Goal: Task Accomplishment & Management: Manage account settings

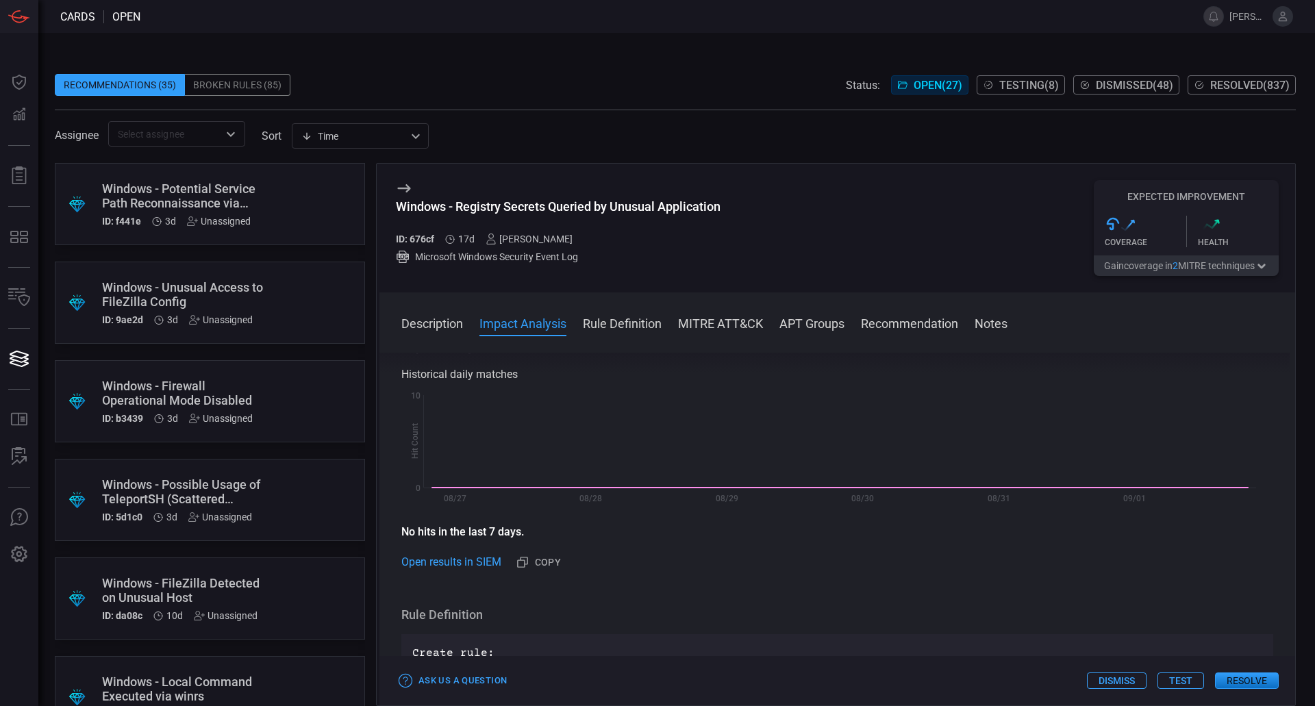
scroll to position [69, 0]
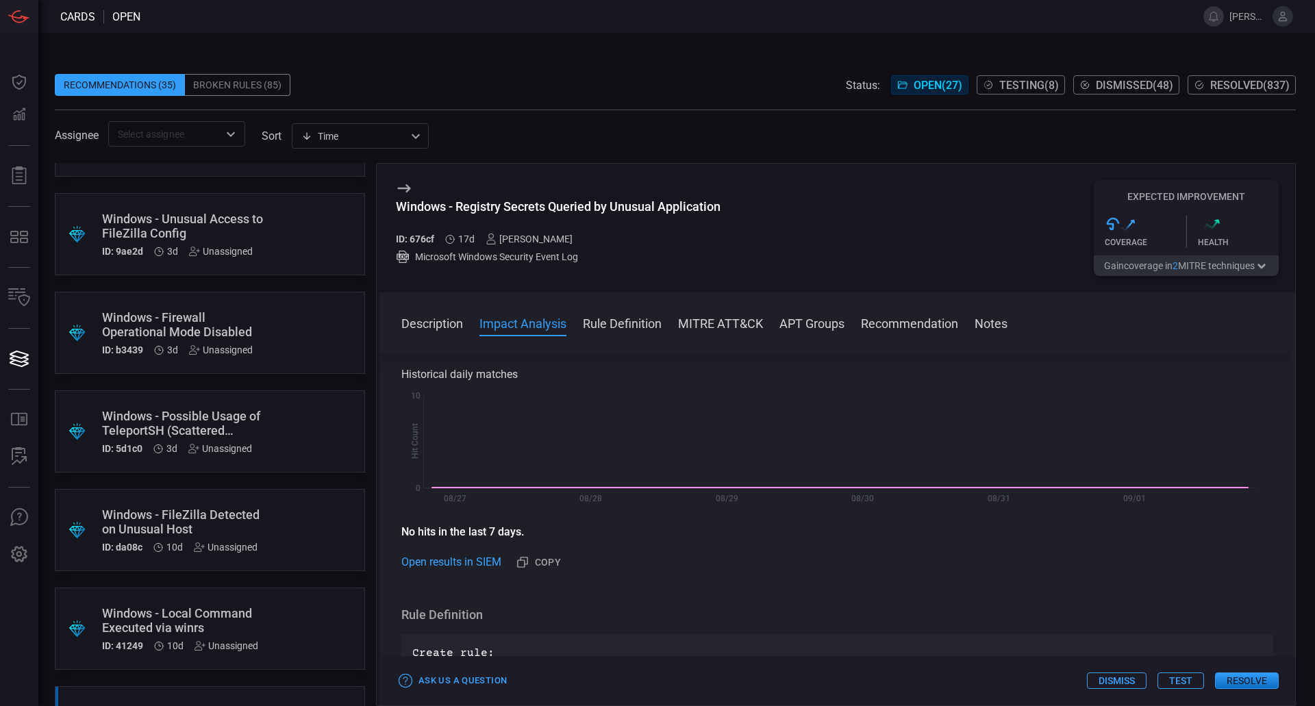
click at [274, 436] on div ".suggested_cards_icon{fill:url(#suggested_cards_icon);} Windows - Possible Usag…" at bounding box center [210, 432] width 310 height 82
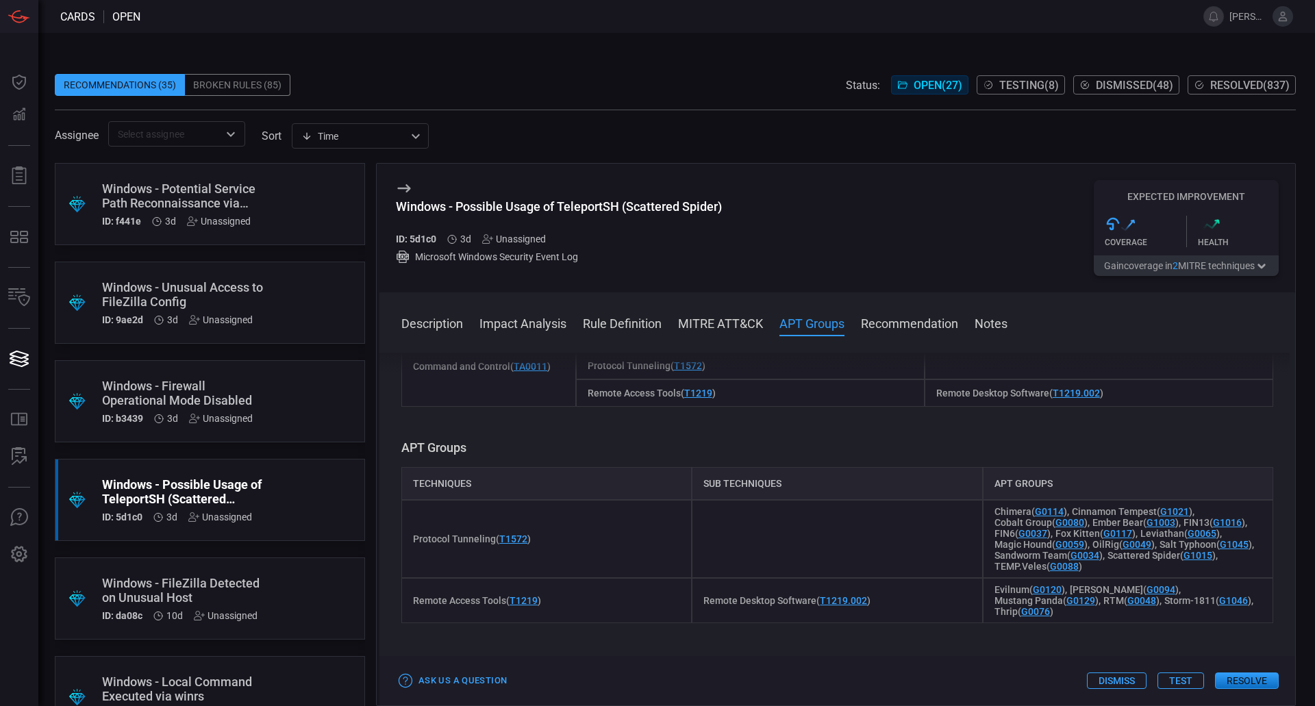
scroll to position [1028, 0]
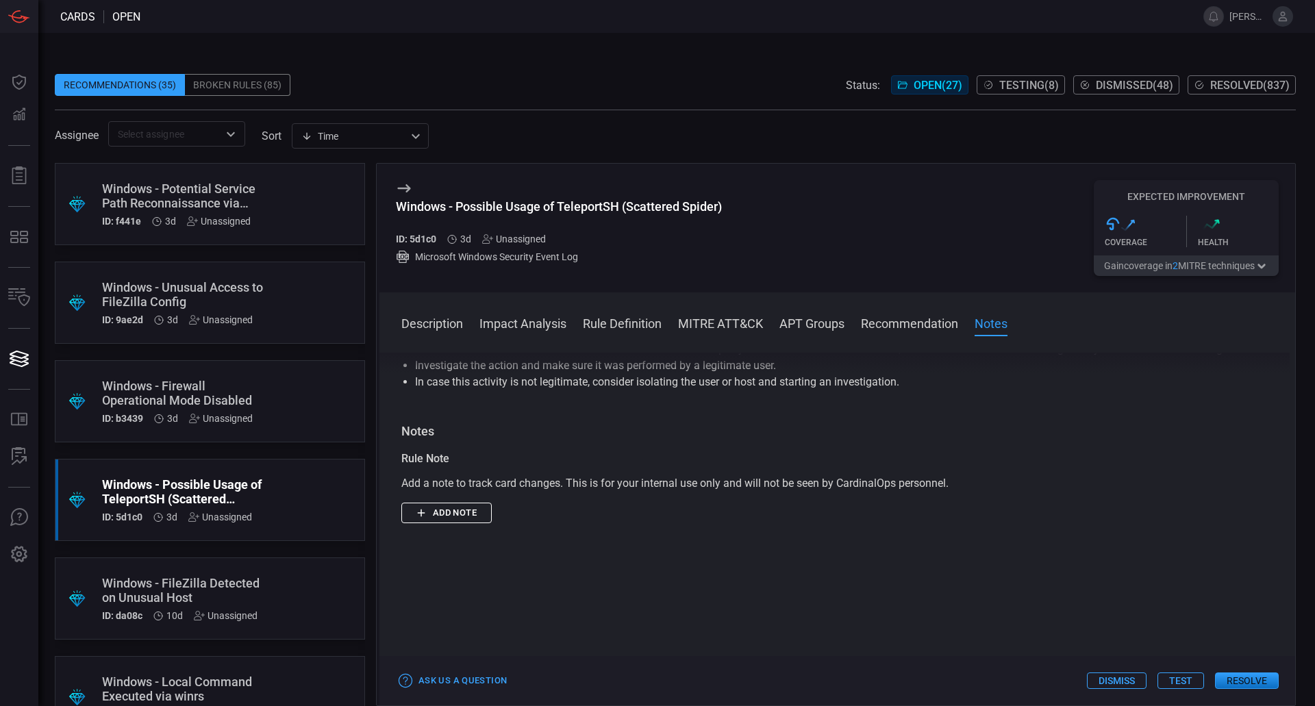
click at [486, 513] on button "Add note" at bounding box center [446, 513] width 90 height 21
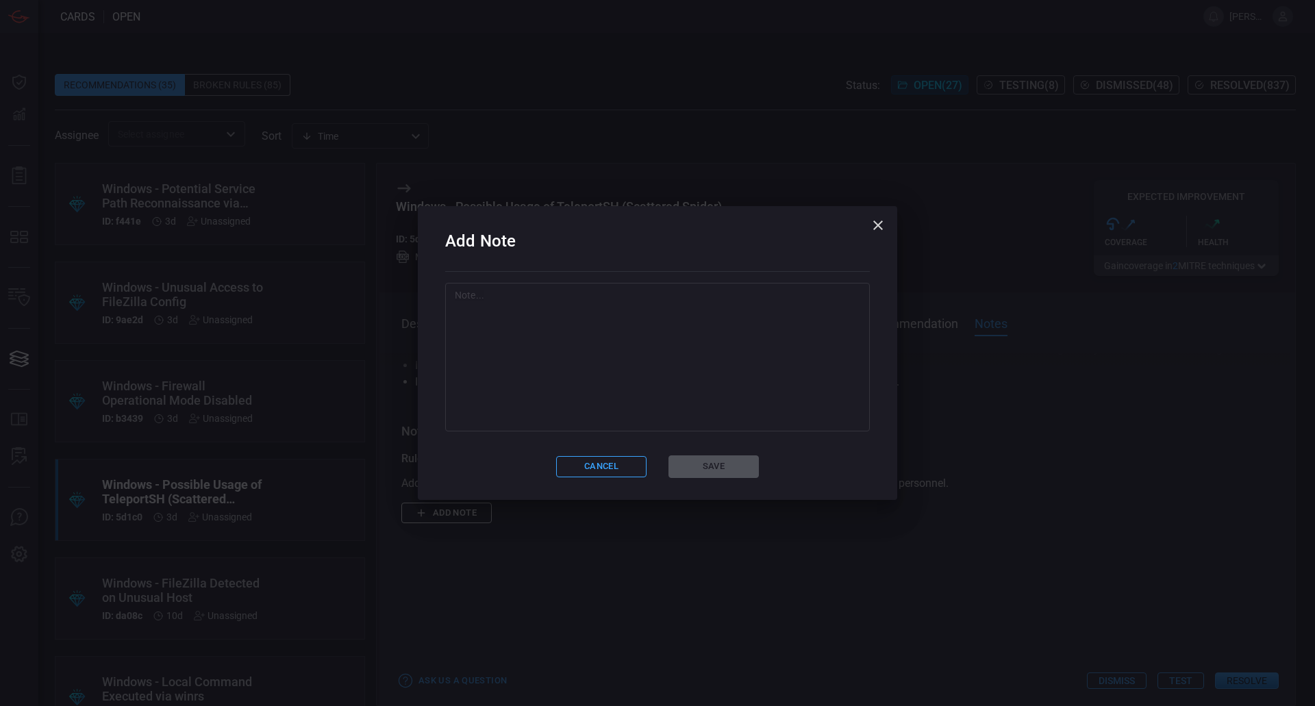
click at [618, 374] on textarea at bounding box center [658, 356] width 406 height 137
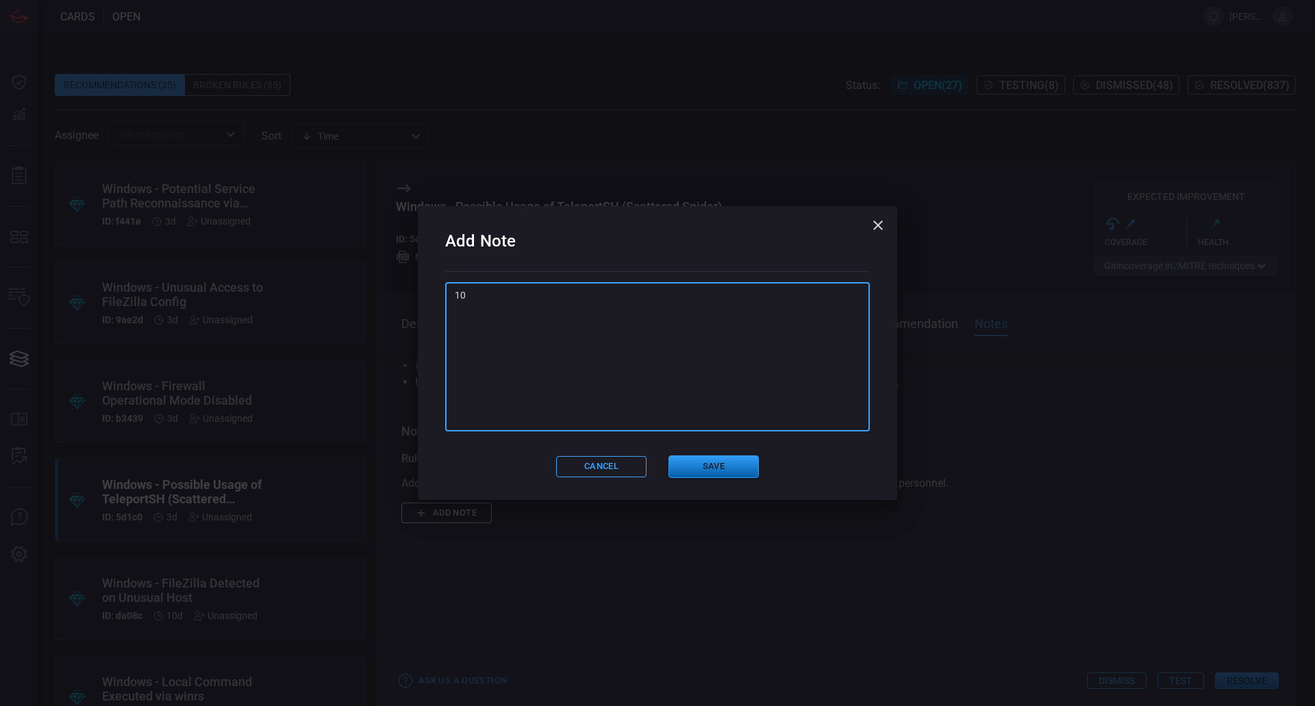
type textarea "10"
click at [733, 475] on button "Save" at bounding box center [714, 467] width 90 height 23
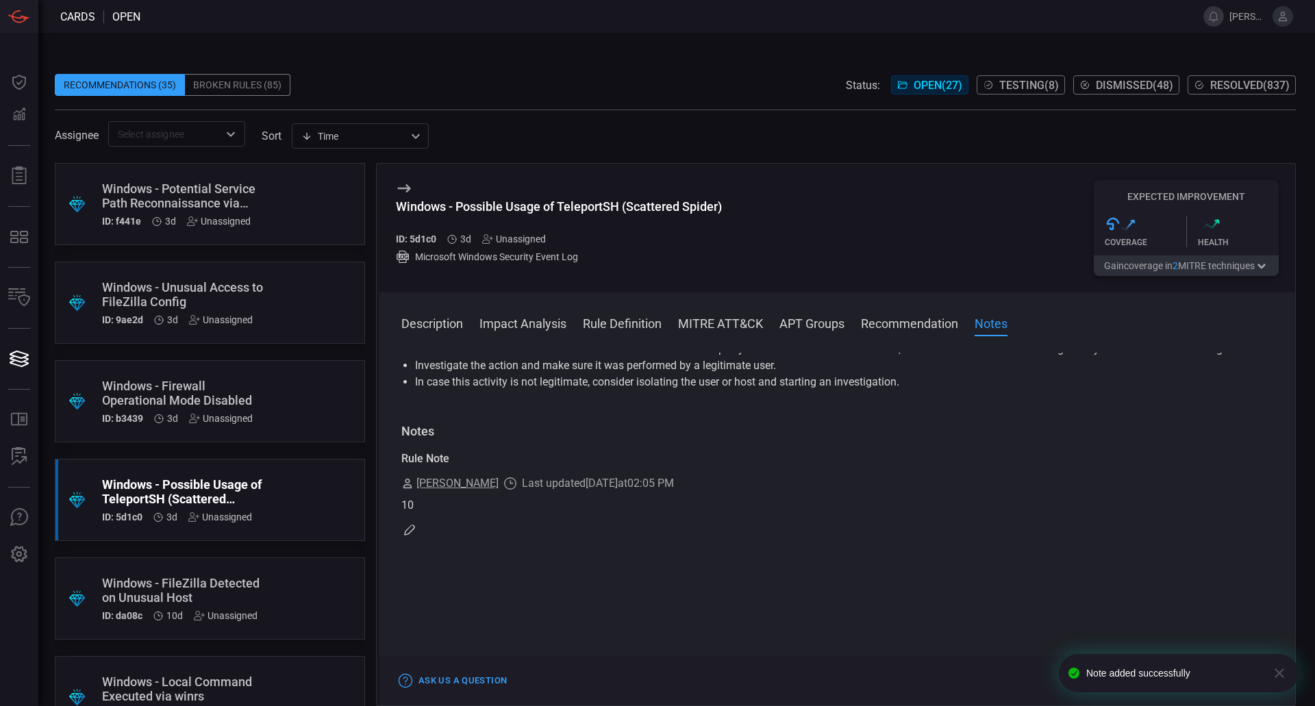
scroll to position [0, 0]
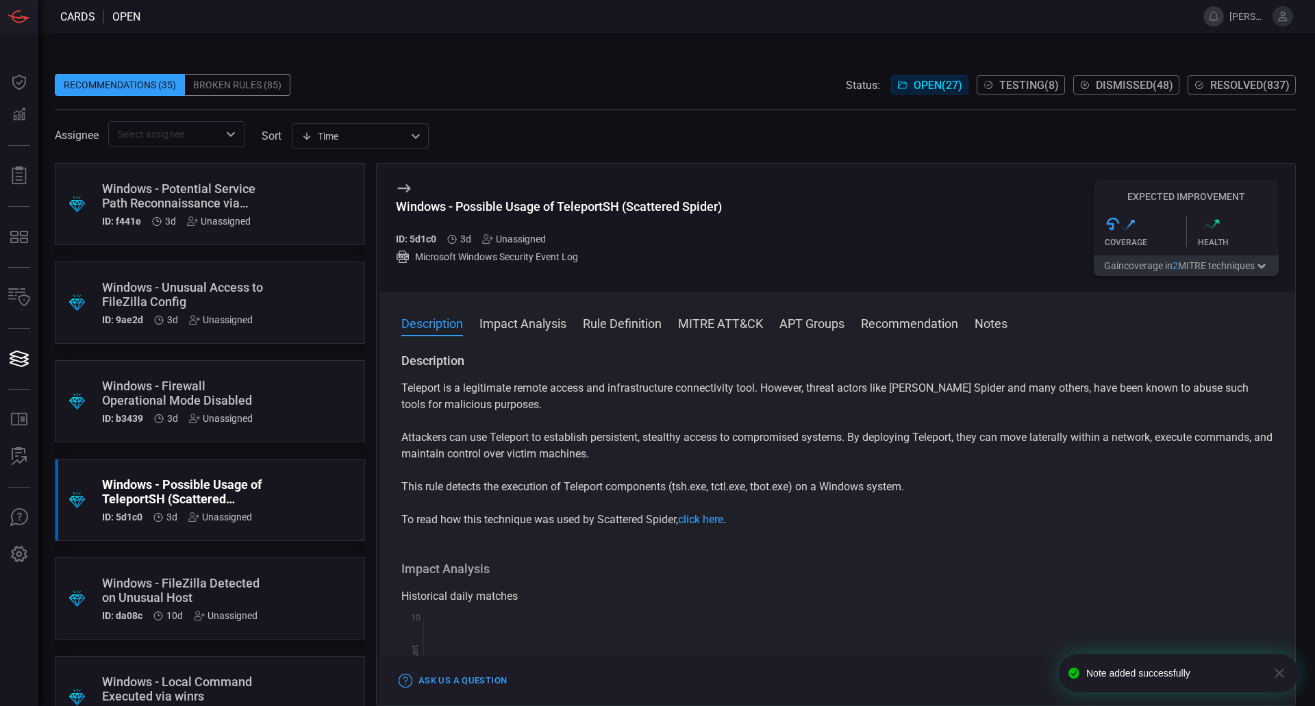
click at [532, 240] on div "Unassigned" at bounding box center [514, 239] width 64 height 11
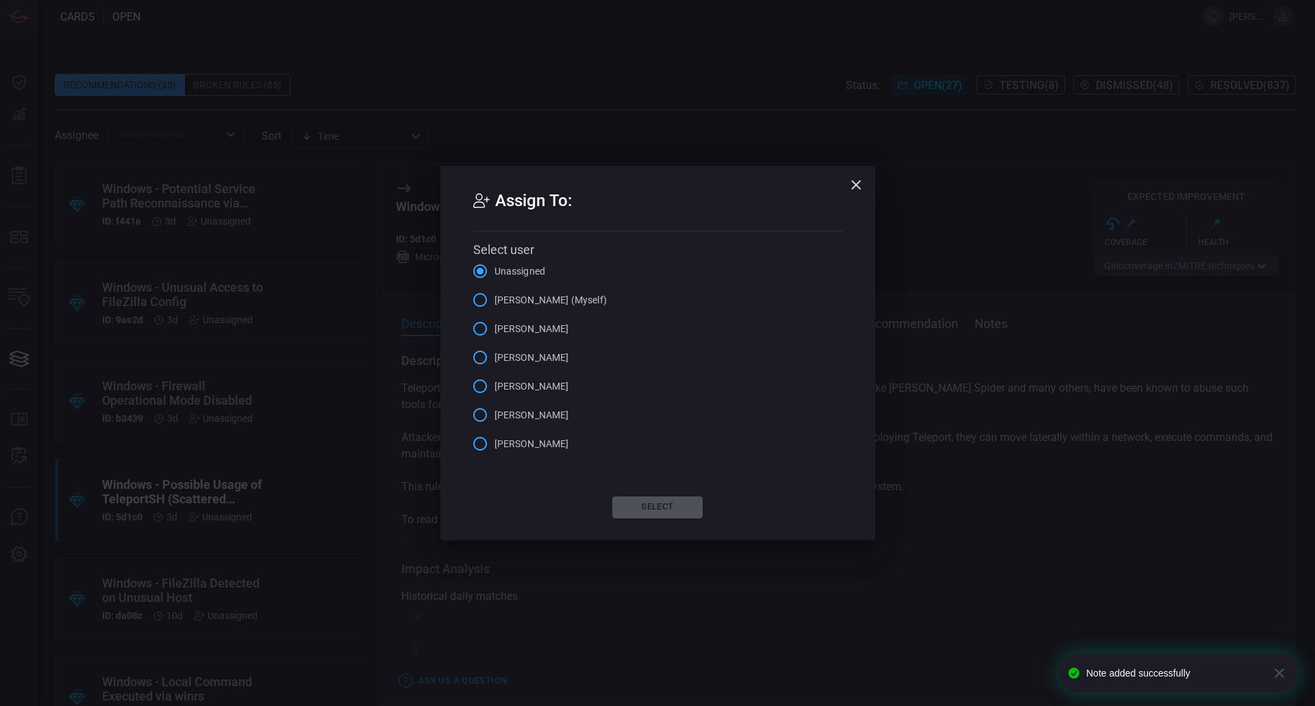
click at [575, 303] on span "[PERSON_NAME] (Myself)" at bounding box center [551, 300] width 112 height 14
click at [495, 303] on input "[PERSON_NAME] (Myself)" at bounding box center [480, 300] width 29 height 29
click at [667, 504] on button "Select" at bounding box center [658, 508] width 90 height 22
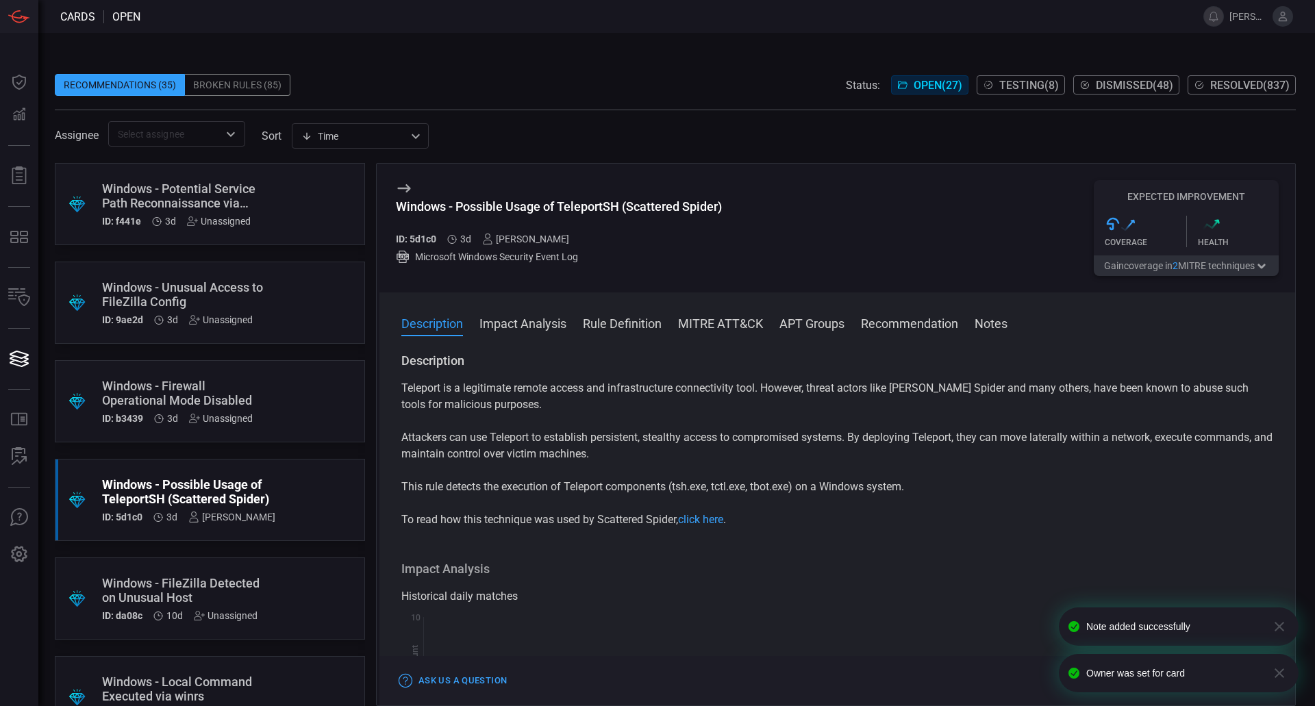
click at [227, 407] on div "Windows - Firewall Operational Mode Disabled" at bounding box center [184, 393] width 164 height 29
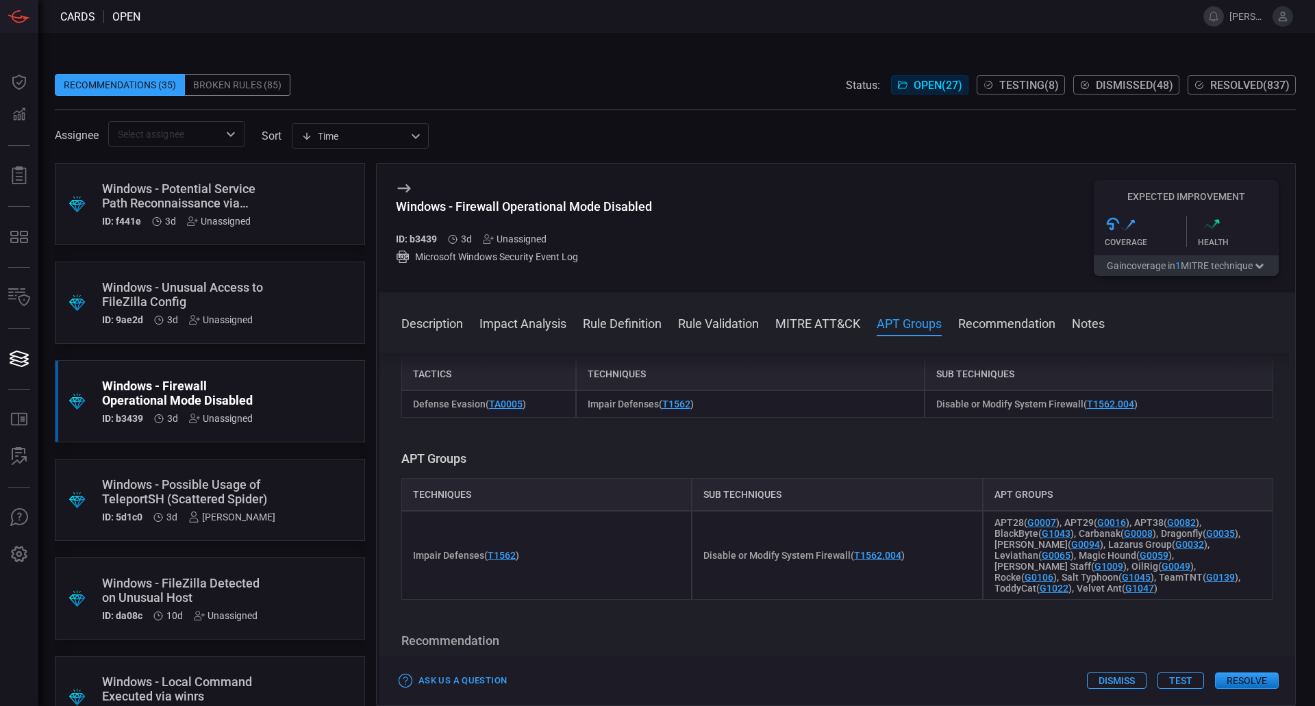
scroll to position [1096, 0]
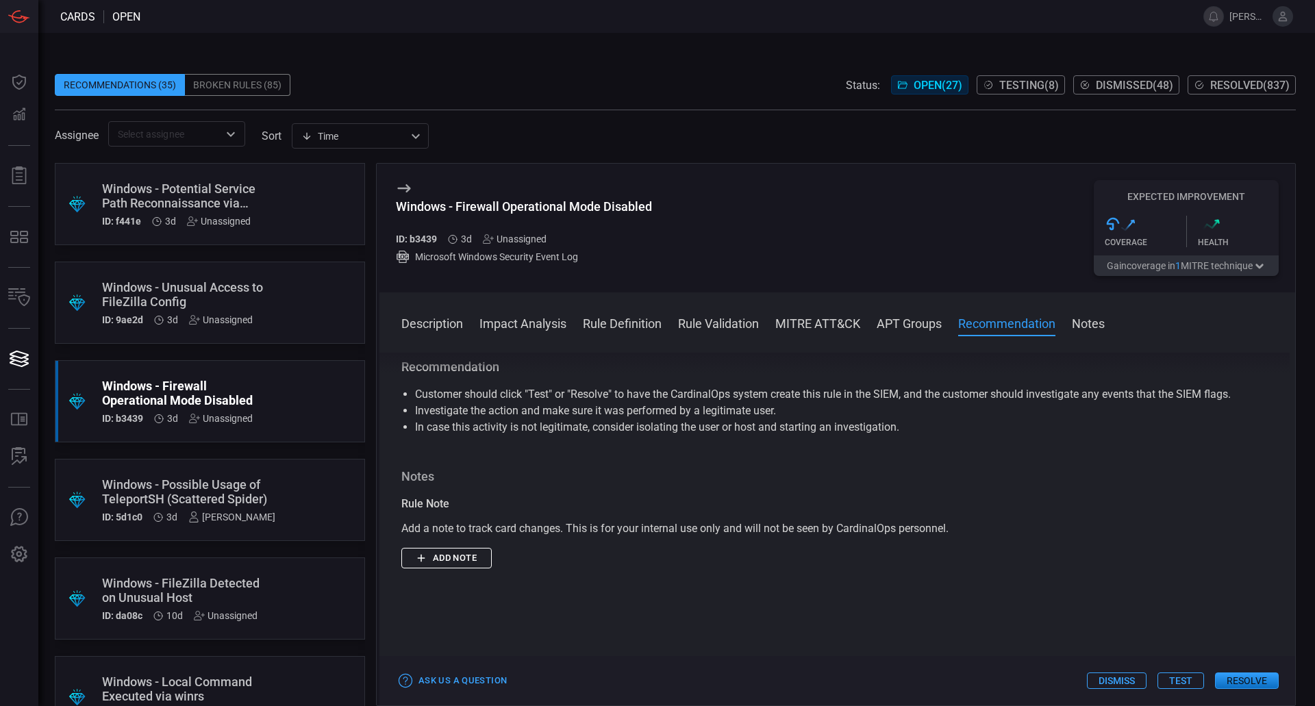
click at [482, 563] on button "Add note" at bounding box center [446, 558] width 90 height 21
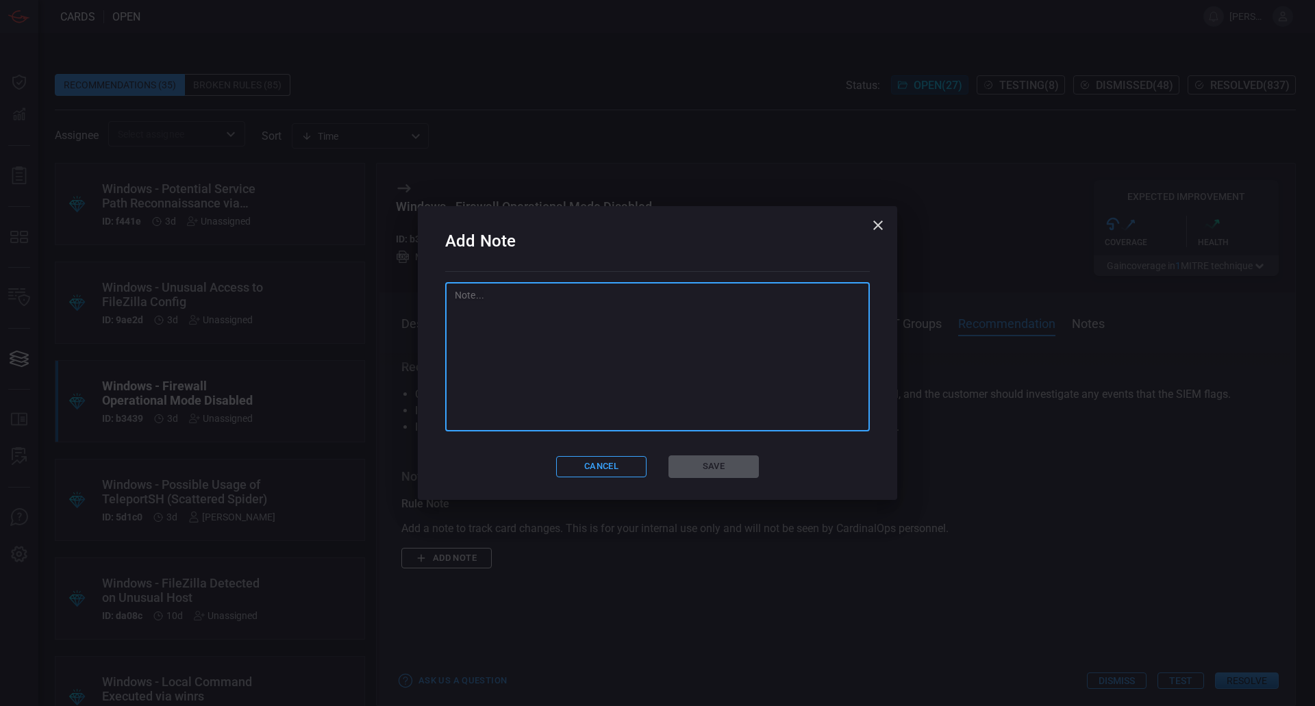
click at [705, 395] on textarea at bounding box center [658, 356] width 406 height 137
type textarea "8"
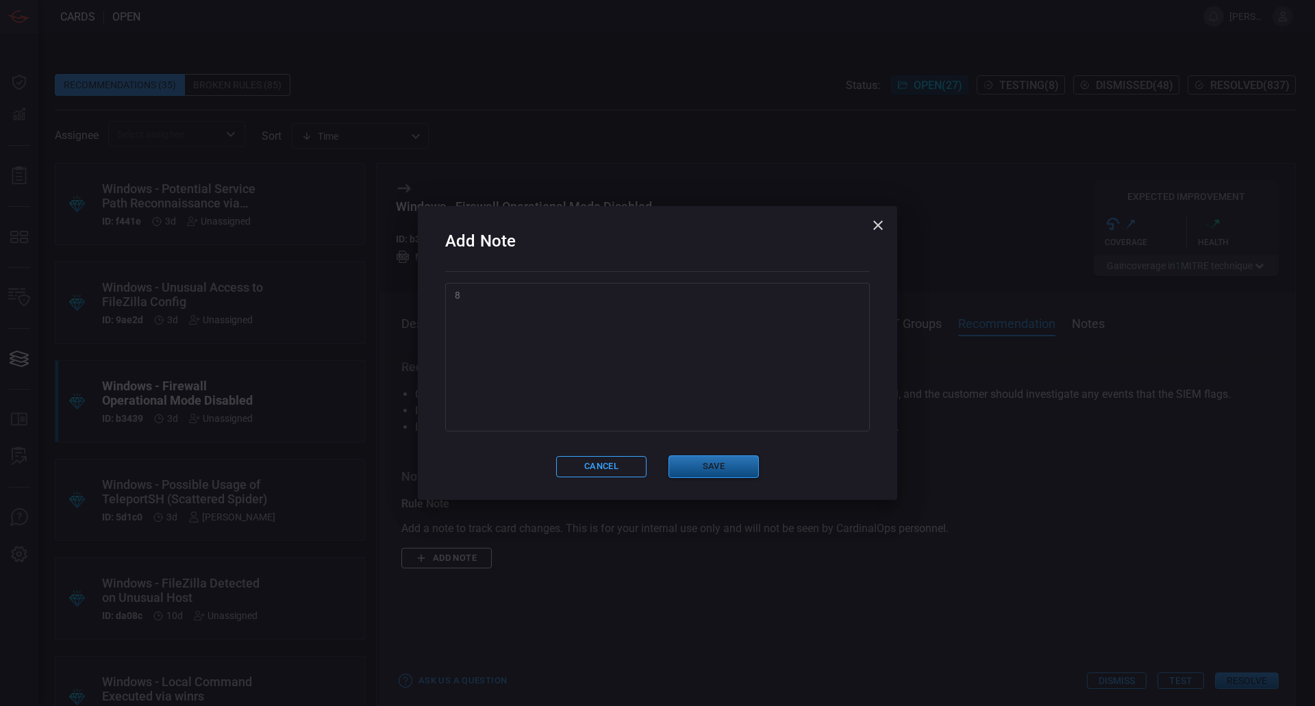
click at [728, 473] on button "Save" at bounding box center [714, 467] width 90 height 23
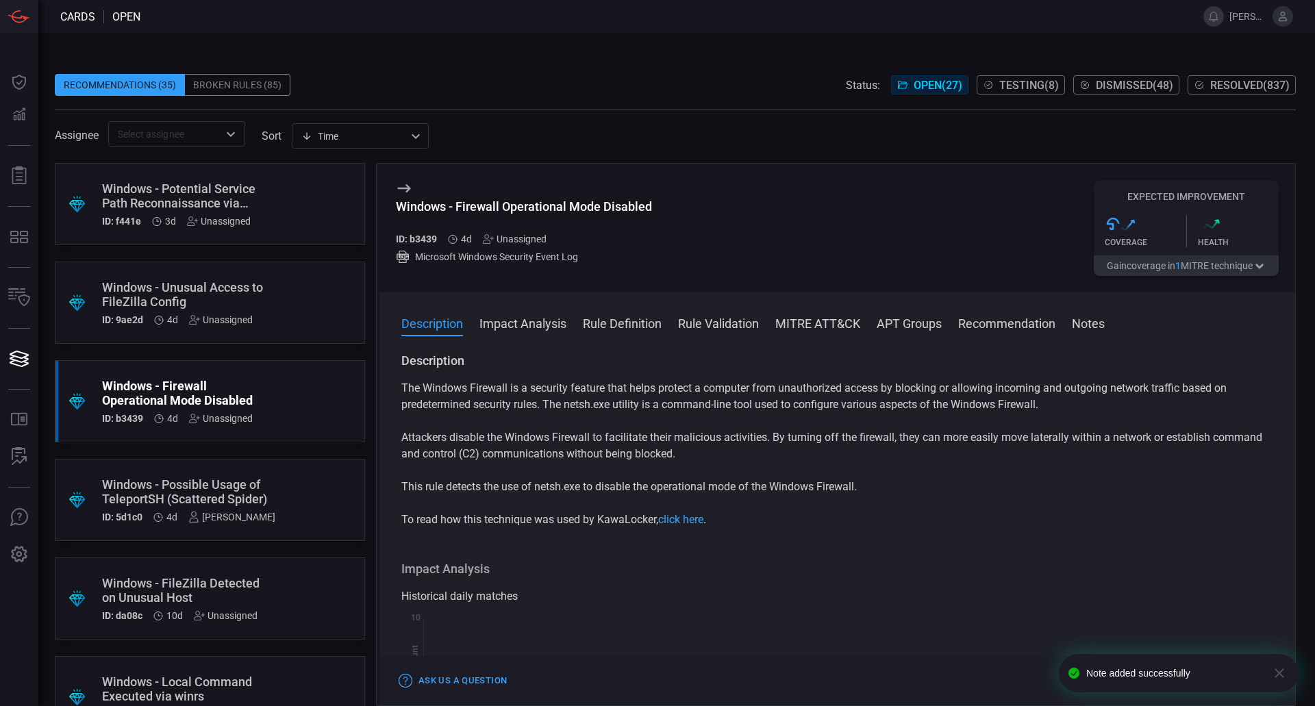
click at [283, 308] on div ".suggested_cards_icon{fill:url(#suggested_cards_icon);} Windows - Unusual Acces…" at bounding box center [210, 303] width 310 height 82
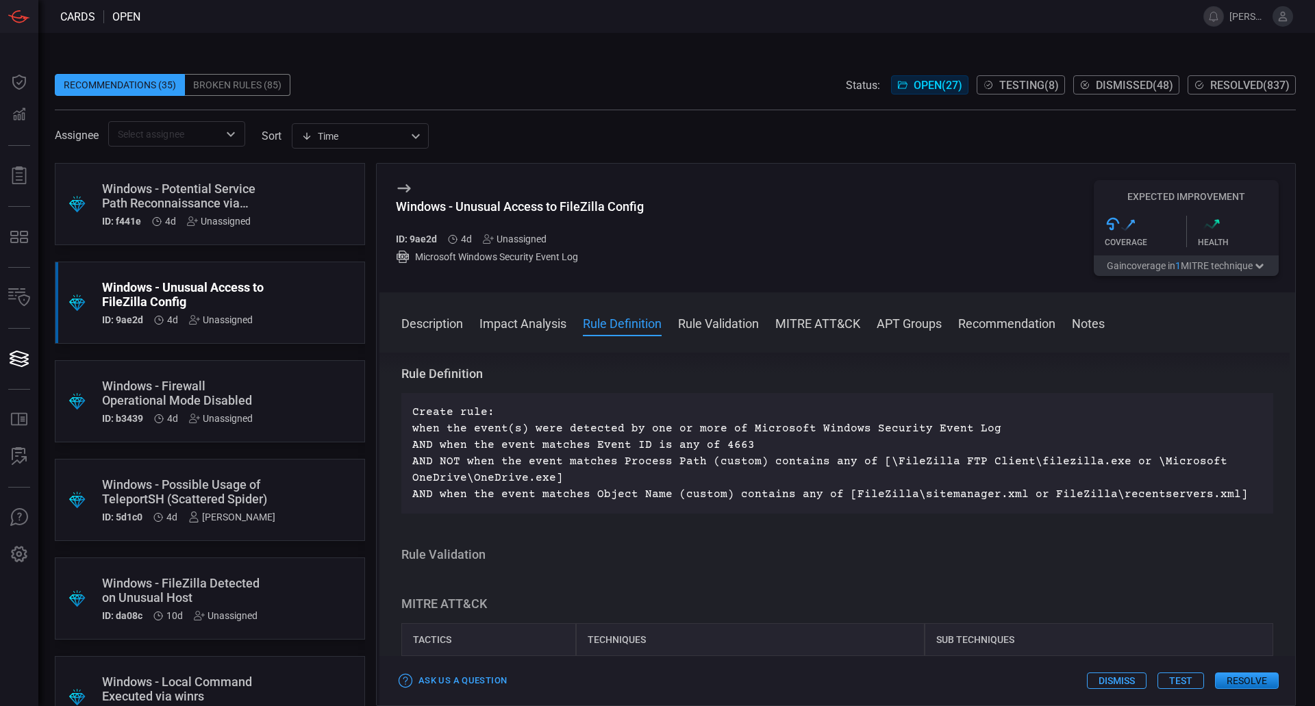
scroll to position [411, 0]
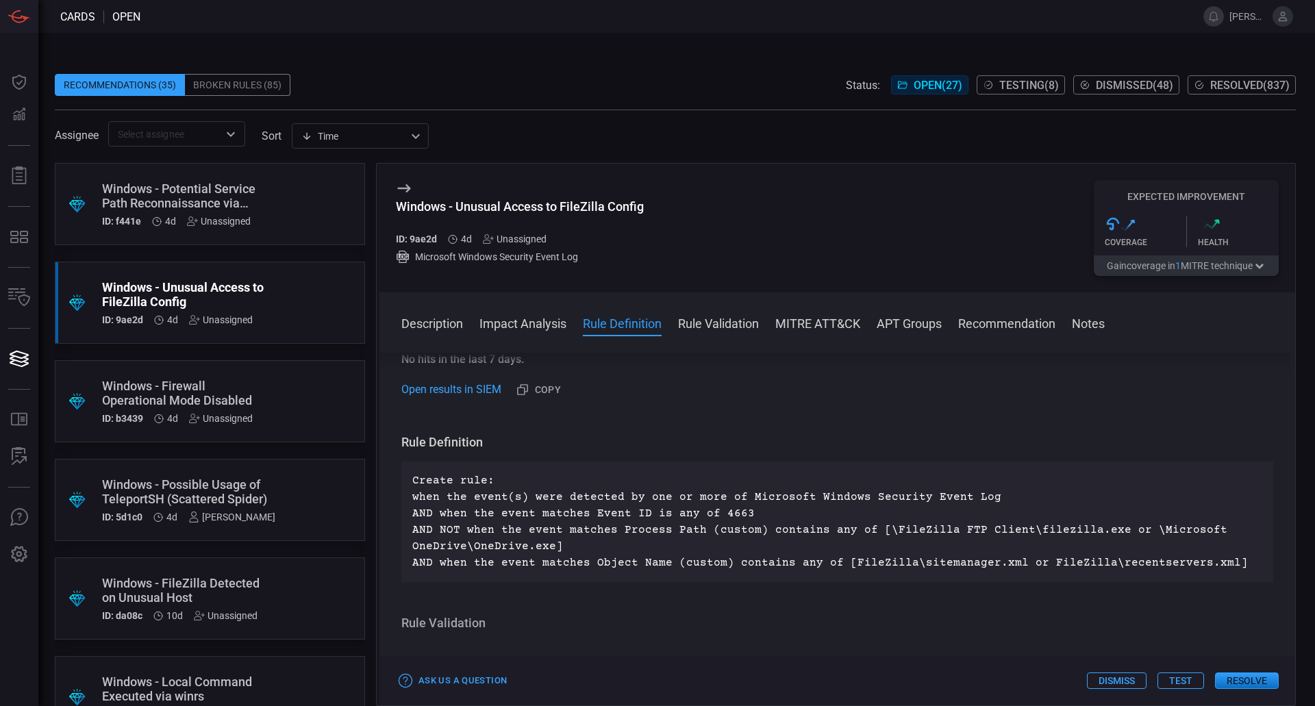
click at [221, 599] on div "Windows - FileZilla Detected on Unusual Host" at bounding box center [184, 590] width 164 height 29
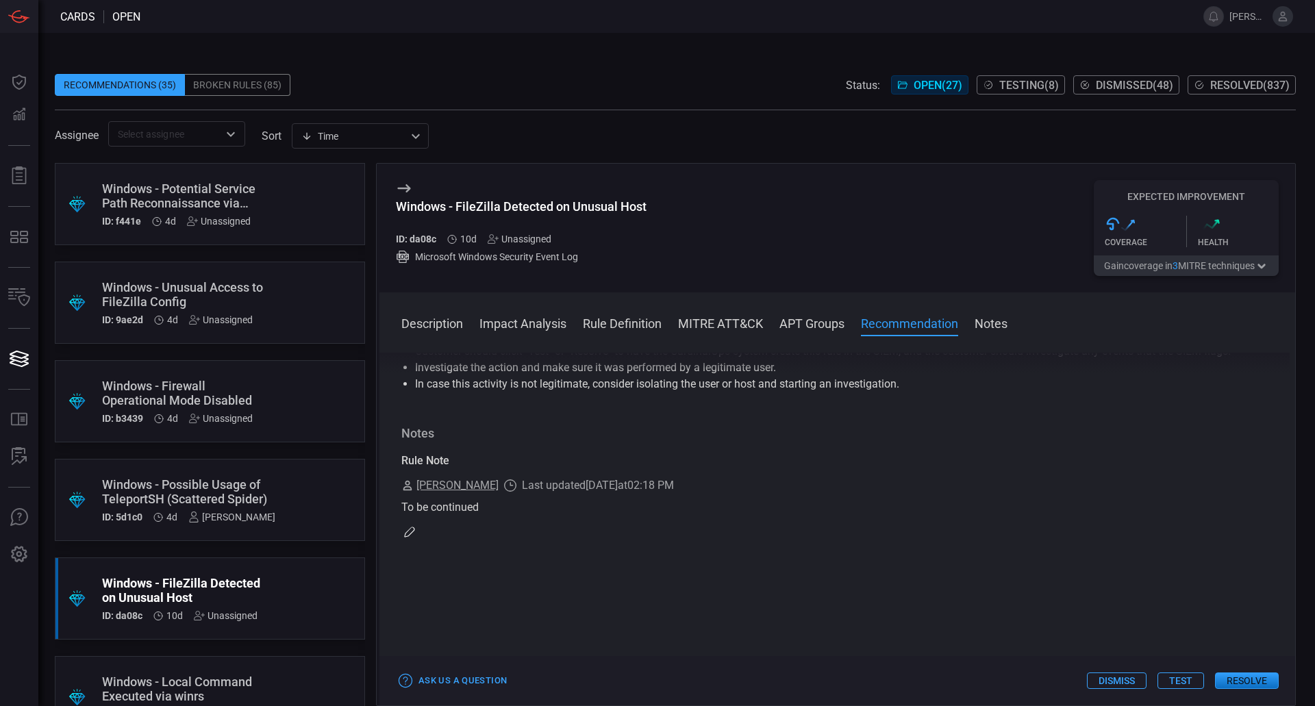
scroll to position [1747, 0]
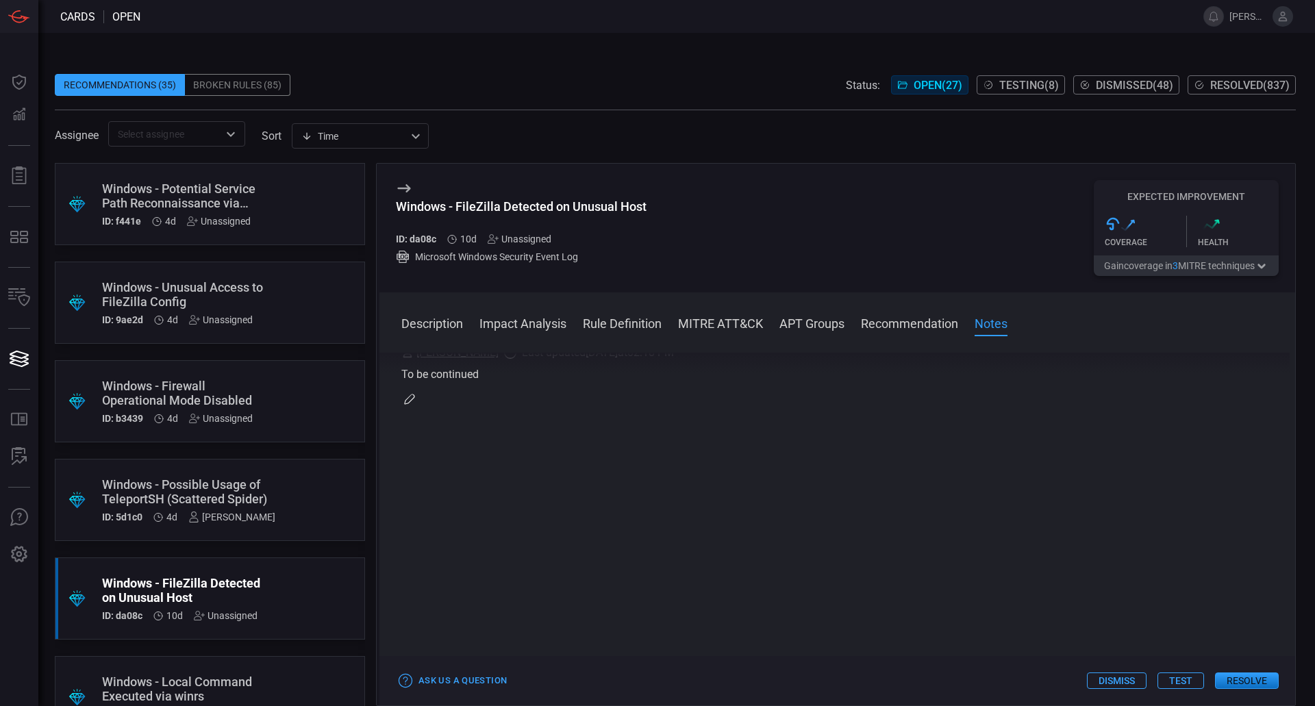
click at [410, 401] on icon "button" at bounding box center [409, 399] width 11 height 11
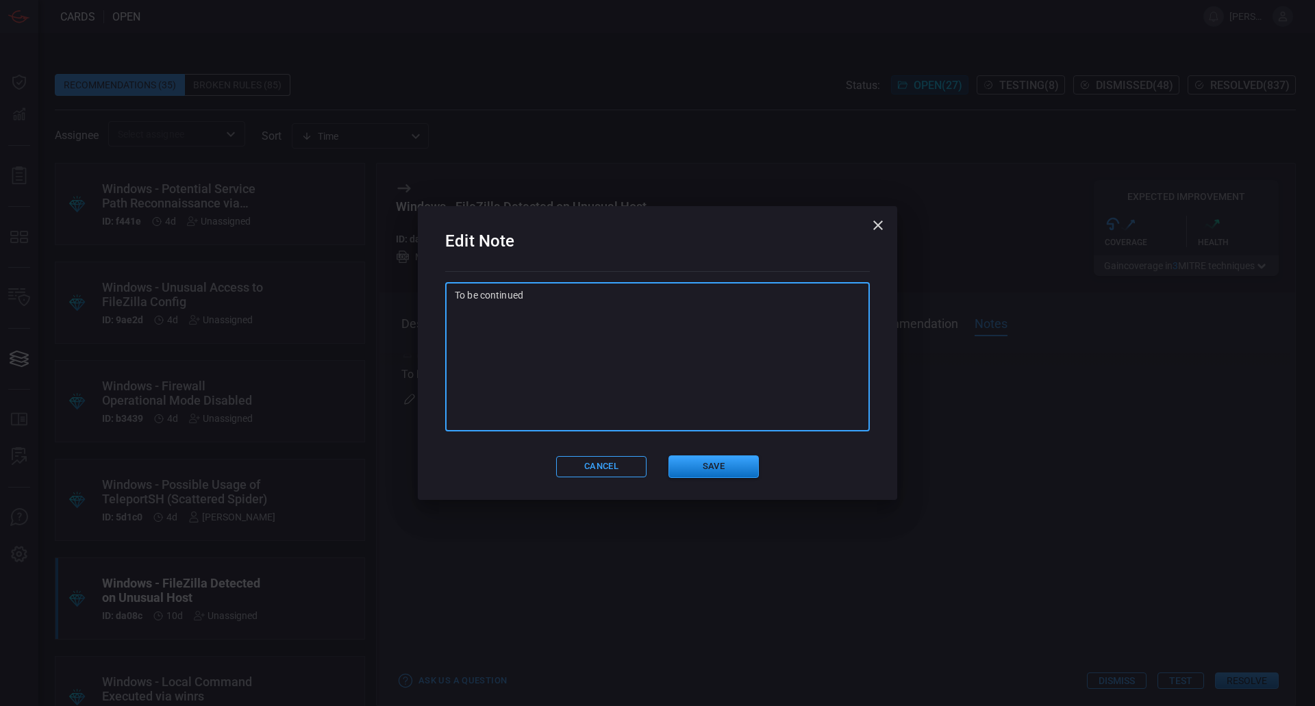
click at [596, 398] on textarea "To be continued" at bounding box center [658, 356] width 406 height 137
type textarea "To be continued No criteria on what an unusual host is Save card for meeting"
click at [760, 467] on div "Cancel Save" at bounding box center [657, 467] width 425 height 23
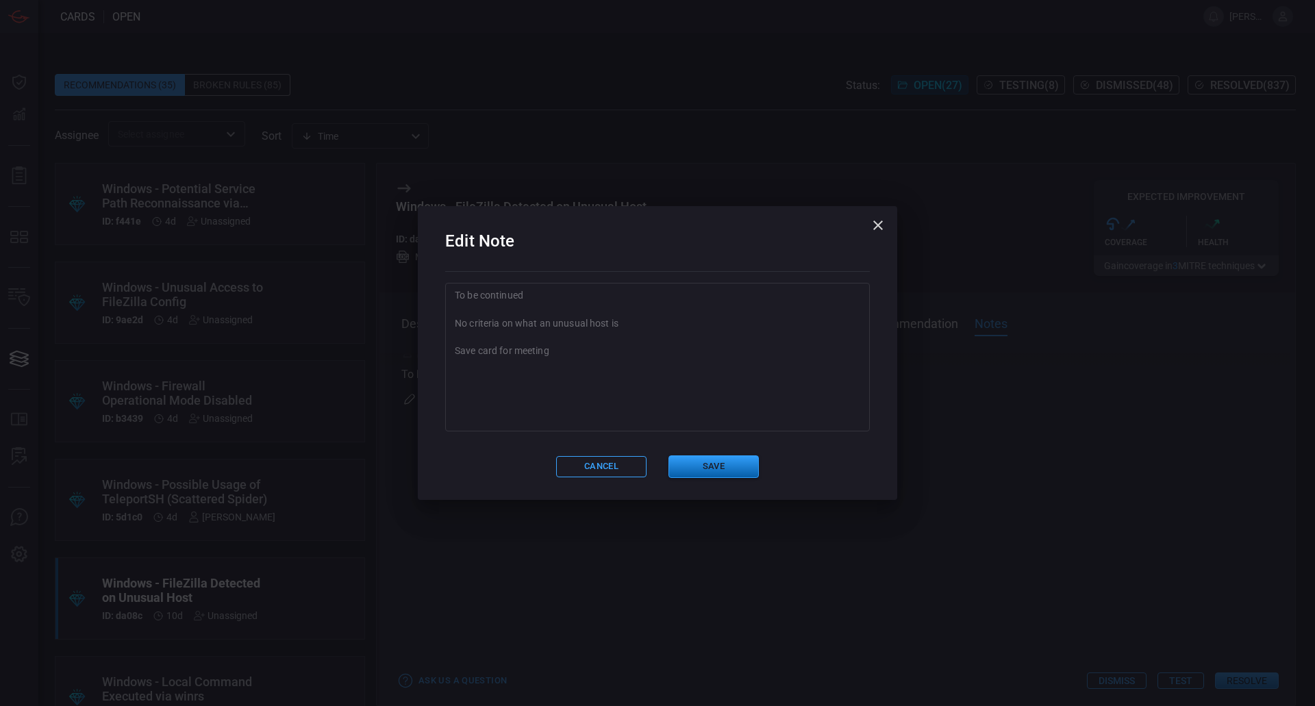
click at [754, 467] on button "Save" at bounding box center [714, 467] width 90 height 23
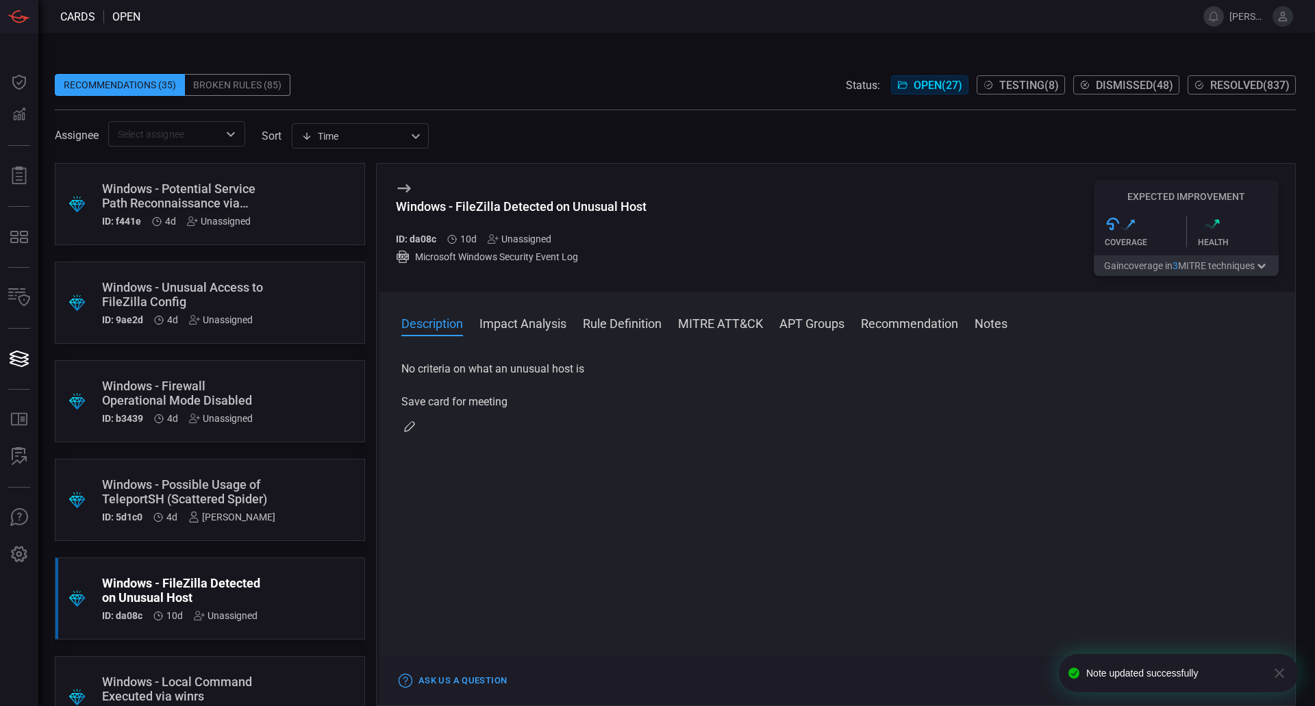
scroll to position [0, 0]
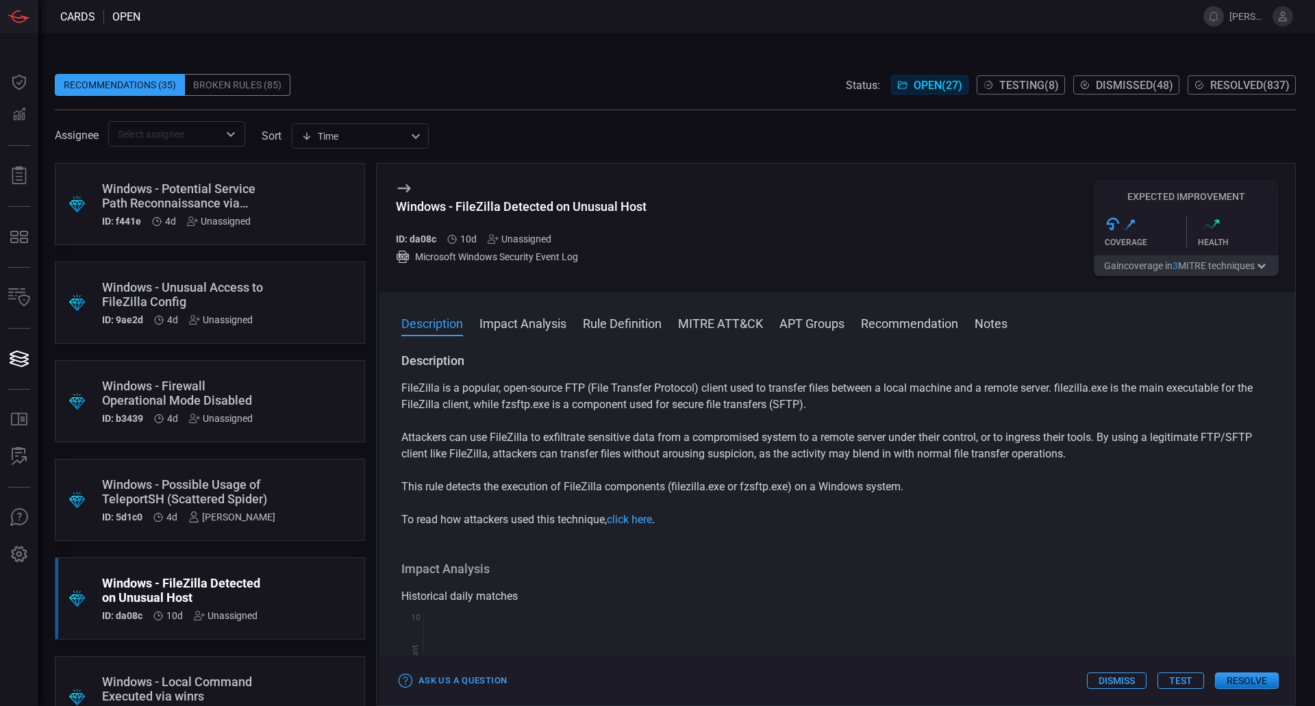
click at [314, 401] on div ".suggested_cards_icon{fill:url(#suggested_cards_icon);} Windows - Firewall Oper…" at bounding box center [210, 401] width 310 height 82
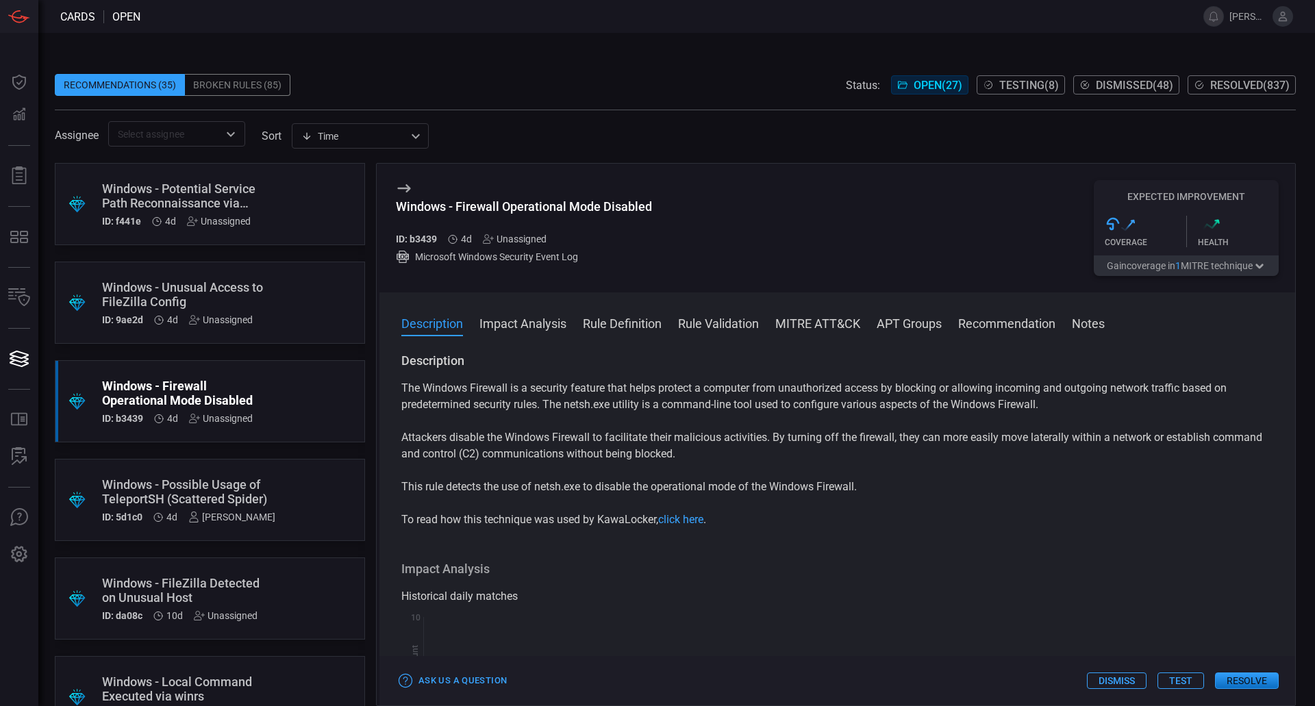
click at [536, 245] on div "Unassigned" at bounding box center [515, 239] width 64 height 11
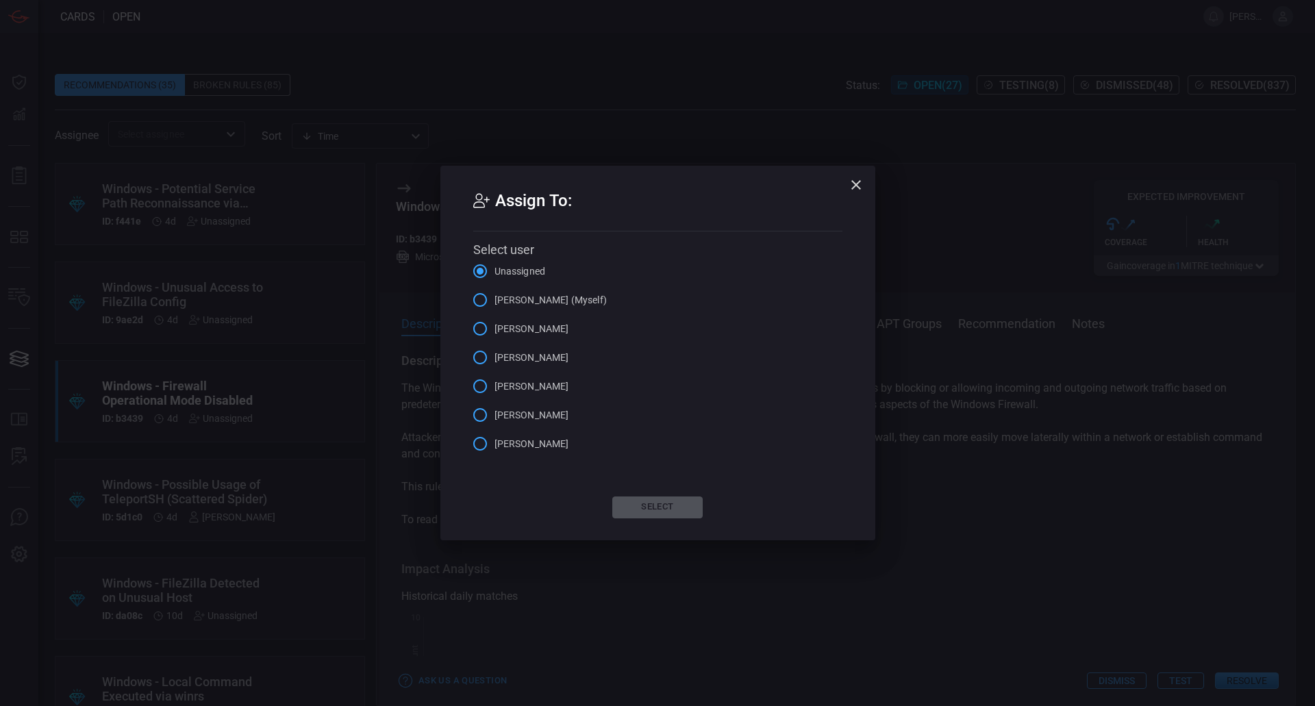
click at [543, 297] on span "[PERSON_NAME] (Myself)" at bounding box center [551, 300] width 112 height 14
click at [495, 297] on input "[PERSON_NAME] (Myself)" at bounding box center [480, 300] width 29 height 29
click at [633, 495] on div "Assign To: Select user Unassigned [PERSON_NAME] (Myself) [PERSON_NAME] [PERSON_…" at bounding box center [658, 353] width 435 height 374
click at [634, 497] on button "Select" at bounding box center [658, 508] width 90 height 22
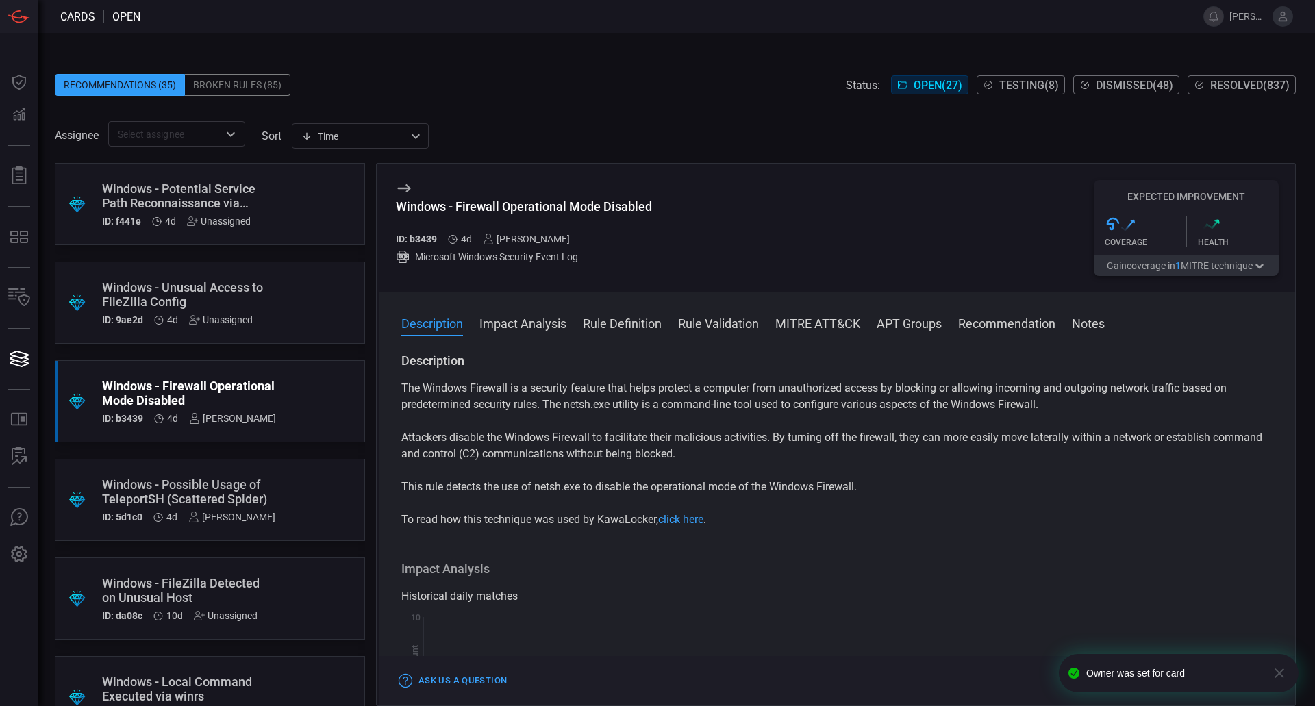
click at [288, 330] on div ".suggested_cards_icon{fill:url(#suggested_cards_icon);} Windows - Unusual Acces…" at bounding box center [210, 303] width 310 height 82
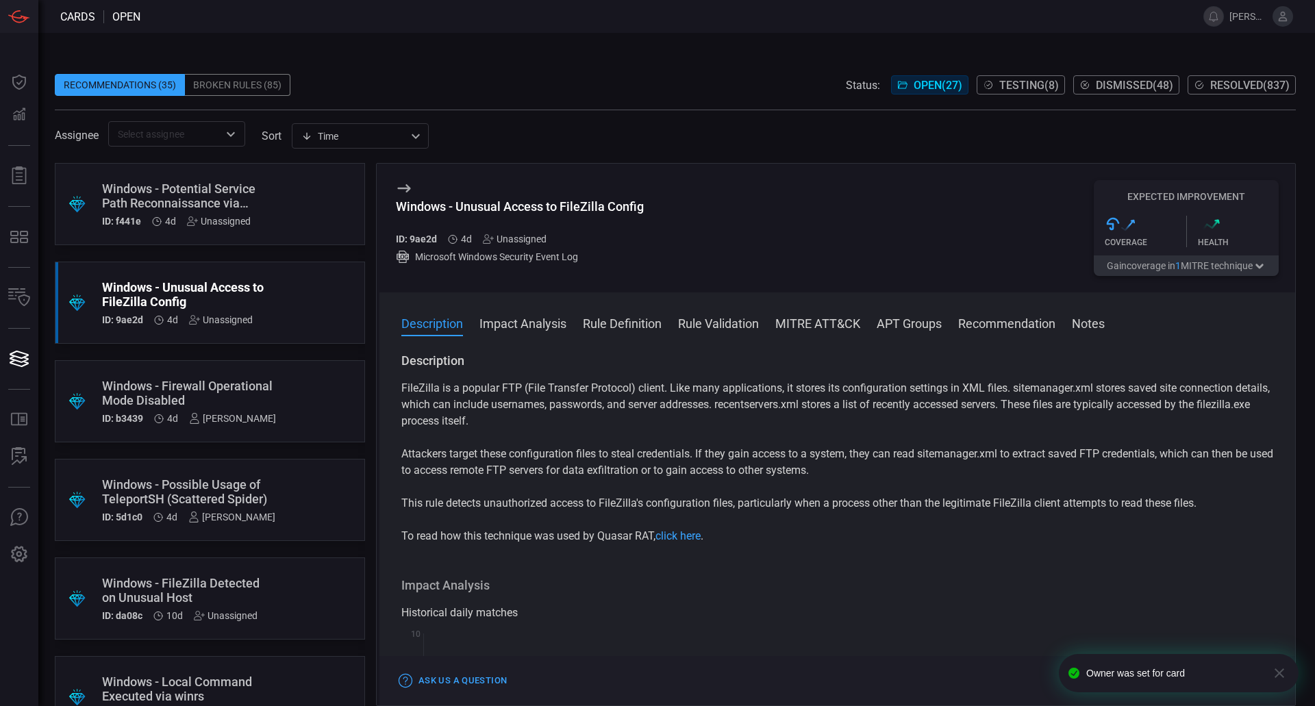
click at [525, 240] on div "Unassigned" at bounding box center [515, 239] width 64 height 11
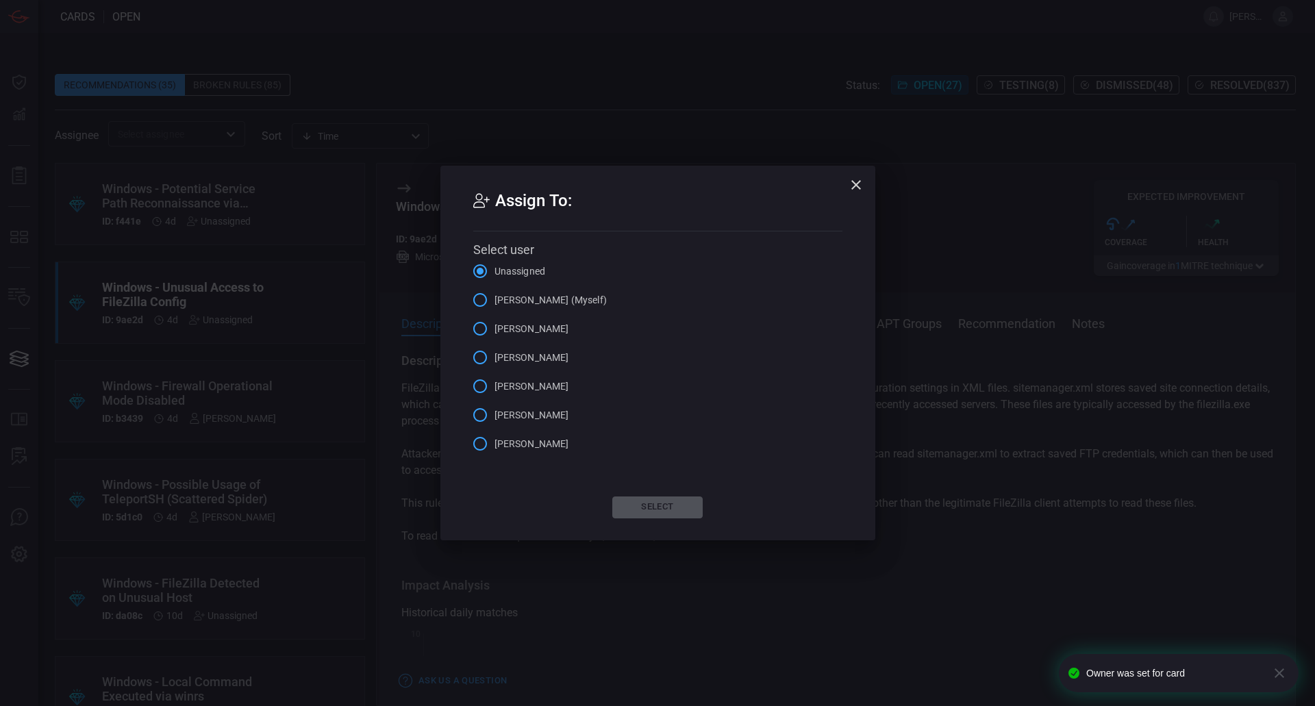
click at [581, 299] on span "[PERSON_NAME] (Myself)" at bounding box center [551, 300] width 112 height 14
click at [495, 299] on input "[PERSON_NAME] (Myself)" at bounding box center [480, 300] width 29 height 29
click at [672, 506] on button "Select" at bounding box center [658, 508] width 90 height 22
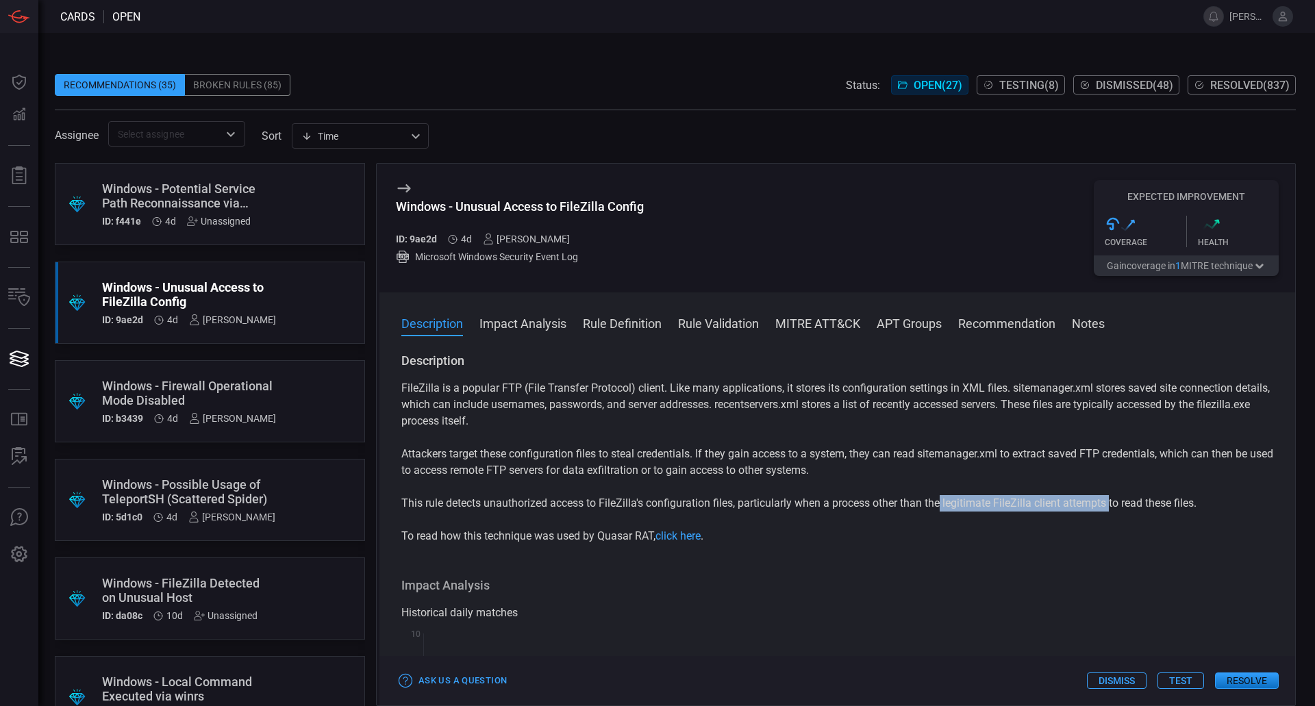
drag, startPoint x: 945, startPoint y: 506, endPoint x: 1115, endPoint y: 502, distance: 169.3
click at [1115, 502] on p "This rule detects unauthorized access to FileZilla's configuration files, parti…" at bounding box center [837, 503] width 872 height 16
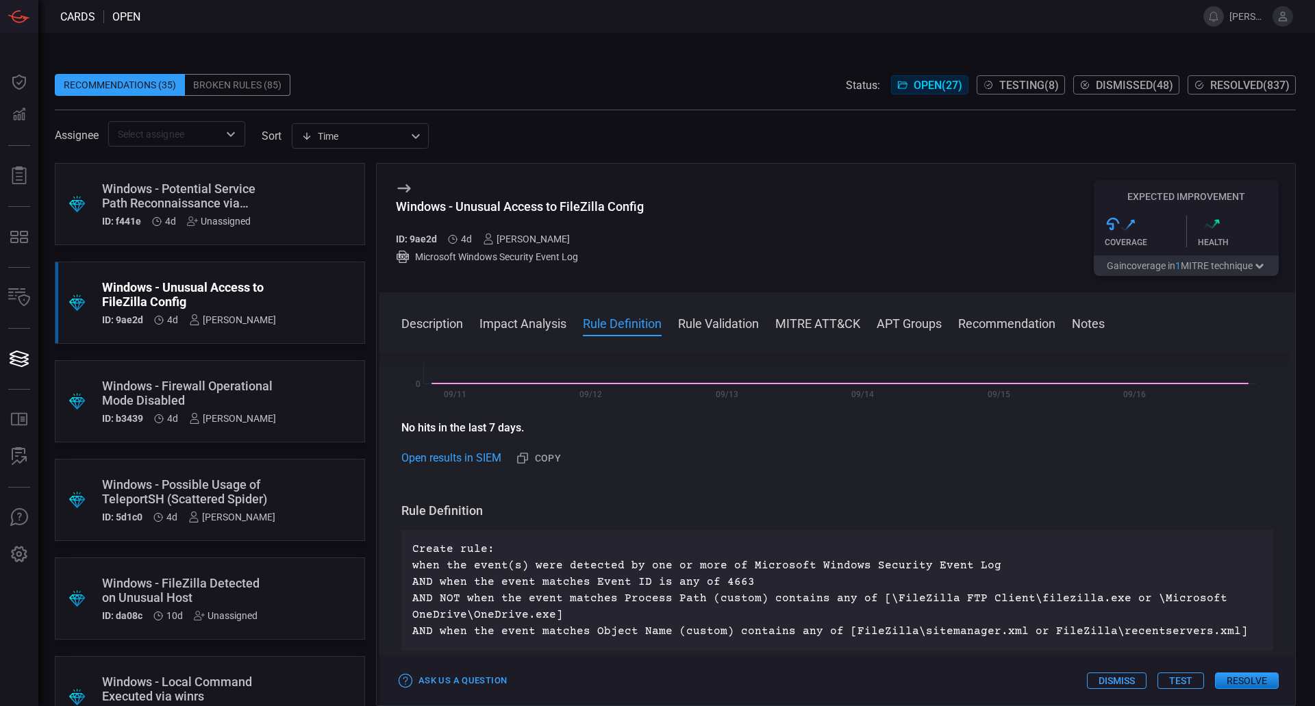
scroll to position [480, 0]
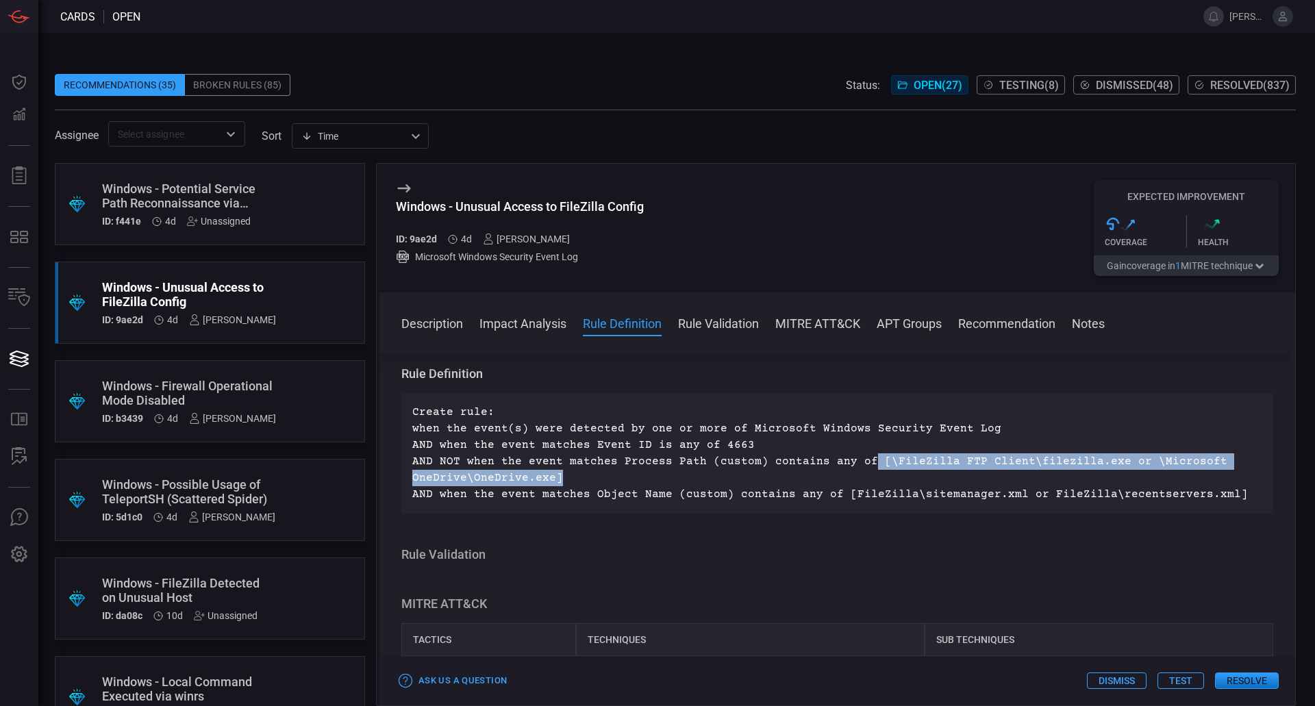
drag, startPoint x: 863, startPoint y: 460, endPoint x: 659, endPoint y: 473, distance: 203.9
click at [659, 473] on p "Create rule: when the event(s) were detected by one or more of Microsoft Window…" at bounding box center [837, 453] width 850 height 99
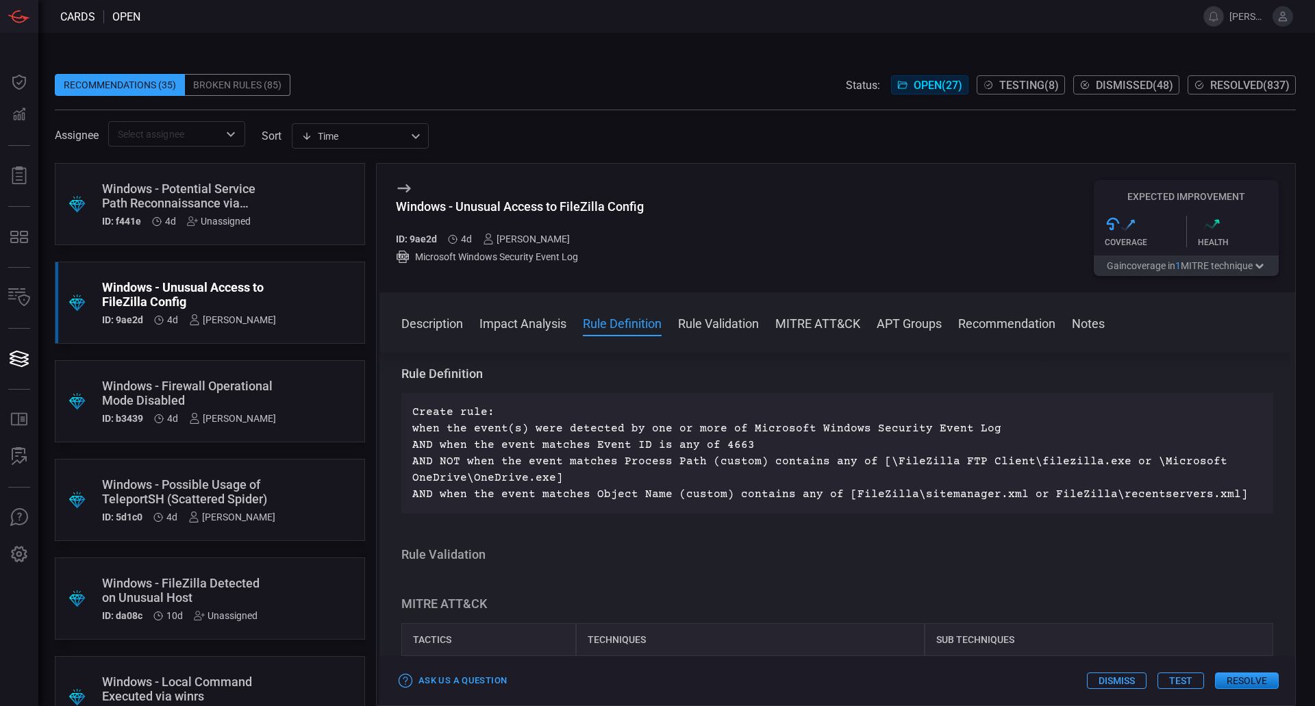
click at [889, 530] on div "Description FileZilla is a popular FTP (File Transfer Protocol) client. Like ma…" at bounding box center [838, 527] width 916 height 348
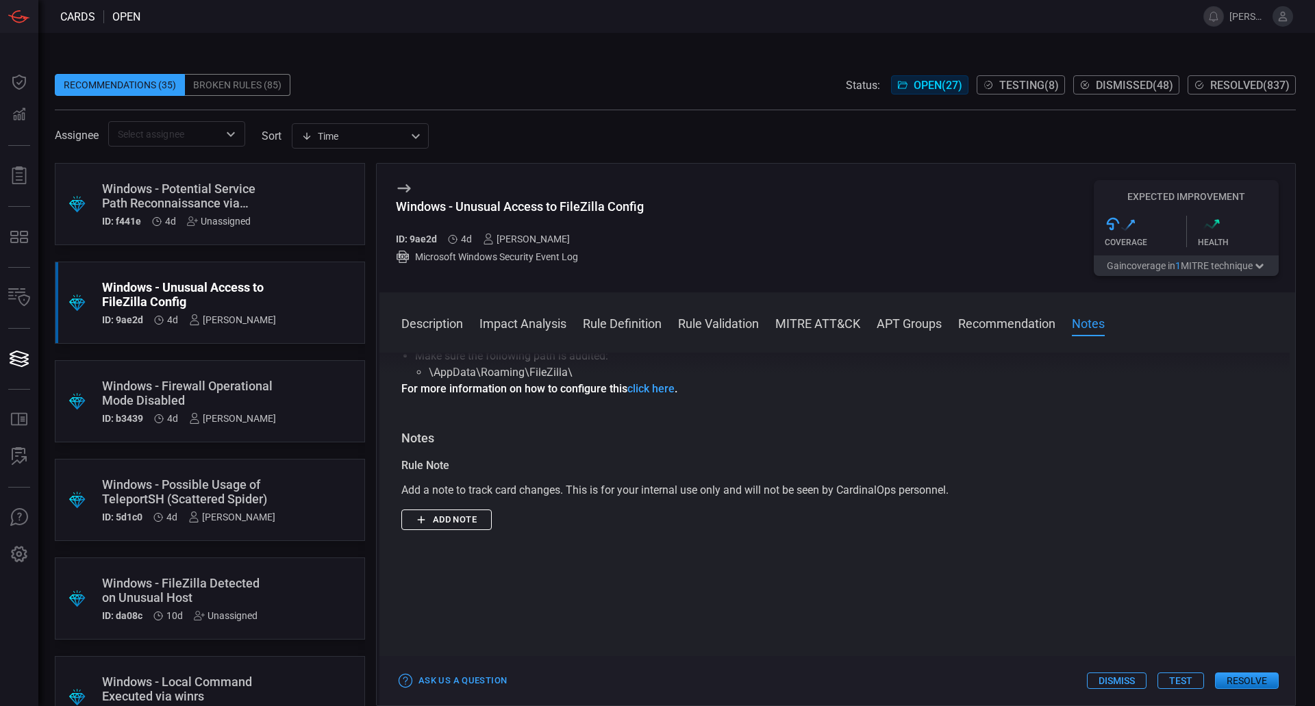
scroll to position [1165, 0]
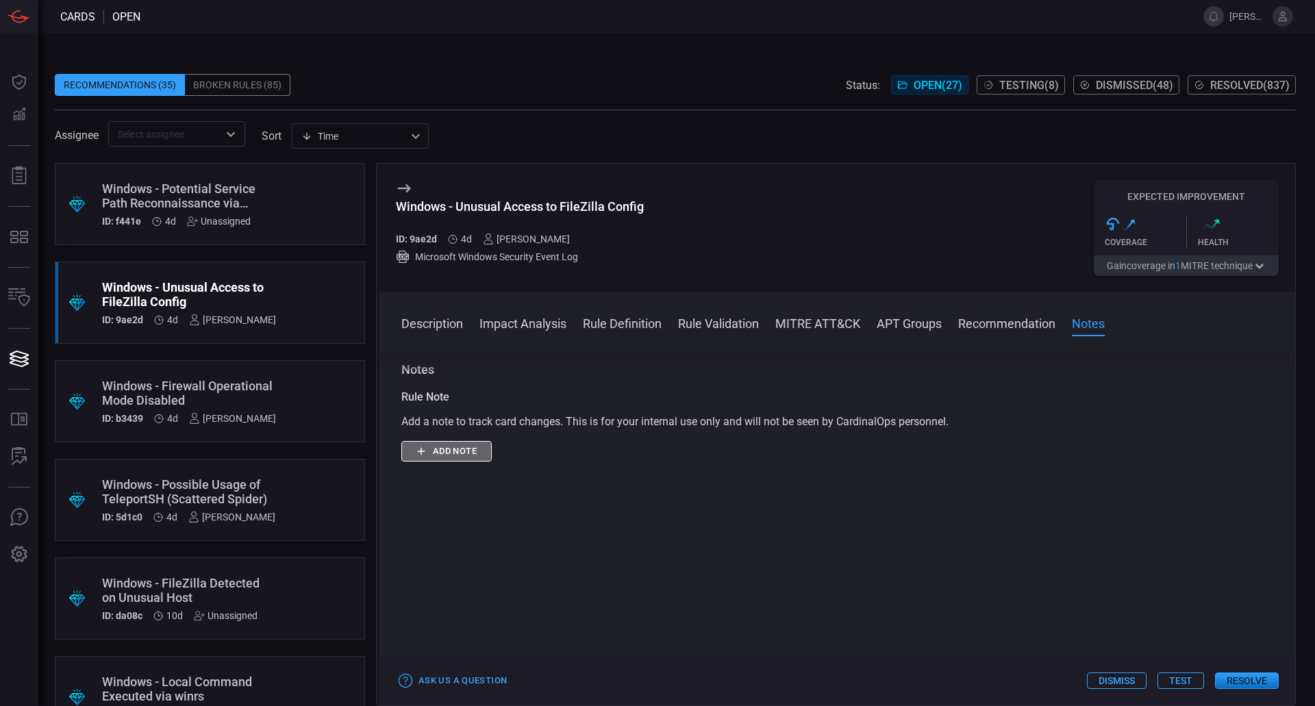
click at [475, 449] on button "Add note" at bounding box center [446, 451] width 90 height 21
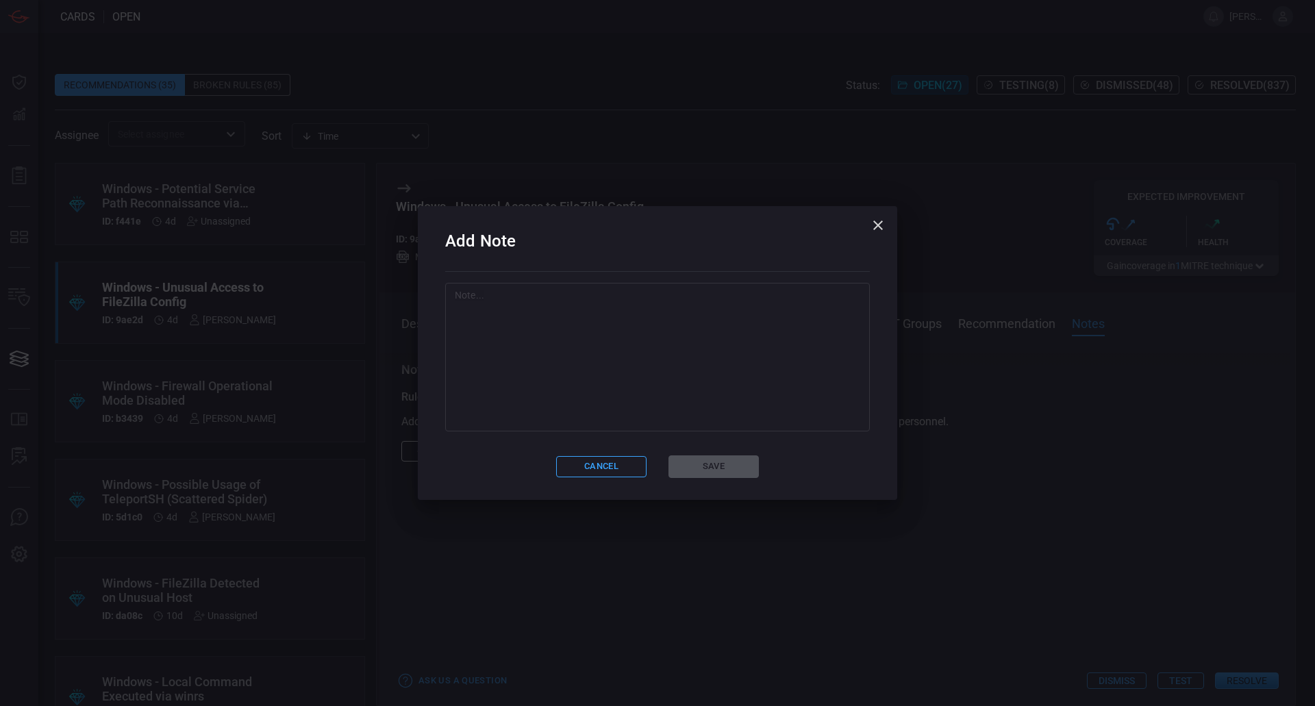
click at [708, 397] on textarea at bounding box center [658, 356] width 406 height 137
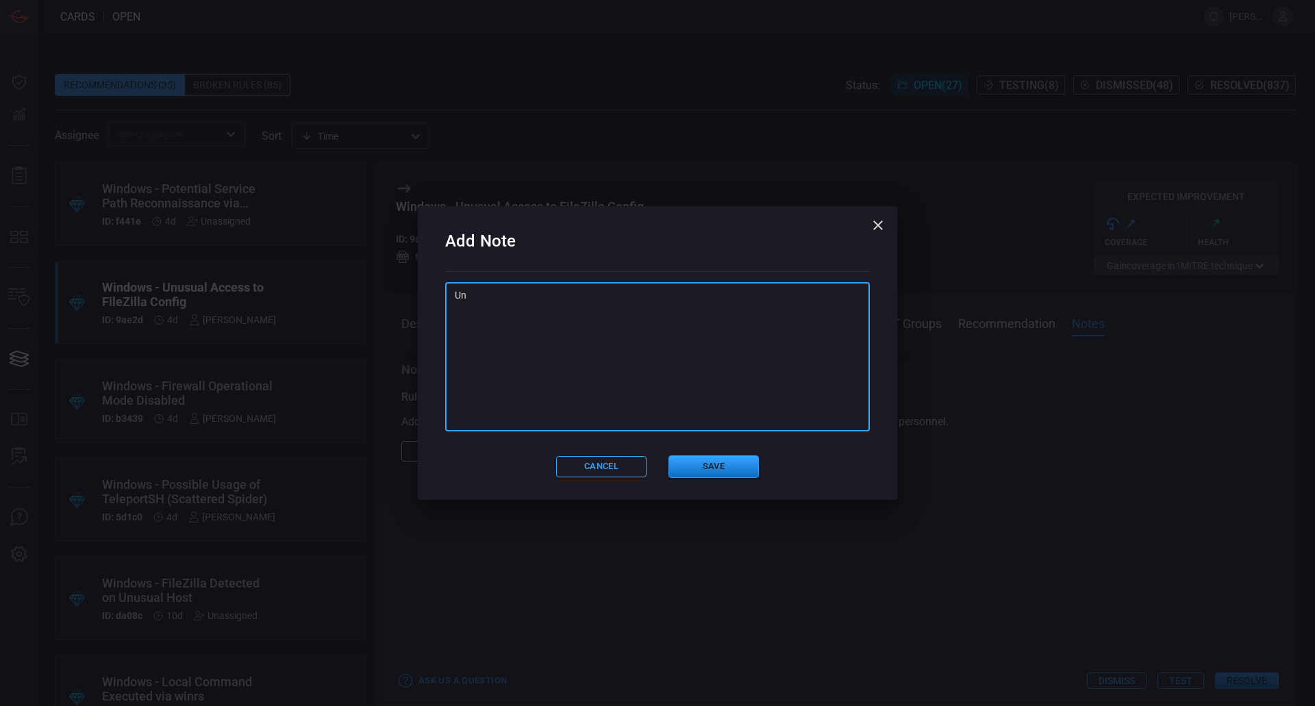
type textarea "U"
click at [638, 326] on textarea "This just simply excludes FileZilla and One Drive Unsure why OneDrive is exclud…" at bounding box center [658, 356] width 406 height 137
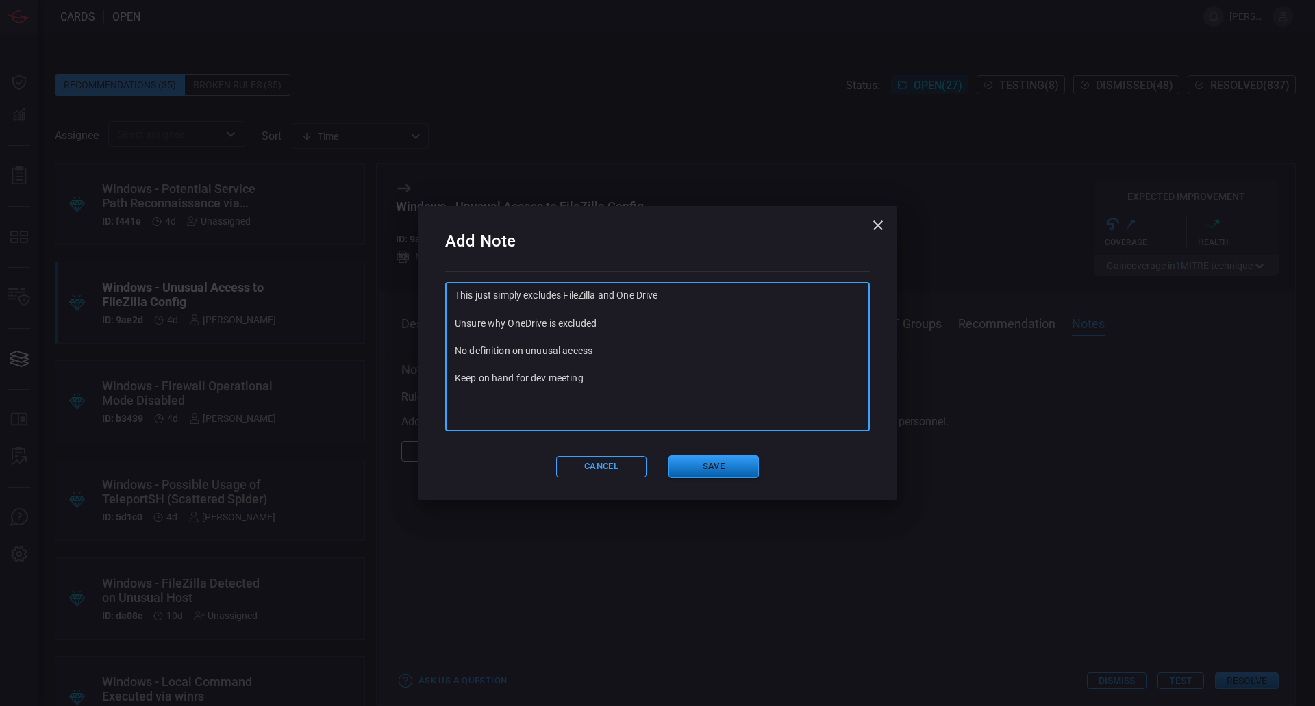
type textarea "This just simply excludes FileZilla and One Drive Unsure why OneDrive is exclud…"
click at [714, 473] on button "Save" at bounding box center [714, 467] width 90 height 23
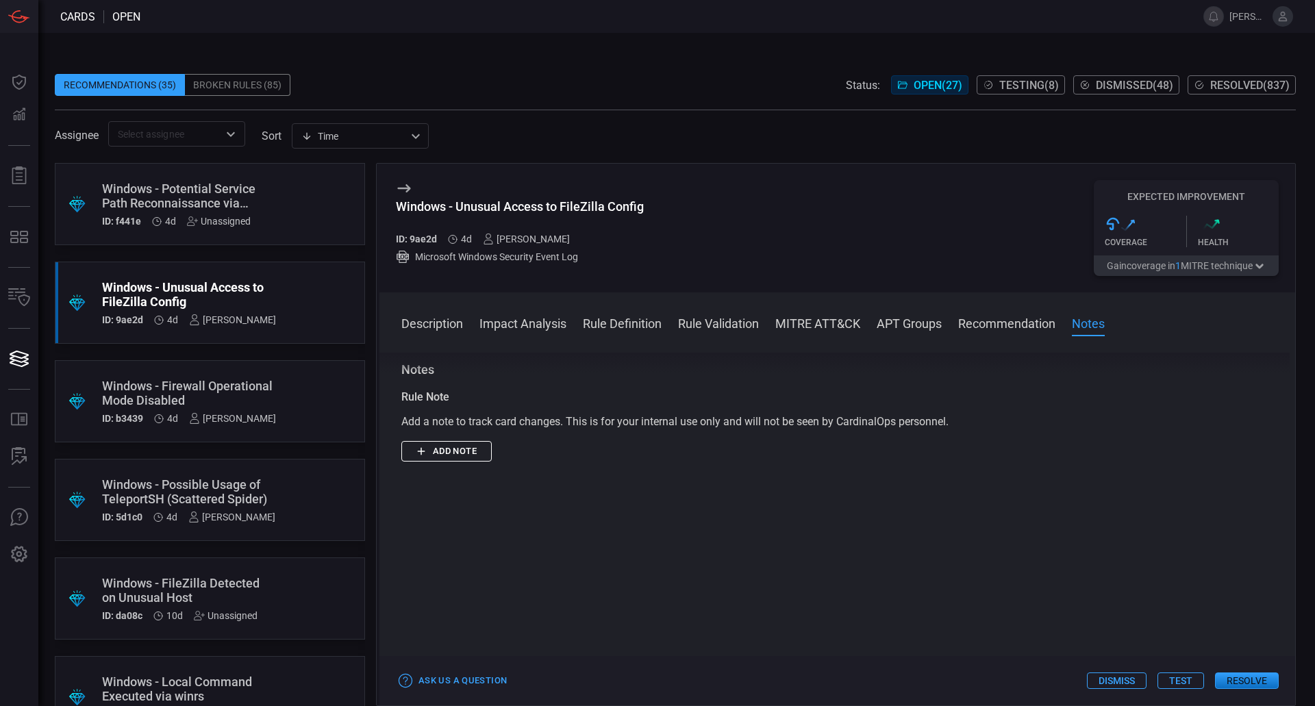
scroll to position [0, 0]
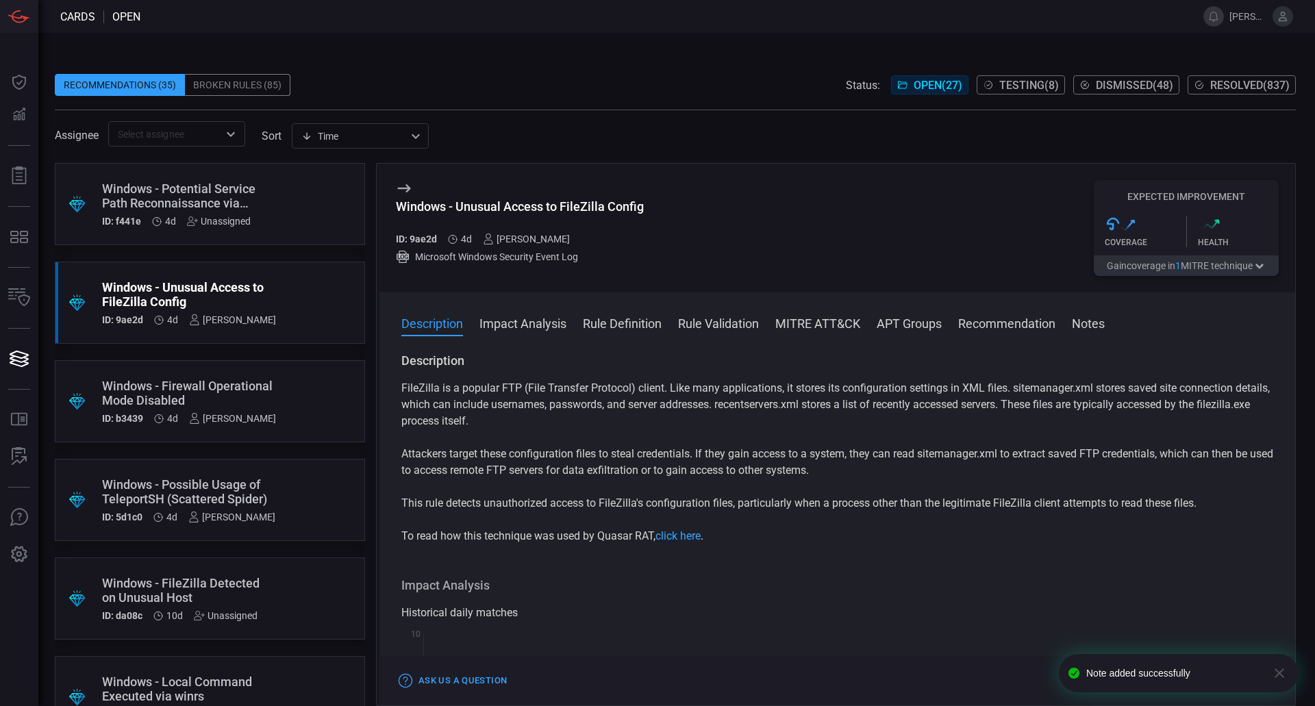
click at [277, 221] on div ".suggested_cards_icon{fill:url(#suggested_cards_icon);} Windows - Potential Ser…" at bounding box center [210, 204] width 310 height 82
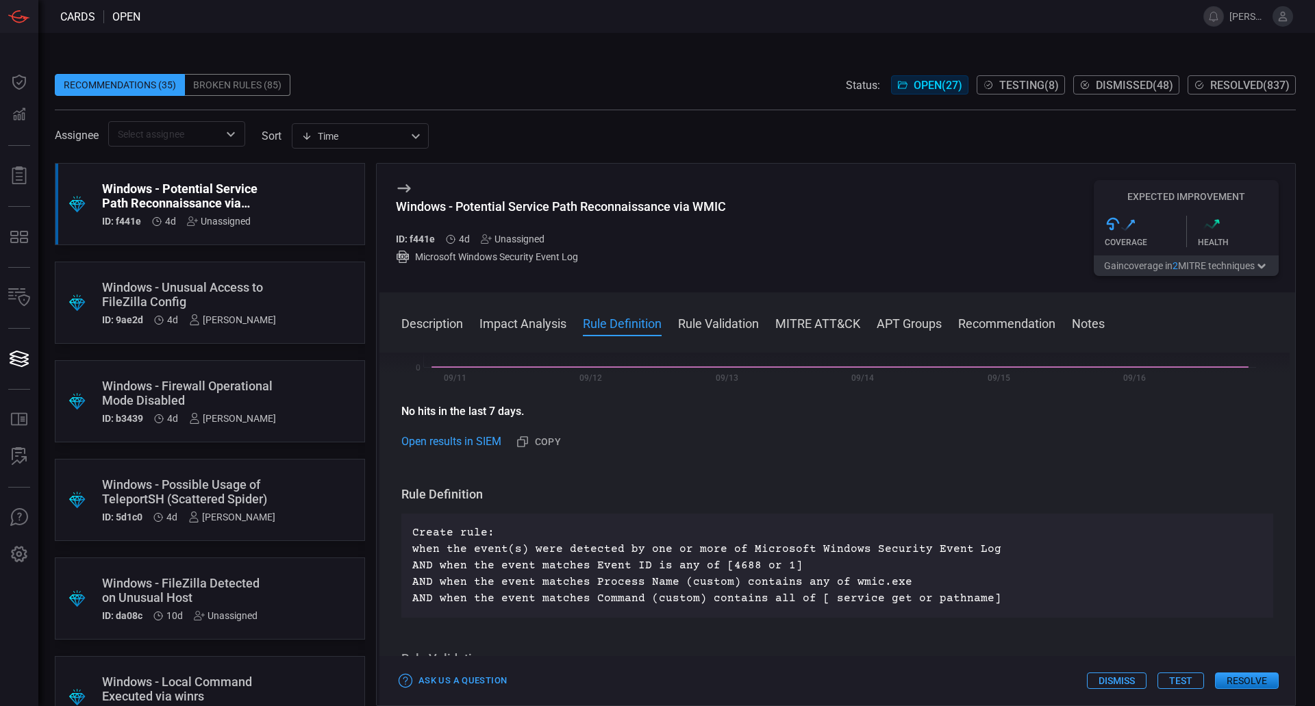
scroll to position [411, 0]
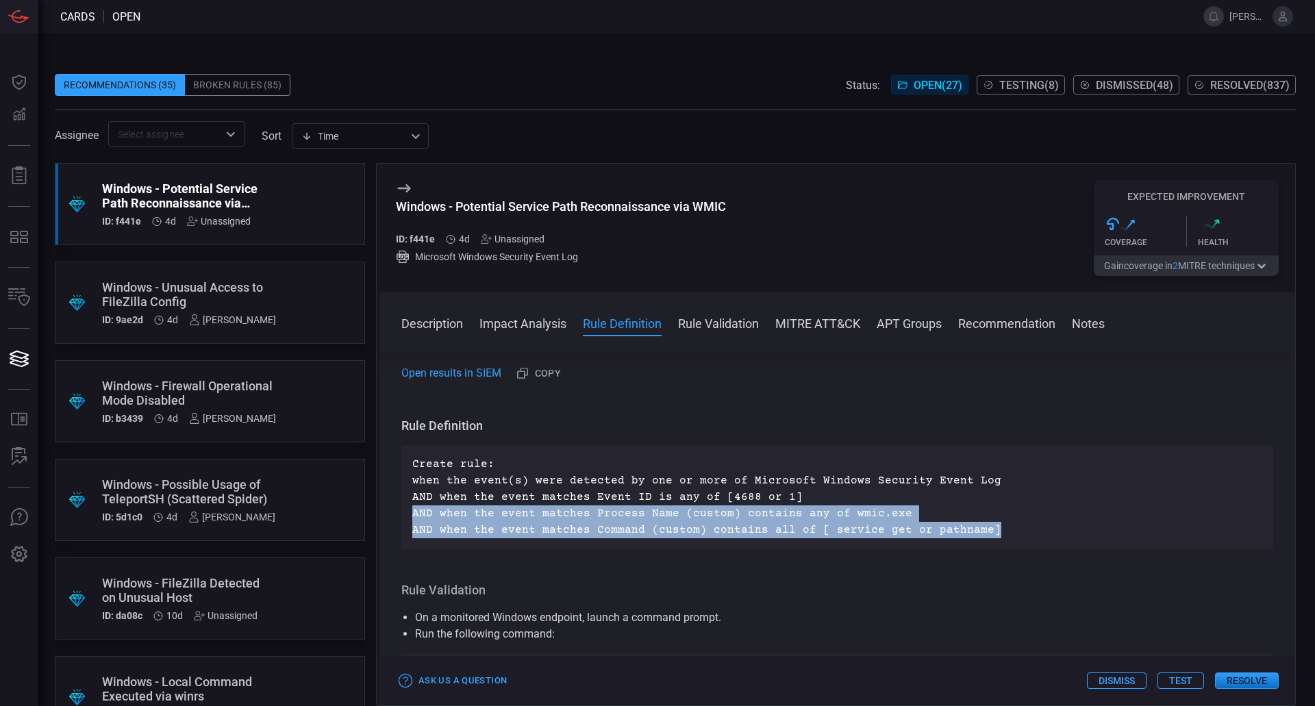
drag, startPoint x: 978, startPoint y: 528, endPoint x: 919, endPoint y: 523, distance: 59.1
click at [919, 523] on p "Create rule: when the event(s) were detected by one or more of Microsoft Window…" at bounding box center [837, 497] width 850 height 82
click at [937, 515] on p "Create rule: when the event(s) were detected by one or more of Microsoft Window…" at bounding box center [837, 497] width 850 height 82
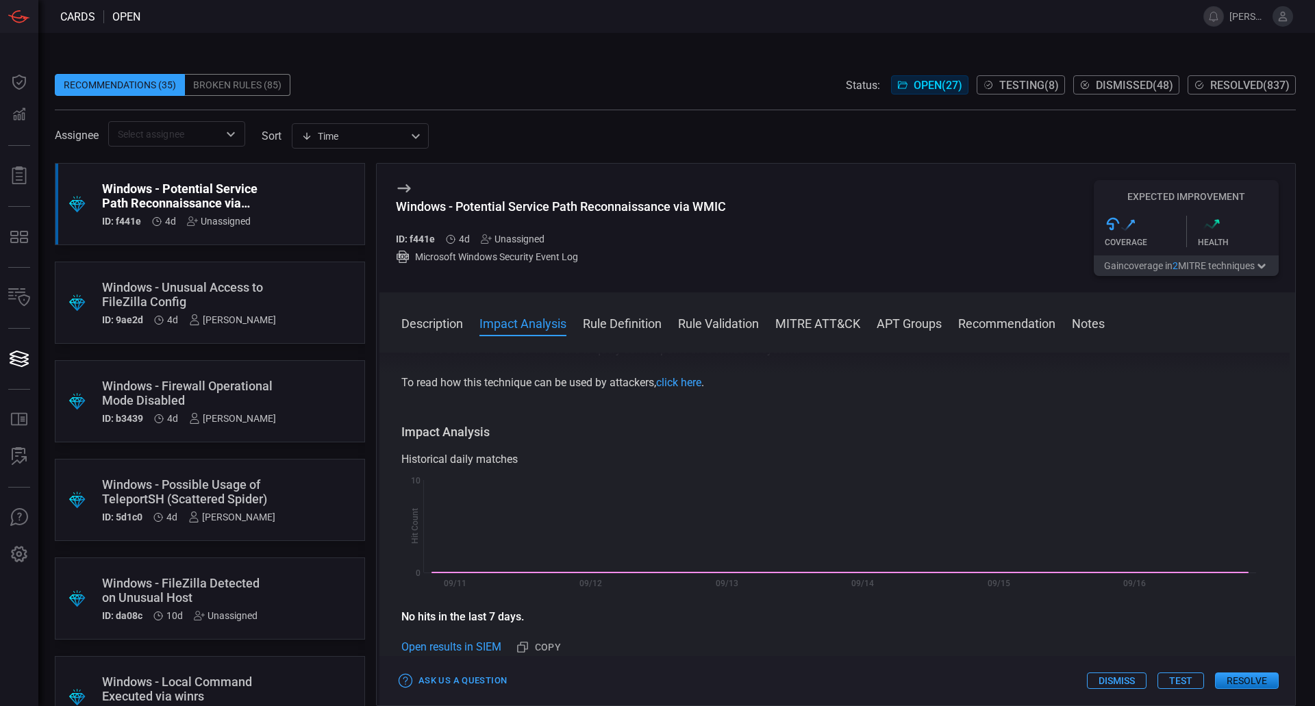
scroll to position [0, 0]
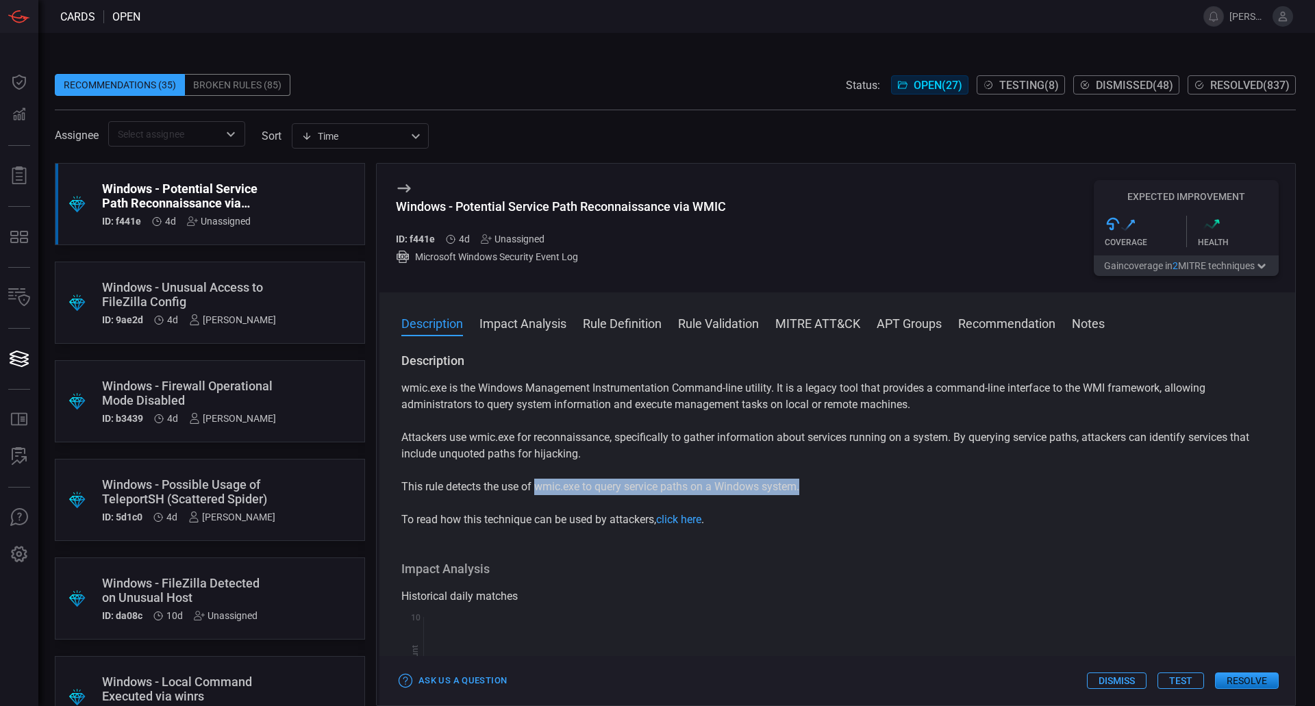
drag, startPoint x: 851, startPoint y: 491, endPoint x: 539, endPoint y: 496, distance: 311.8
click at [539, 495] on p "This rule detects the use of wmic.exe to query service paths on a Windows syste…" at bounding box center [837, 487] width 872 height 16
click at [843, 497] on div "wmic.exe is the Windows Management Instrumentation Command-line utility. It is …" at bounding box center [837, 454] width 872 height 148
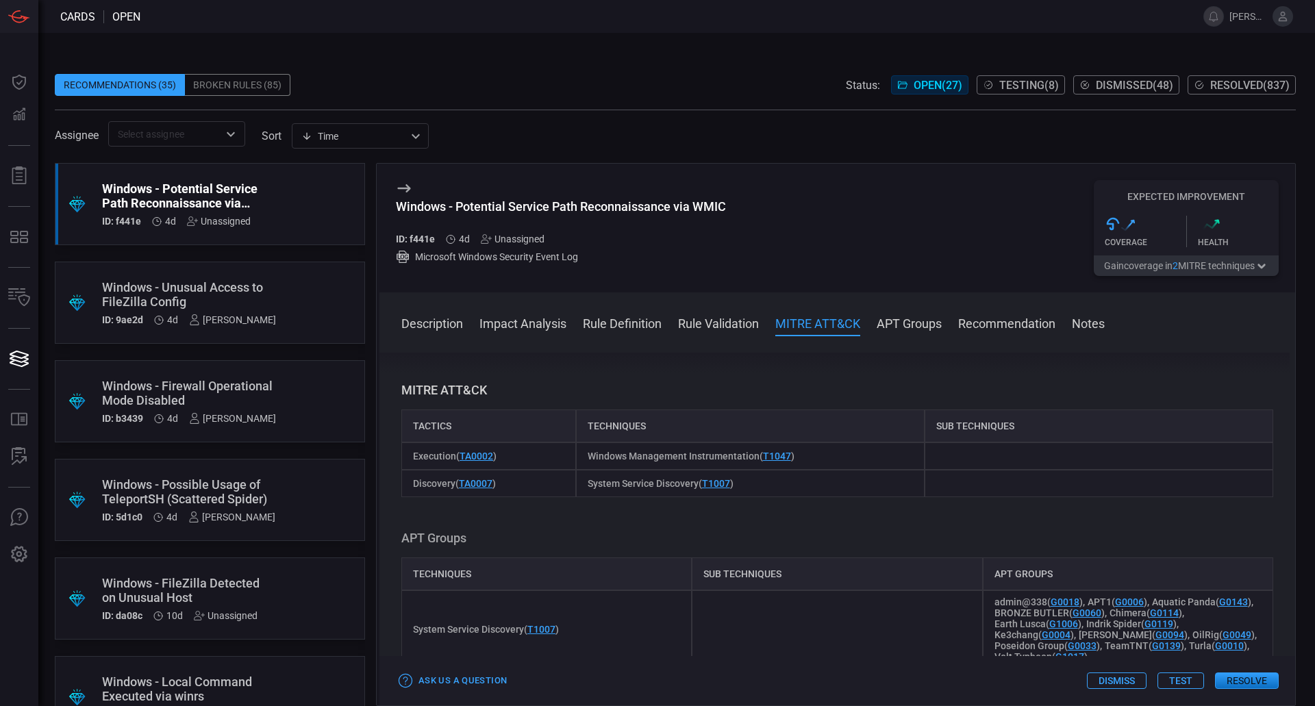
scroll to position [1302, 0]
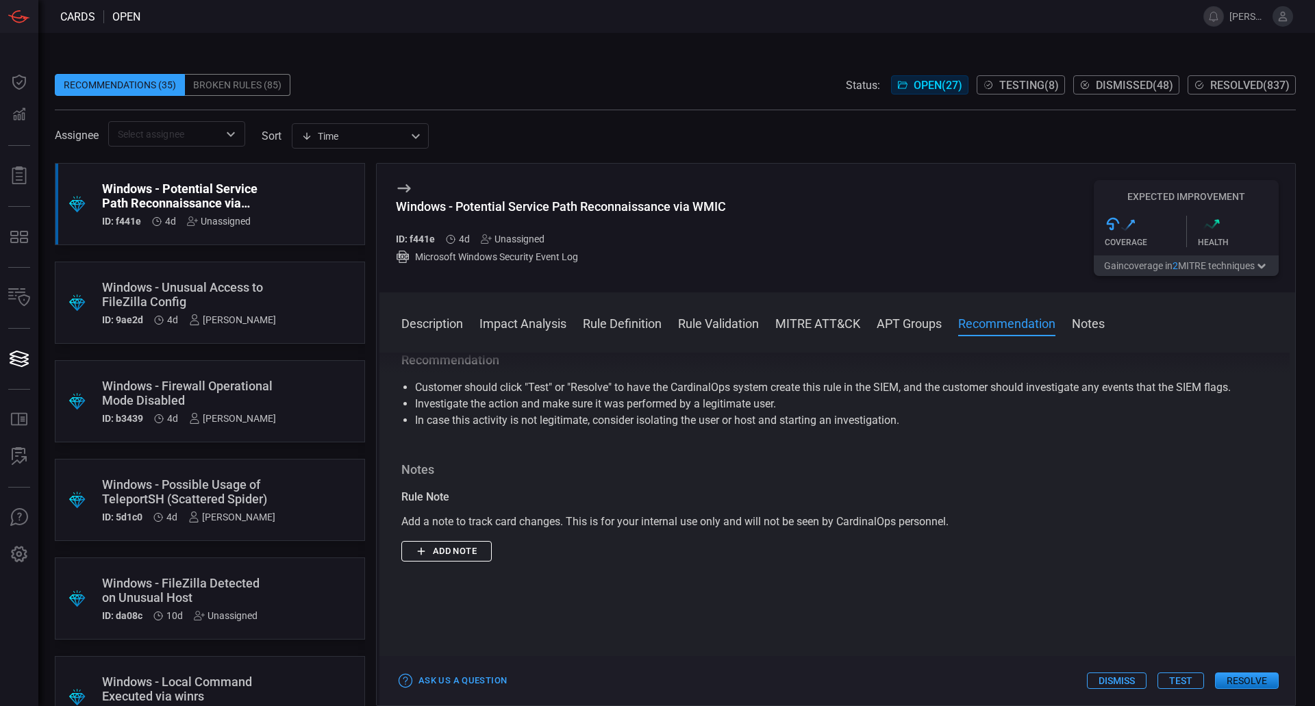
click at [469, 562] on button "Add note" at bounding box center [446, 551] width 90 height 21
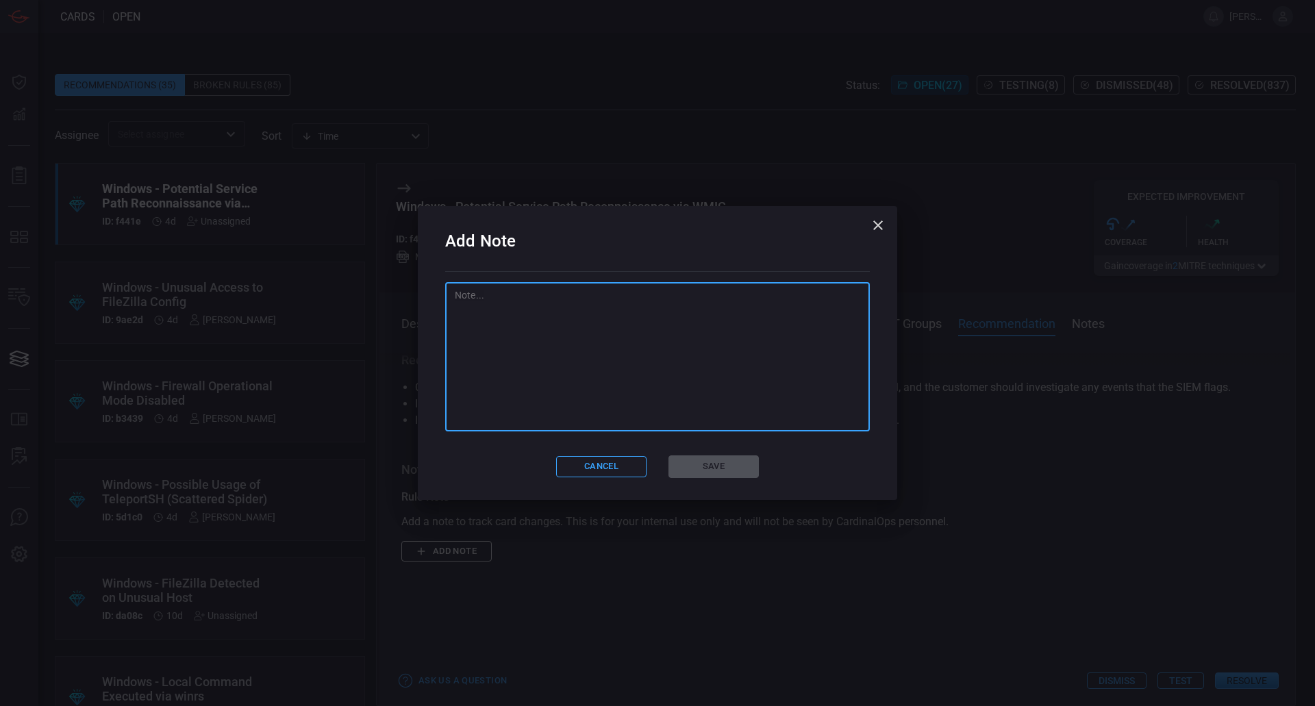
click at [615, 399] on textarea at bounding box center [658, 356] width 406 height 137
type textarea "Audit Not the most useful way to use wmic"
click at [690, 468] on button "Save" at bounding box center [714, 467] width 90 height 23
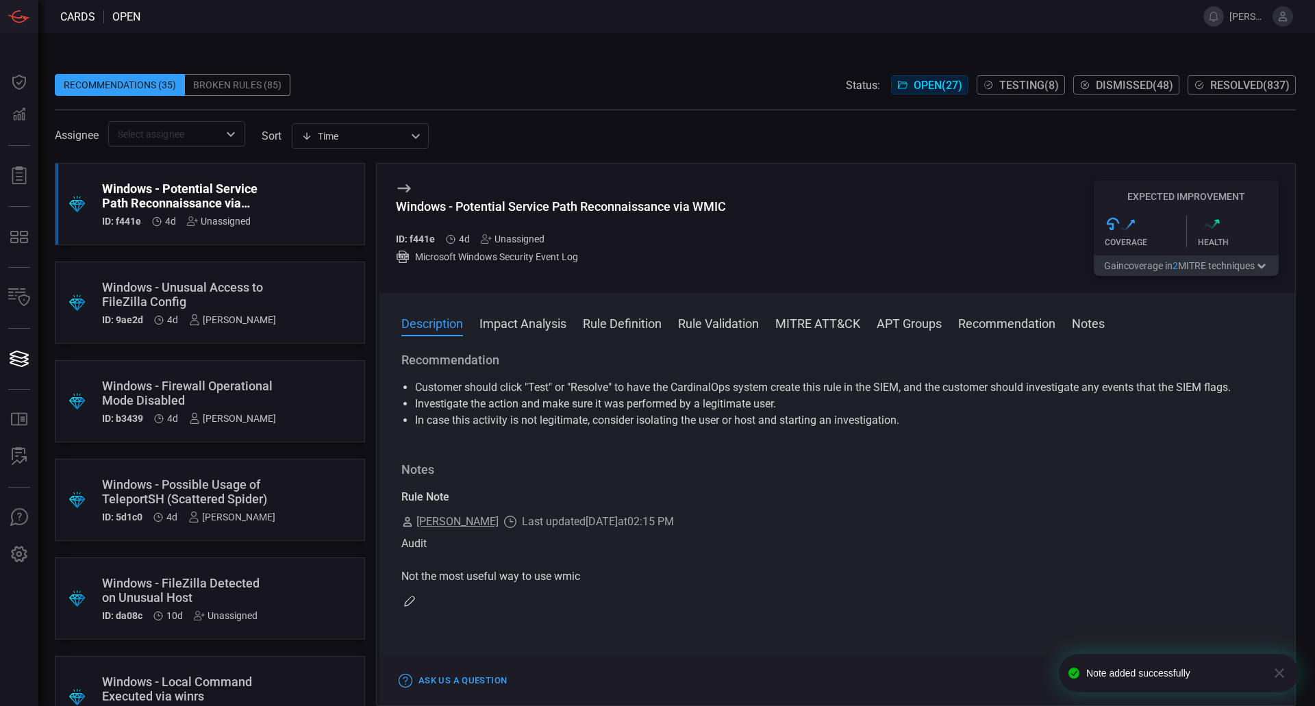
scroll to position [0, 0]
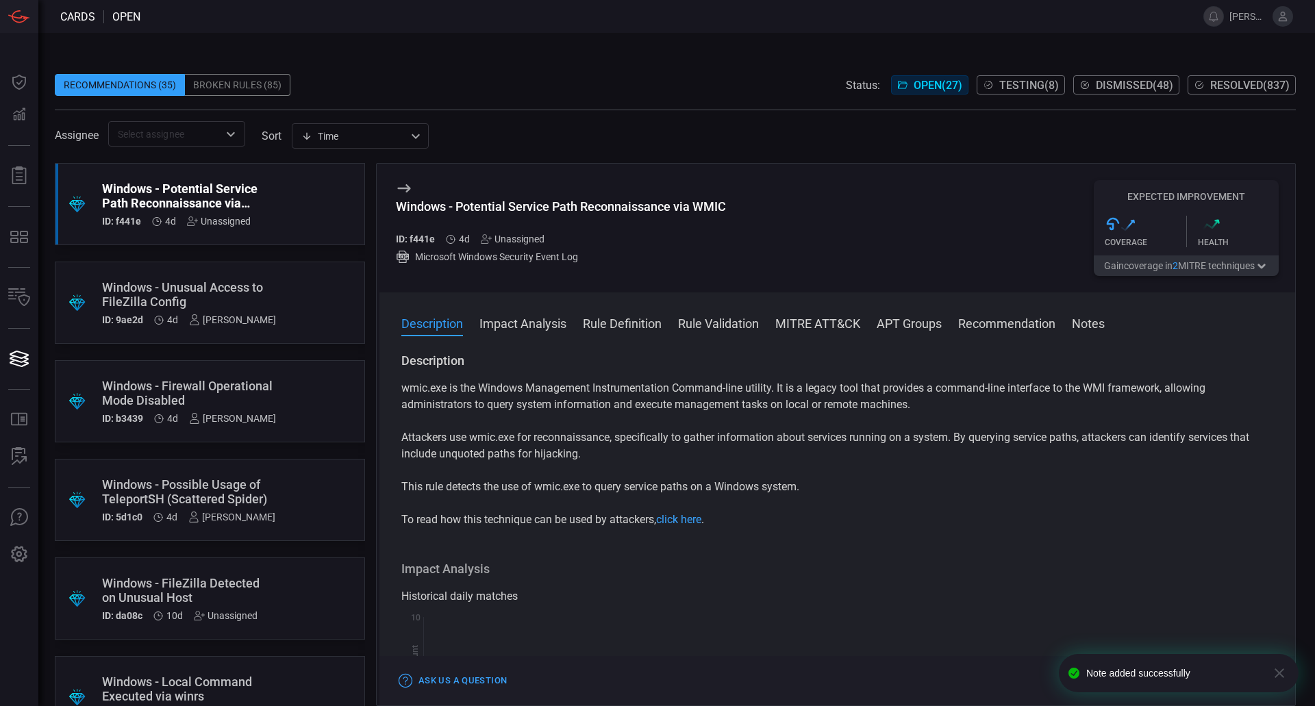
click at [508, 239] on div "Unassigned" at bounding box center [513, 239] width 64 height 11
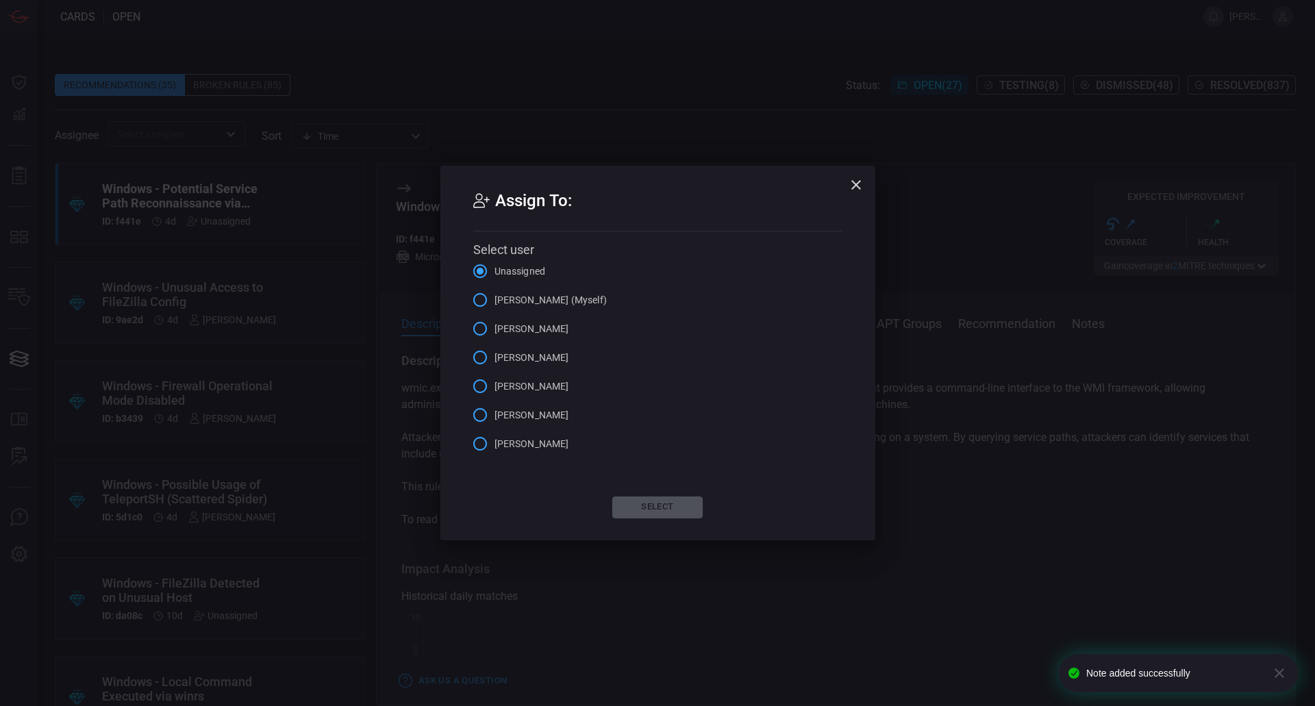
click at [550, 299] on span "[PERSON_NAME] (Myself)" at bounding box center [551, 300] width 112 height 14
click at [495, 299] on input "[PERSON_NAME] (Myself)" at bounding box center [480, 300] width 29 height 29
click at [624, 499] on button "Select" at bounding box center [658, 508] width 90 height 22
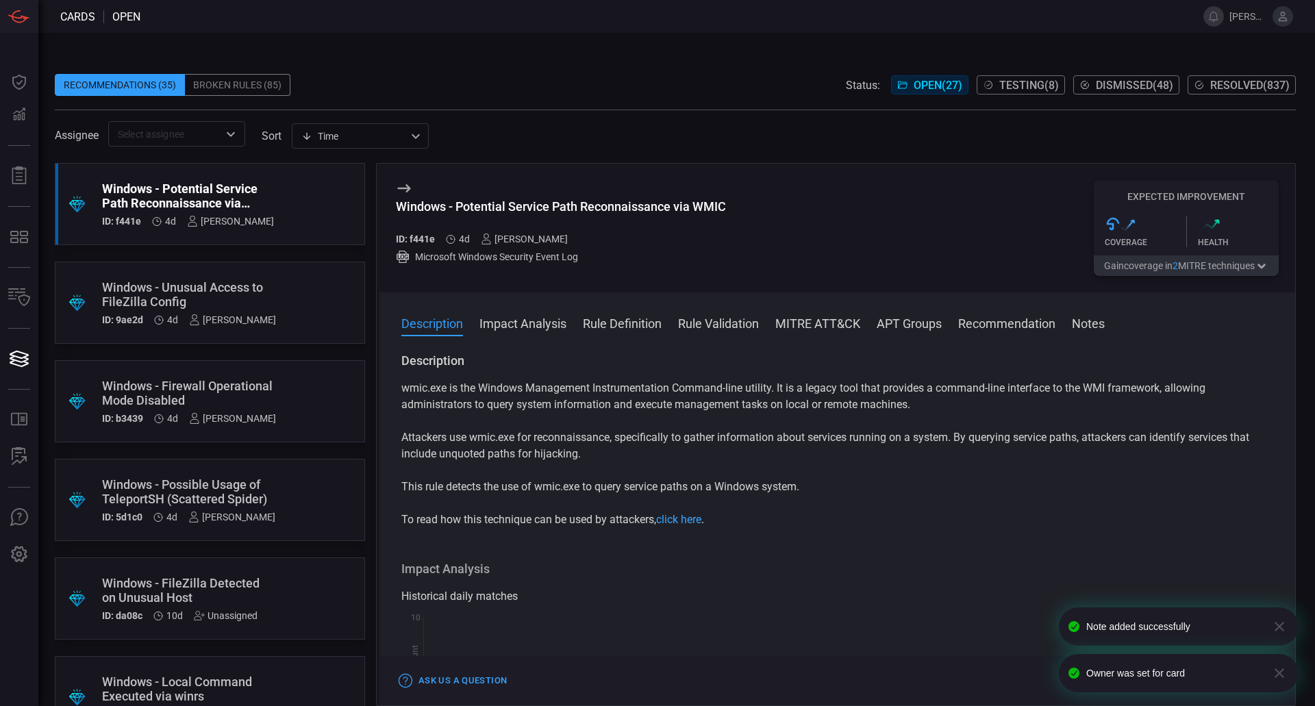
scroll to position [69, 0]
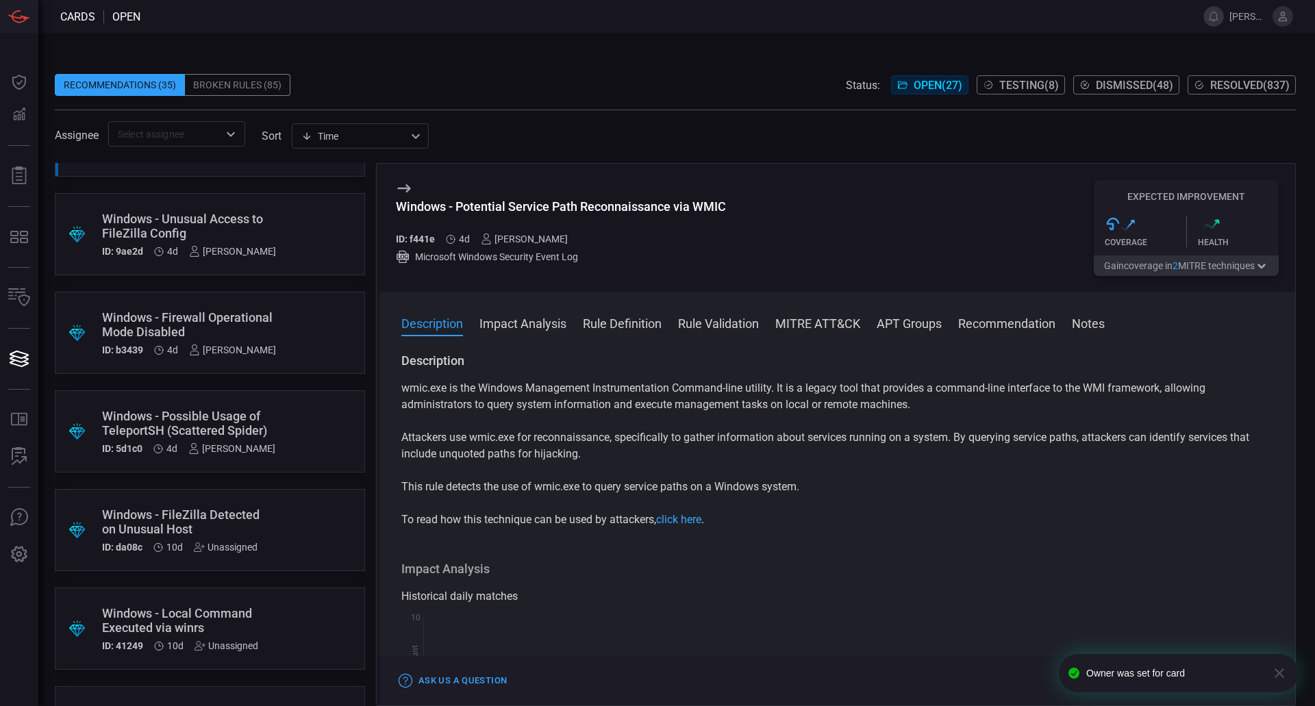
click at [278, 614] on div ".suggested_cards_icon{fill:url(#suggested_cards_icon);} Windows - Local Command…" at bounding box center [210, 629] width 310 height 82
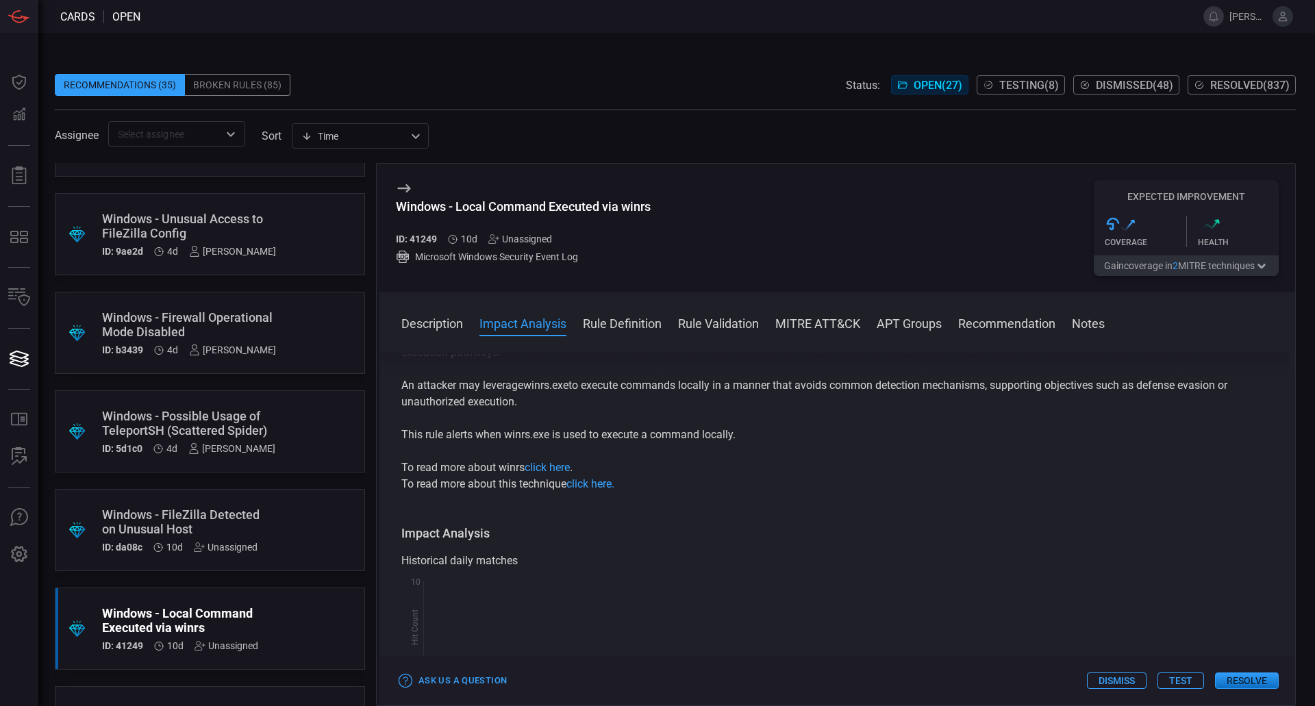
scroll to position [480, 0]
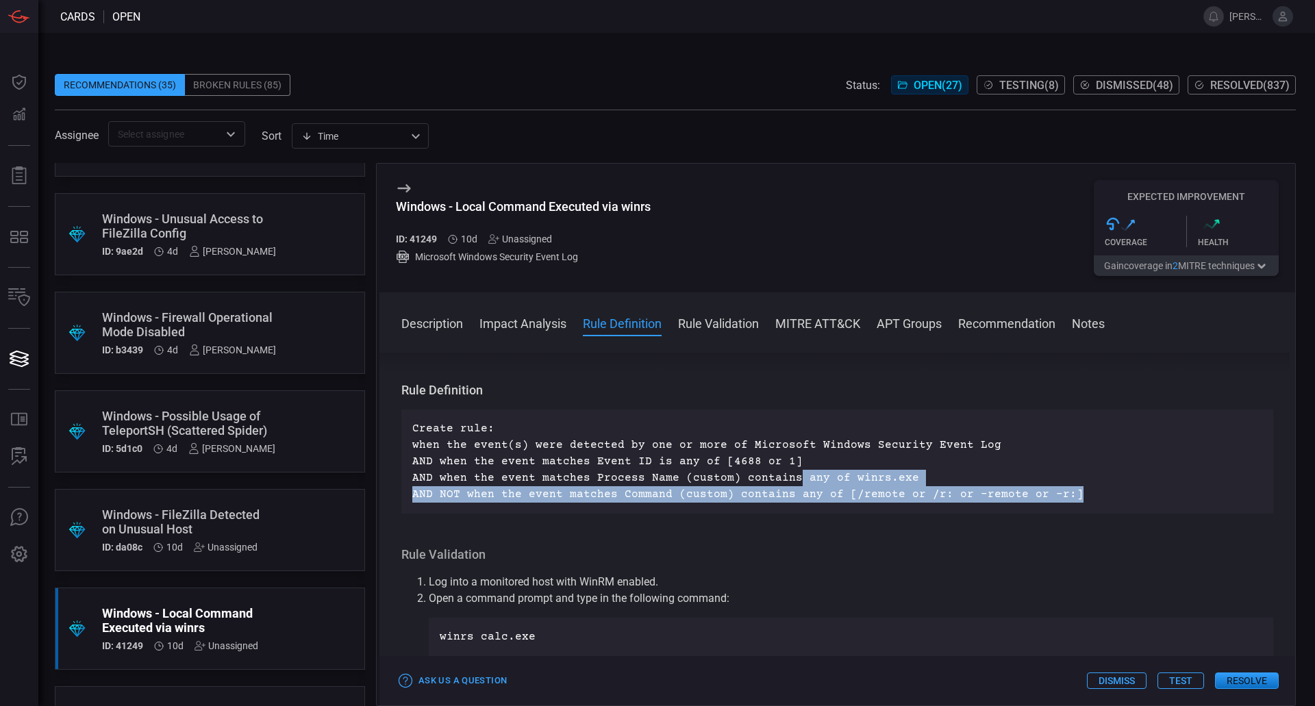
drag, startPoint x: 1065, startPoint y: 494, endPoint x: 788, endPoint y: 478, distance: 277.9
click at [788, 478] on p "Create rule: when the event(s) were detected by one or more of Microsoft Window…" at bounding box center [837, 462] width 850 height 82
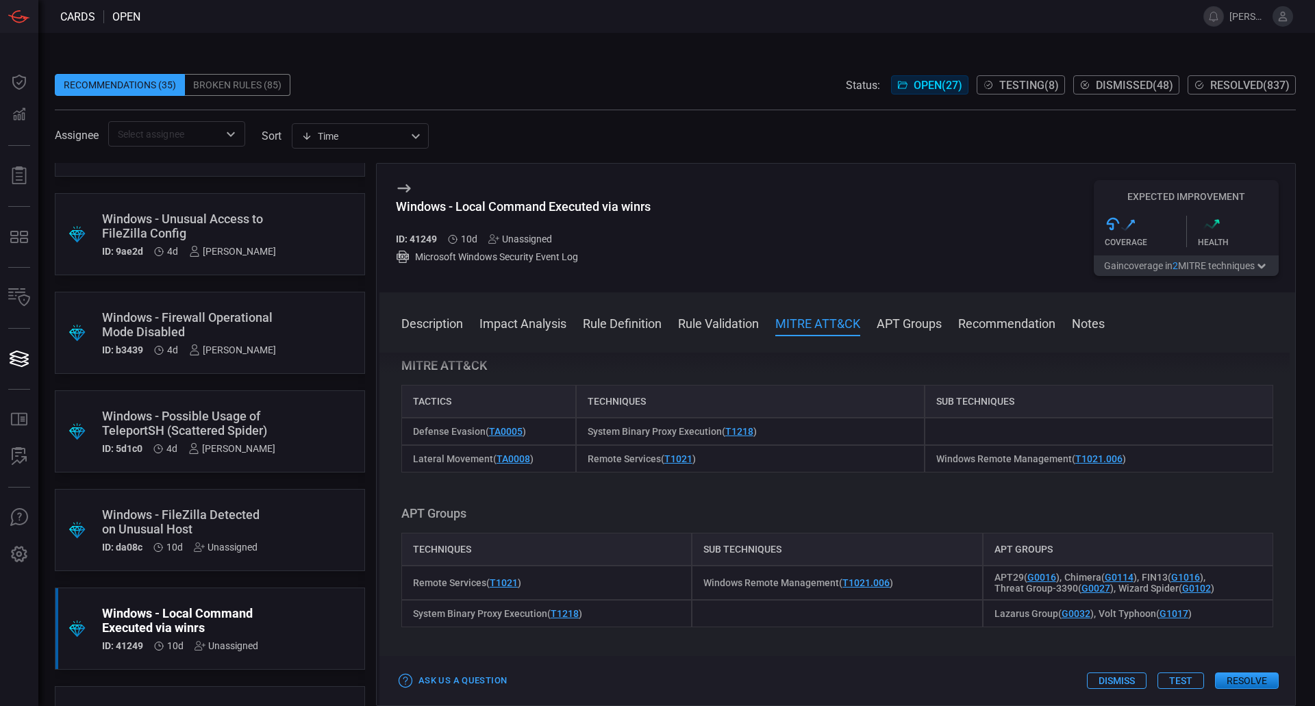
scroll to position [469, 0]
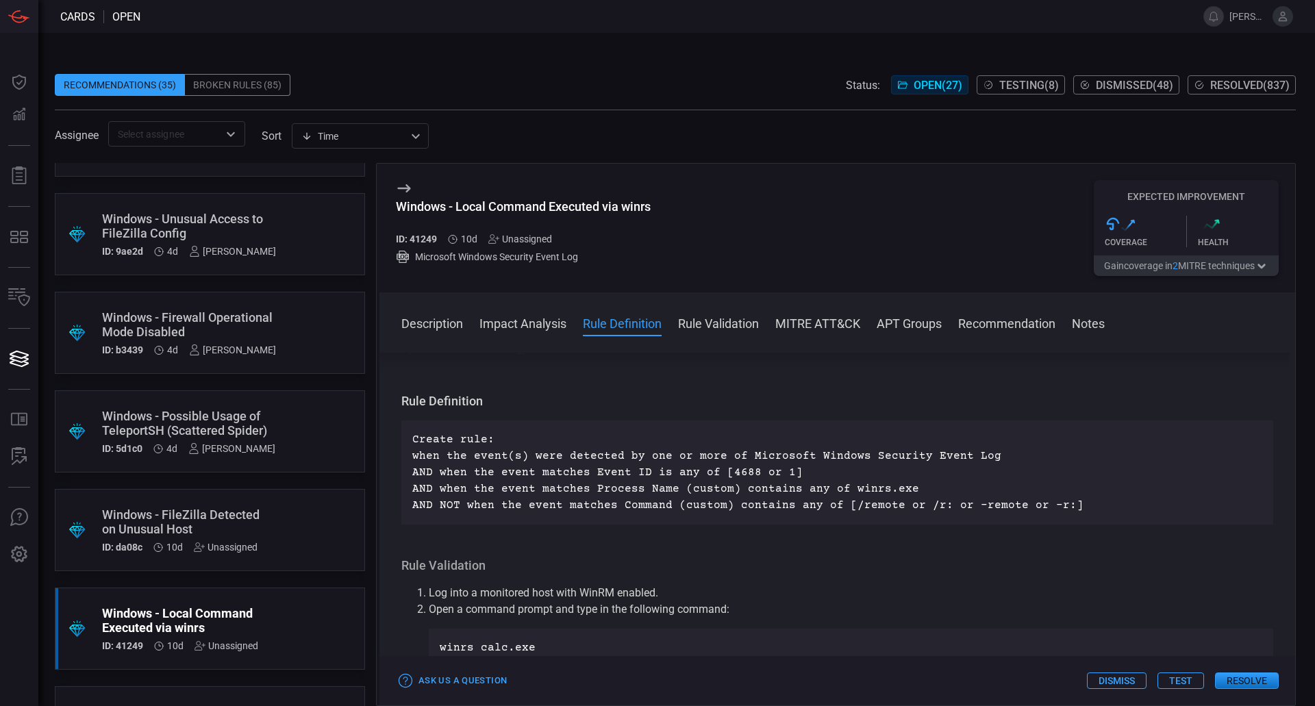
click at [858, 480] on p "Create rule: when the event(s) were detected by one or more of Microsoft Window…" at bounding box center [837, 473] width 850 height 82
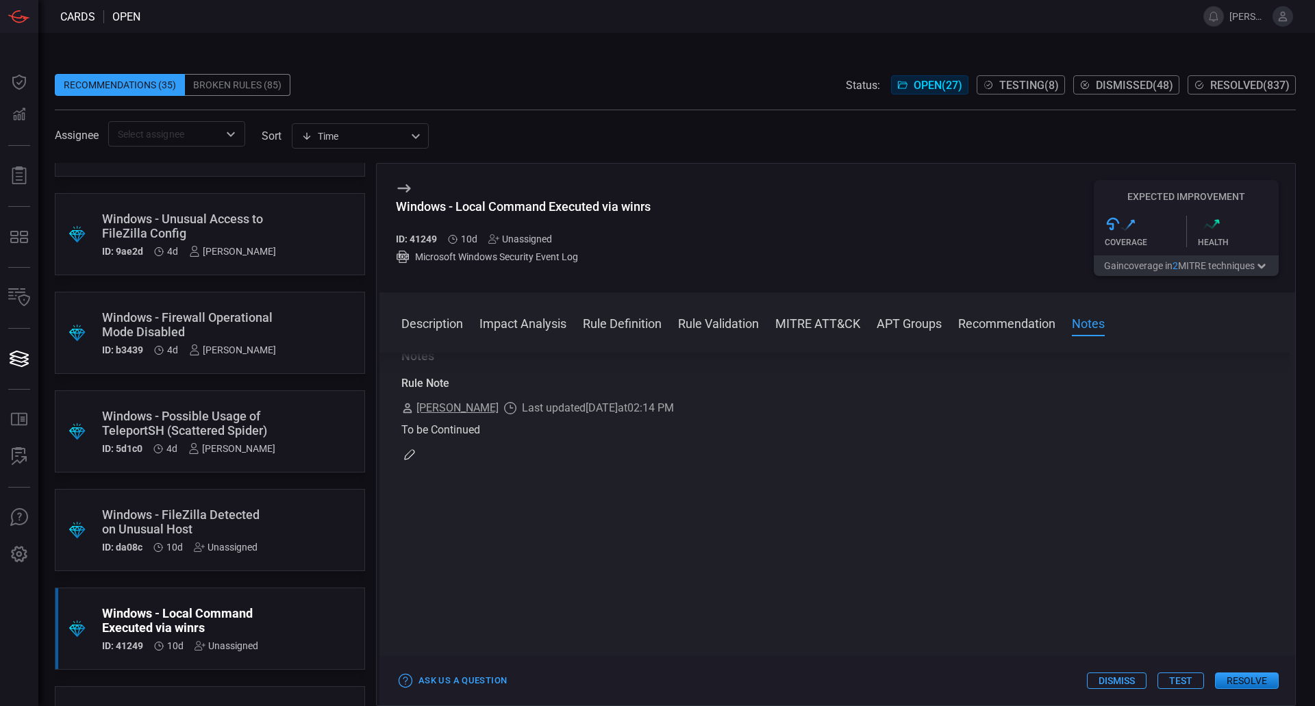
scroll to position [1291, 0]
click at [407, 403] on icon "button" at bounding box center [409, 399] width 11 height 11
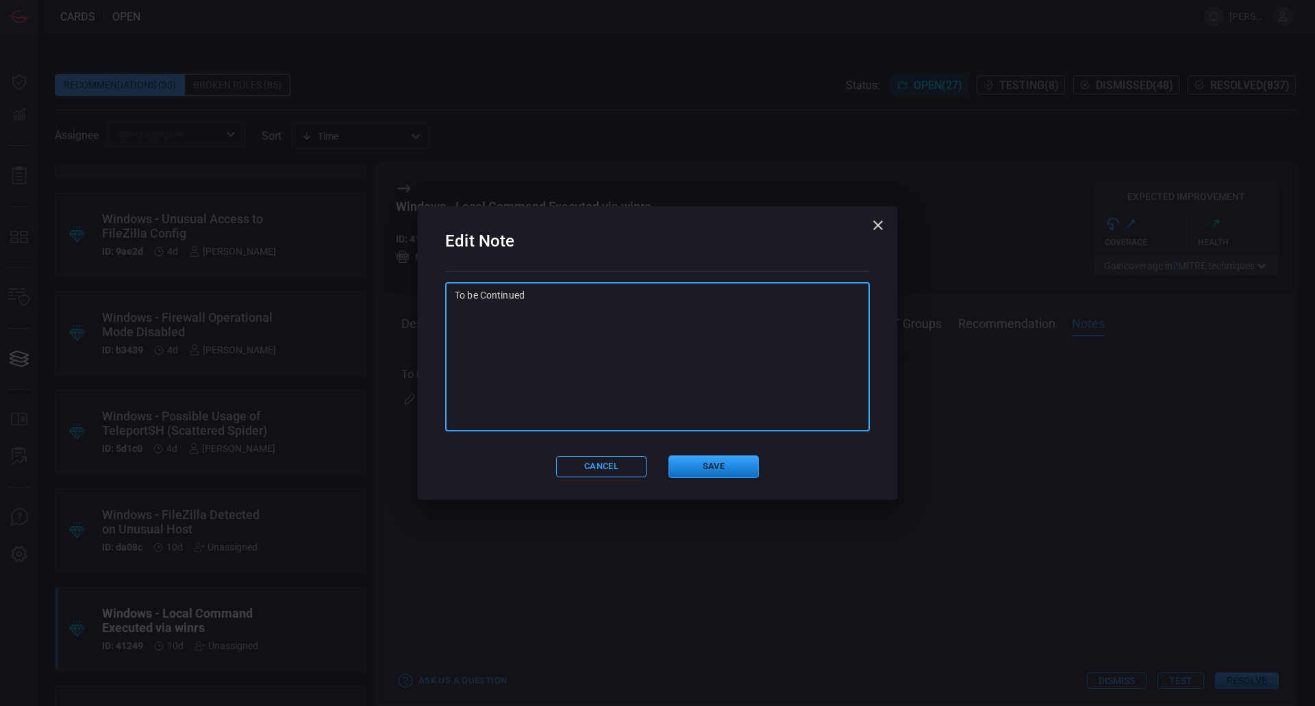
drag, startPoint x: 617, startPoint y: 343, endPoint x: 400, endPoint y: 354, distance: 217.5
click at [400, 354] on div "Edit Note To be Continued x ​ Cancel Save" at bounding box center [657, 353] width 1315 height 706
type textarea "Audit Not much legitimate use case for winrs, Powershell is the better tool"
click at [726, 462] on button "Save" at bounding box center [714, 467] width 90 height 23
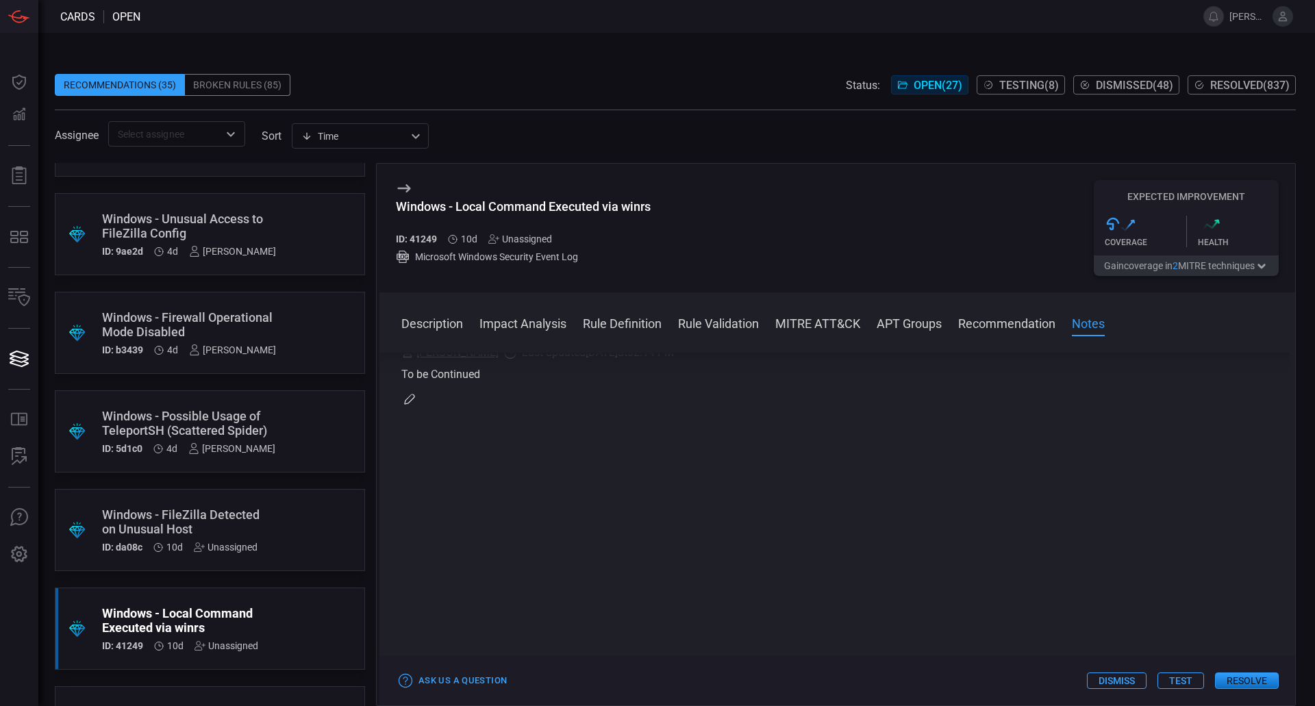
scroll to position [0, 0]
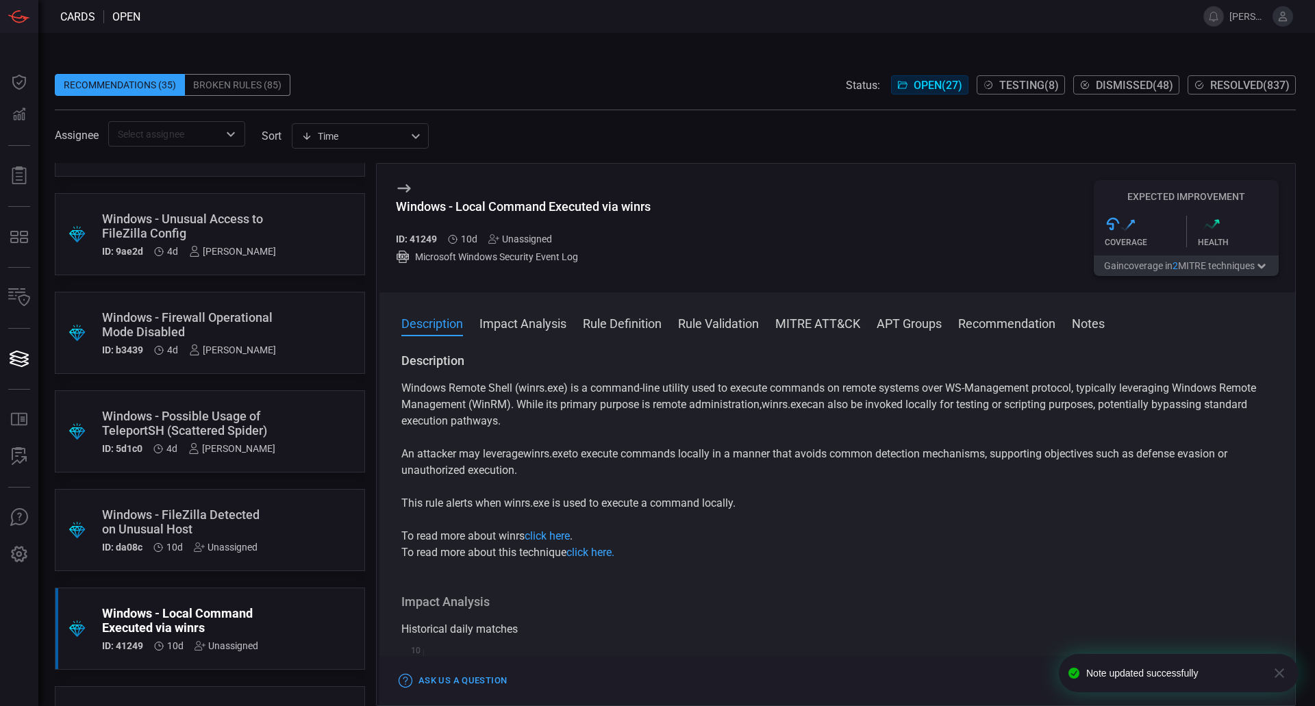
click at [549, 242] on div "Unassigned" at bounding box center [520, 239] width 64 height 11
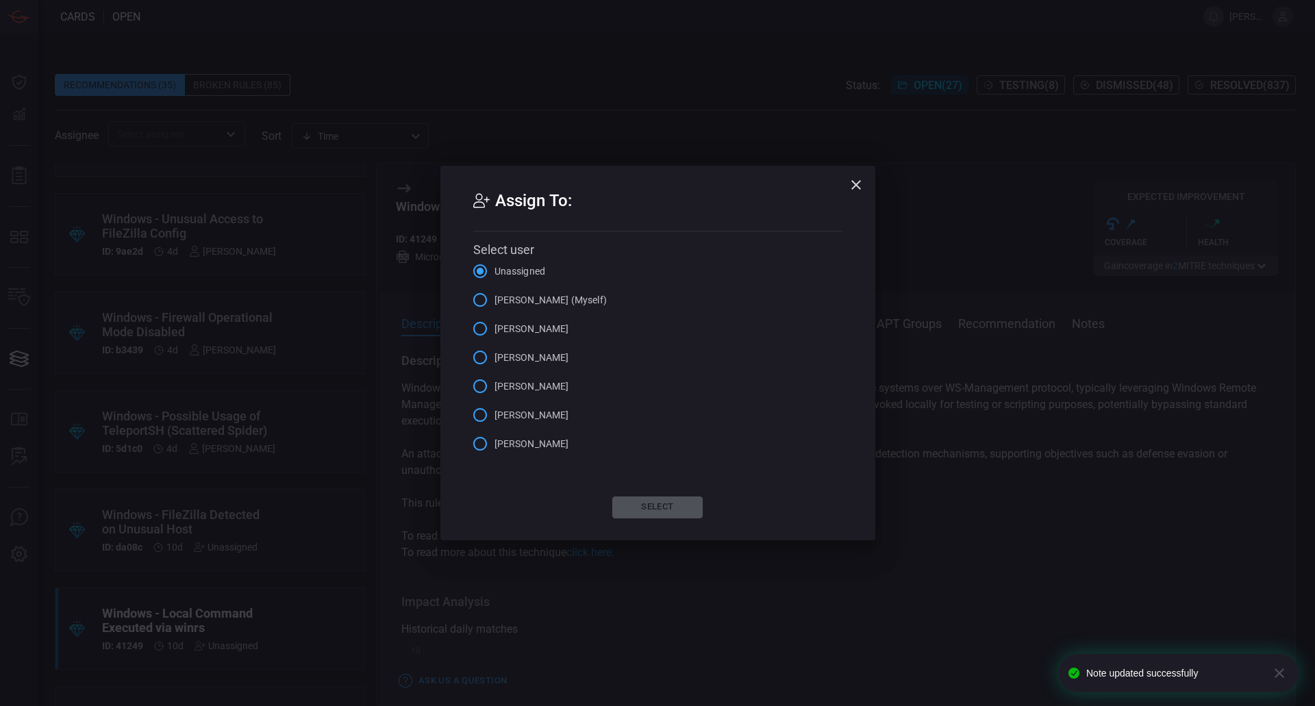
click at [597, 303] on span "[PERSON_NAME] (Myself)" at bounding box center [551, 300] width 112 height 14
click at [495, 303] on input "[PERSON_NAME] (Myself)" at bounding box center [480, 300] width 29 height 29
click at [656, 498] on button "Select" at bounding box center [658, 508] width 90 height 22
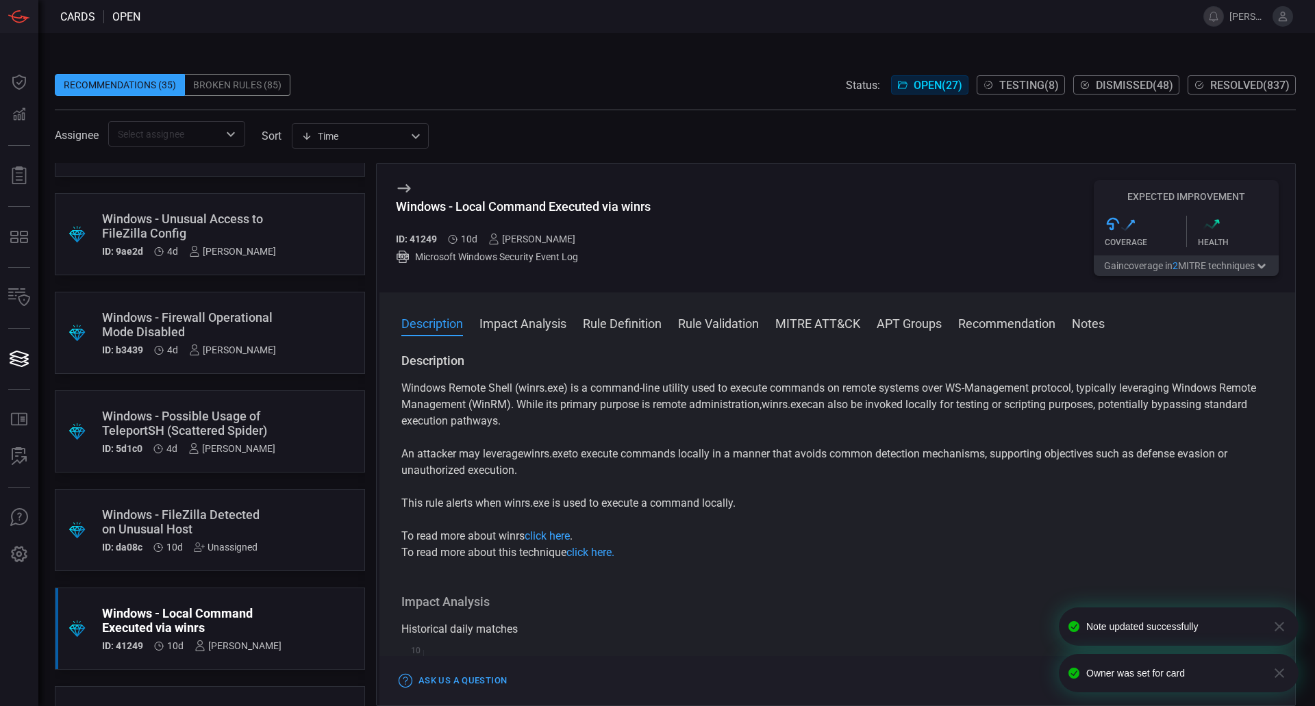
click at [1054, 79] on span "Testing ( 8 )" at bounding box center [1030, 85] width 60 height 13
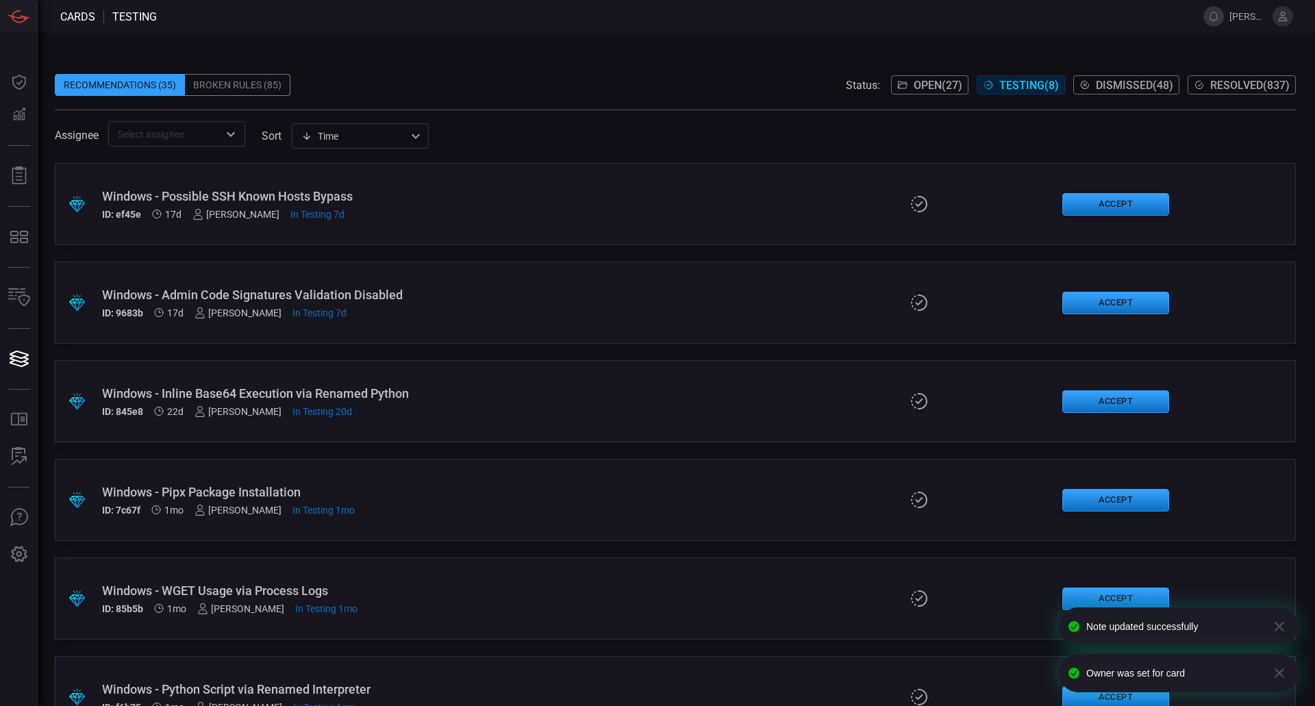
scroll to position [246, 0]
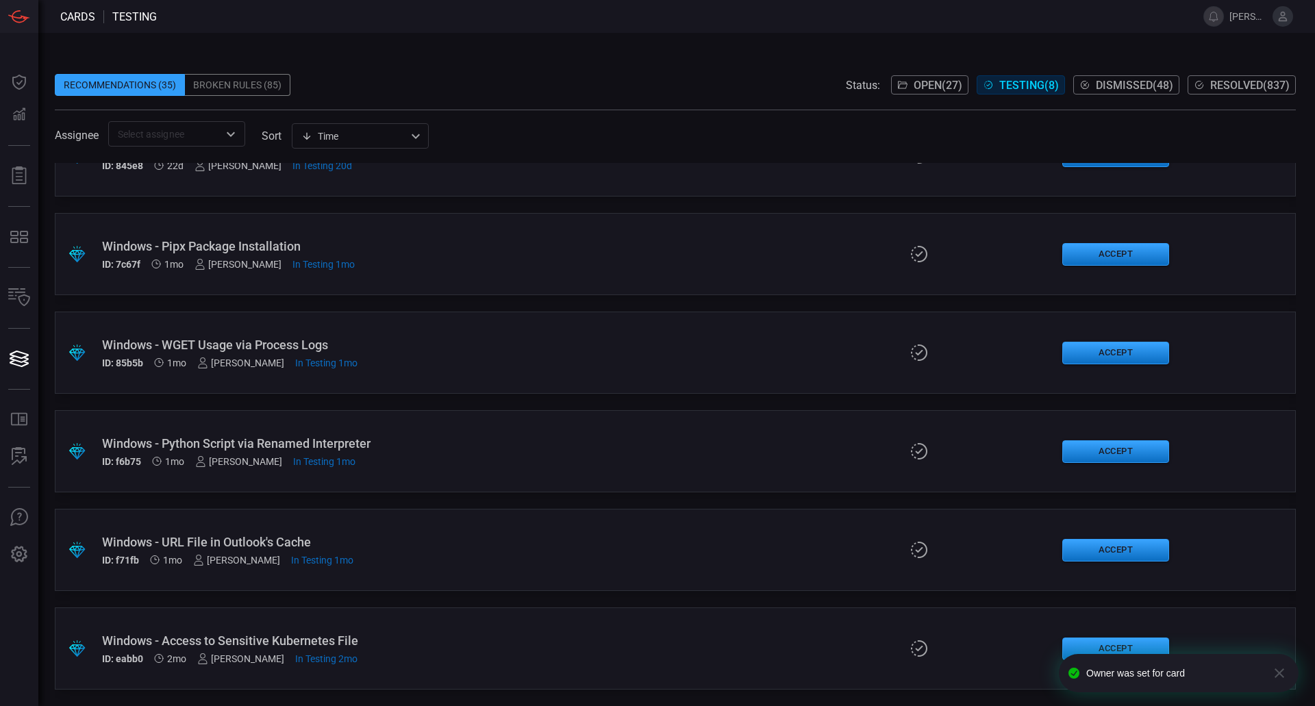
click at [353, 641] on div "Windows - Access to Sensitive Kubernetes File" at bounding box center [319, 641] width 435 height 14
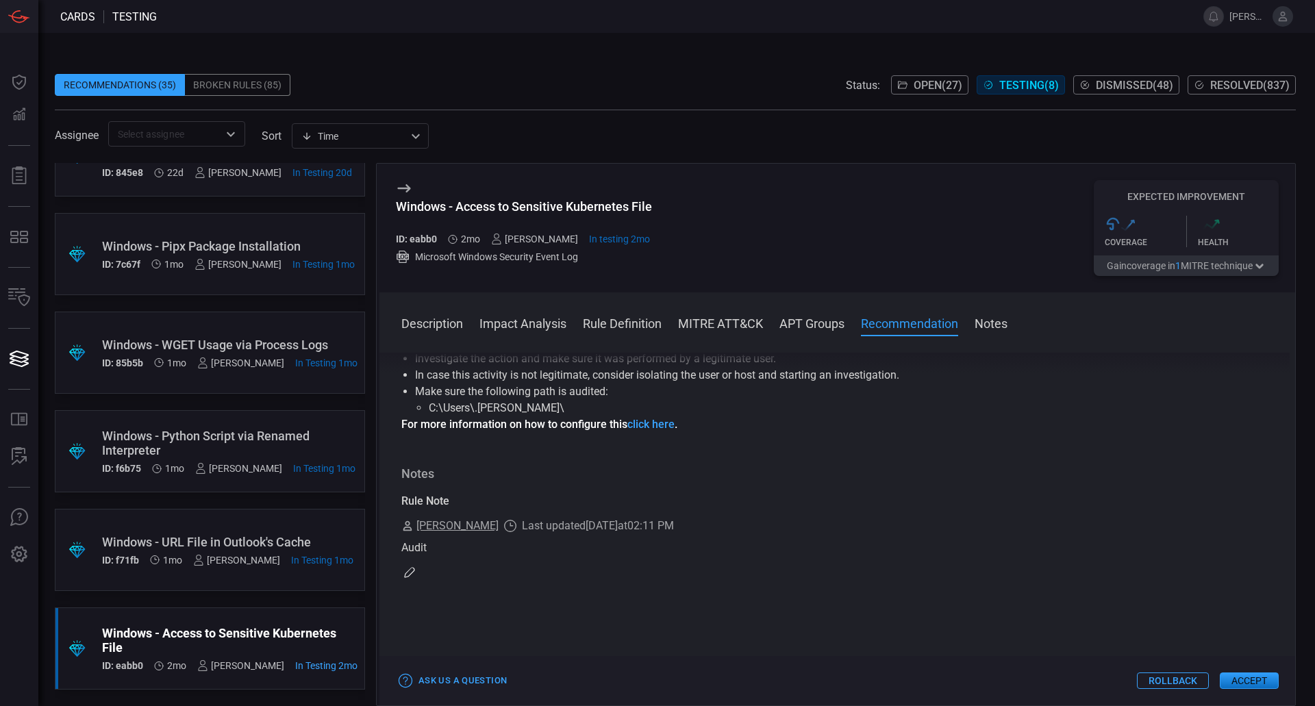
scroll to position [822, 0]
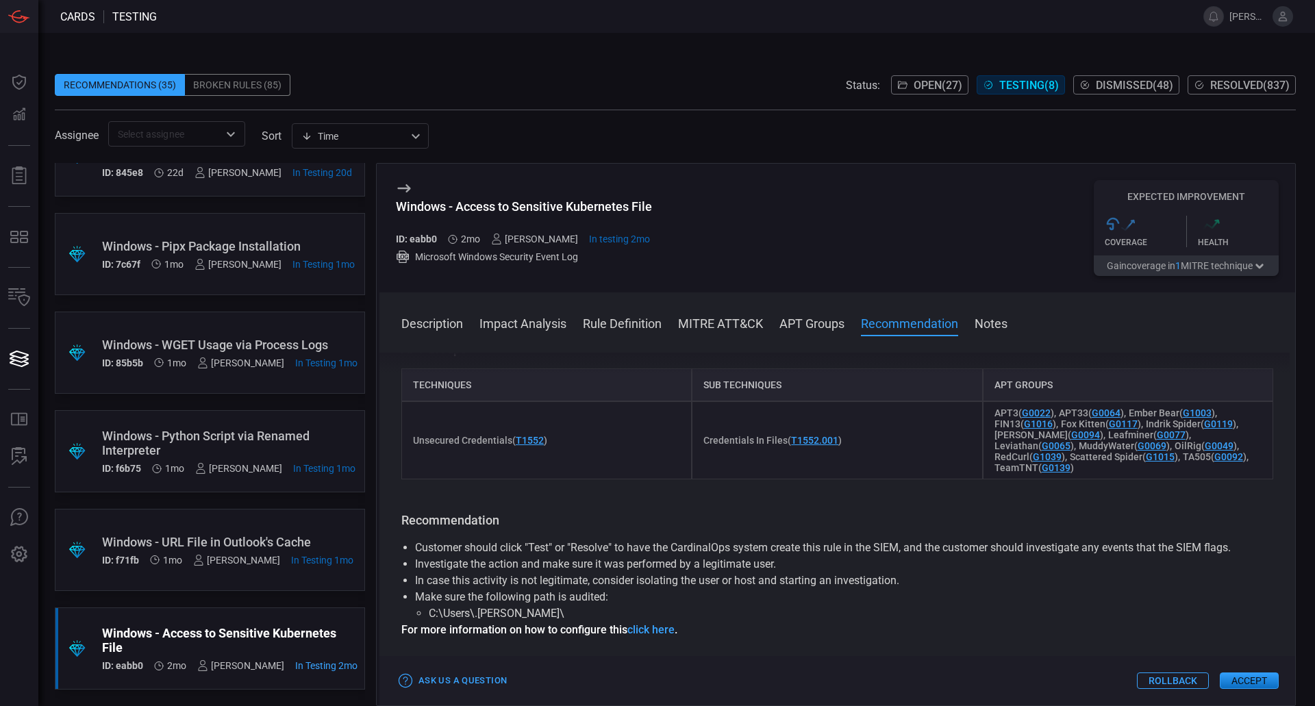
click at [252, 543] on div "Windows - URL File in Outlook's Cache" at bounding box center [227, 542] width 251 height 14
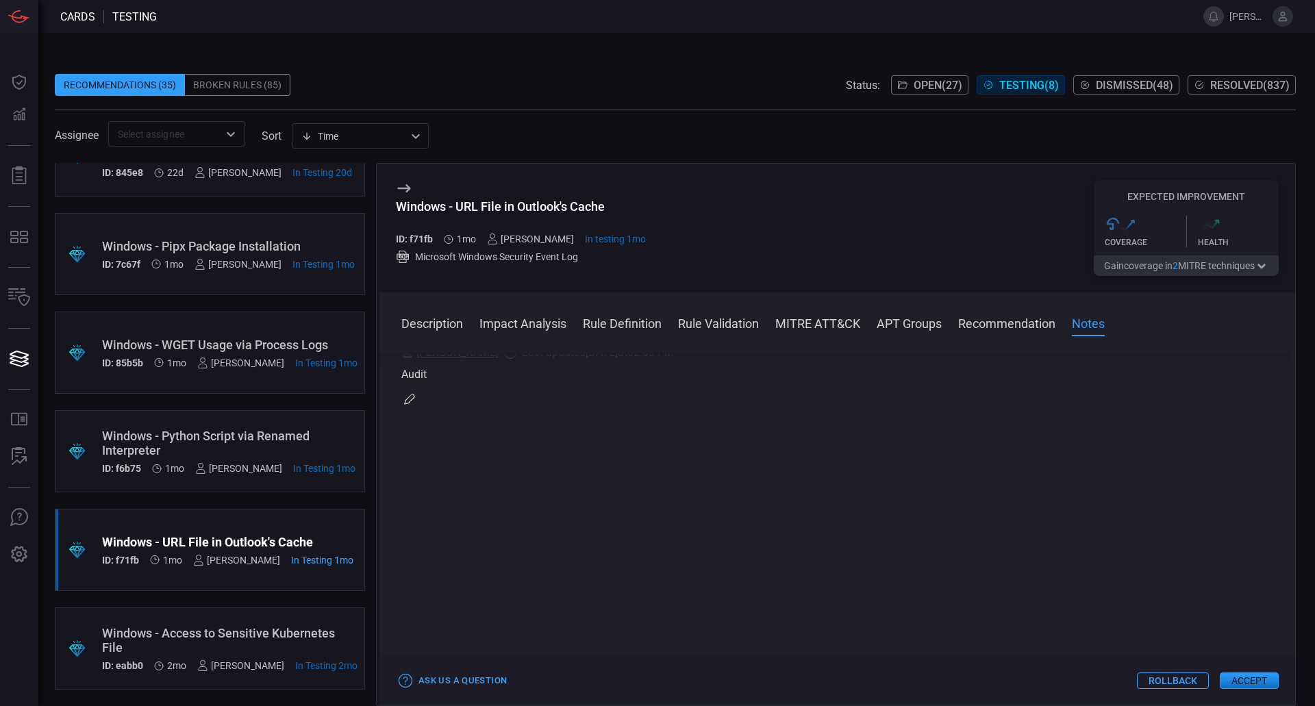
scroll to position [1679, 0]
click at [308, 445] on div "Windows - Python Script via Renamed Interpreter" at bounding box center [228, 443] width 253 height 29
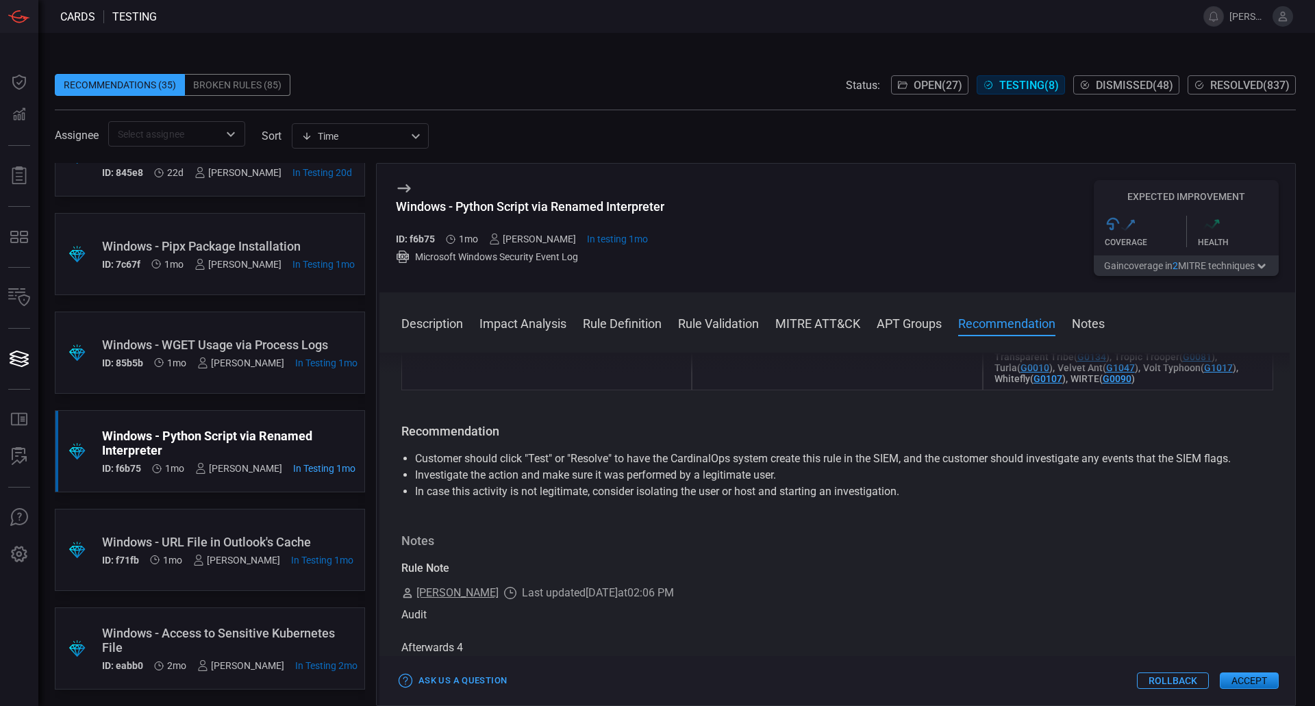
scroll to position [1370, 0]
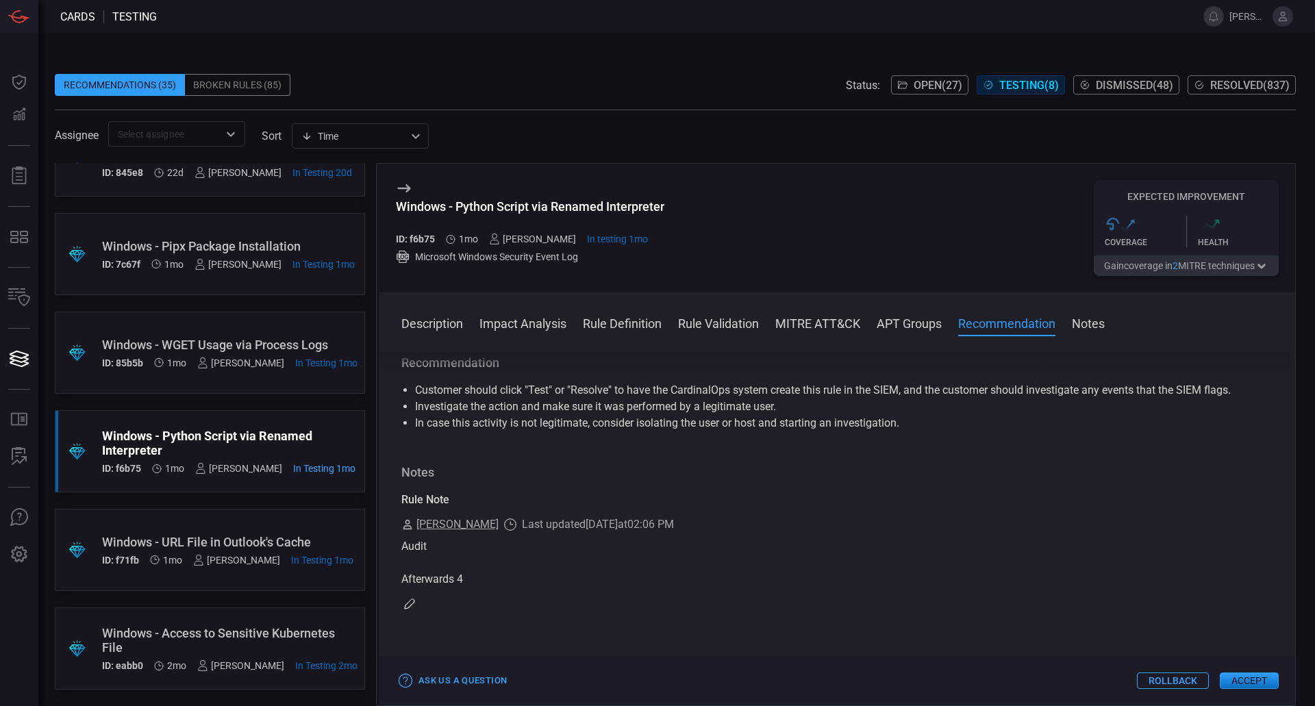
click at [214, 338] on div "Windows - WGET Usage via Process Logs" at bounding box center [230, 345] width 256 height 14
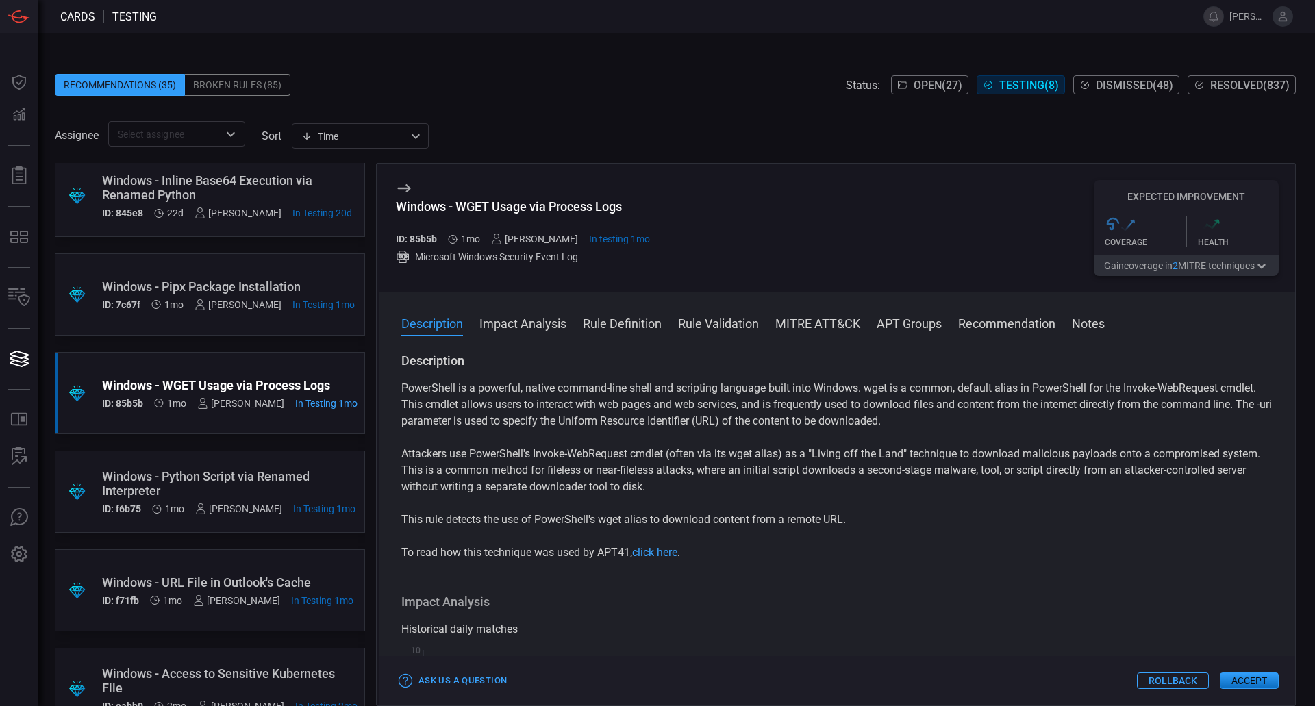
click at [180, 286] on div "Windows - Pipx Package Installation" at bounding box center [228, 287] width 253 height 14
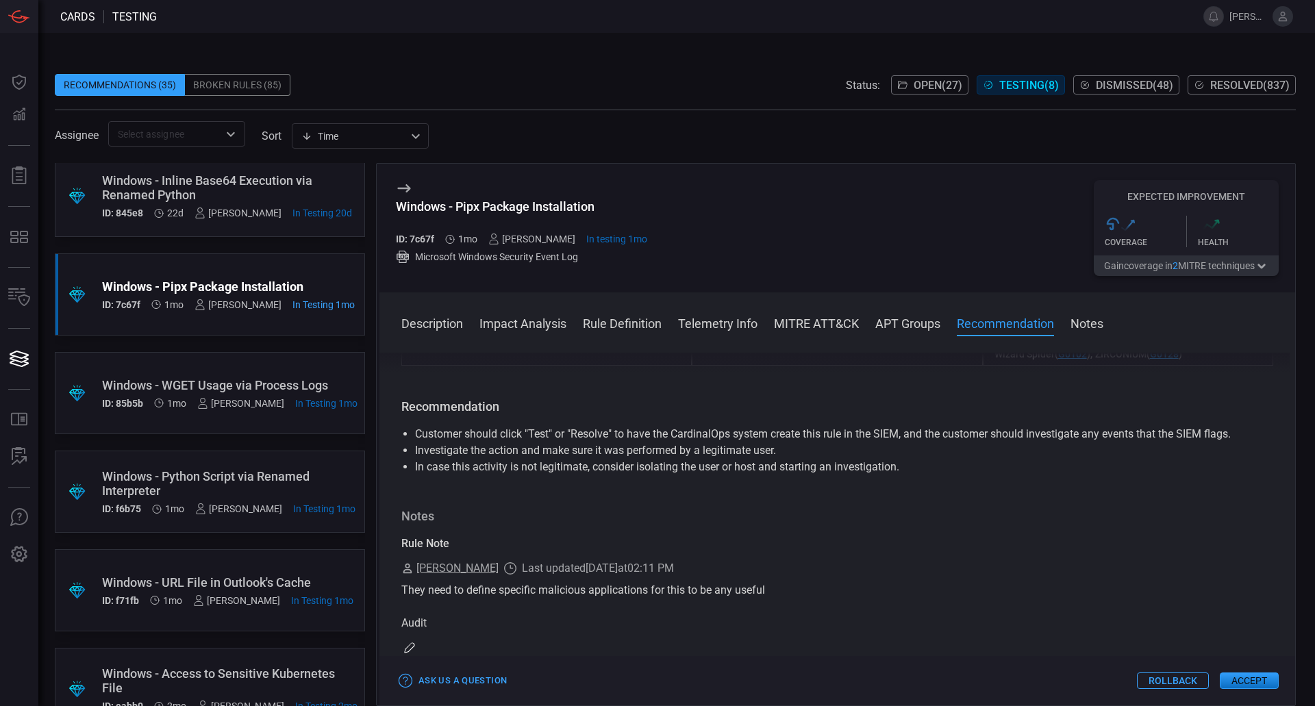
scroll to position [1439, 0]
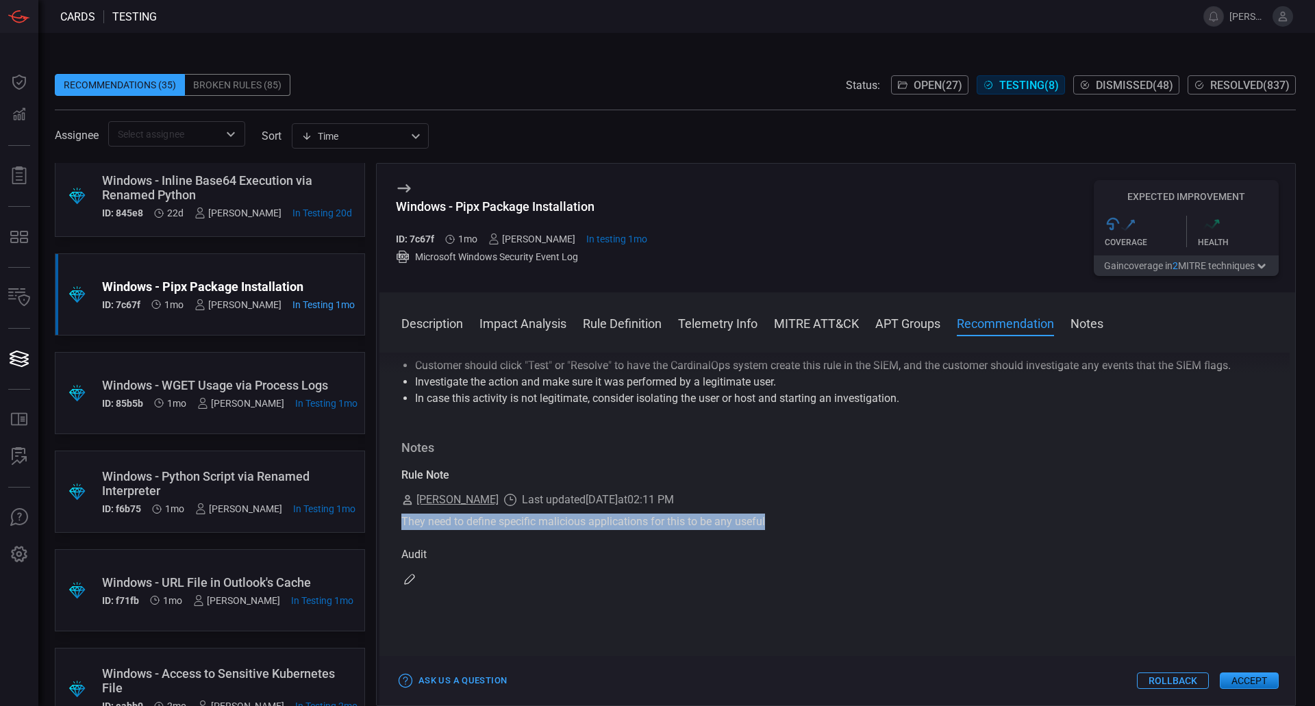
drag, startPoint x: 778, startPoint y: 567, endPoint x: 402, endPoint y: 559, distance: 376.2
click at [402, 559] on div "They need to define specific malicious applications for this to be any useful A…" at bounding box center [837, 538] width 872 height 49
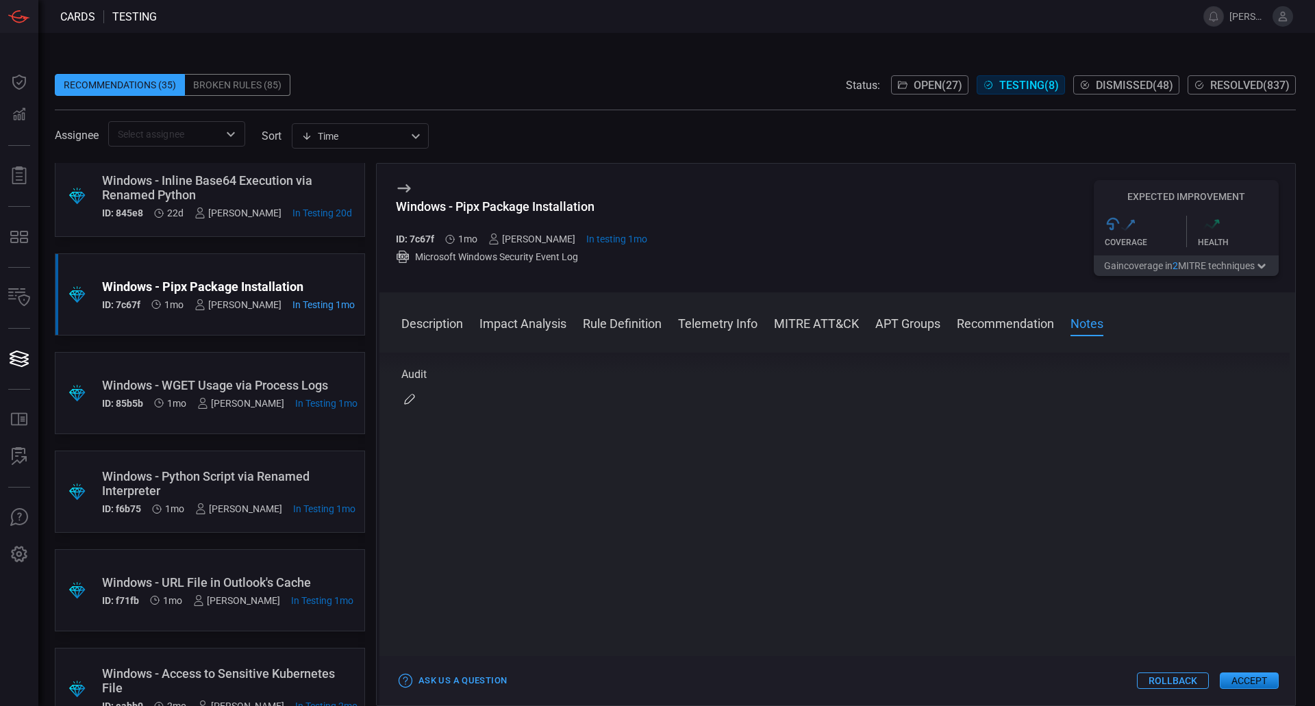
scroll to position [1591, 0]
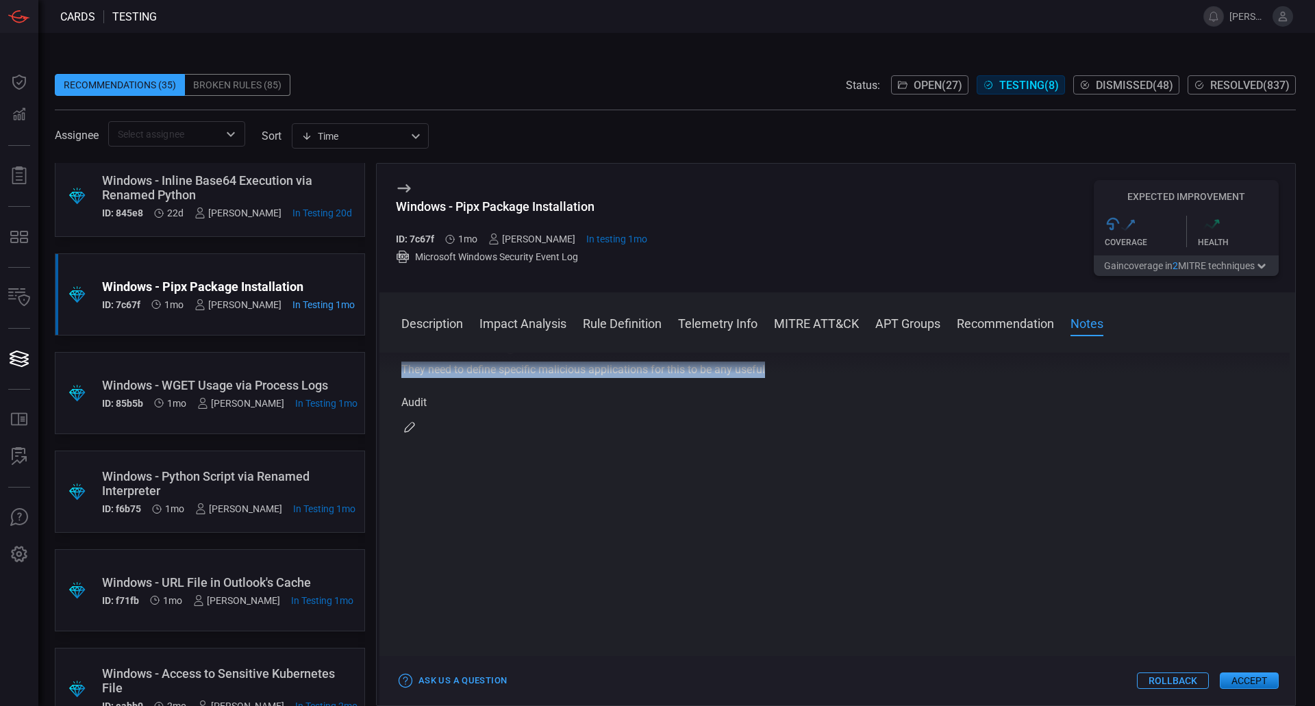
click at [406, 436] on button "button" at bounding box center [409, 427] width 16 height 16
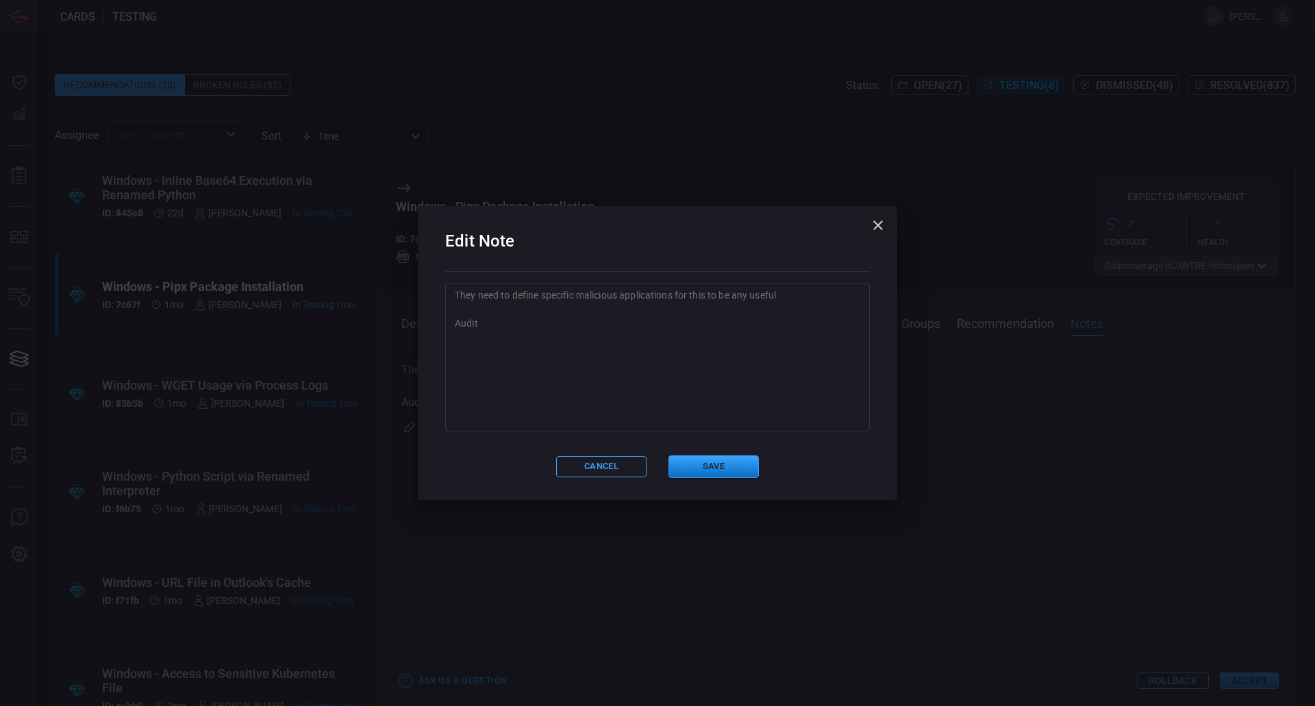
click at [581, 376] on textarea "They need to define specific malicious applications for this to be any useful A…" at bounding box center [658, 356] width 406 height 137
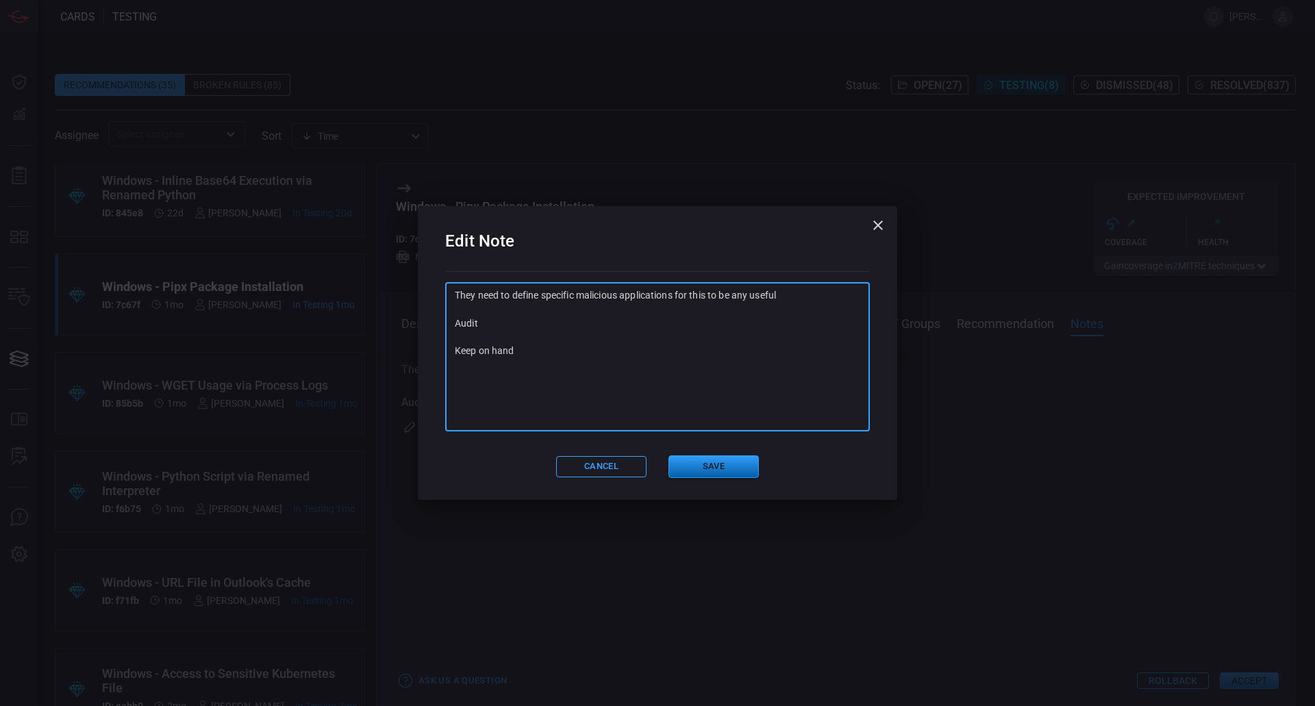
type textarea "They need to define specific malicious applications for this to be any useful A…"
click at [703, 460] on button "Save" at bounding box center [714, 467] width 90 height 23
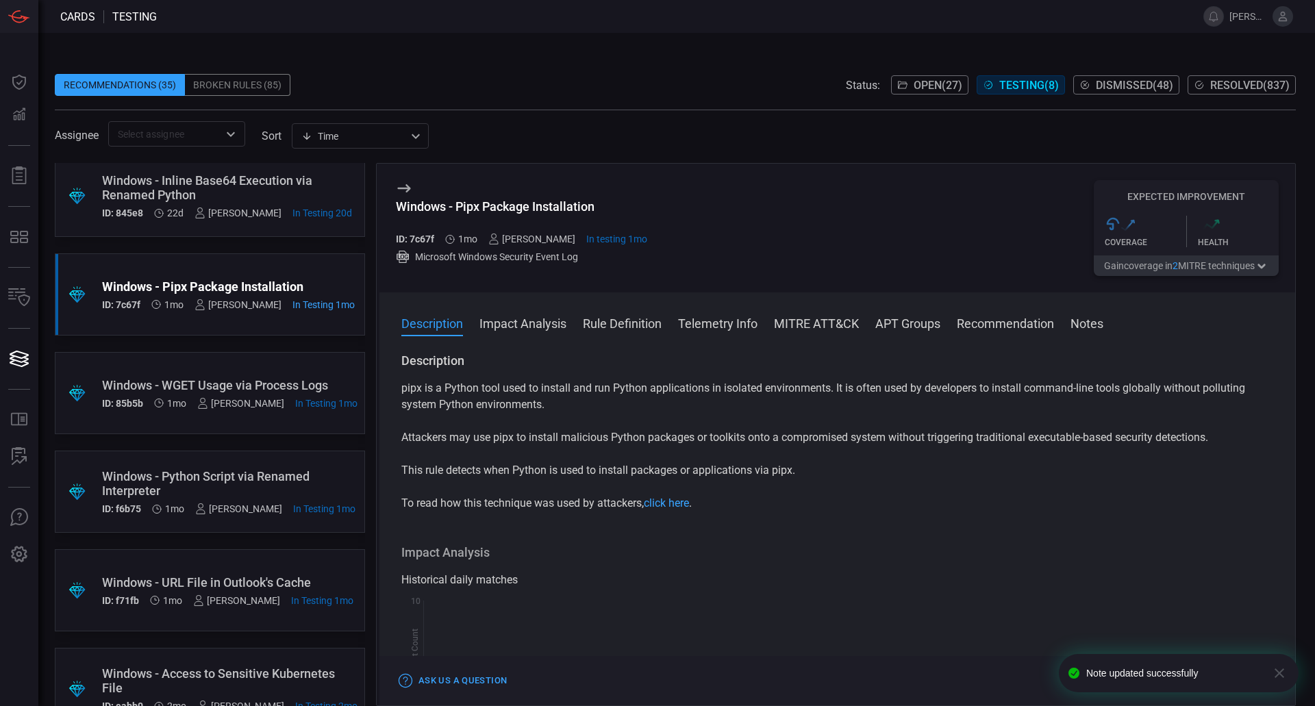
scroll to position [246, 0]
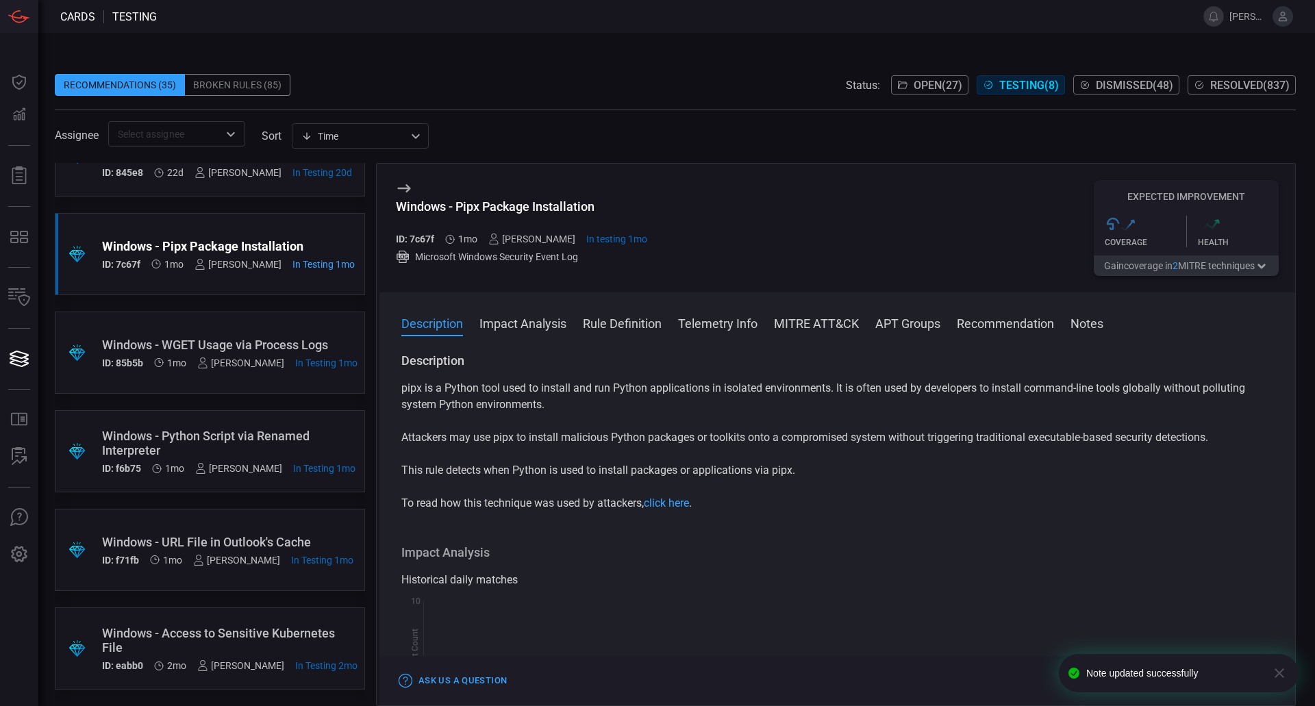
click at [242, 447] on div "Windows - Python Script via Renamed Interpreter" at bounding box center [228, 443] width 253 height 29
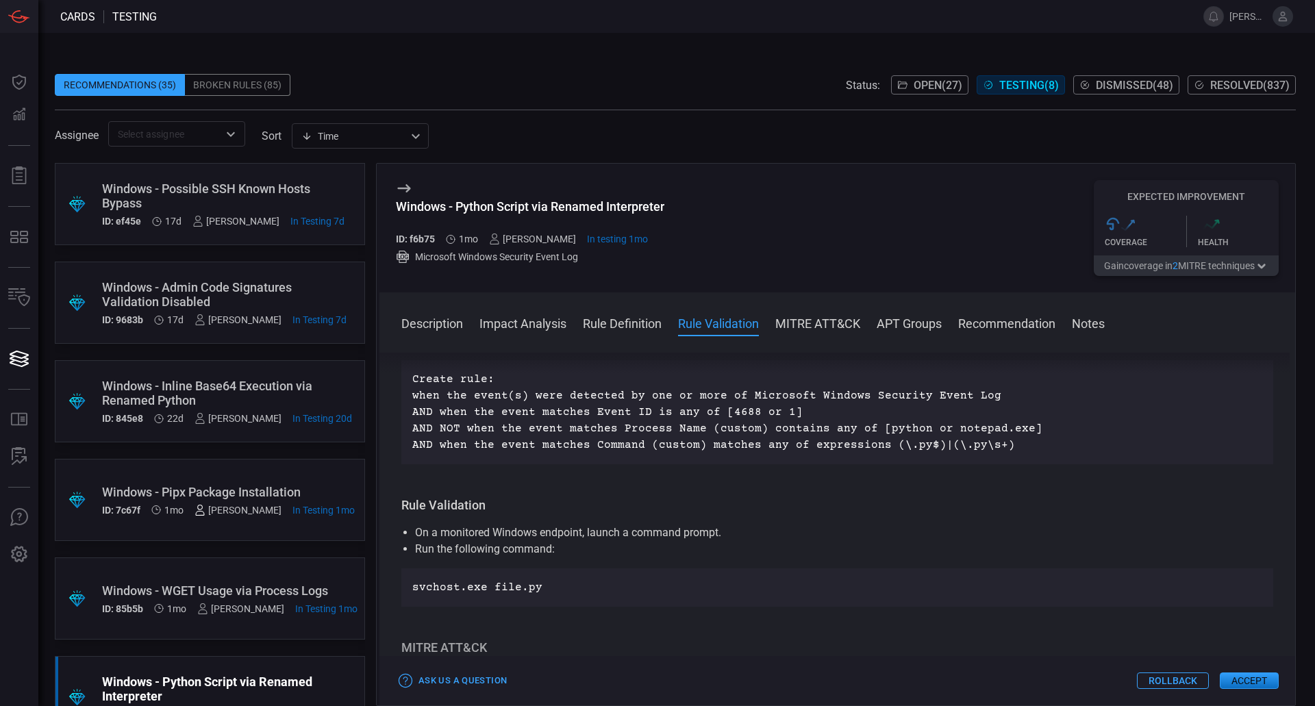
scroll to position [246, 0]
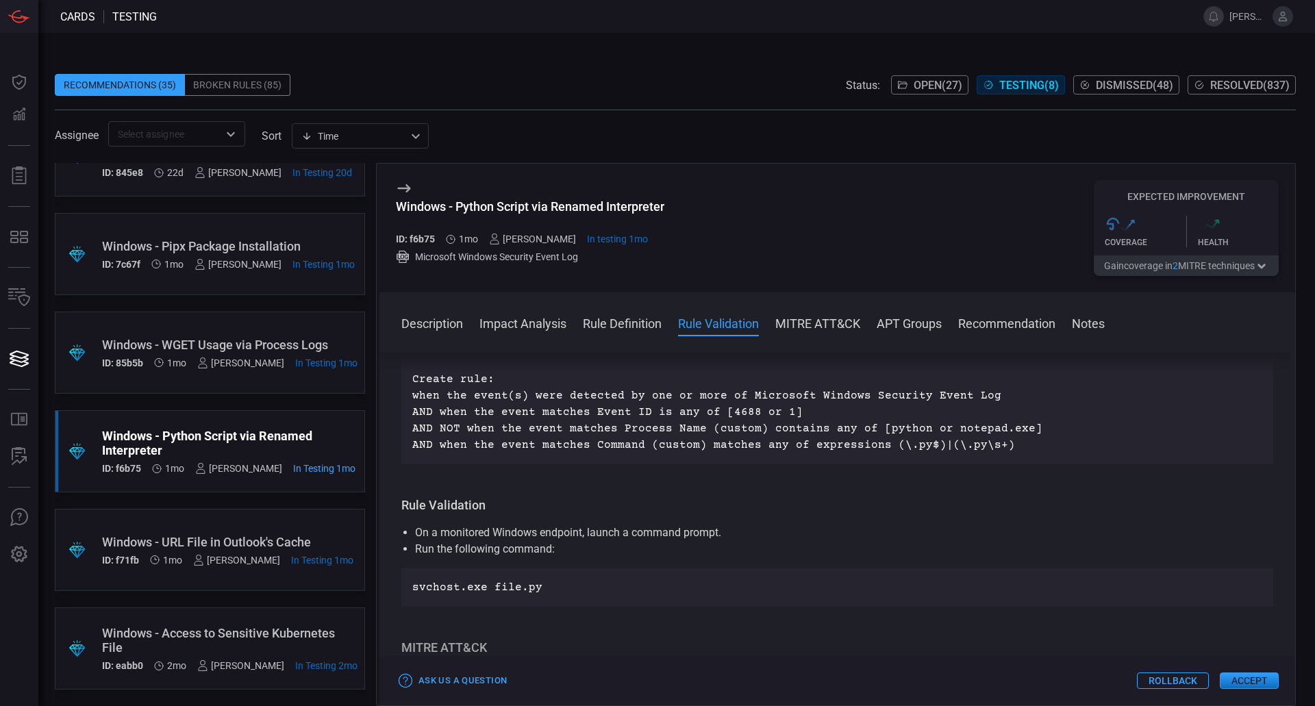
click at [260, 626] on div "Windows - Access to Sensitive Kubernetes File" at bounding box center [230, 640] width 256 height 29
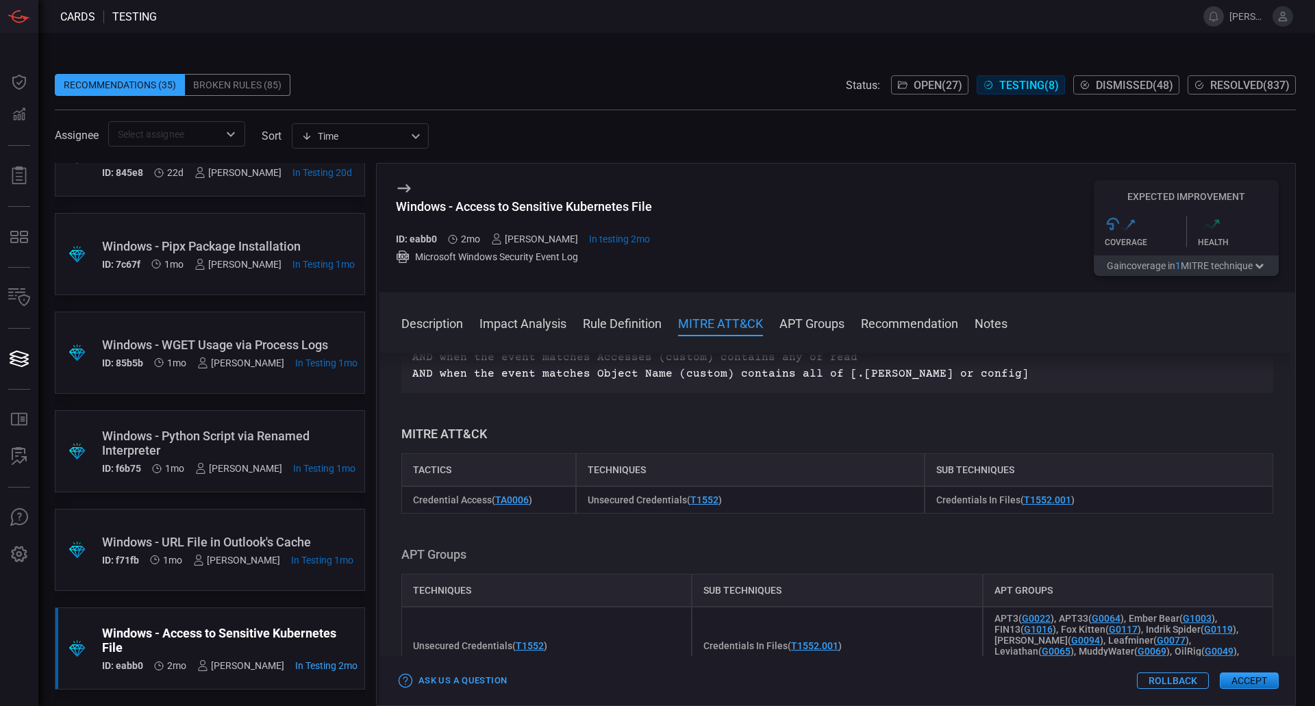
scroll to position [1194, 0]
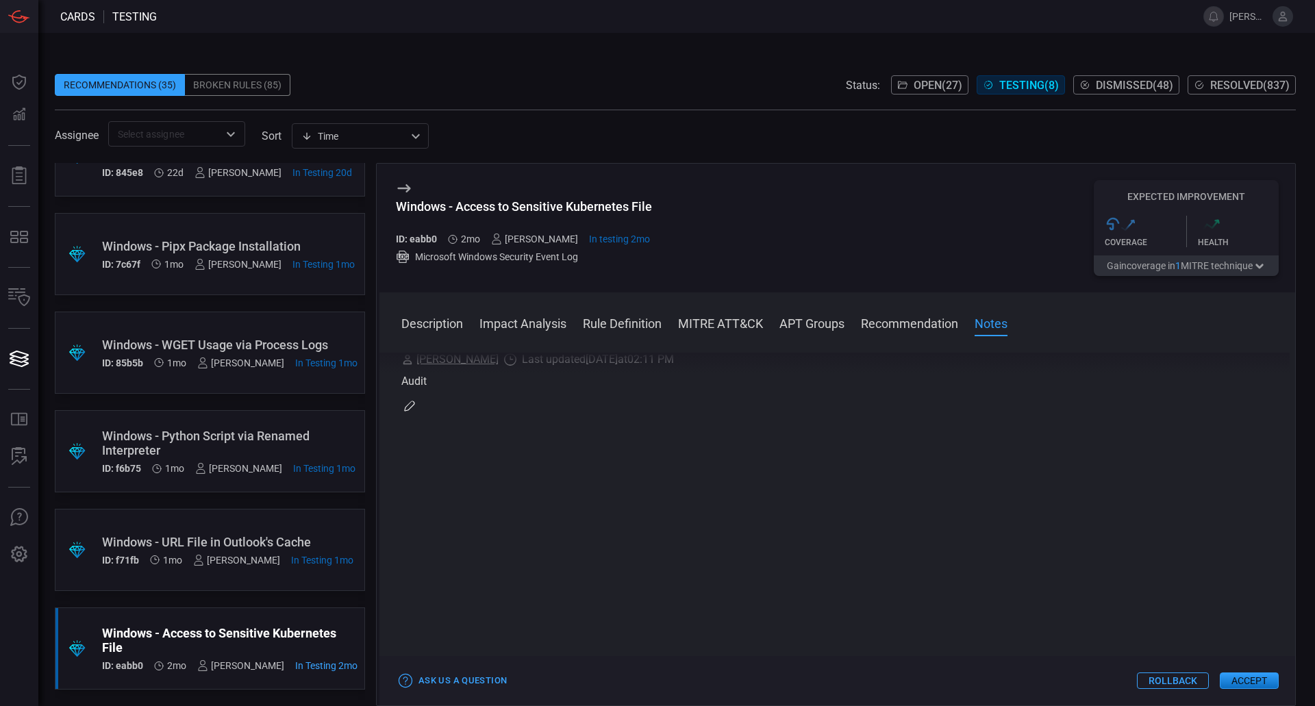
click at [1263, 673] on button "Accept" at bounding box center [1249, 681] width 59 height 16
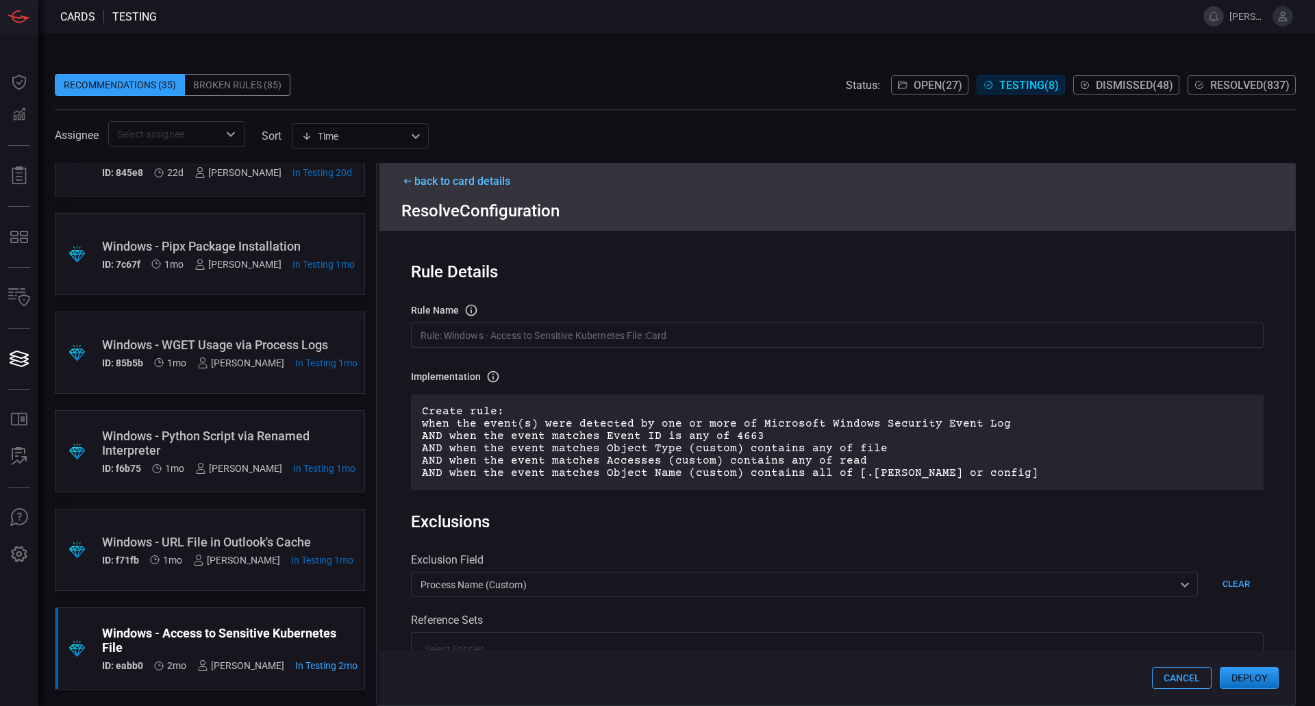
scroll to position [206, 0]
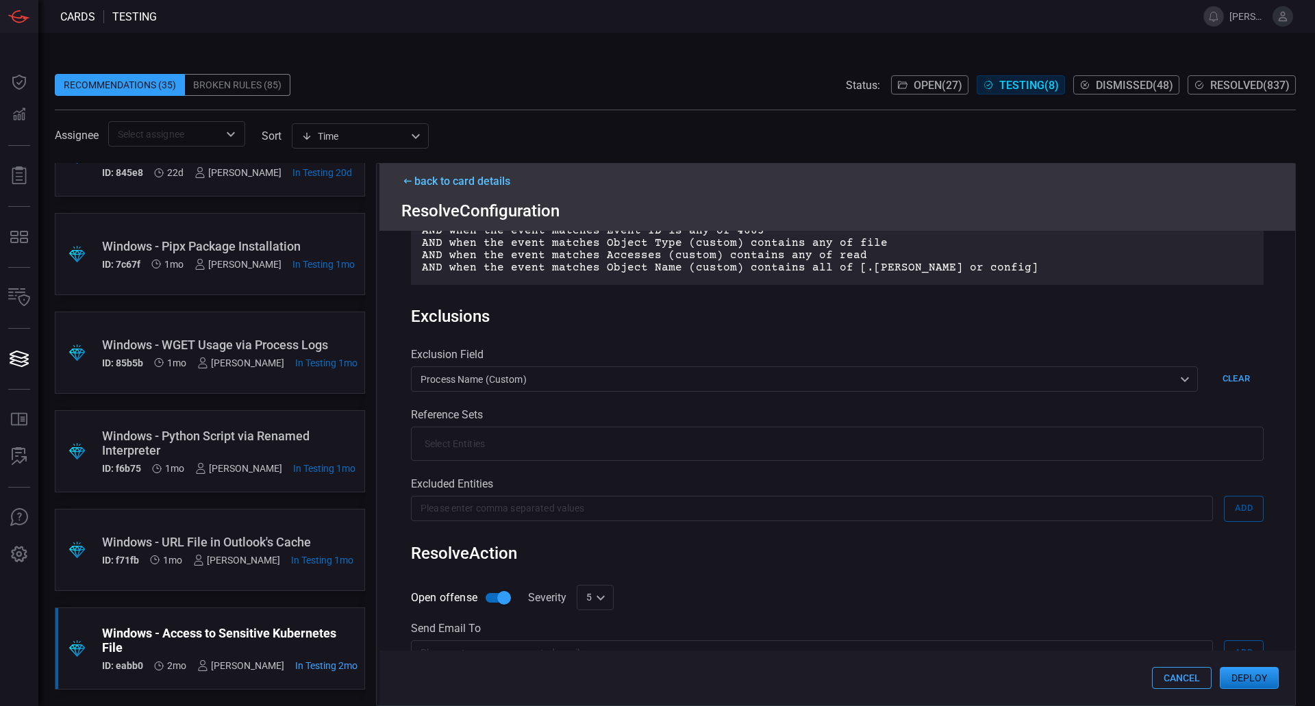
click at [495, 601] on input "Open offense" at bounding box center [504, 598] width 78 height 26
checkbox input "false"
click at [1250, 671] on button "Deploy" at bounding box center [1249, 678] width 59 height 22
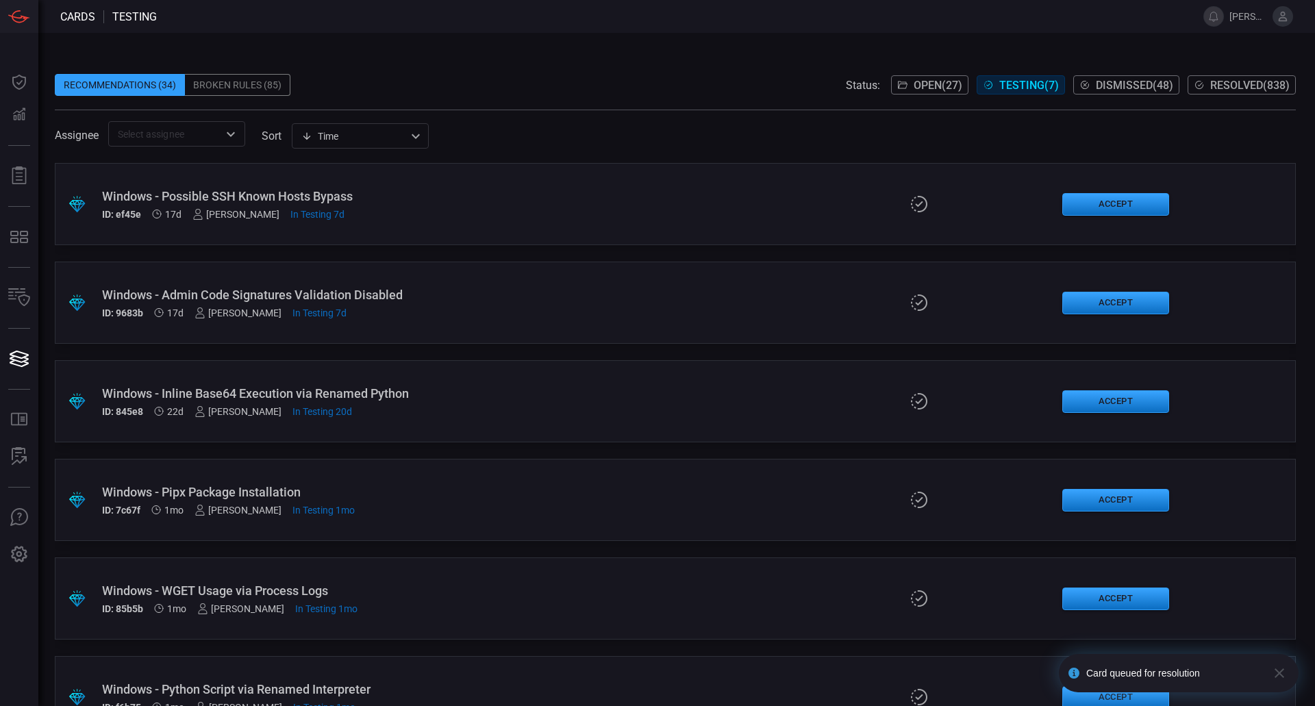
scroll to position [147, 0]
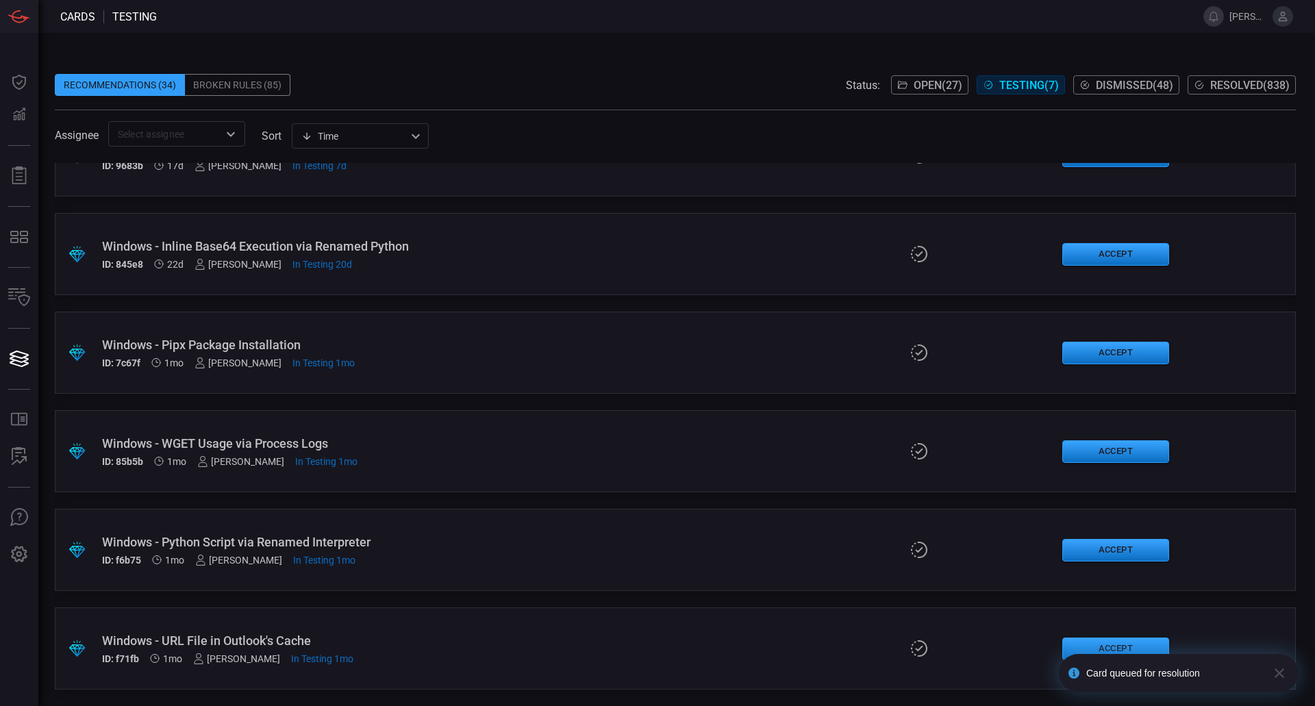
click at [271, 639] on div "Windows - URL File in Outlook's Cache" at bounding box center [319, 641] width 435 height 14
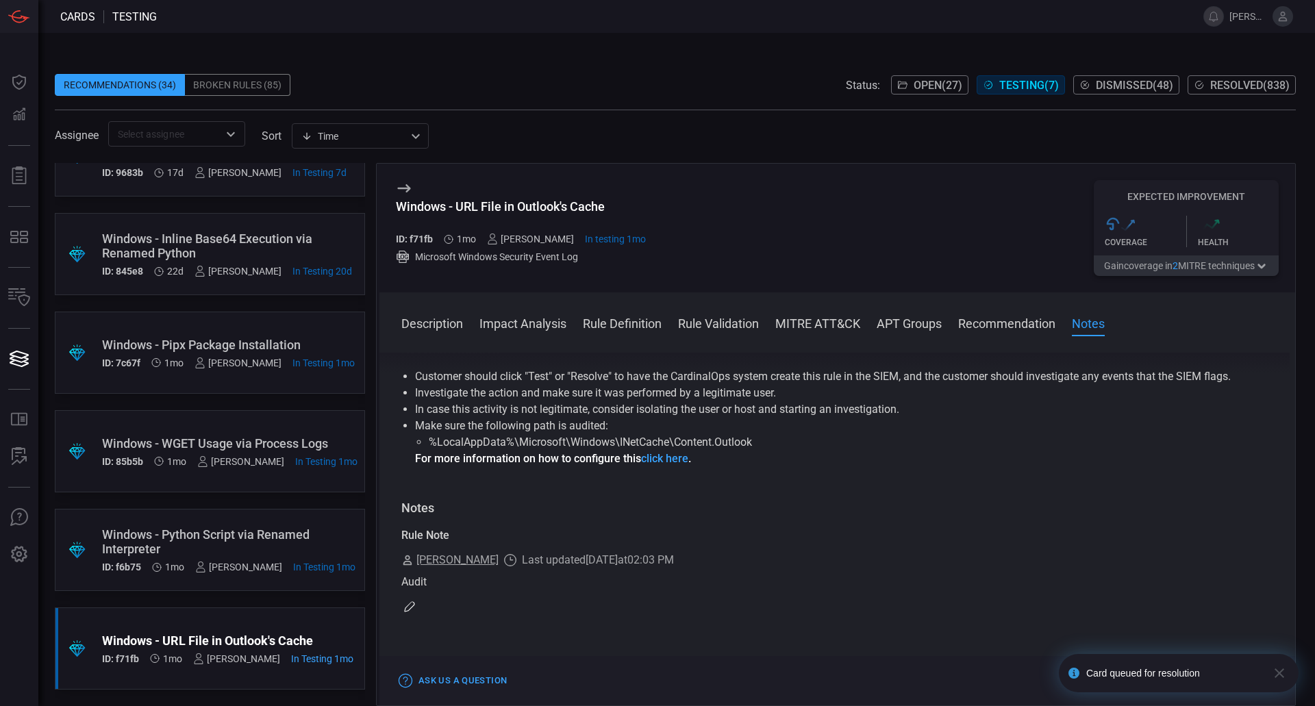
scroll to position [1816, 0]
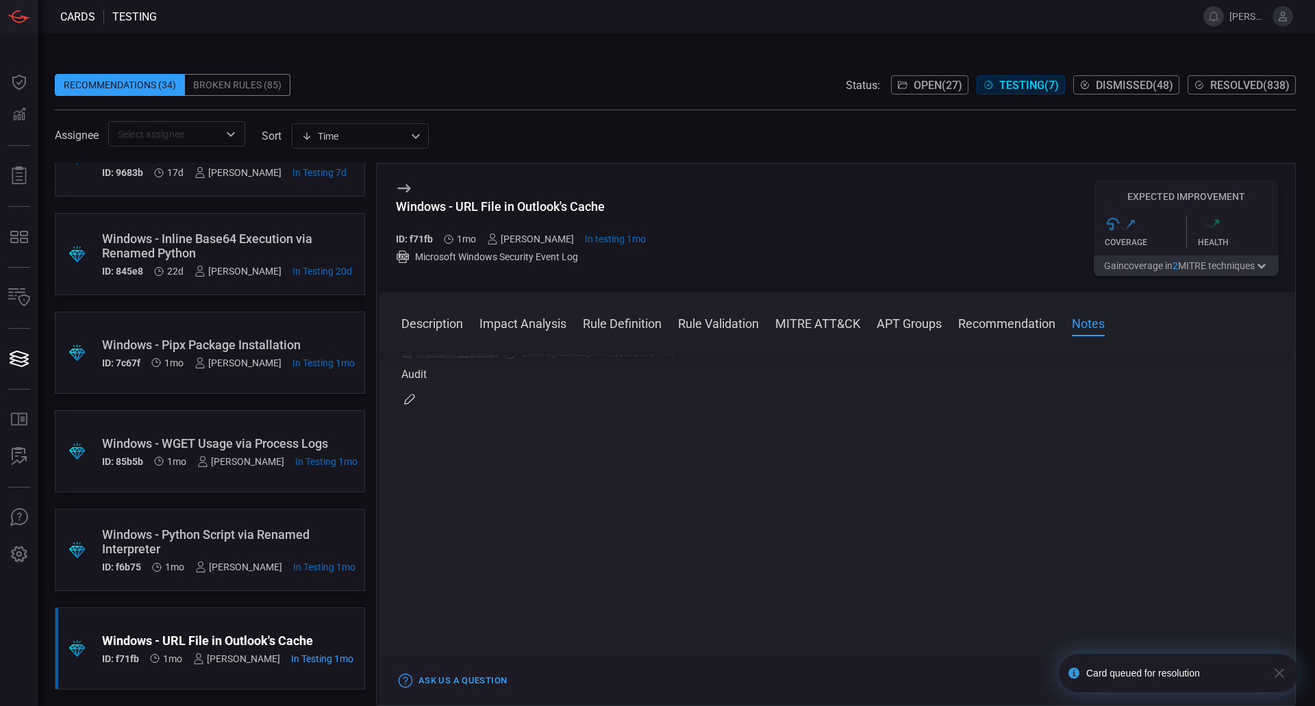
click at [1280, 682] on button "button" at bounding box center [1279, 673] width 27 height 38
click at [1233, 684] on button "Accept" at bounding box center [1249, 681] width 59 height 16
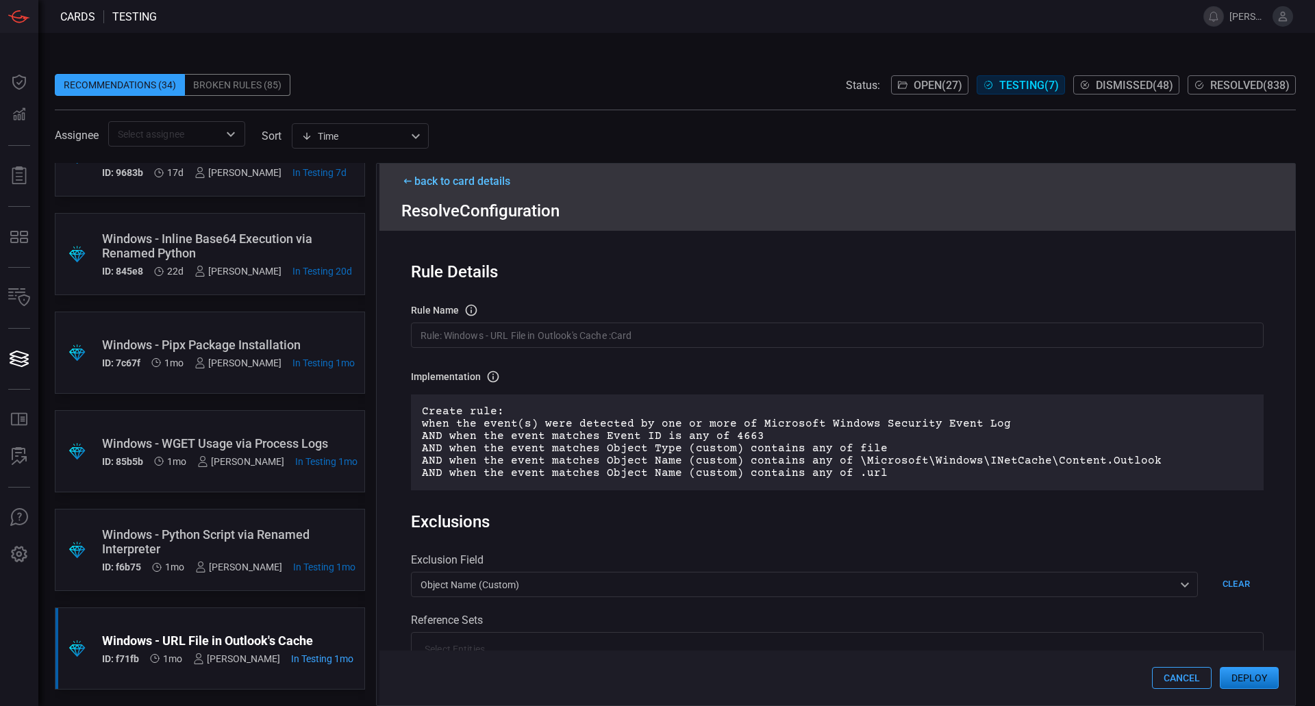
scroll to position [343, 0]
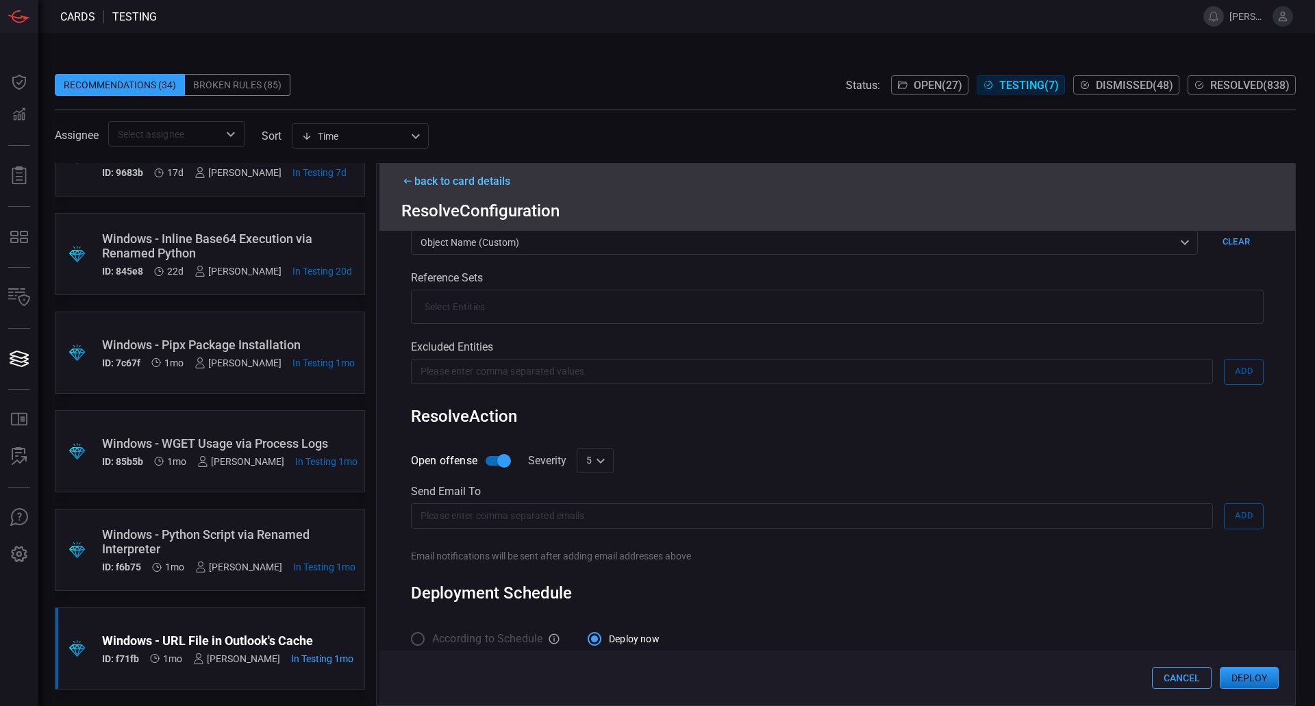
click at [499, 462] on input "Open offense" at bounding box center [504, 461] width 78 height 26
checkbox input "false"
click at [1245, 667] on div "Cancel Deploy" at bounding box center [838, 678] width 916 height 55
click at [1251, 669] on button "Deploy" at bounding box center [1249, 678] width 59 height 22
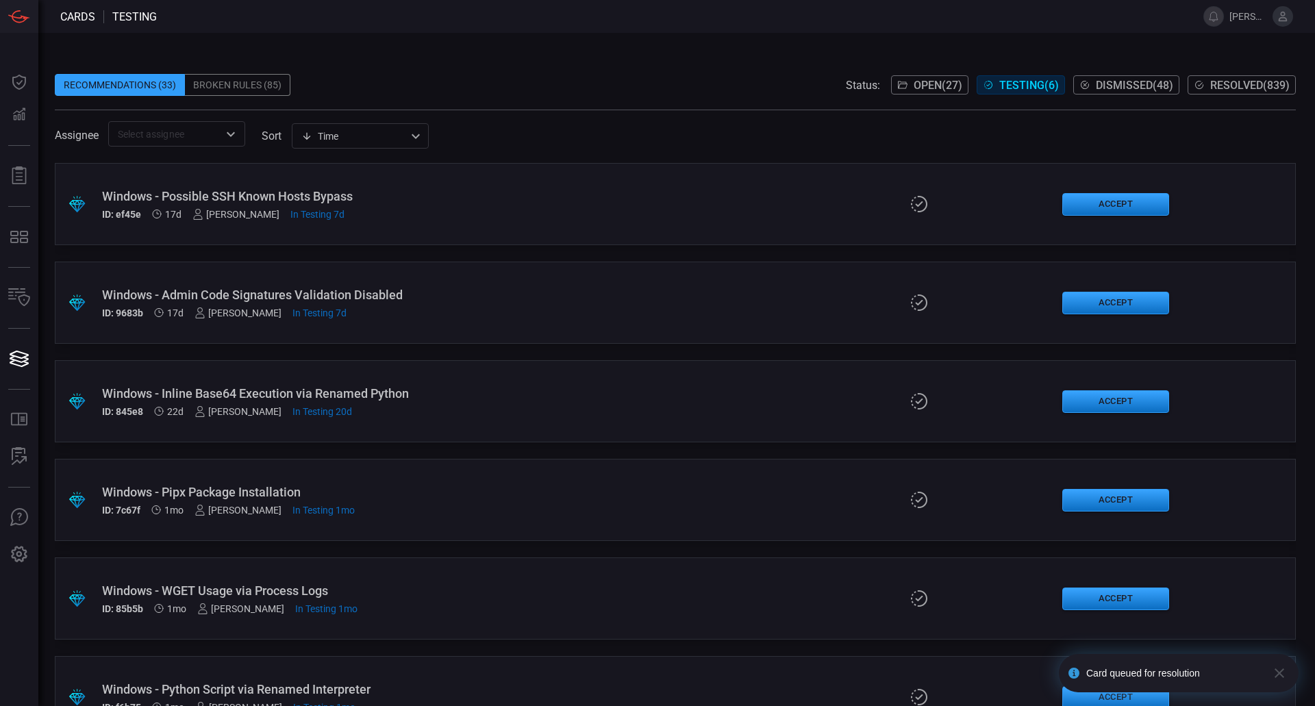
scroll to position [49, 0]
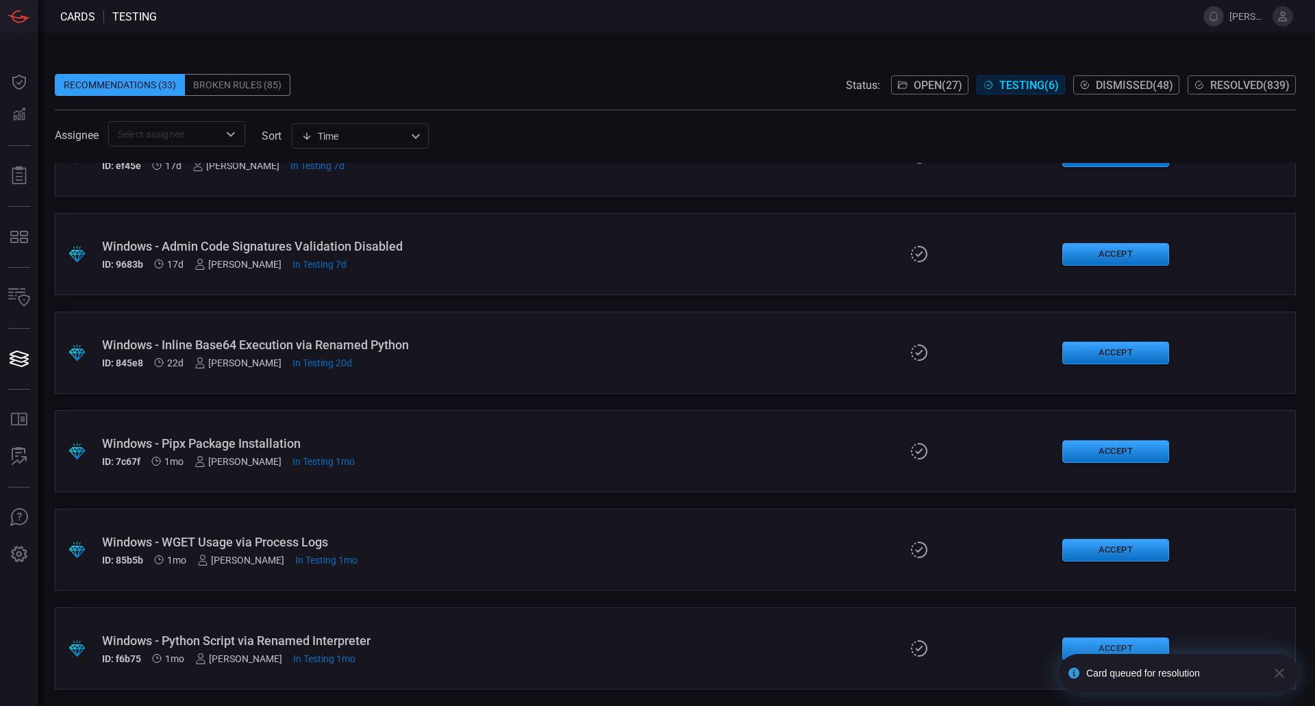
click at [237, 634] on div "Windows - Python Script via Renamed Interpreter" at bounding box center [319, 641] width 435 height 14
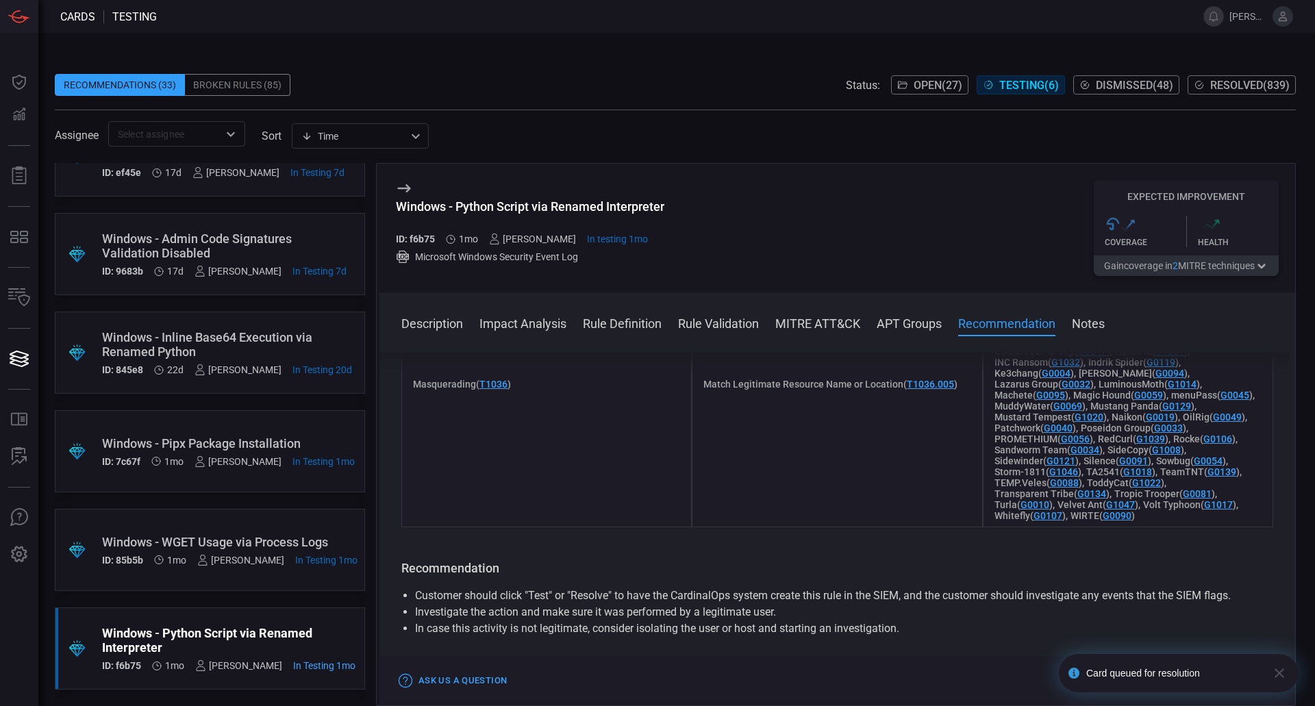
scroll to position [1597, 0]
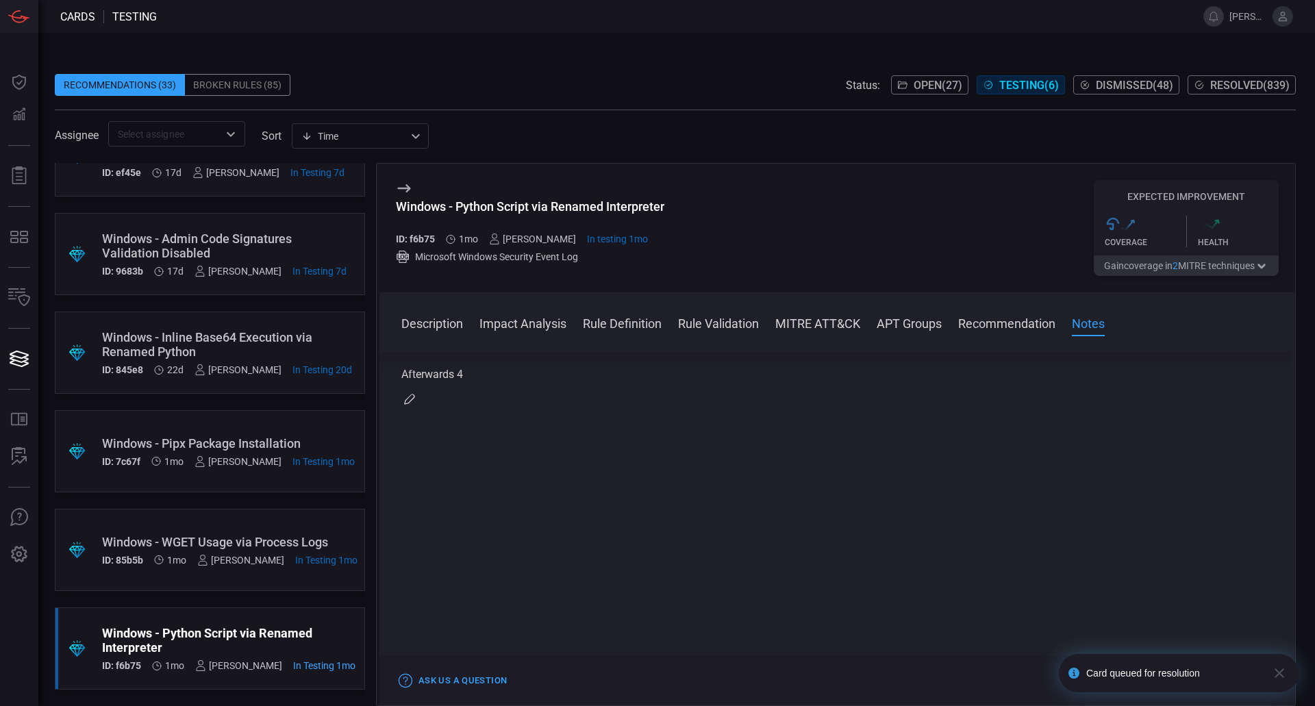
click at [1278, 670] on icon "button" at bounding box center [1280, 673] width 16 height 16
click at [1253, 682] on button "Accept" at bounding box center [1249, 681] width 59 height 16
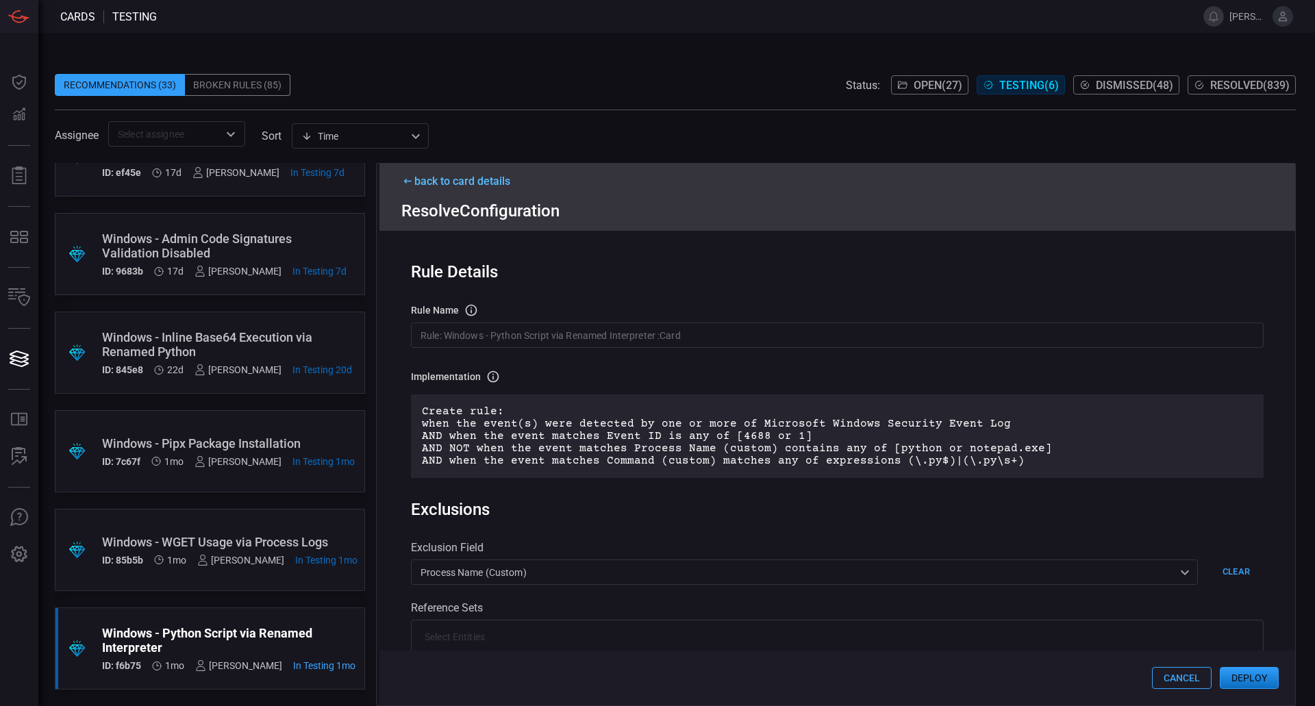
scroll to position [206, 0]
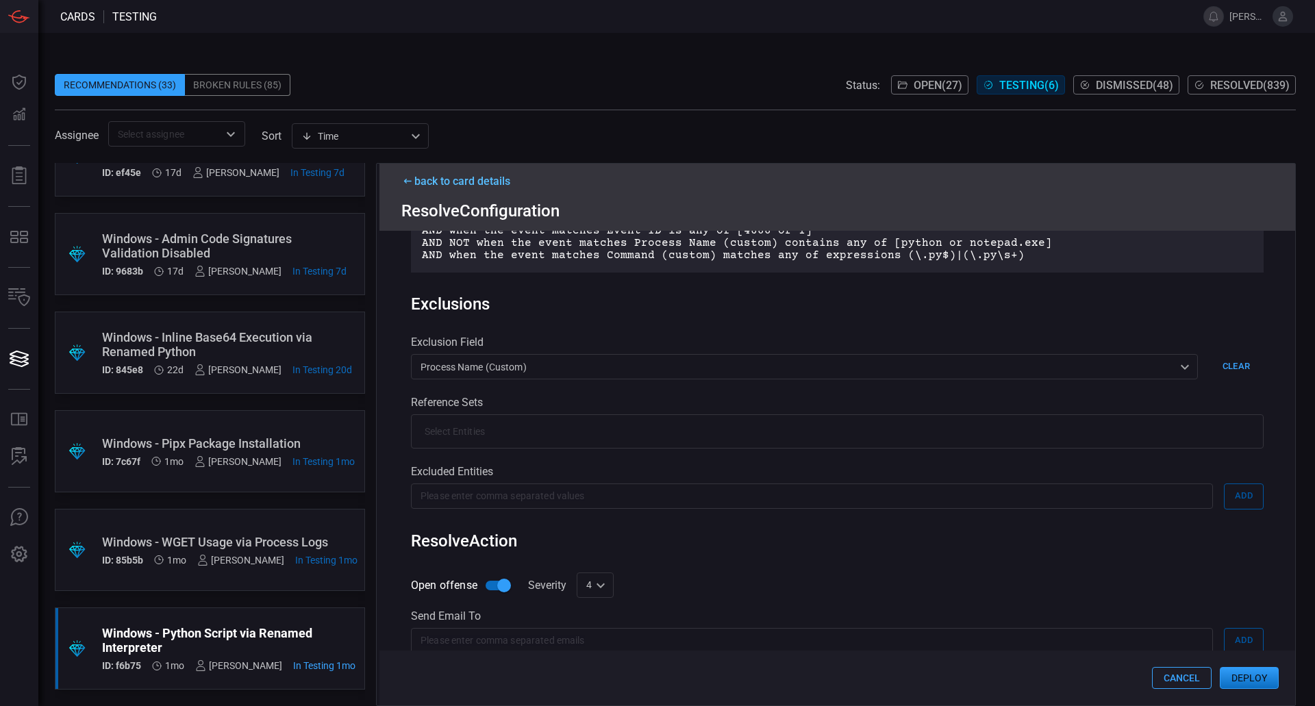
click at [1248, 670] on button "Deploy" at bounding box center [1249, 678] width 59 height 22
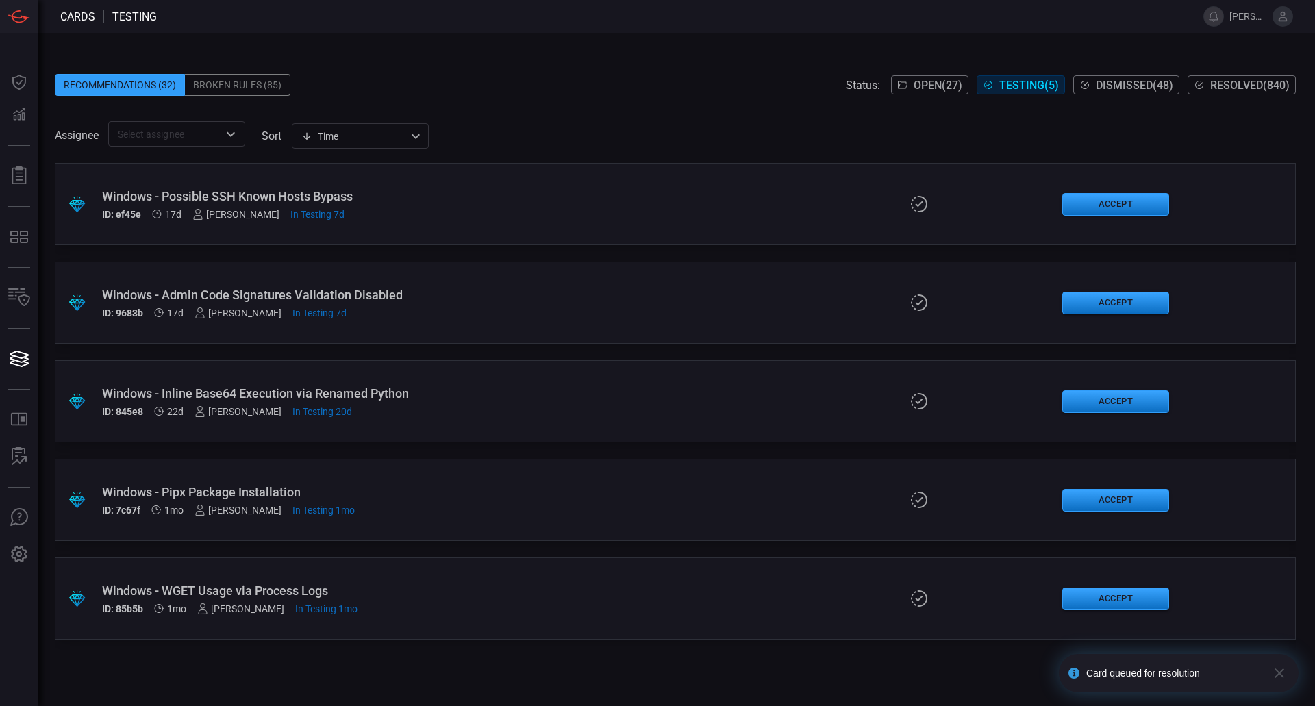
click at [280, 591] on div "Windows - WGET Usage via Process Logs" at bounding box center [319, 591] width 435 height 14
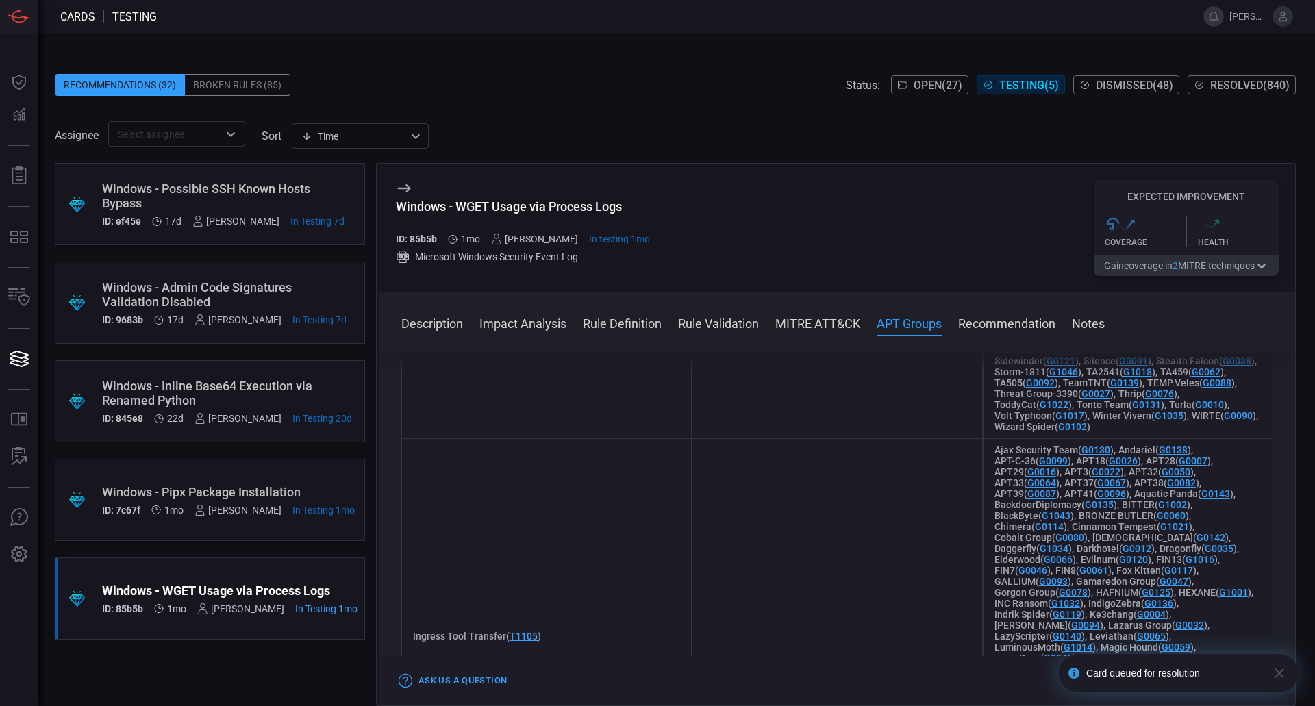
scroll to position [1850, 0]
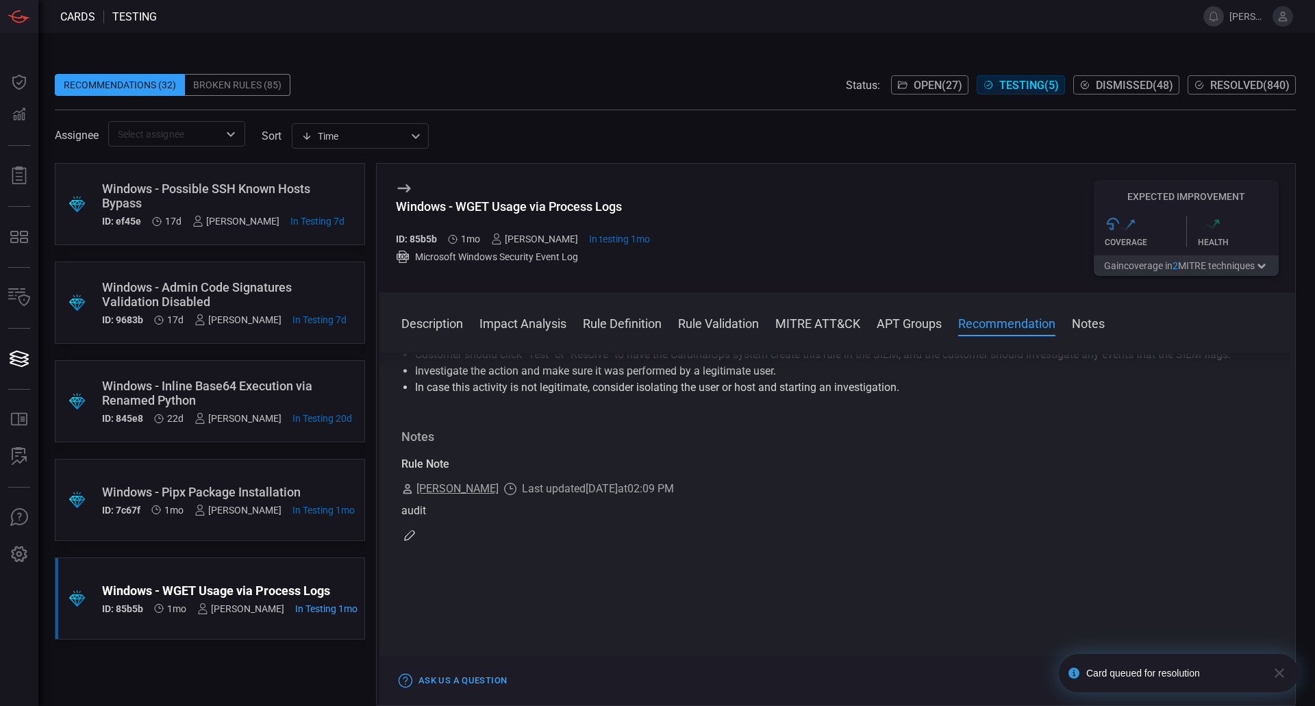
click at [1277, 677] on icon "button" at bounding box center [1280, 674] width 10 height 10
click at [1264, 690] on div "Card queued for resolution" at bounding box center [1178, 692] width 245 height 5
click at [1246, 676] on button "Accept" at bounding box center [1249, 681] width 59 height 16
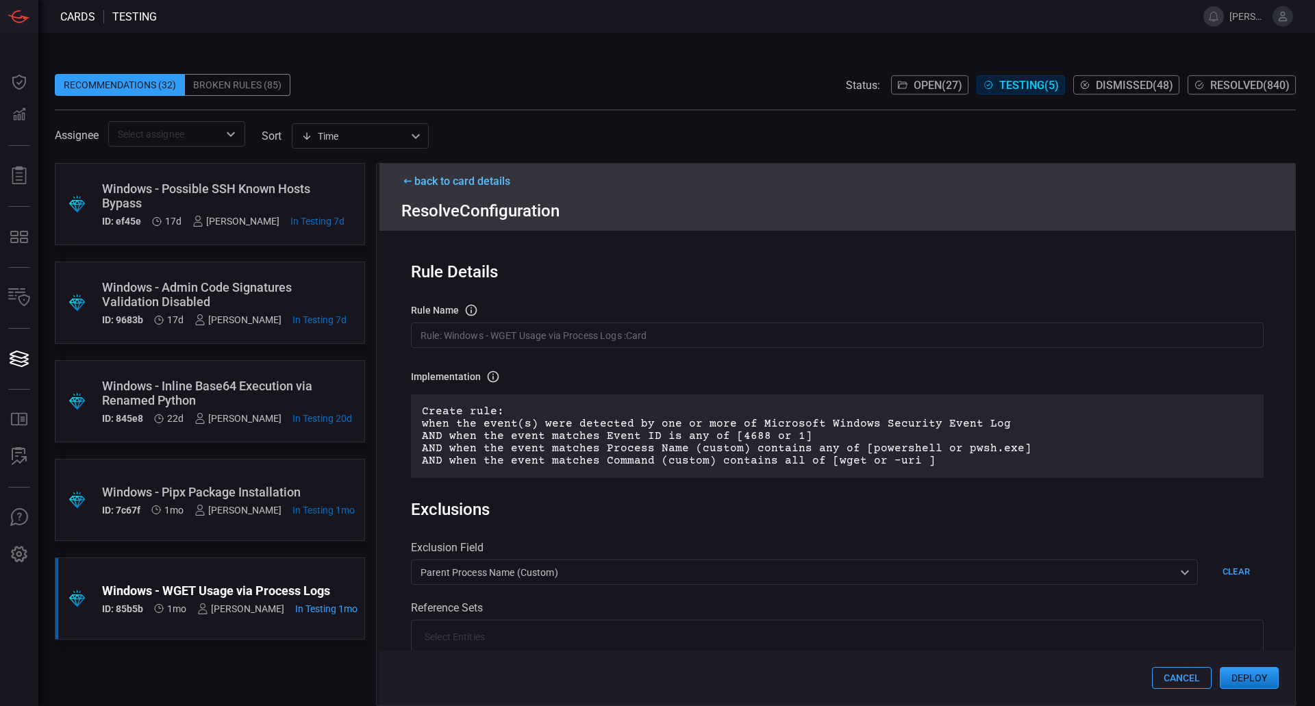
scroll to position [206, 0]
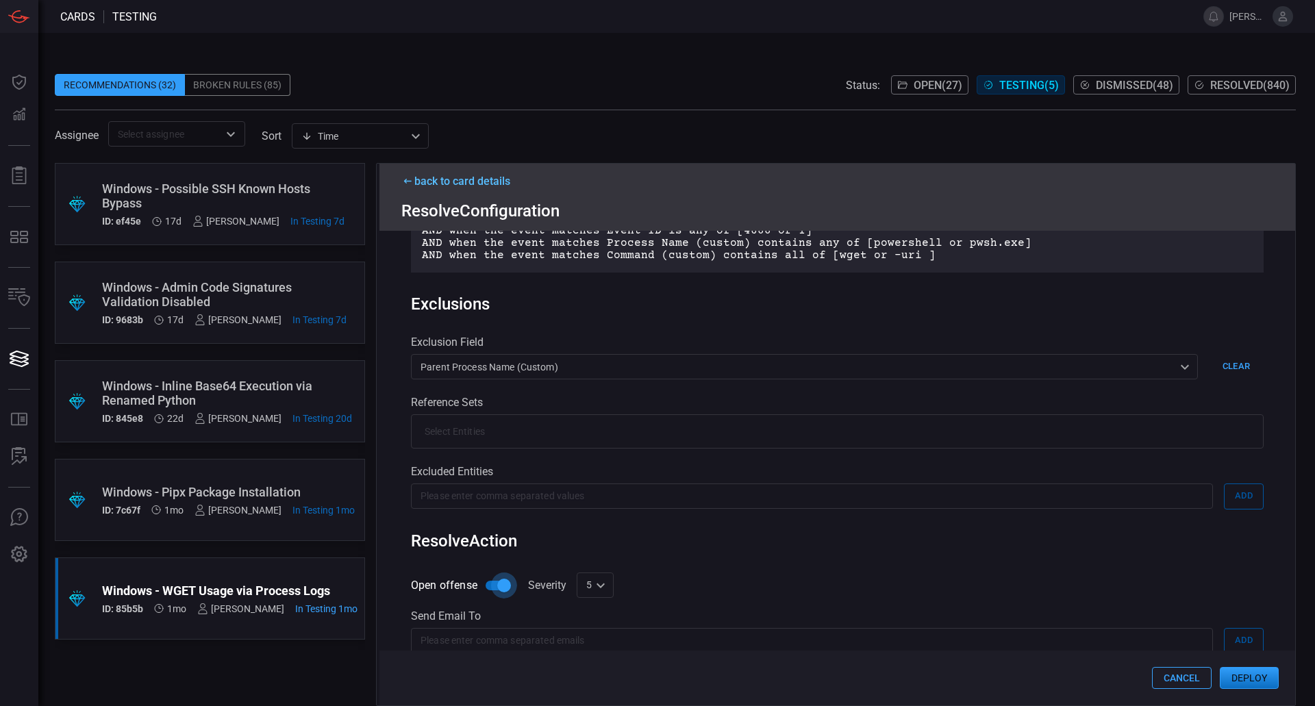
click at [496, 592] on input "Open offense" at bounding box center [504, 586] width 78 height 26
checkbox input "false"
click at [1261, 671] on button "Deploy" at bounding box center [1249, 678] width 59 height 22
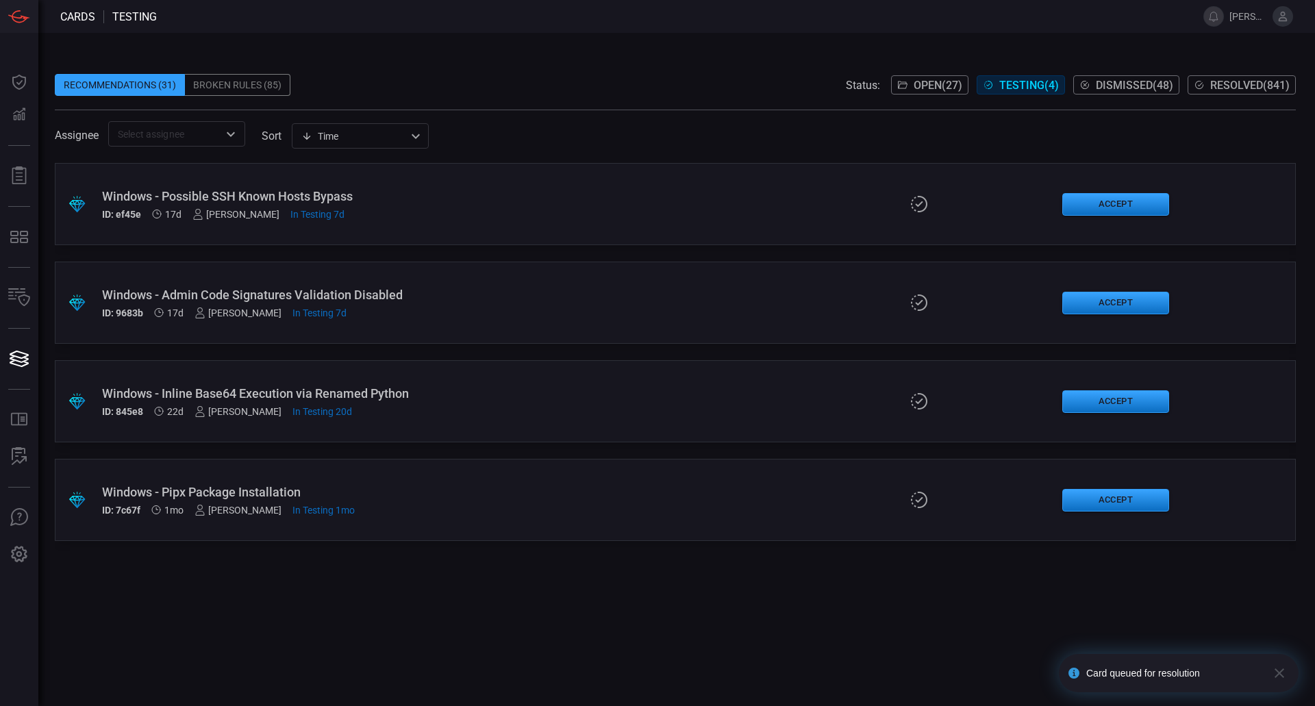
click at [914, 88] on span "Open ( 27 )" at bounding box center [938, 85] width 49 height 13
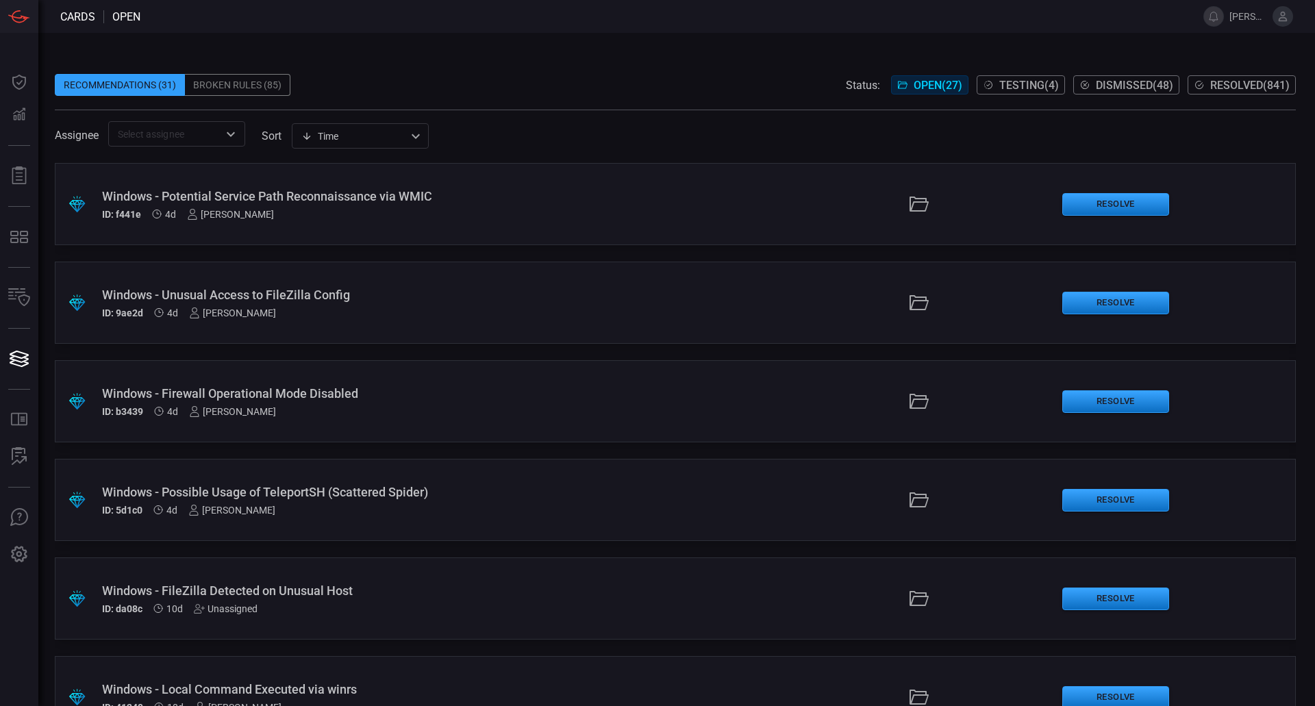
click at [286, 296] on div "Windows - Unusual Access to FileZilla Config" at bounding box center [319, 295] width 435 height 14
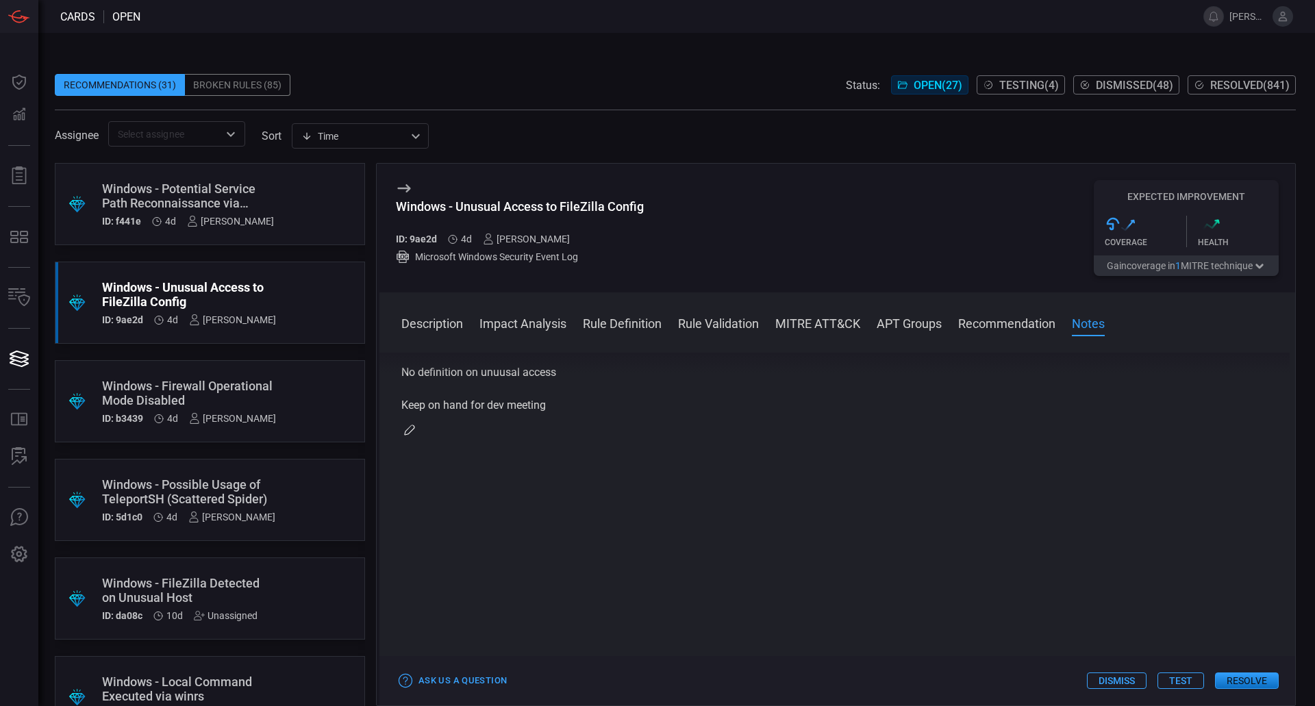
scroll to position [1233, 0]
click at [225, 213] on div "Windows - Potential Service Path Reconnaissance via WMIC ID: f441e 4d [PERSON_N…" at bounding box center [188, 204] width 172 height 45
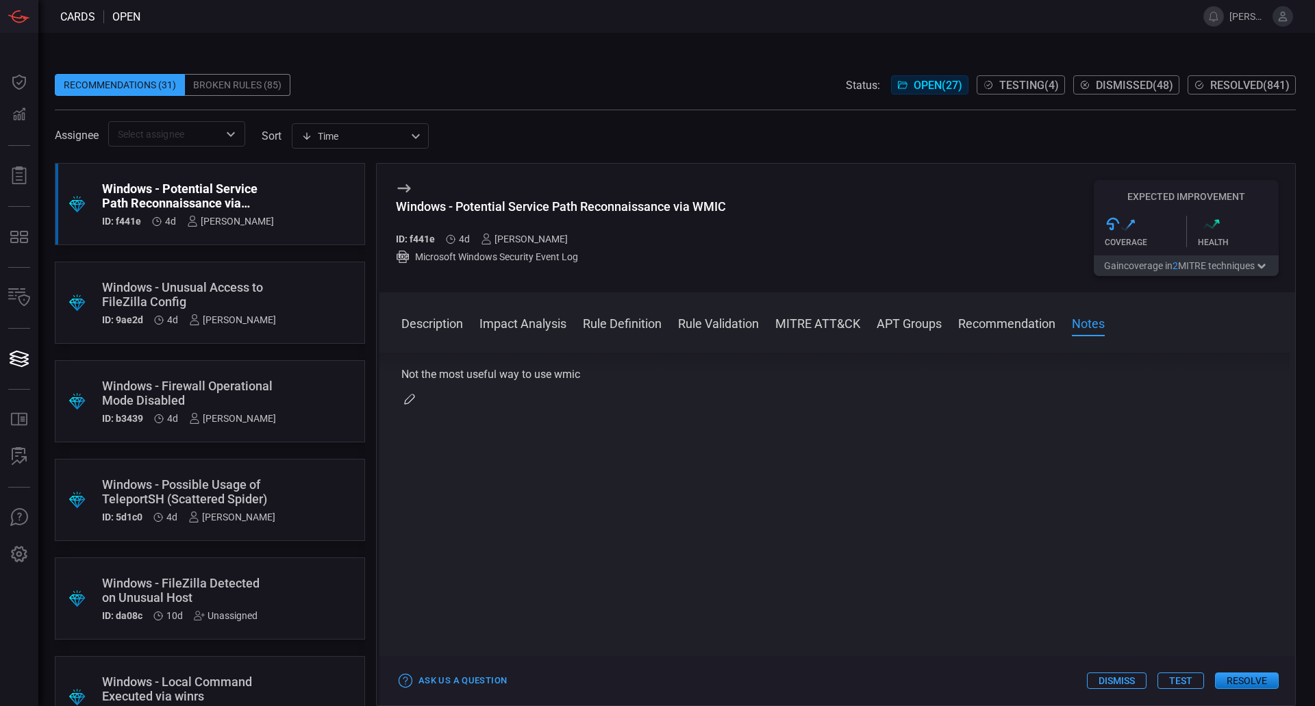
scroll to position [1463, 0]
click at [1260, 673] on button "Resolve" at bounding box center [1247, 681] width 64 height 16
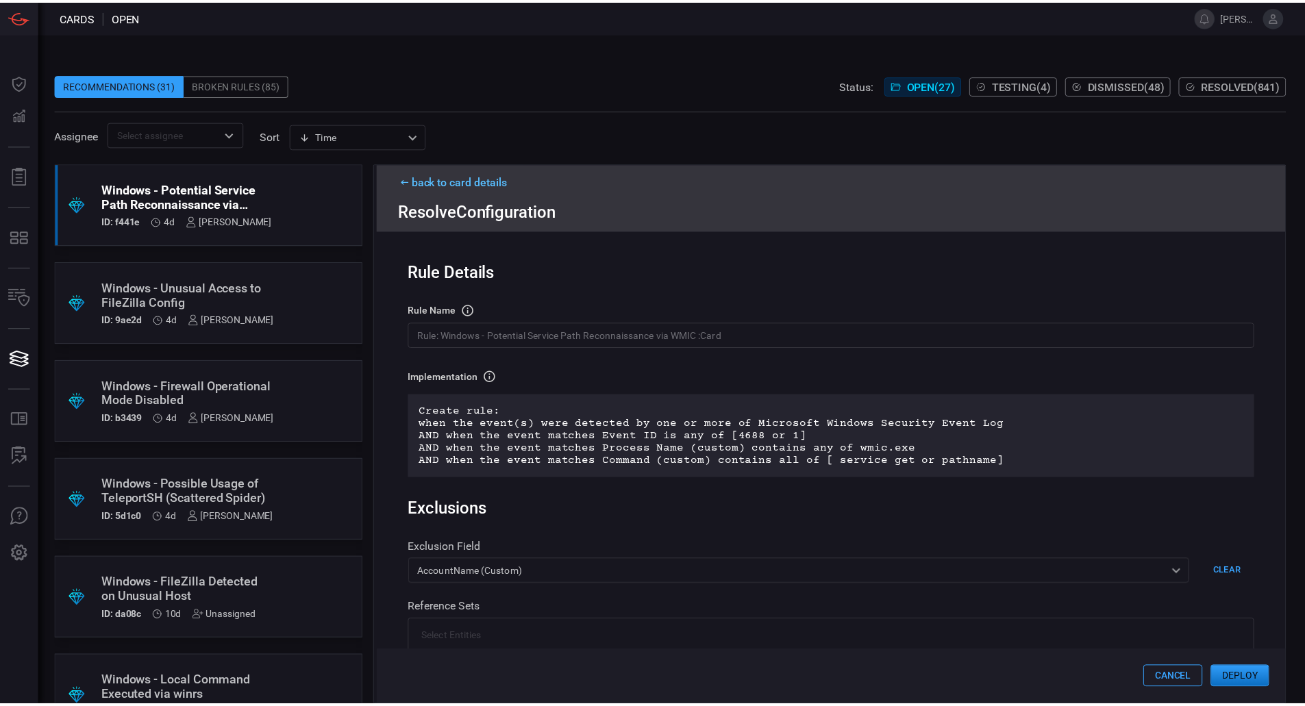
scroll to position [274, 0]
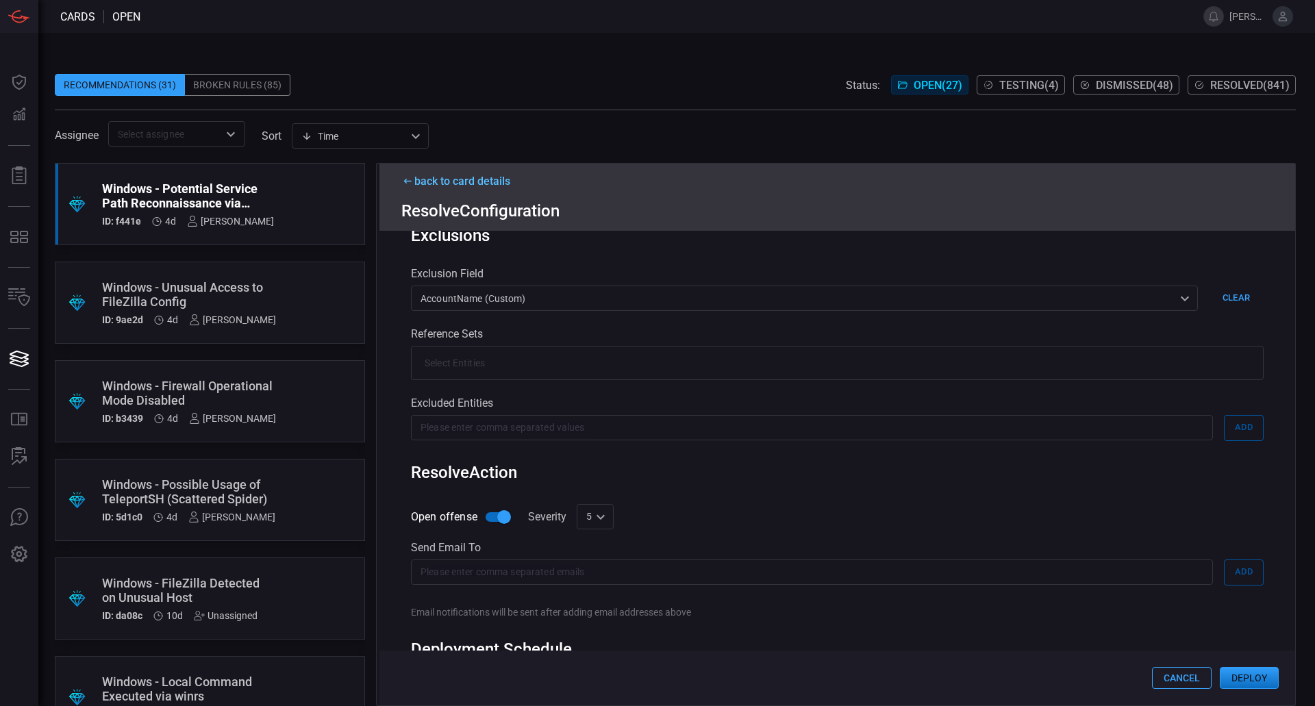
click at [486, 517] on input "Open offense" at bounding box center [504, 517] width 78 height 26
checkbox input "false"
click at [1248, 678] on button "Deploy" at bounding box center [1249, 678] width 59 height 22
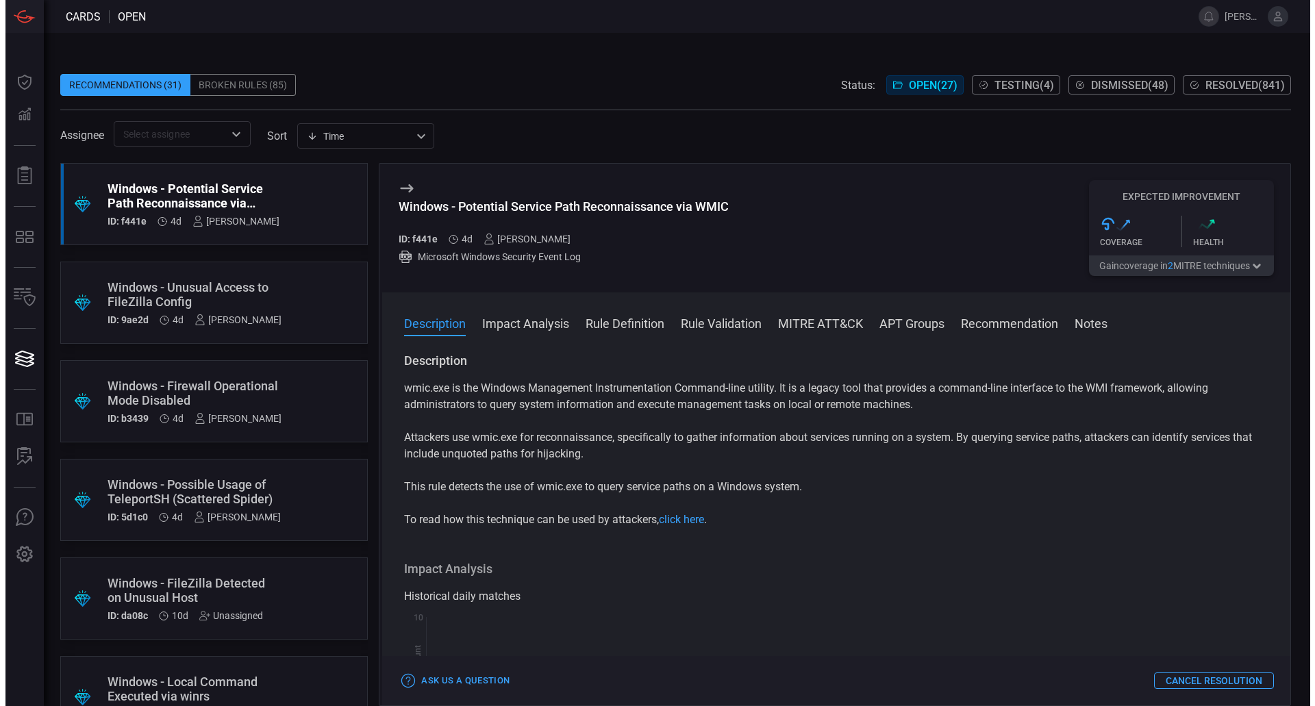
scroll to position [137, 0]
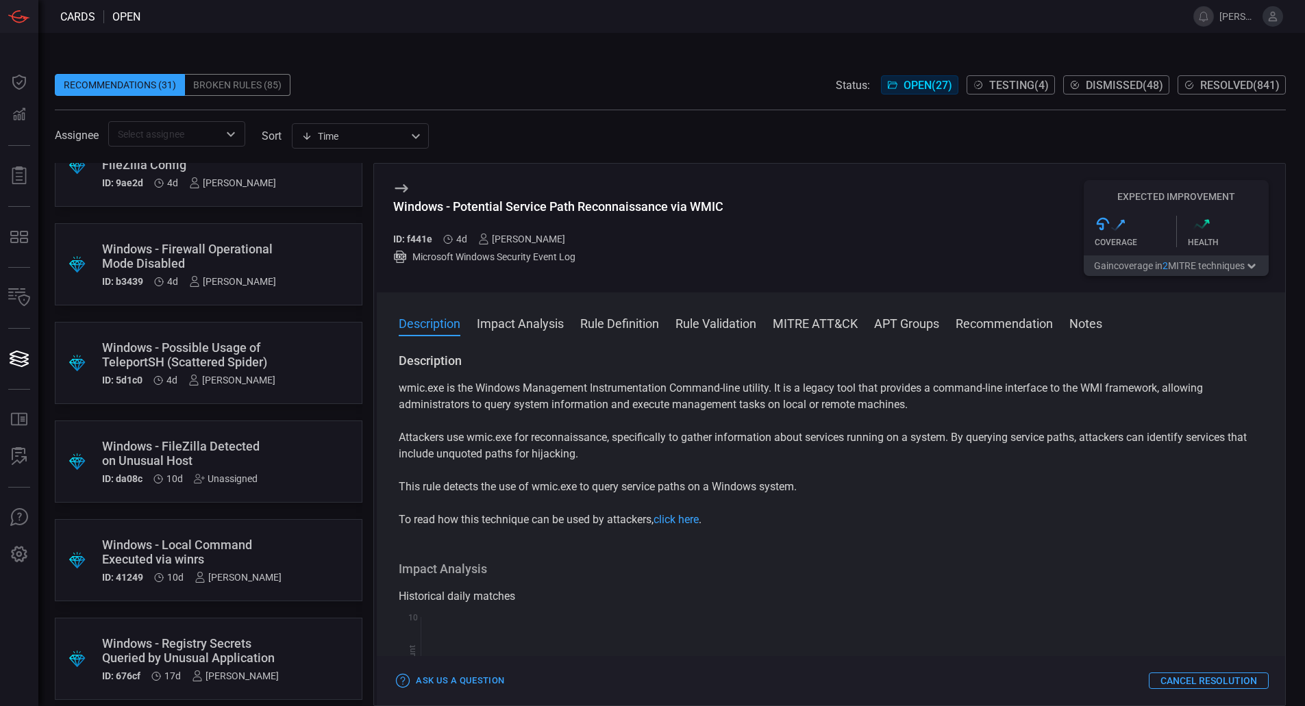
click at [246, 642] on div "Windows - Registry Secrets Queried by Unusual Application" at bounding box center [190, 650] width 177 height 29
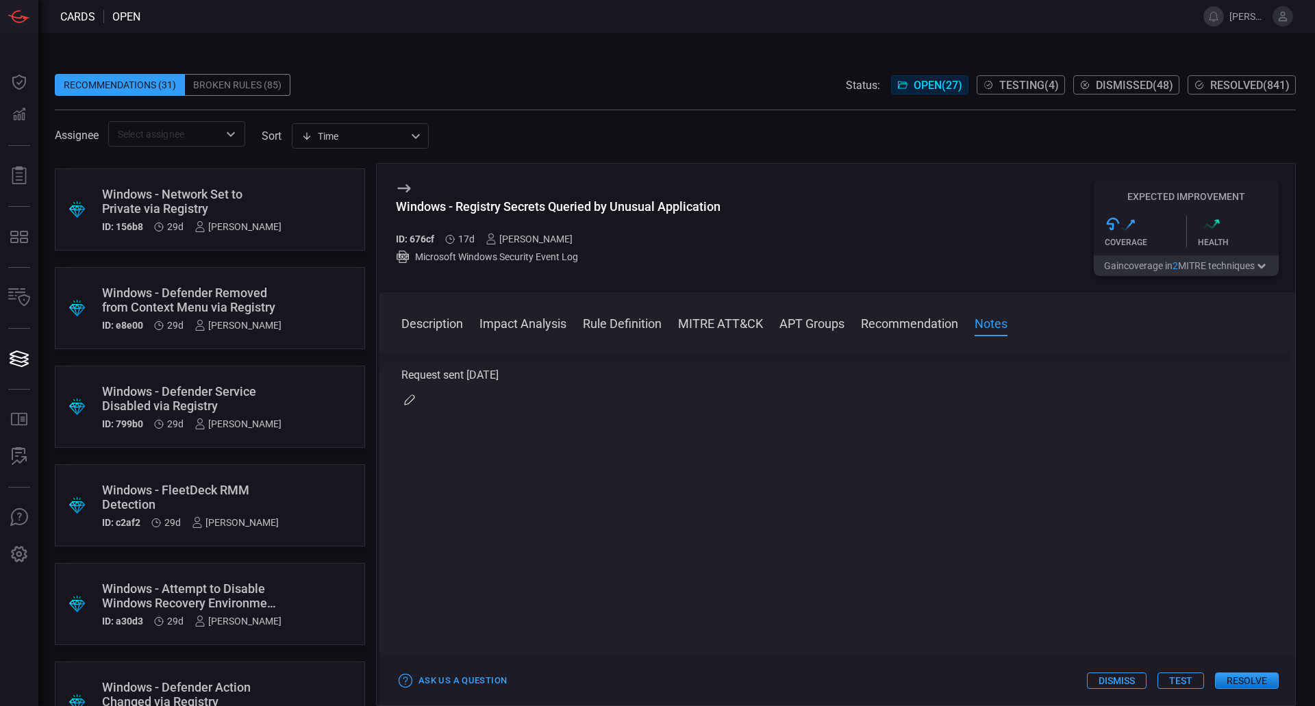
scroll to position [959, 0]
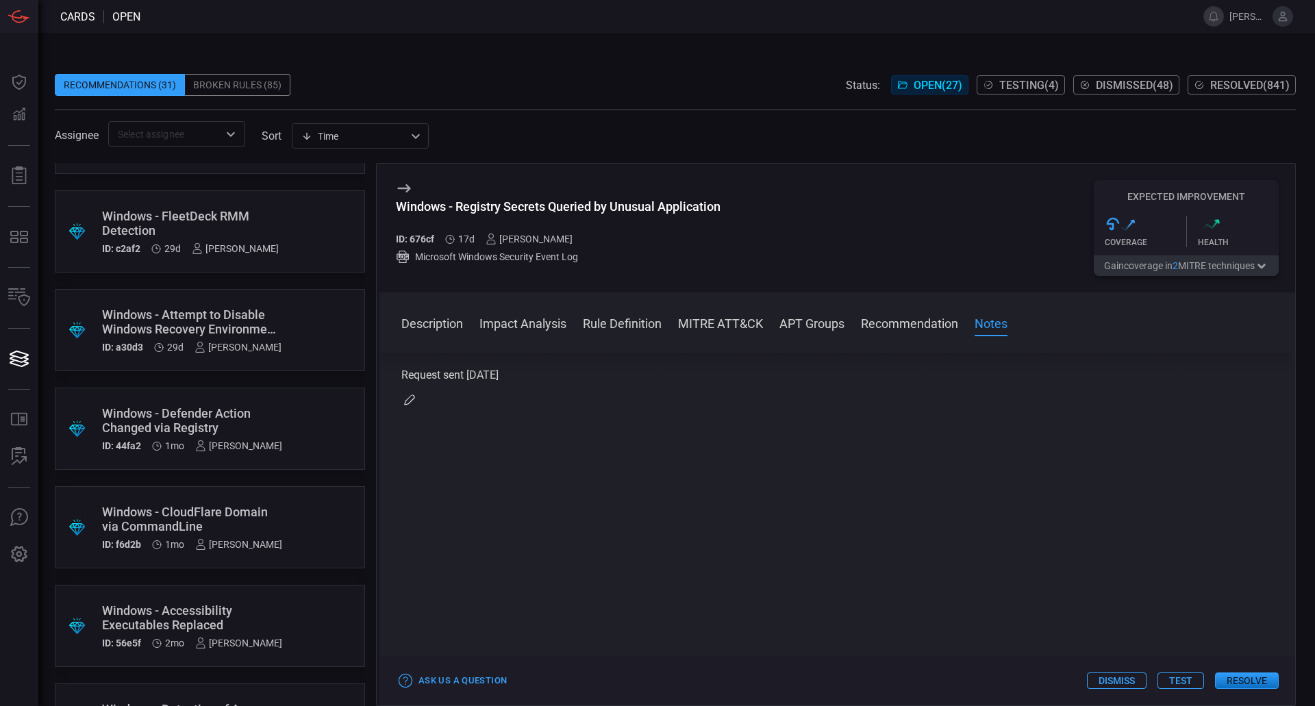
click at [267, 525] on div "Windows - CloudFlare Domain via CommandLine" at bounding box center [192, 519] width 180 height 29
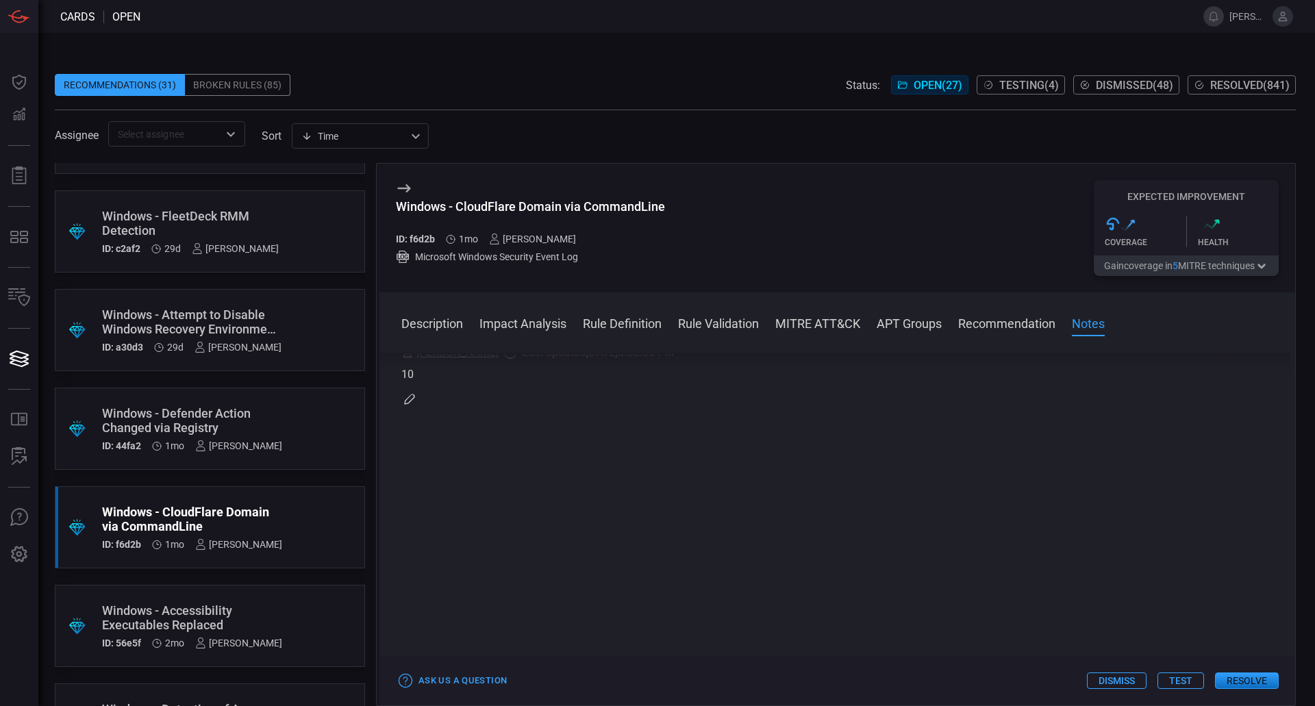
scroll to position [2556, 0]
click at [1269, 684] on button "Resolve" at bounding box center [1247, 681] width 64 height 16
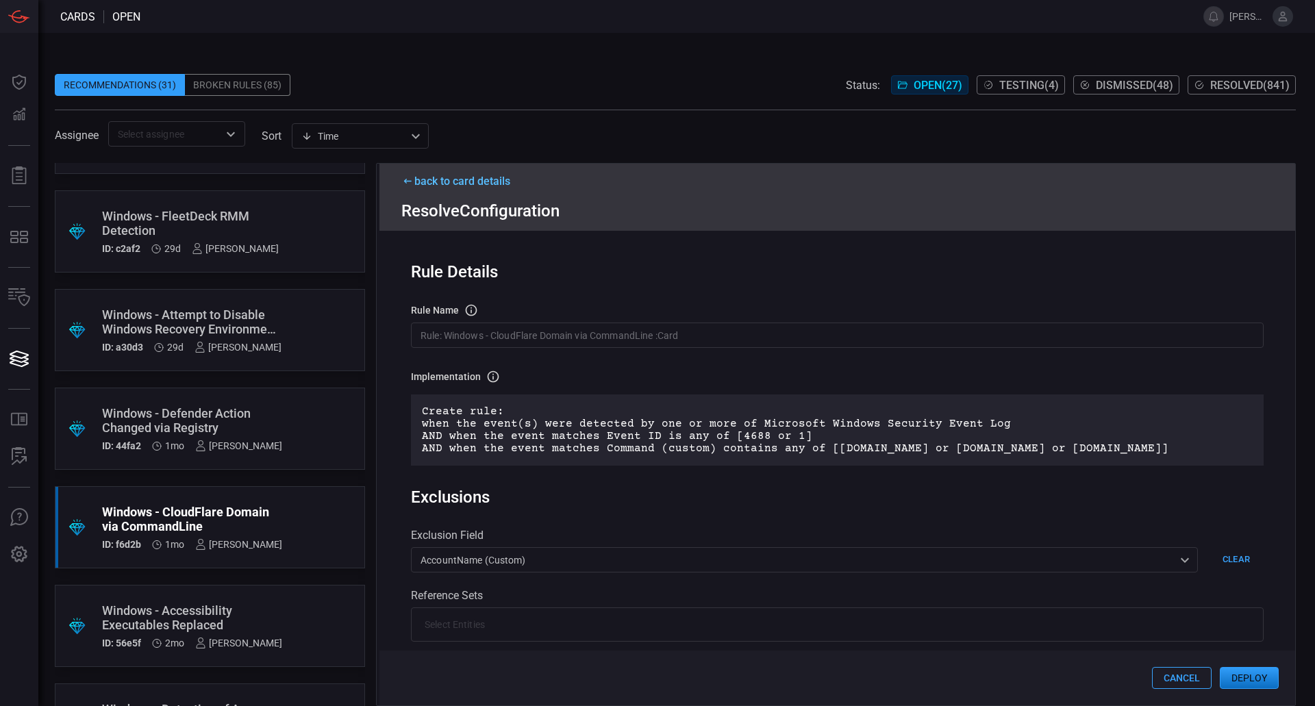
scroll to position [206, 0]
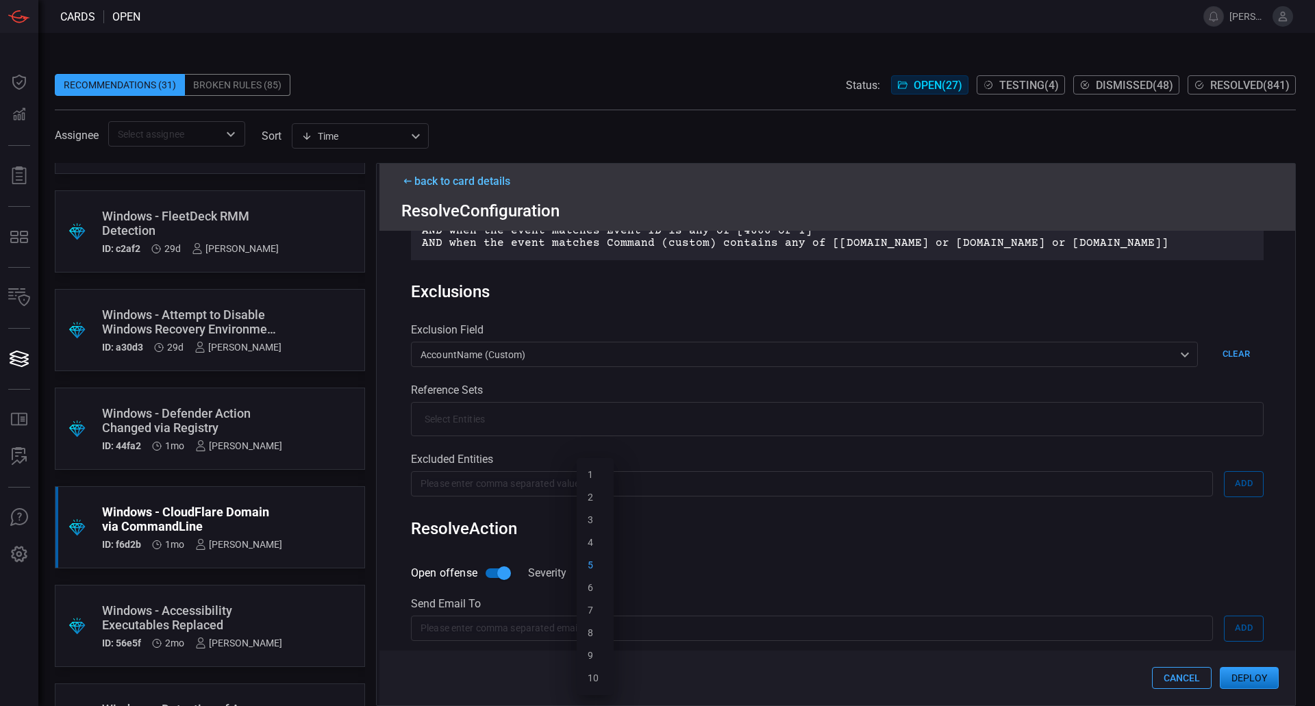
click at [612, 586] on div "5 5 1 2 3 4 5 6 7 8 9 10 ​" at bounding box center [595, 572] width 37 height 25
click at [601, 676] on li "10" at bounding box center [595, 678] width 37 height 23
type input "10"
click at [1235, 684] on button "Deploy" at bounding box center [1249, 678] width 59 height 22
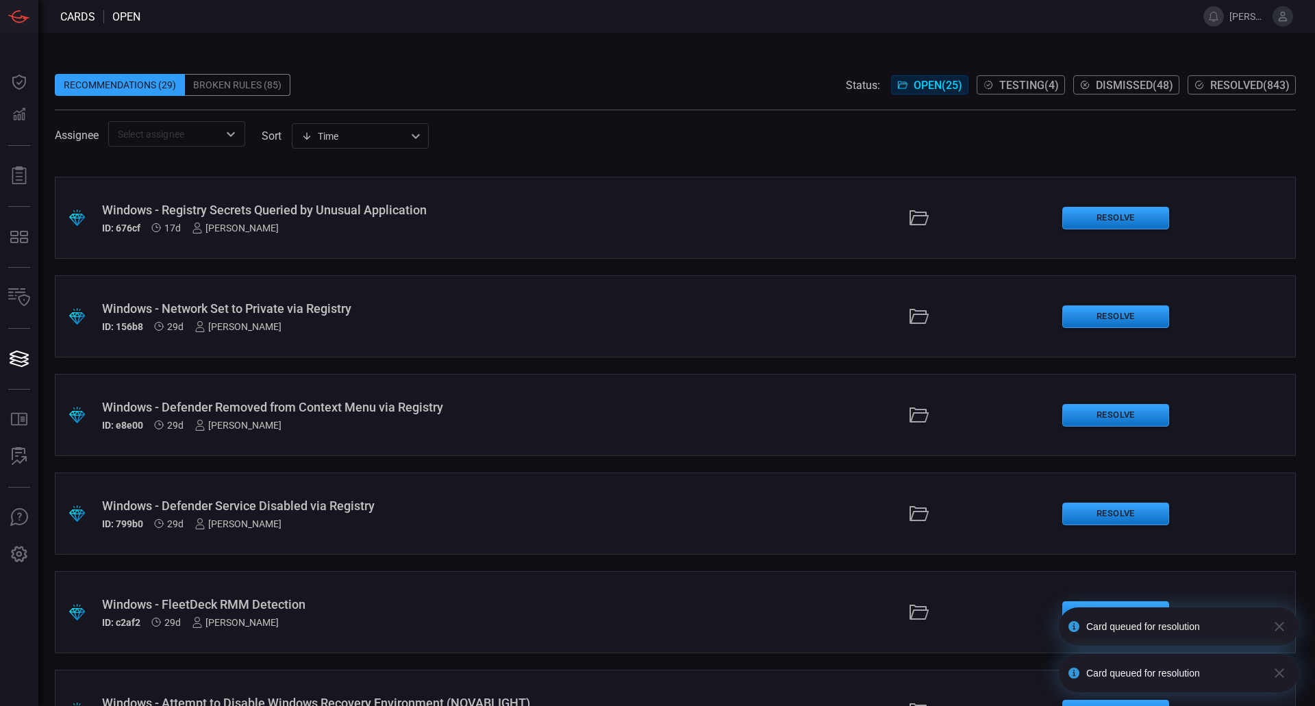
scroll to position [1096, 0]
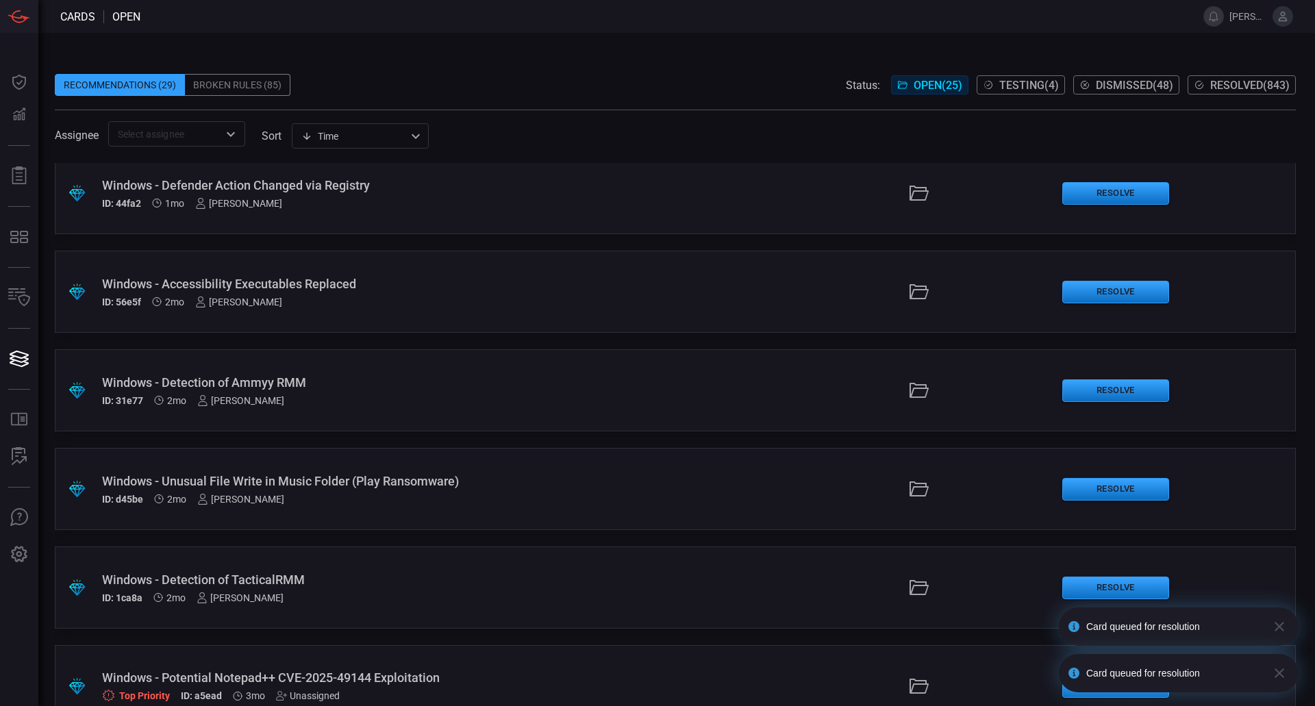
click at [321, 297] on div "ID: 56e5f 2mo [PERSON_NAME]" at bounding box center [319, 302] width 435 height 11
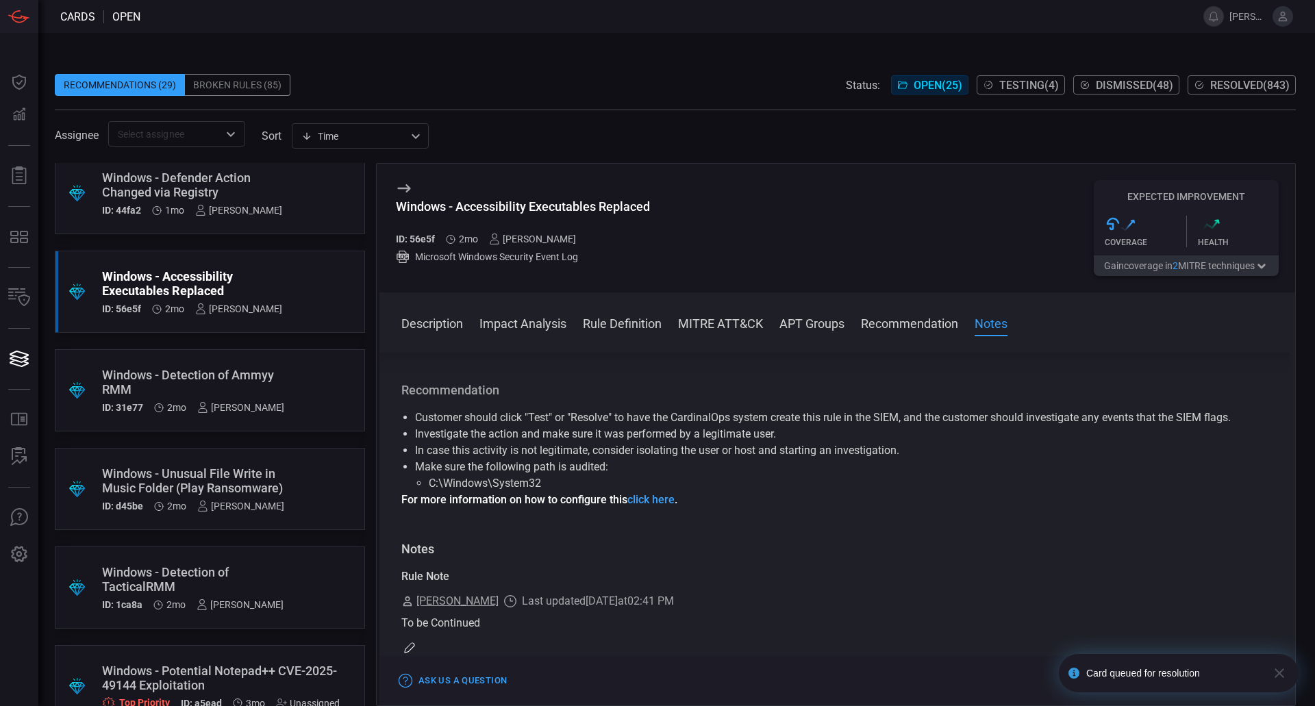
scroll to position [1370, 0]
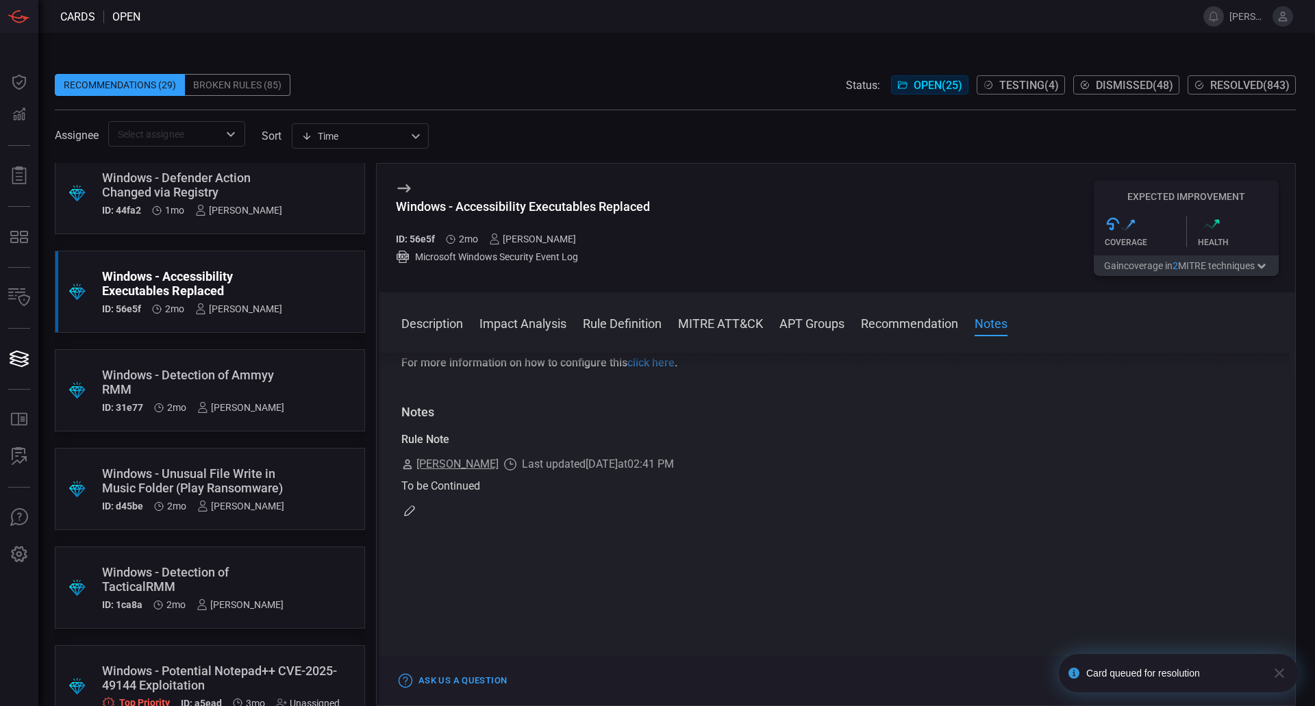
click at [263, 201] on div "Windows - Defender Action Changed via Registry ID: 44fa2 1mo [PERSON_NAME]" at bounding box center [192, 193] width 180 height 45
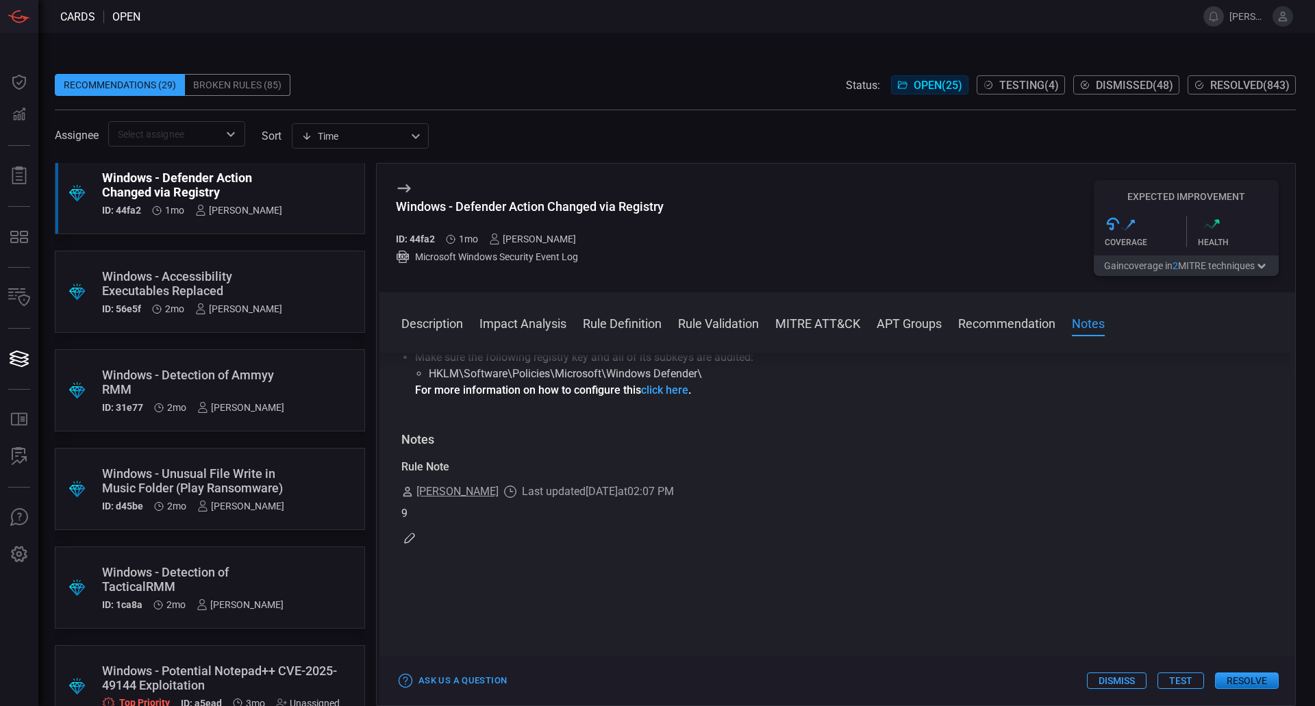
scroll to position [1576, 0]
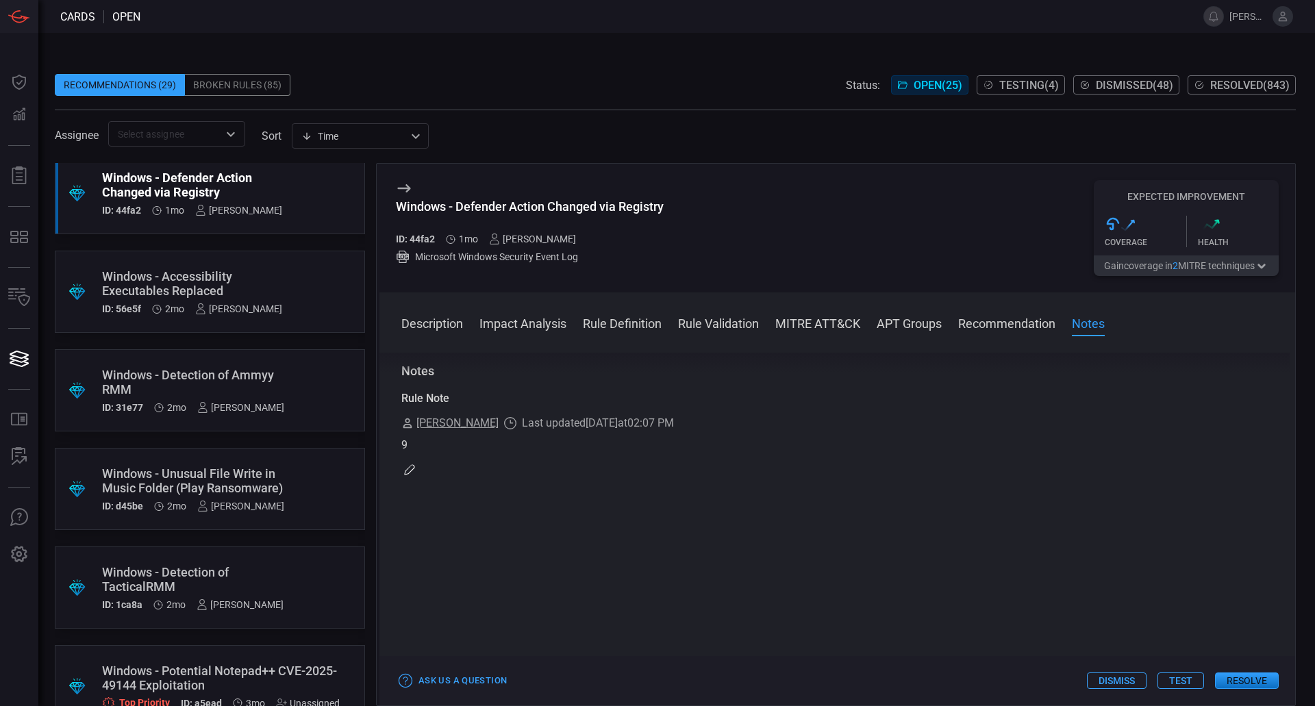
click at [1241, 680] on button "Resolve" at bounding box center [1247, 681] width 64 height 16
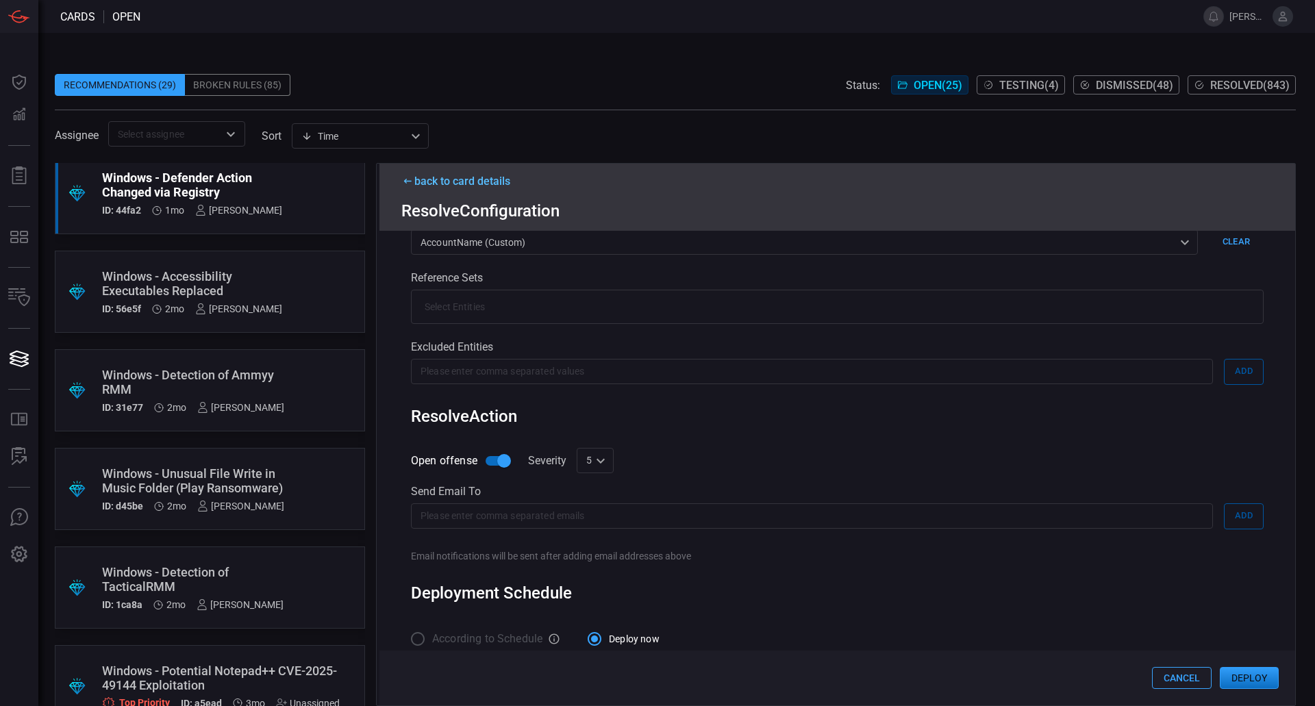
scroll to position [274, 0]
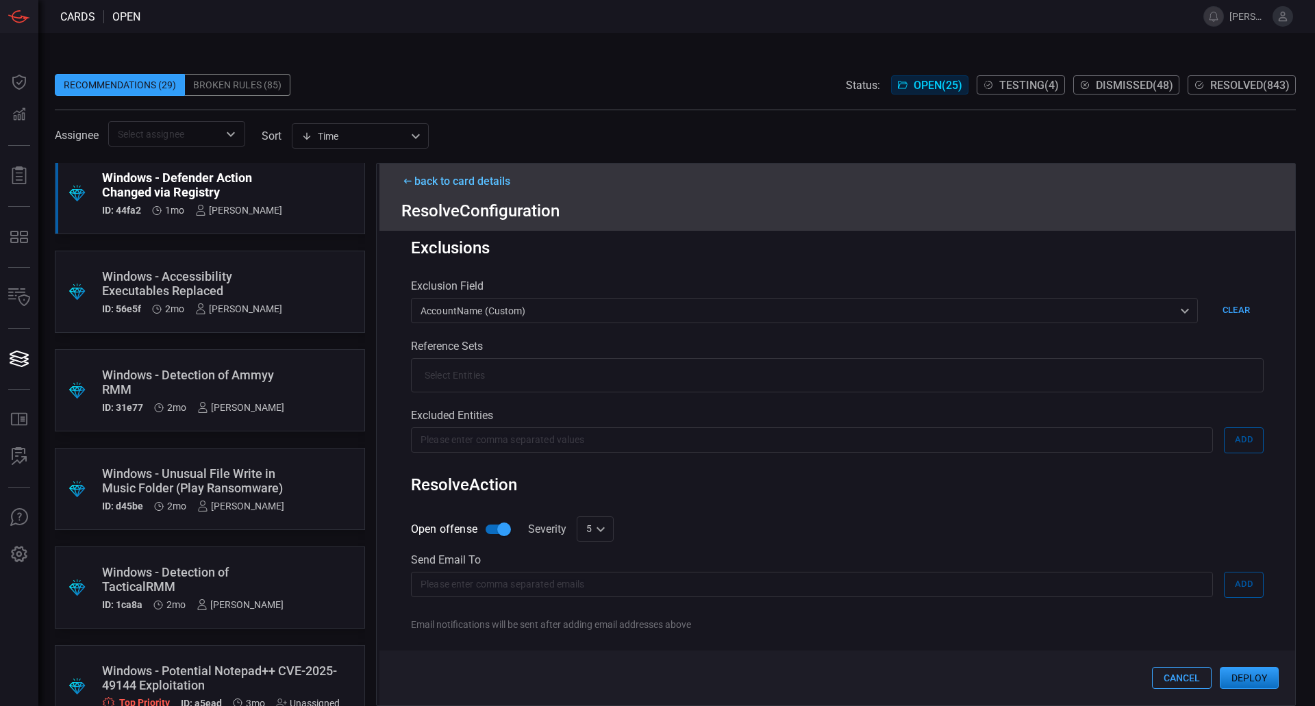
click at [609, 536] on div "5 5 ​" at bounding box center [595, 529] width 37 height 25
click at [605, 653] on li "9" at bounding box center [595, 656] width 37 height 23
type input "9"
click at [1235, 673] on button "Deploy" at bounding box center [1249, 678] width 59 height 22
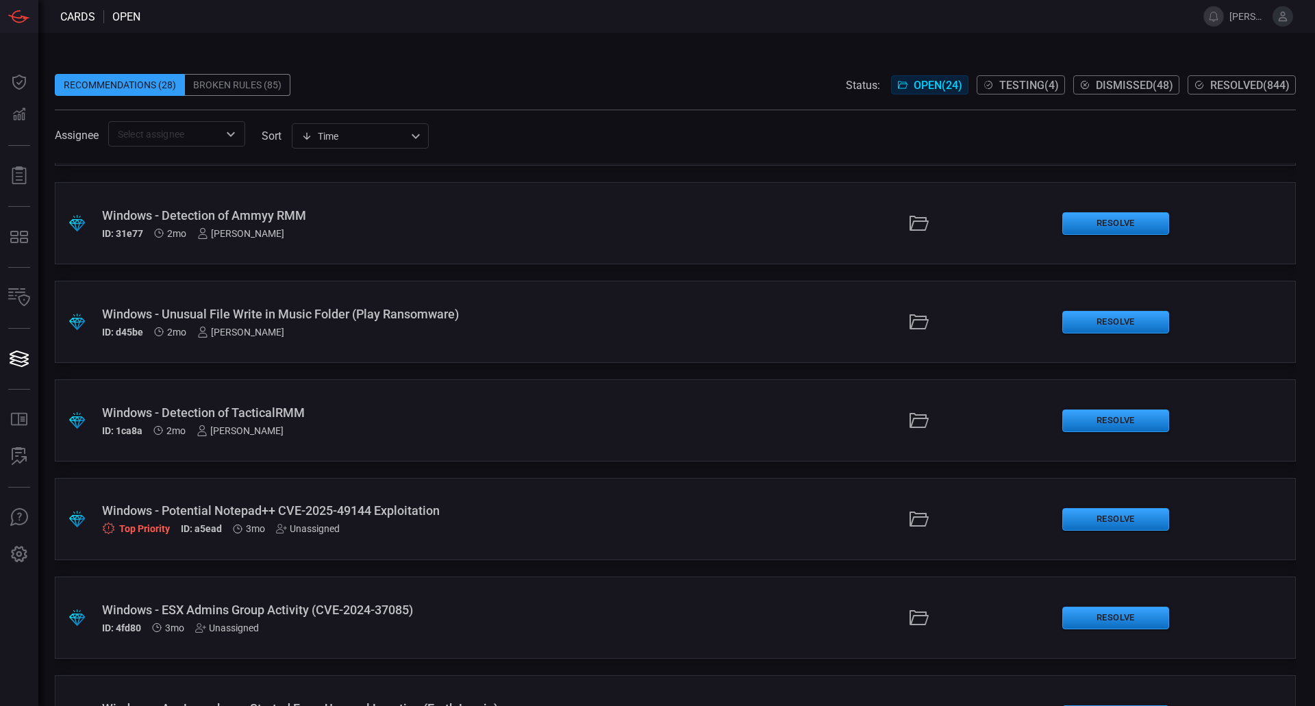
scroll to position [1233, 0]
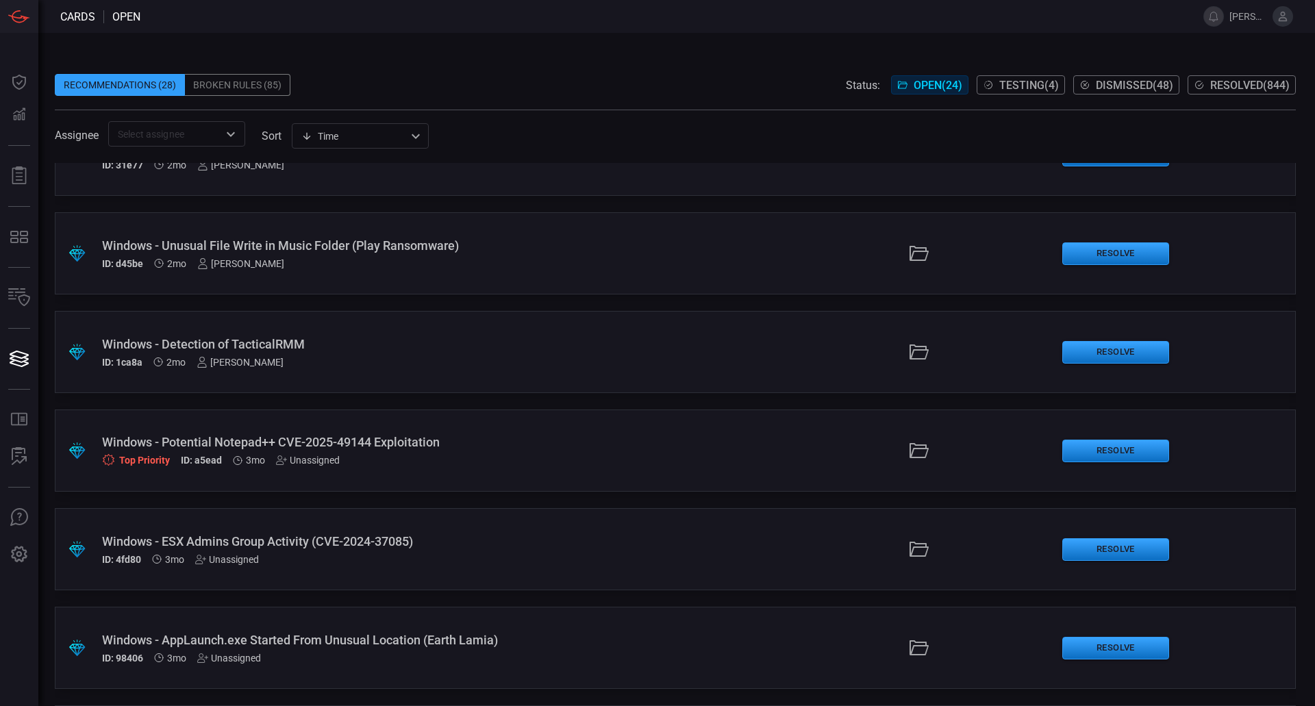
click at [386, 645] on div "Windows - AppLaunch.exe Started From Unusual Location (Earth Lamia)" at bounding box center [319, 640] width 435 height 14
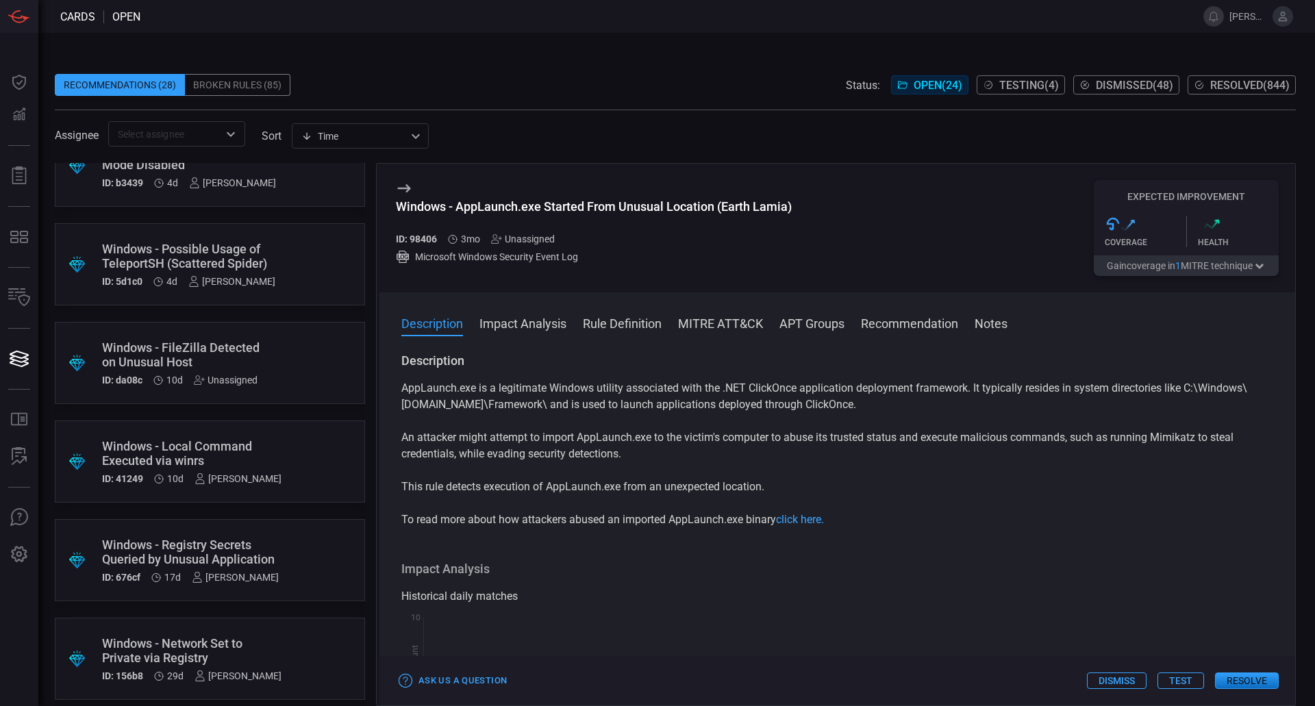
scroll to position [206, 0]
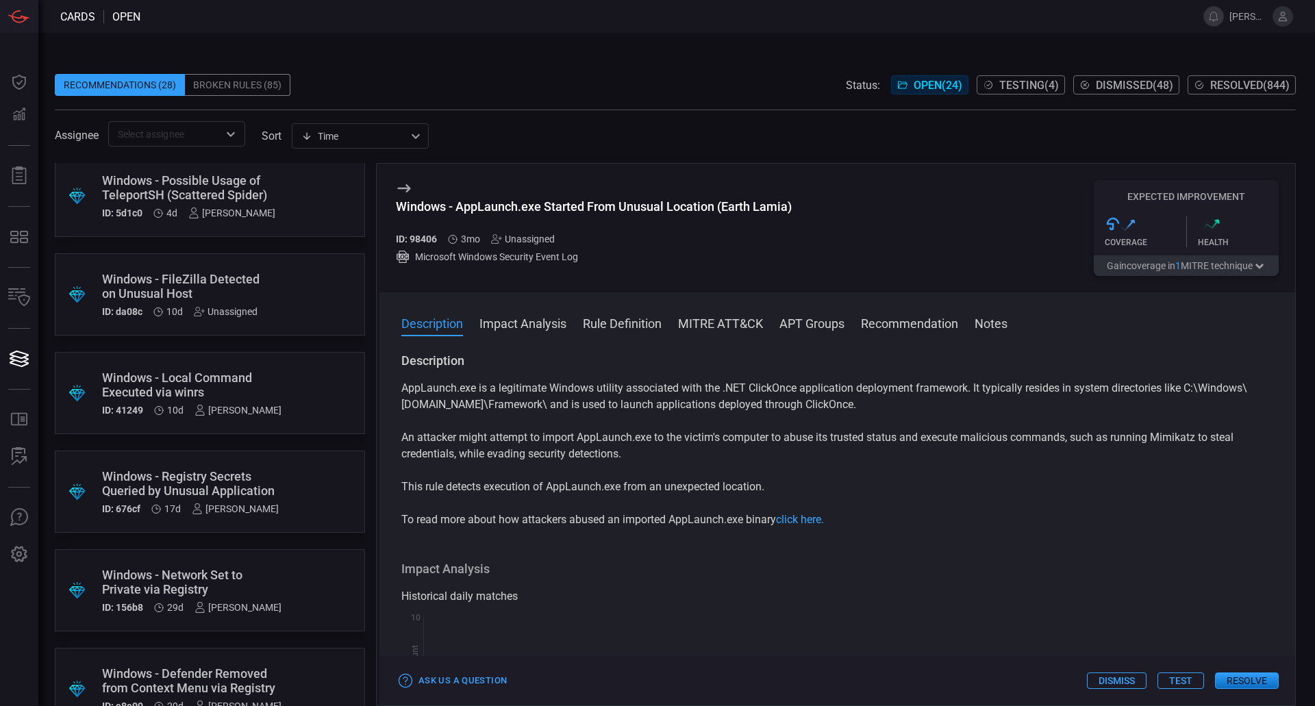
click at [227, 378] on div "Windows - Local Command Executed via winrs" at bounding box center [192, 385] width 180 height 29
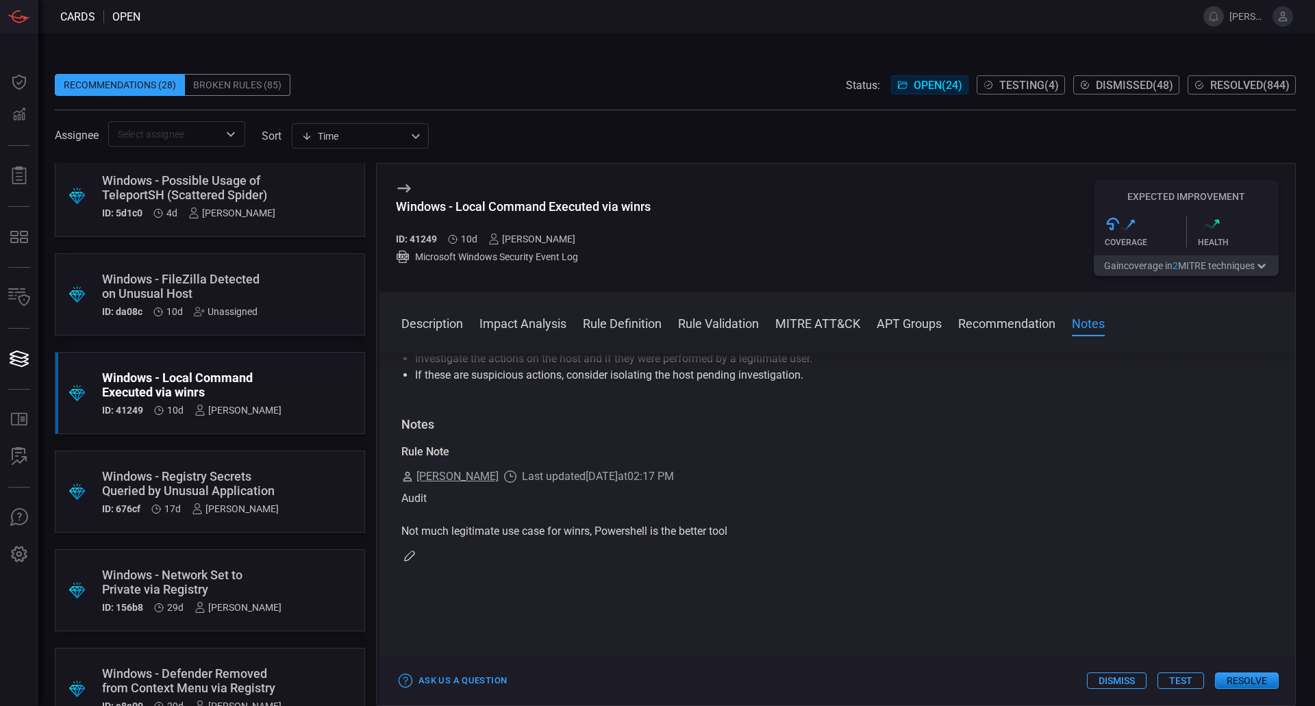
scroll to position [1233, 0]
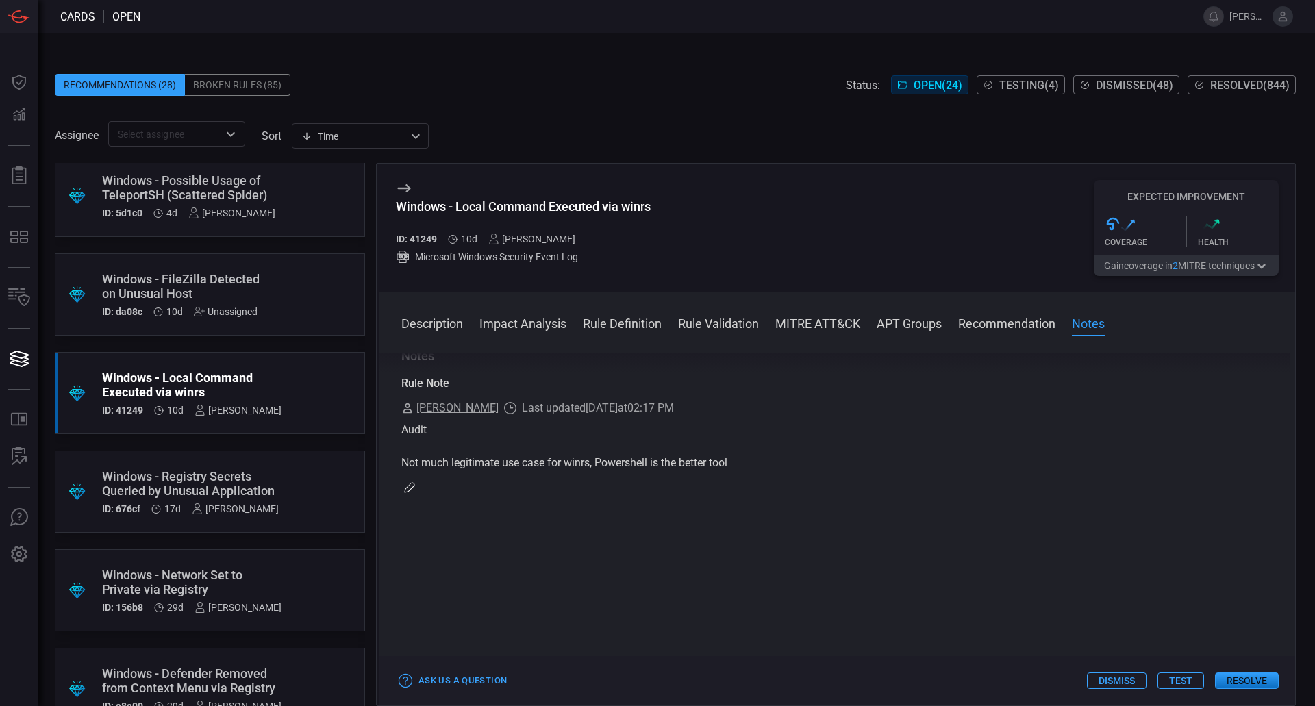
click at [1252, 681] on button "Resolve" at bounding box center [1247, 681] width 64 height 16
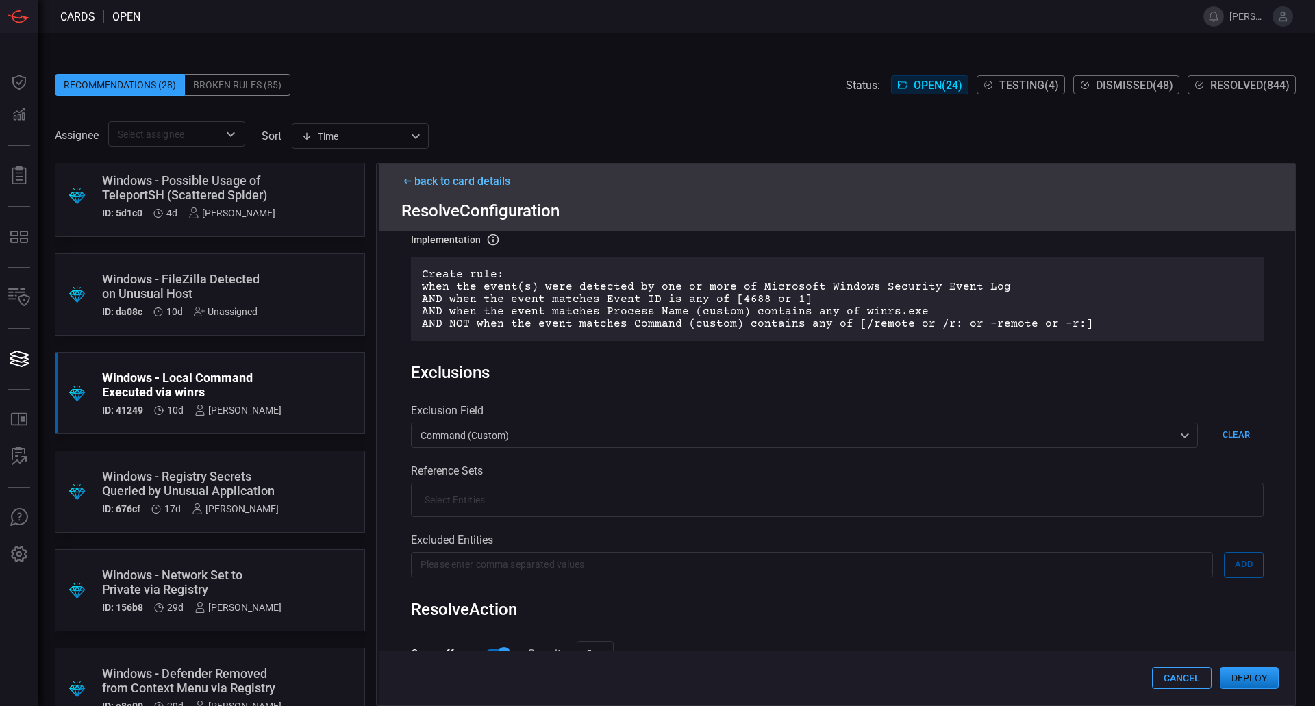
scroll to position [343, 0]
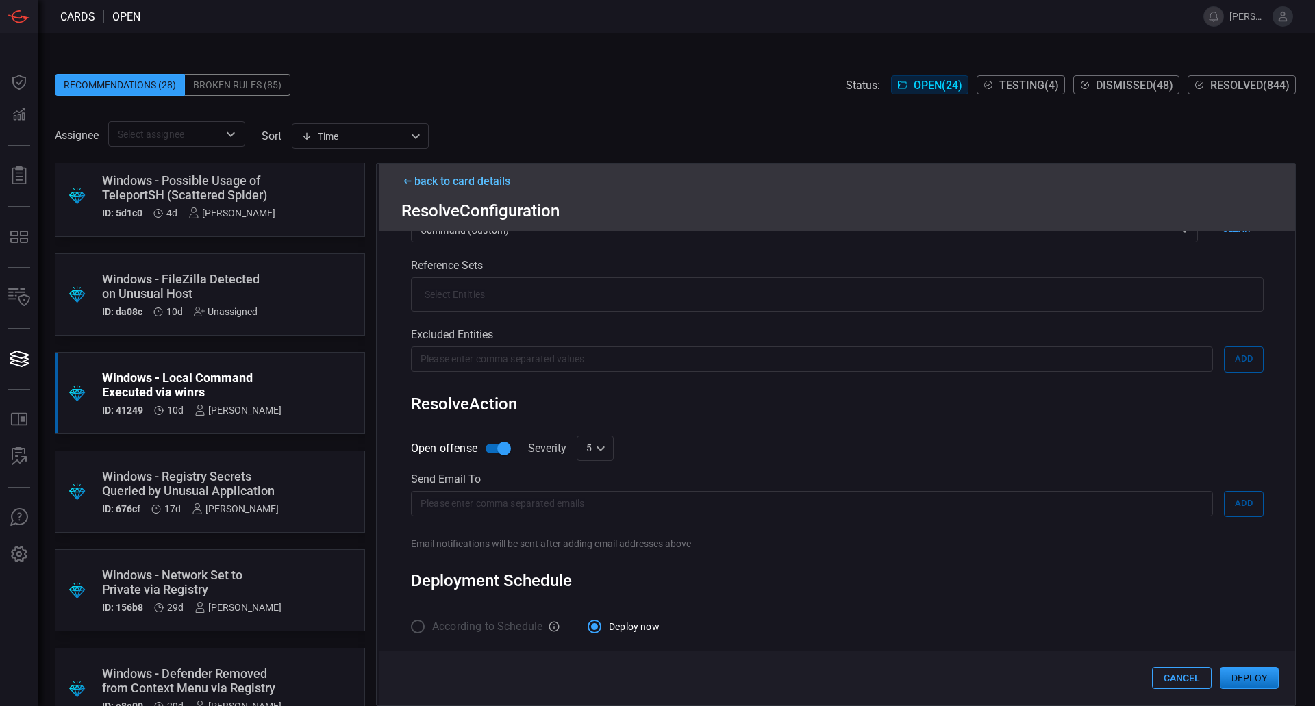
click at [489, 453] on input "Open offense" at bounding box center [504, 449] width 78 height 26
checkbox input "false"
click at [1239, 673] on button "Deploy" at bounding box center [1249, 678] width 59 height 22
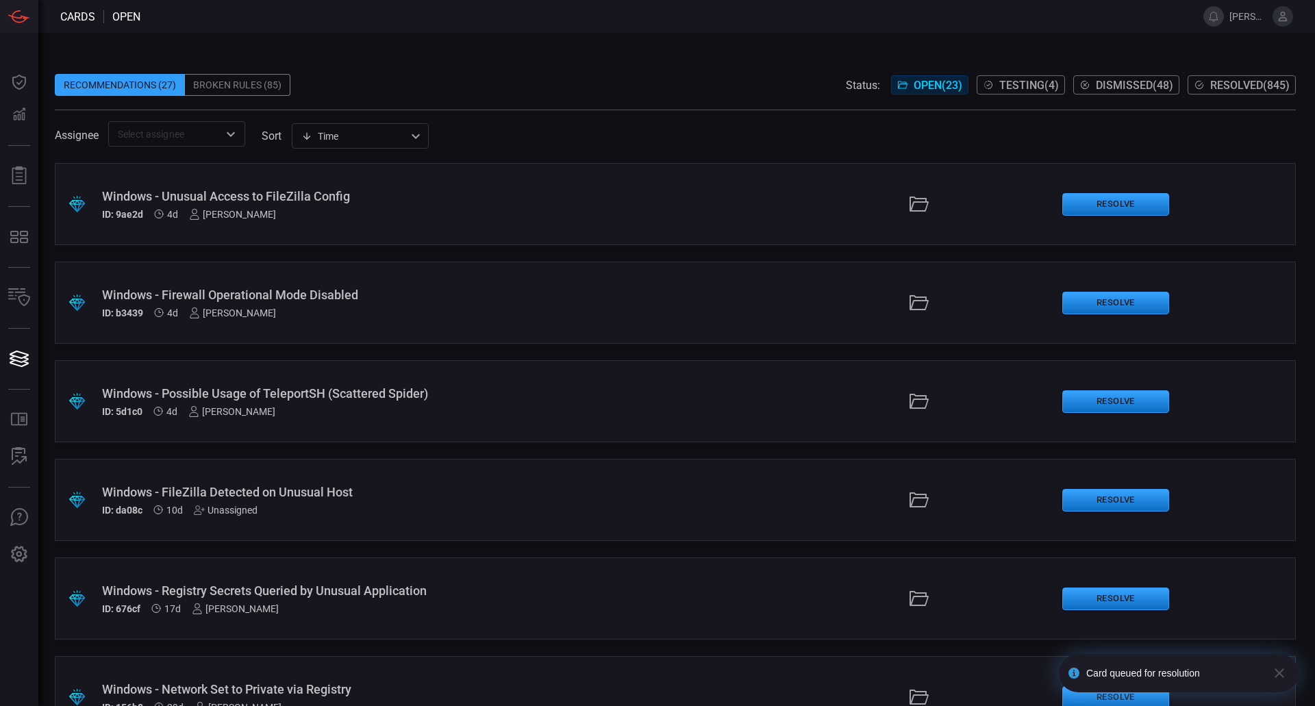
click at [307, 304] on div "Windows - Firewall Operational Mode Disabled ID: b3439 4d [PERSON_NAME]" at bounding box center [319, 303] width 435 height 31
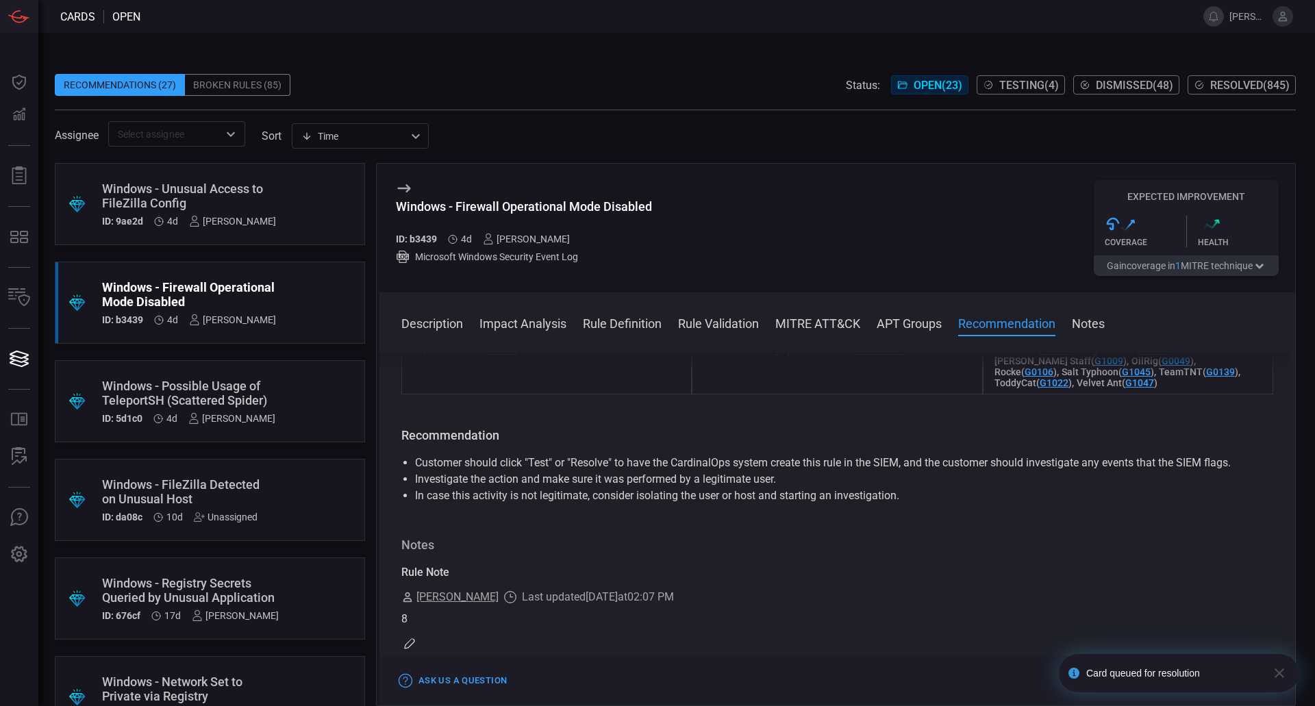
scroll to position [1165, 0]
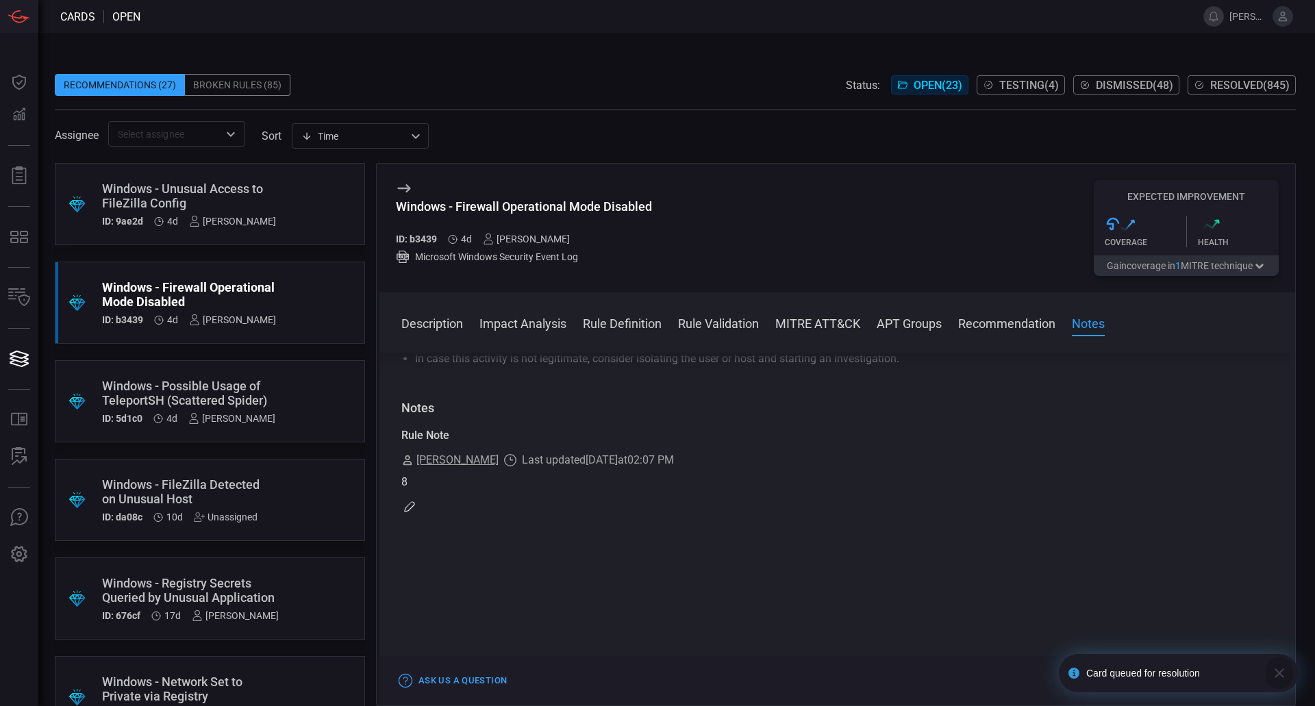
click at [1272, 673] on icon "button" at bounding box center [1280, 673] width 16 height 16
click at [1246, 682] on button "Resolve" at bounding box center [1247, 681] width 64 height 16
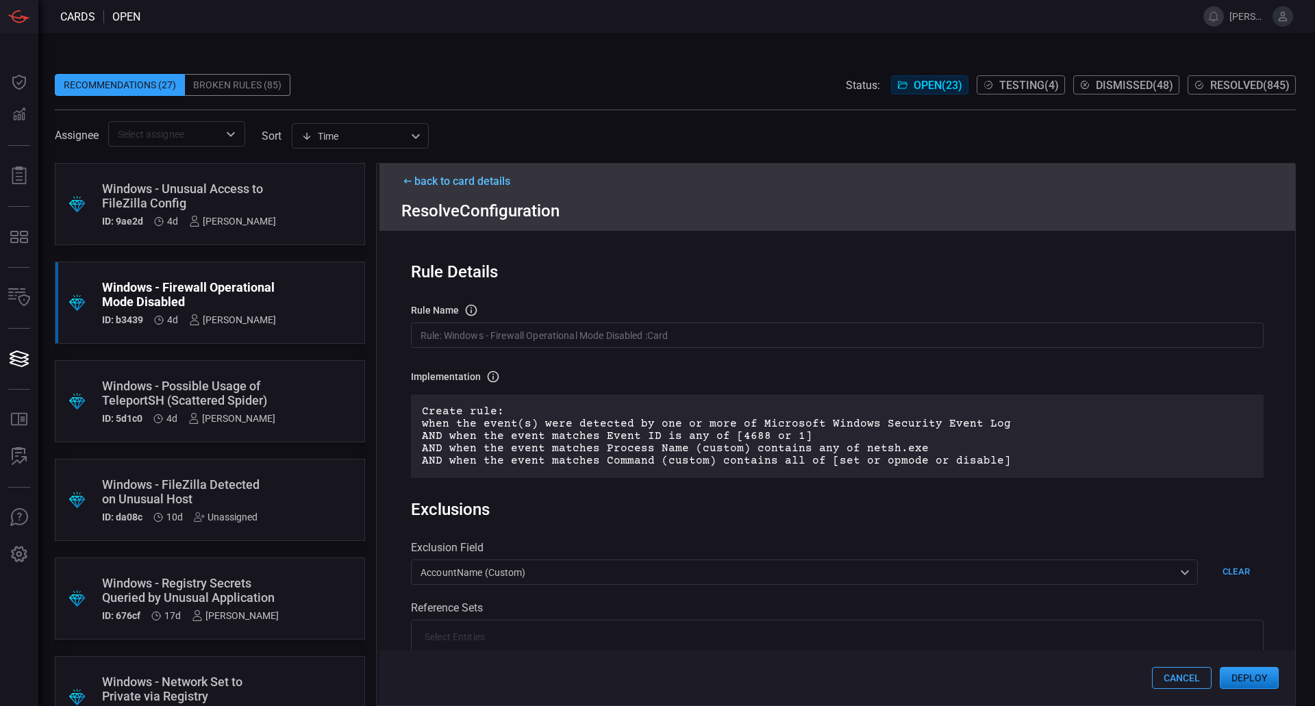
scroll to position [206, 0]
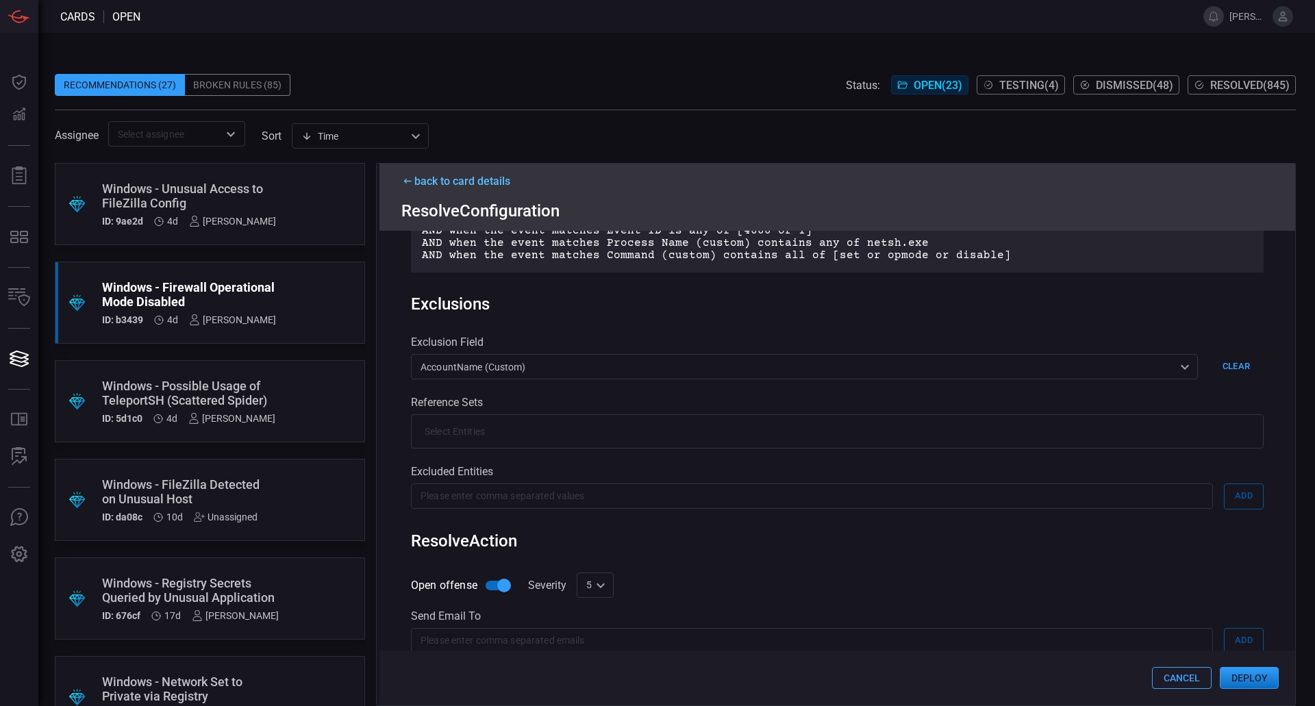
click at [607, 585] on div "5 5 ​" at bounding box center [595, 585] width 37 height 25
click at [599, 628] on li "8" at bounding box center [595, 633] width 37 height 23
type input "8"
click at [1255, 683] on button "Deploy" at bounding box center [1249, 678] width 59 height 22
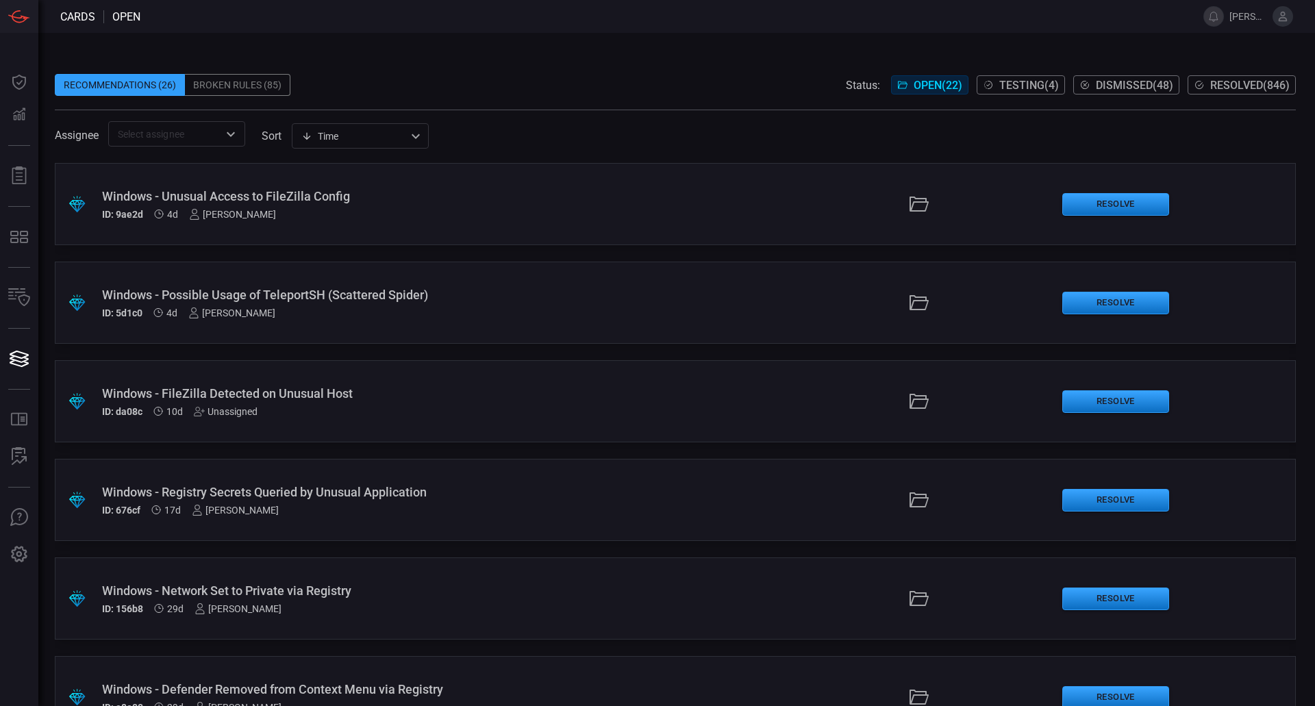
click at [361, 308] on div "ID: 5d1c0 4d [PERSON_NAME]" at bounding box center [319, 313] width 435 height 11
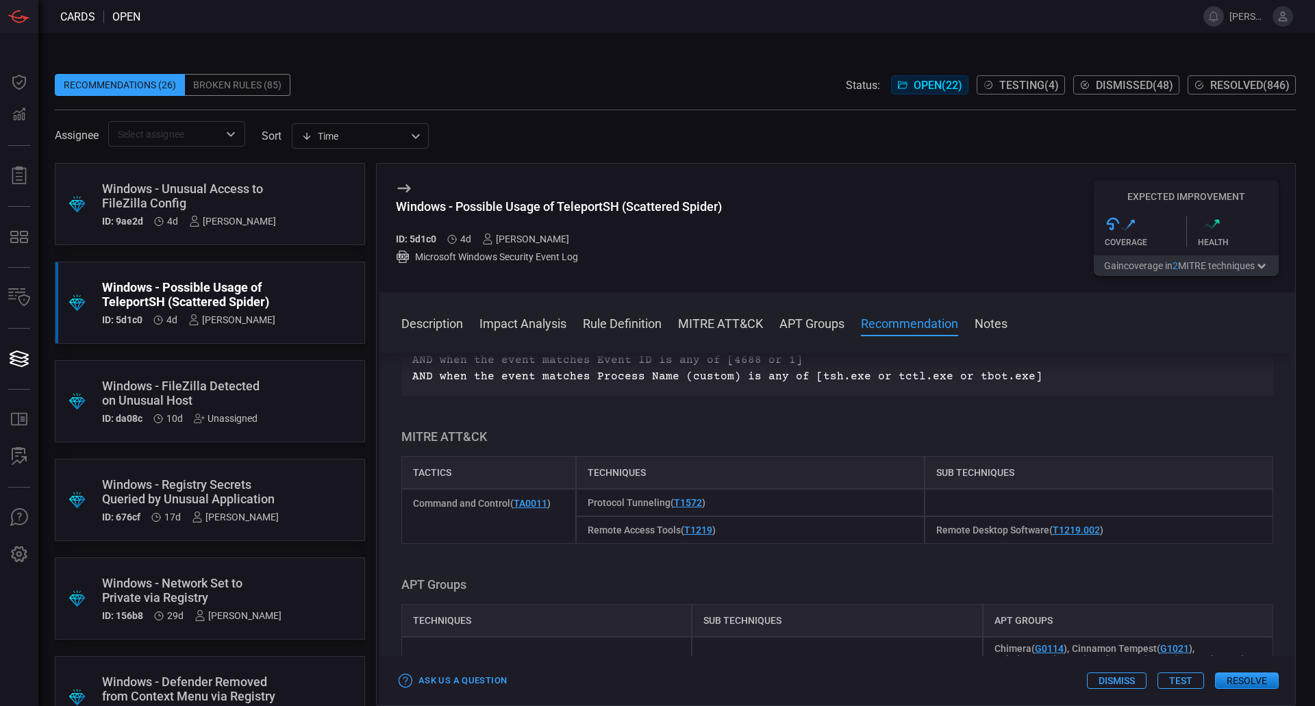
scroll to position [959, 0]
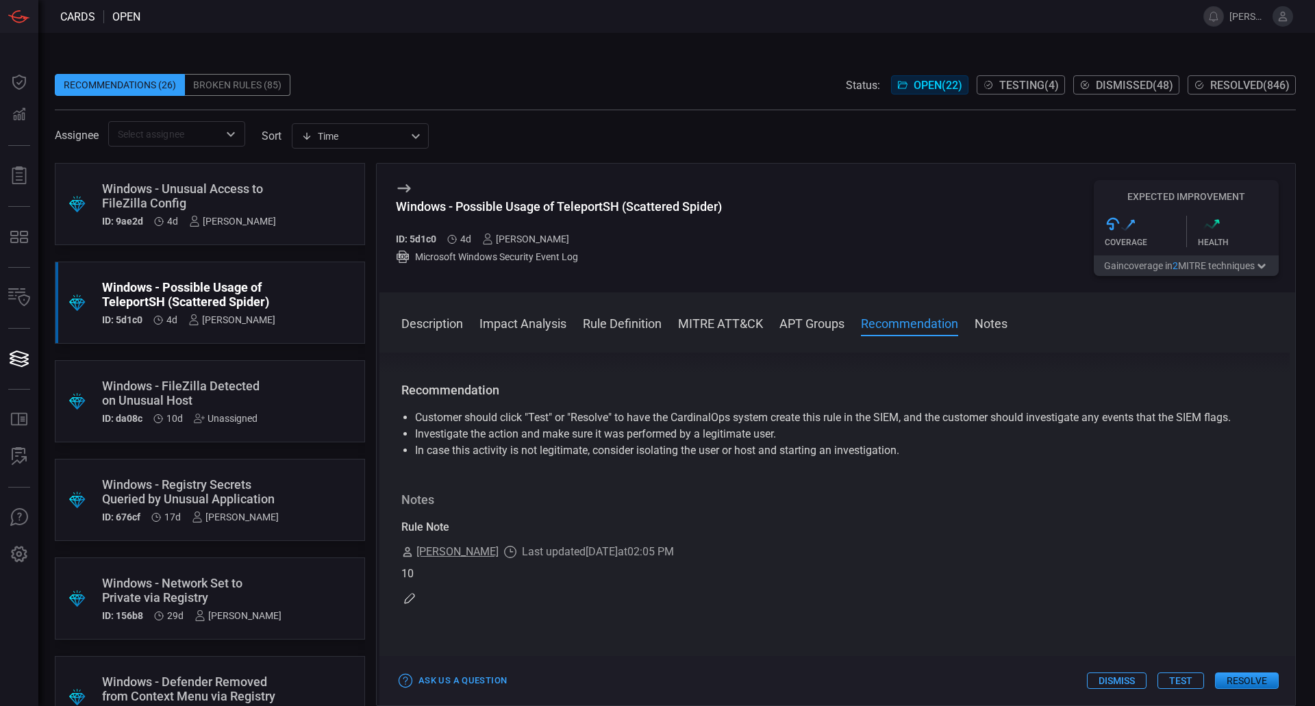
click at [1273, 682] on button "Resolve" at bounding box center [1247, 681] width 64 height 16
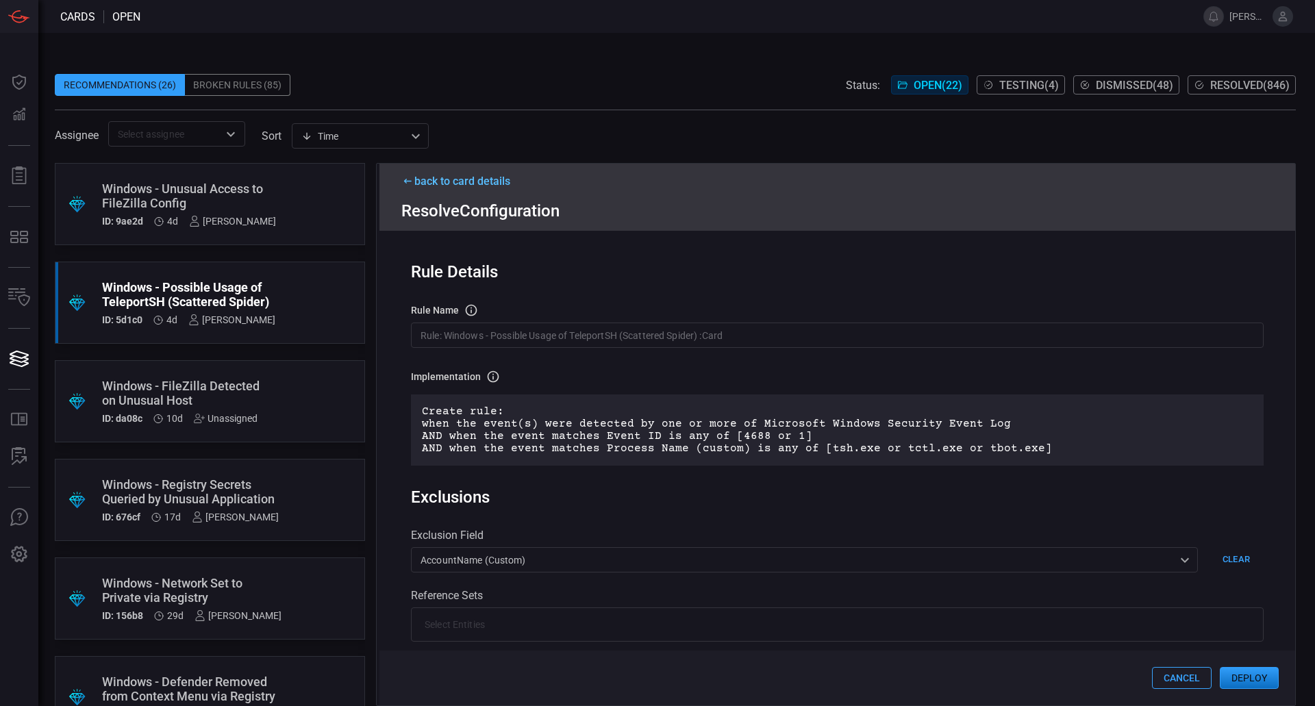
scroll to position [338, 0]
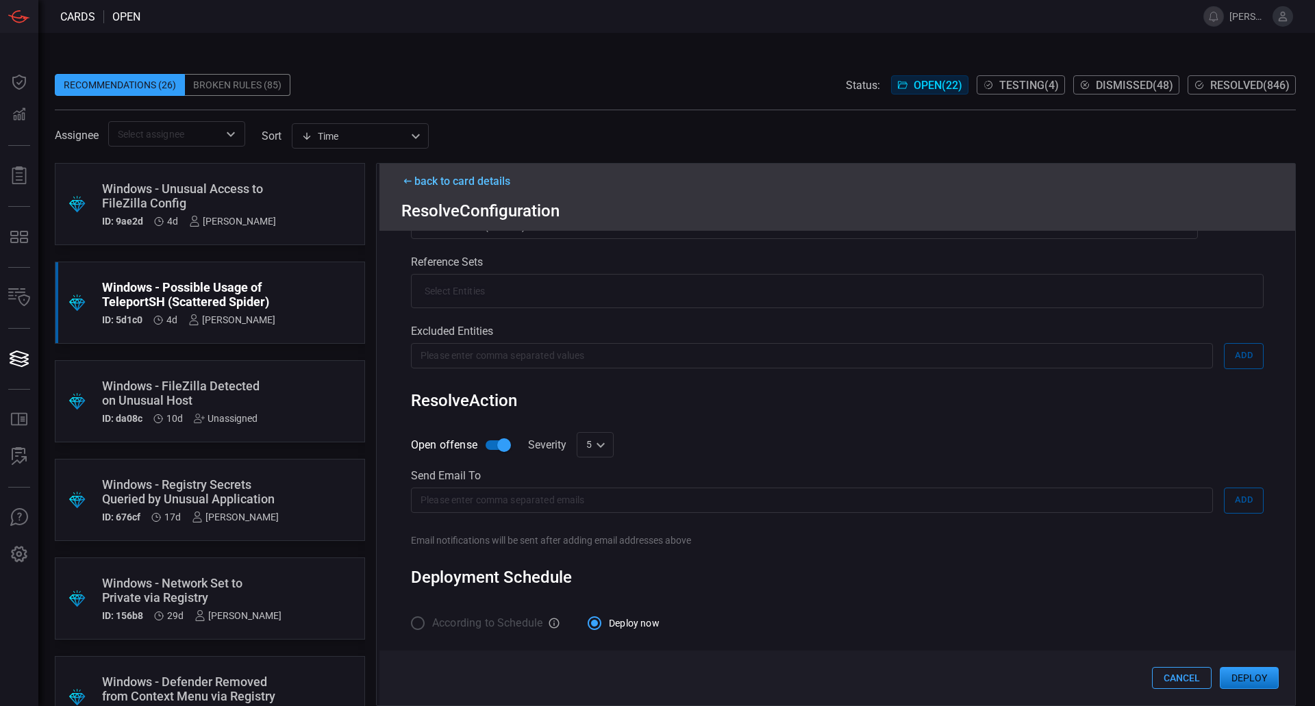
click at [611, 445] on div "5 5 ​" at bounding box center [595, 444] width 37 height 25
click at [603, 673] on li "10" at bounding box center [595, 676] width 37 height 23
type input "10"
click at [1232, 671] on button "Deploy" at bounding box center [1249, 678] width 59 height 22
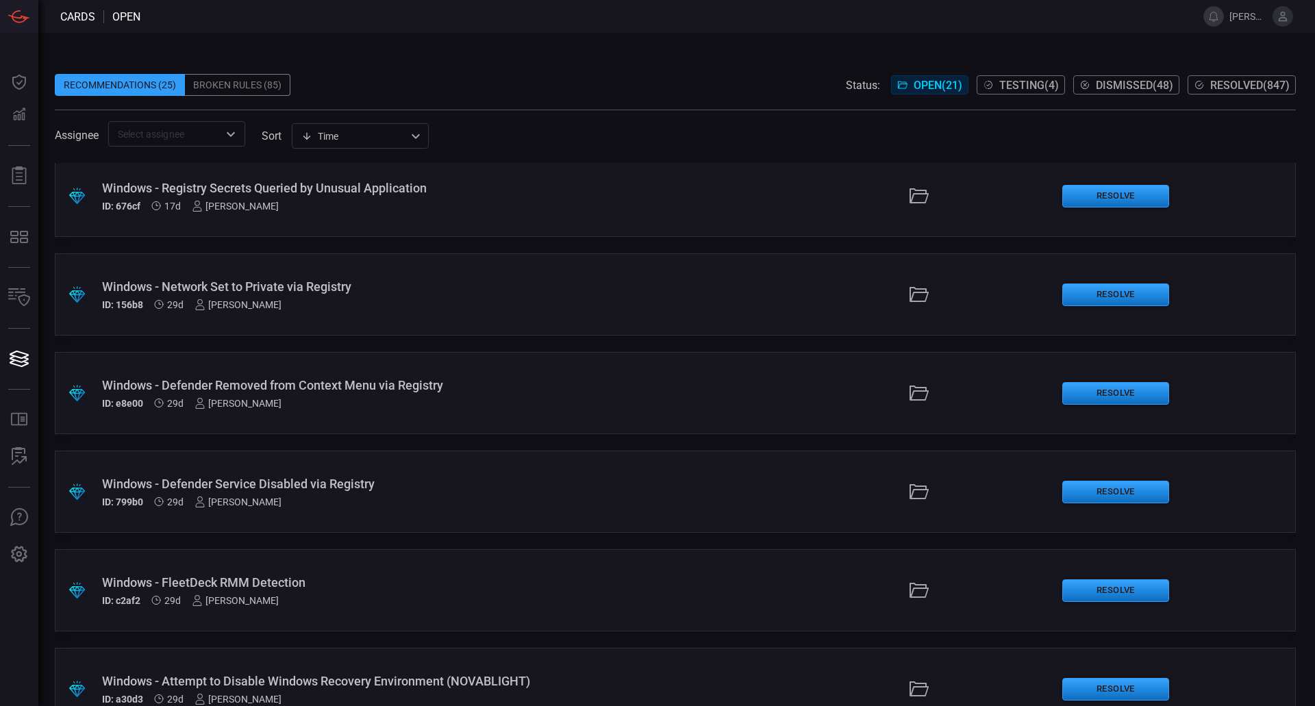
scroll to position [411, 0]
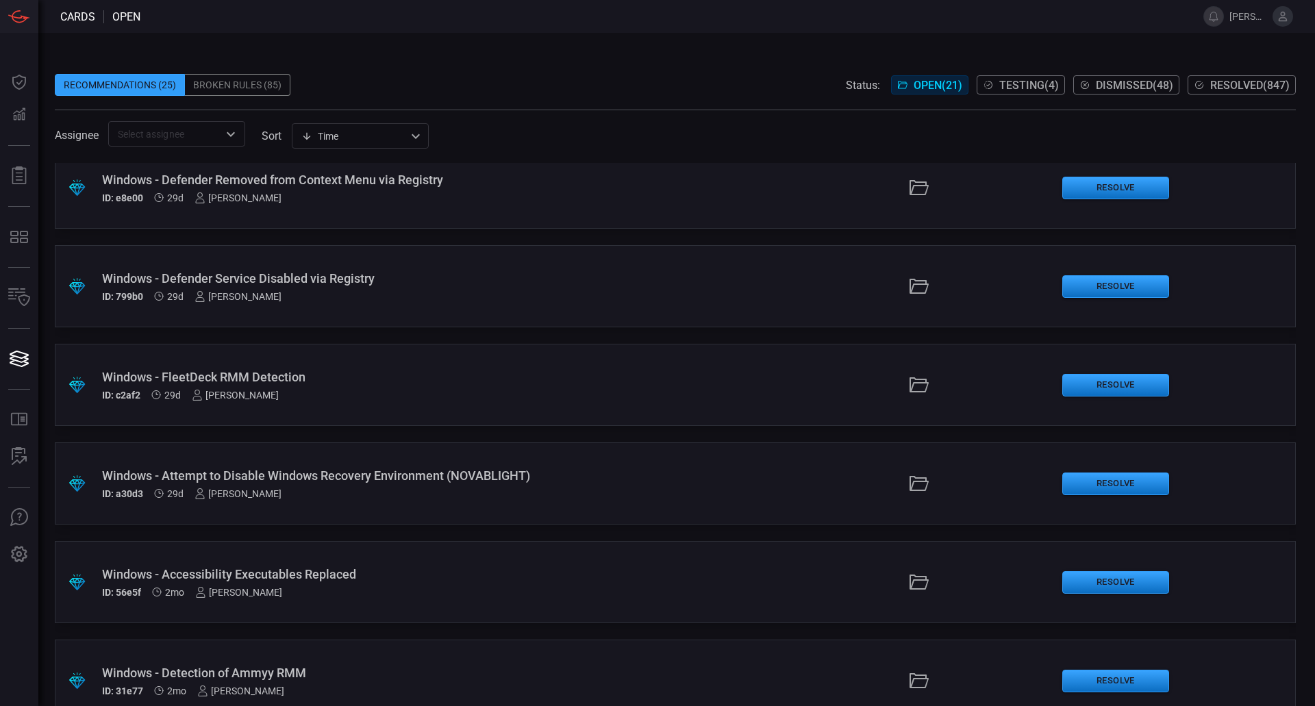
click at [299, 390] on div "ID: c2af2 29d [PERSON_NAME]" at bounding box center [319, 395] width 435 height 11
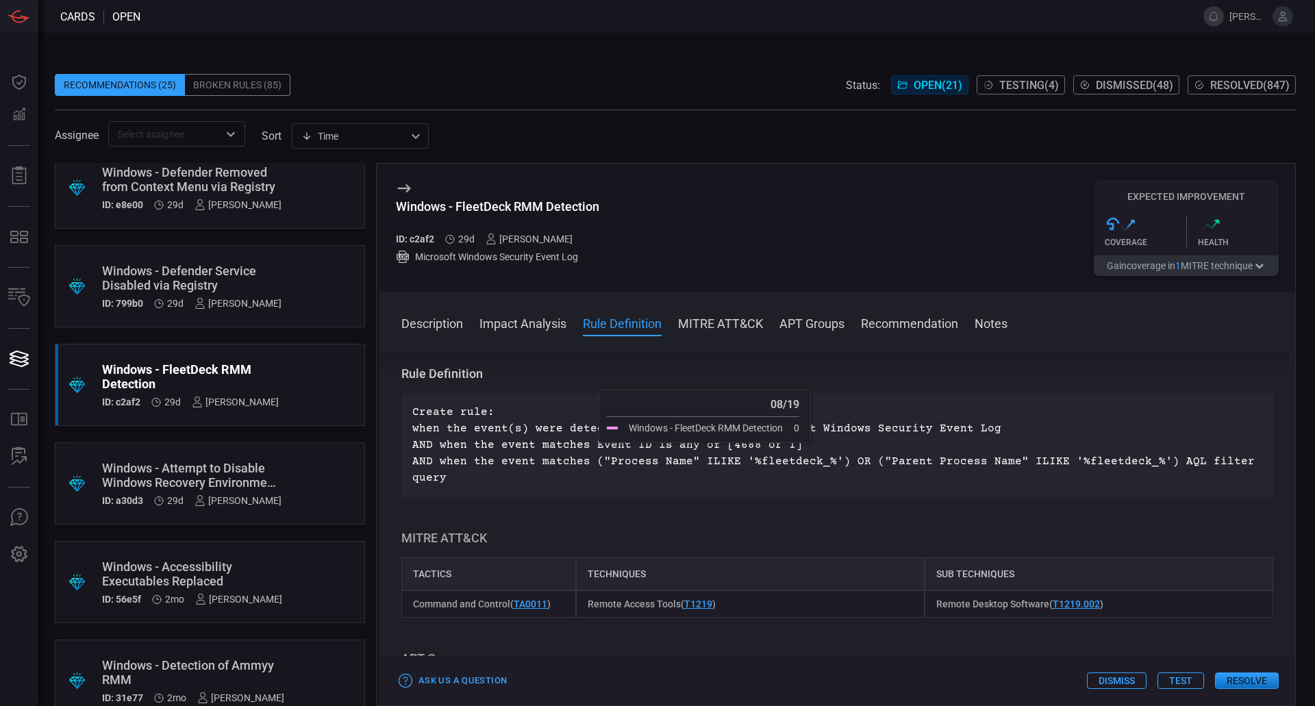
scroll to position [891, 0]
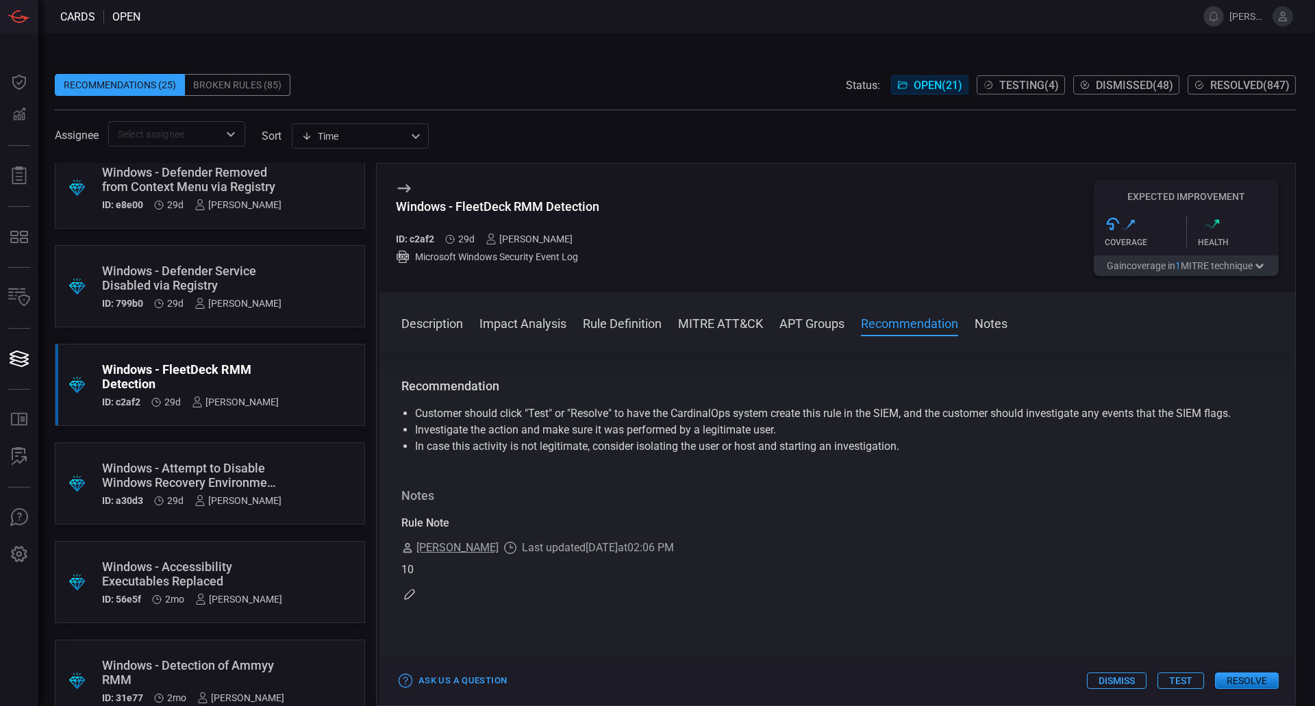
click at [269, 495] on div ".suggested_cards_icon{fill:url(#suggested_cards_icon);} Windows - Attempt to Di…" at bounding box center [210, 484] width 310 height 82
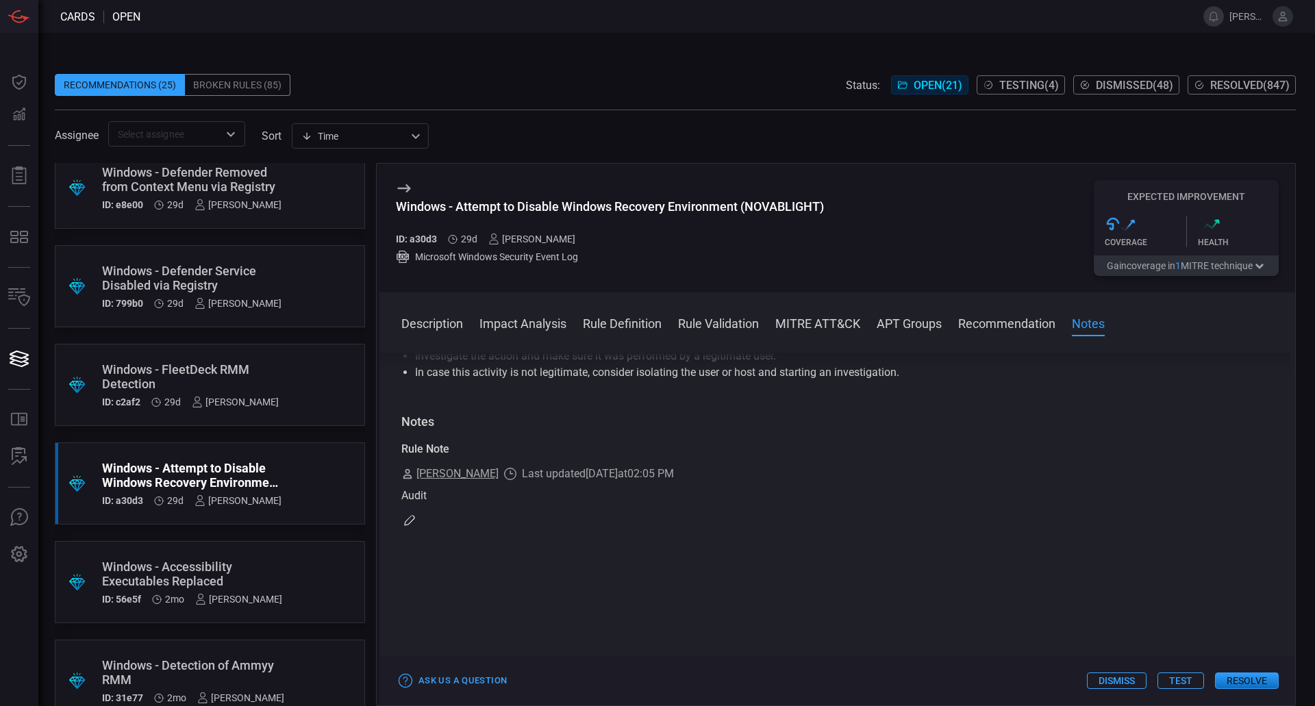
scroll to position [1165, 0]
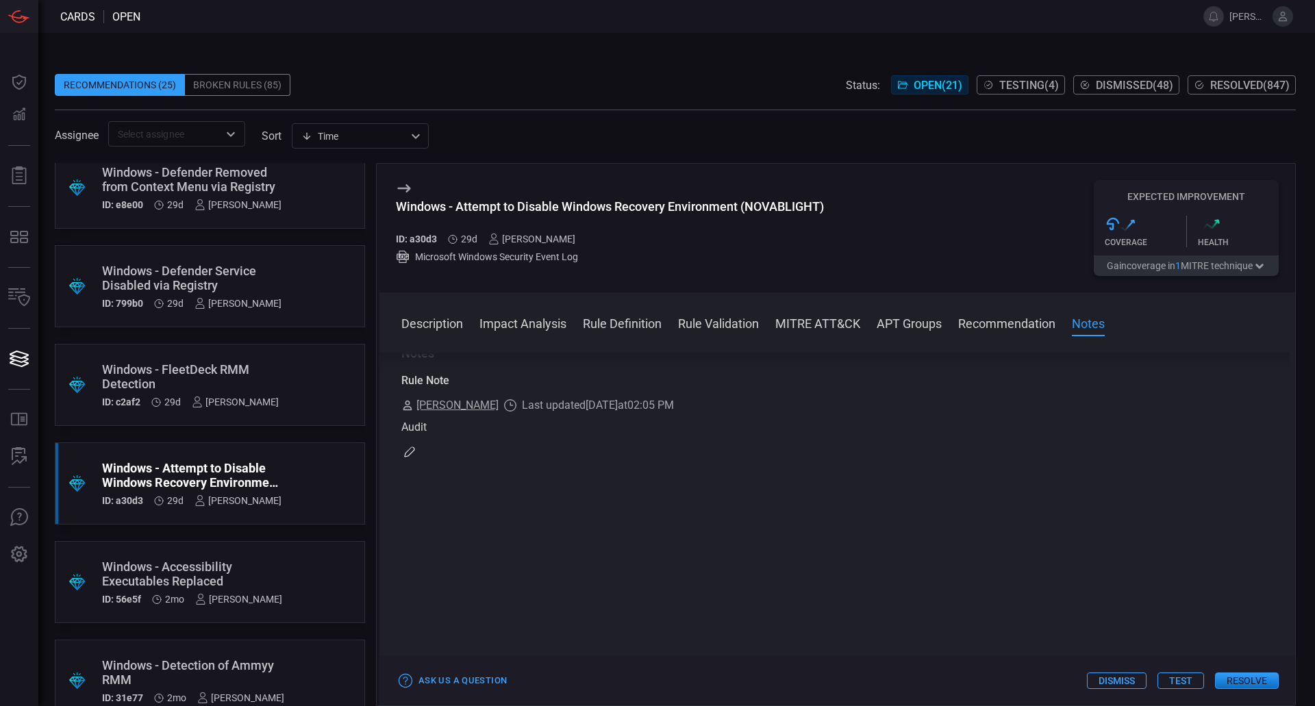
click at [263, 290] on div "Windows - Defender Service Disabled via Registry" at bounding box center [192, 278] width 180 height 29
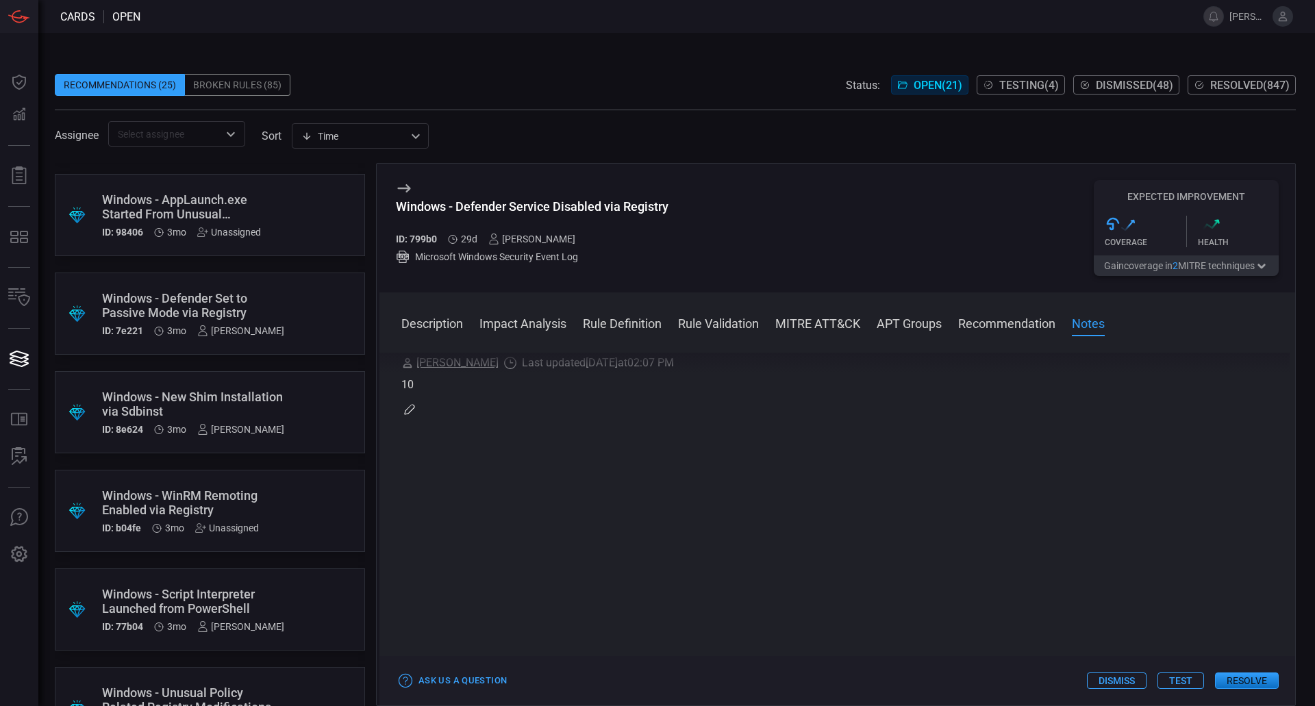
scroll to position [1529, 0]
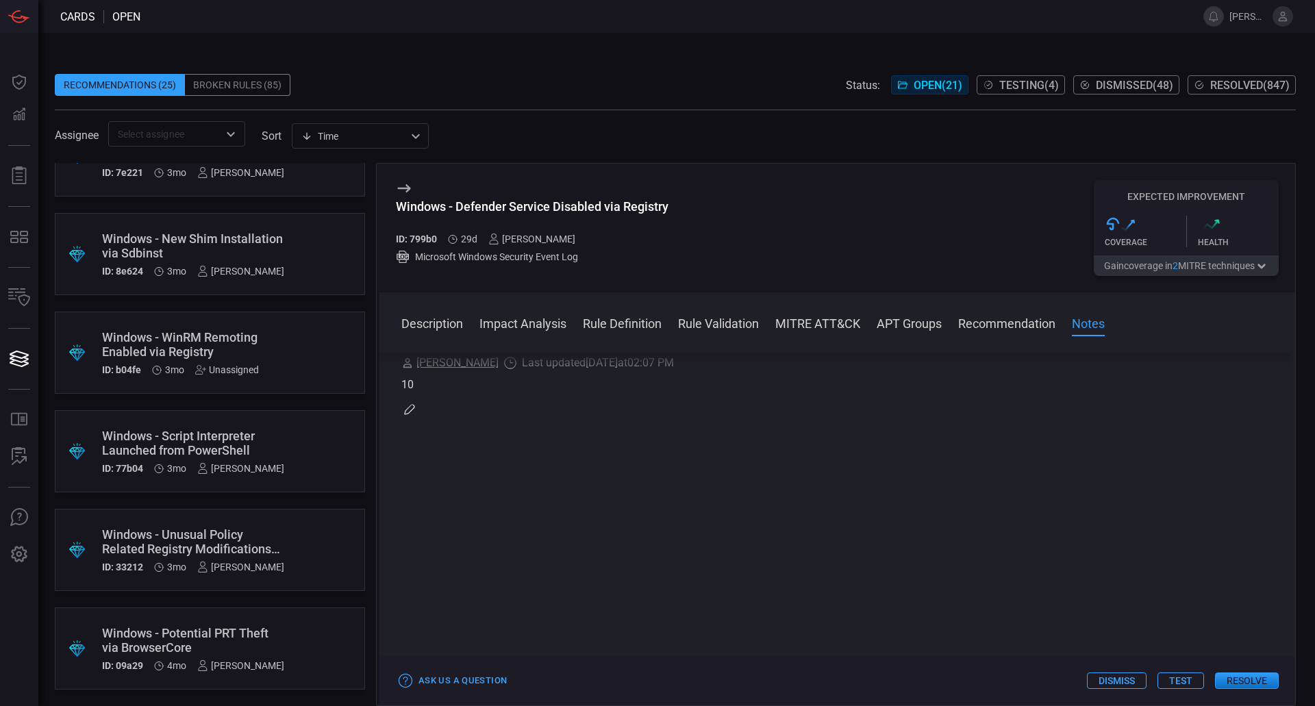
click at [294, 643] on div ".suggested_cards_icon{fill:url(#suggested_cards_icon);} Windows - Potential PRT…" at bounding box center [210, 649] width 310 height 82
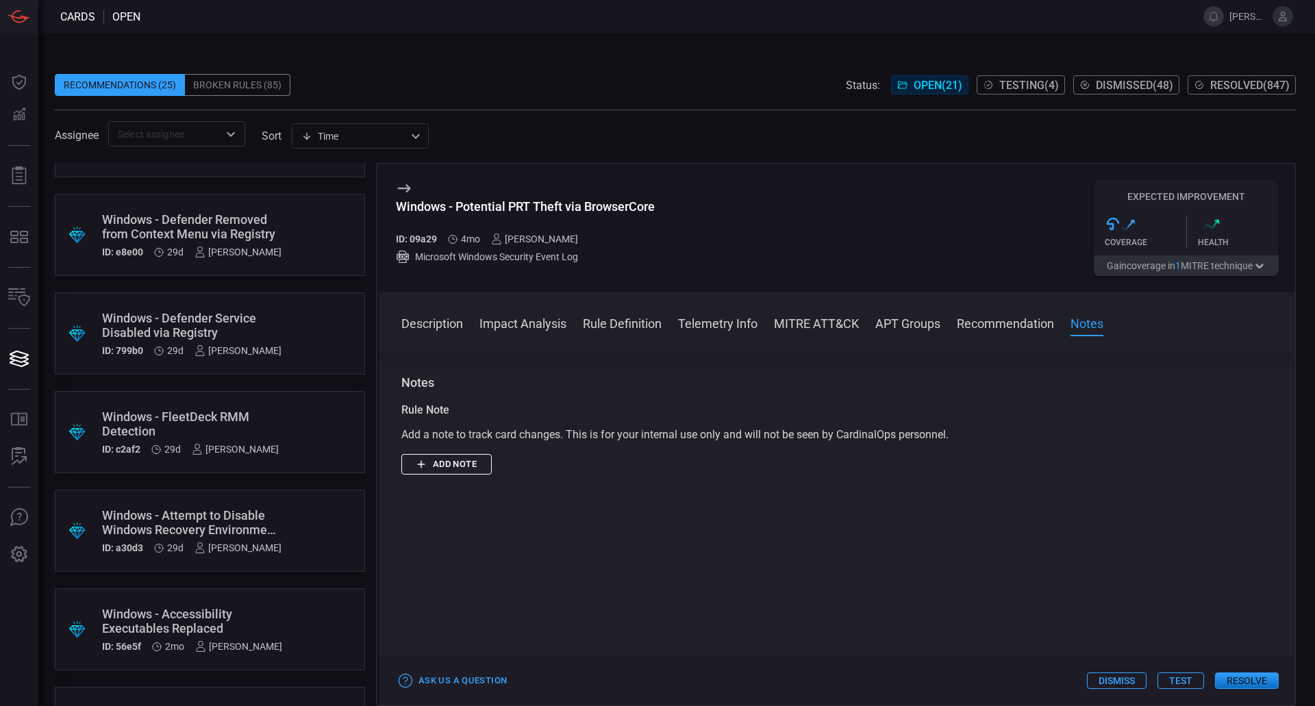
scroll to position [158, 0]
